Goal: Communication & Community: Ask a question

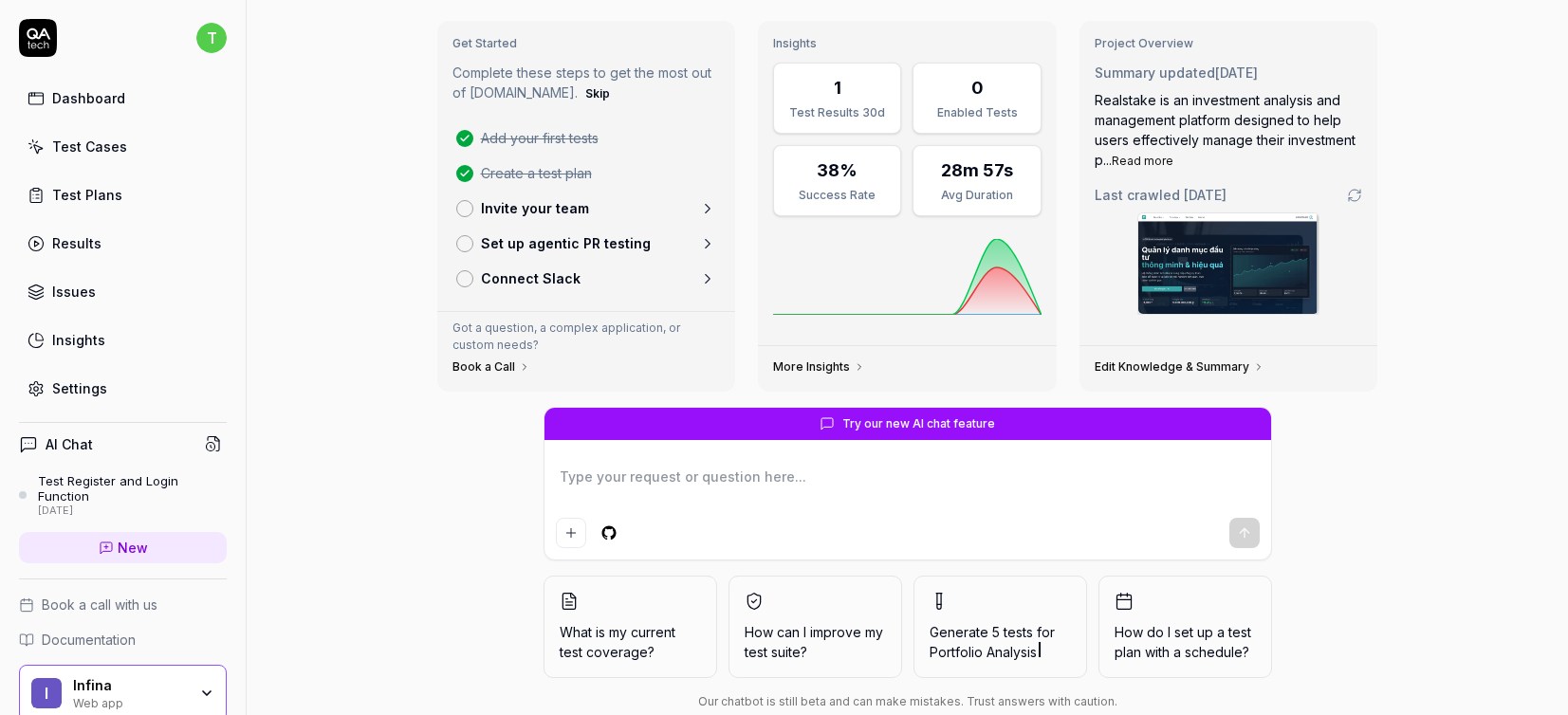
scroll to position [122, 0]
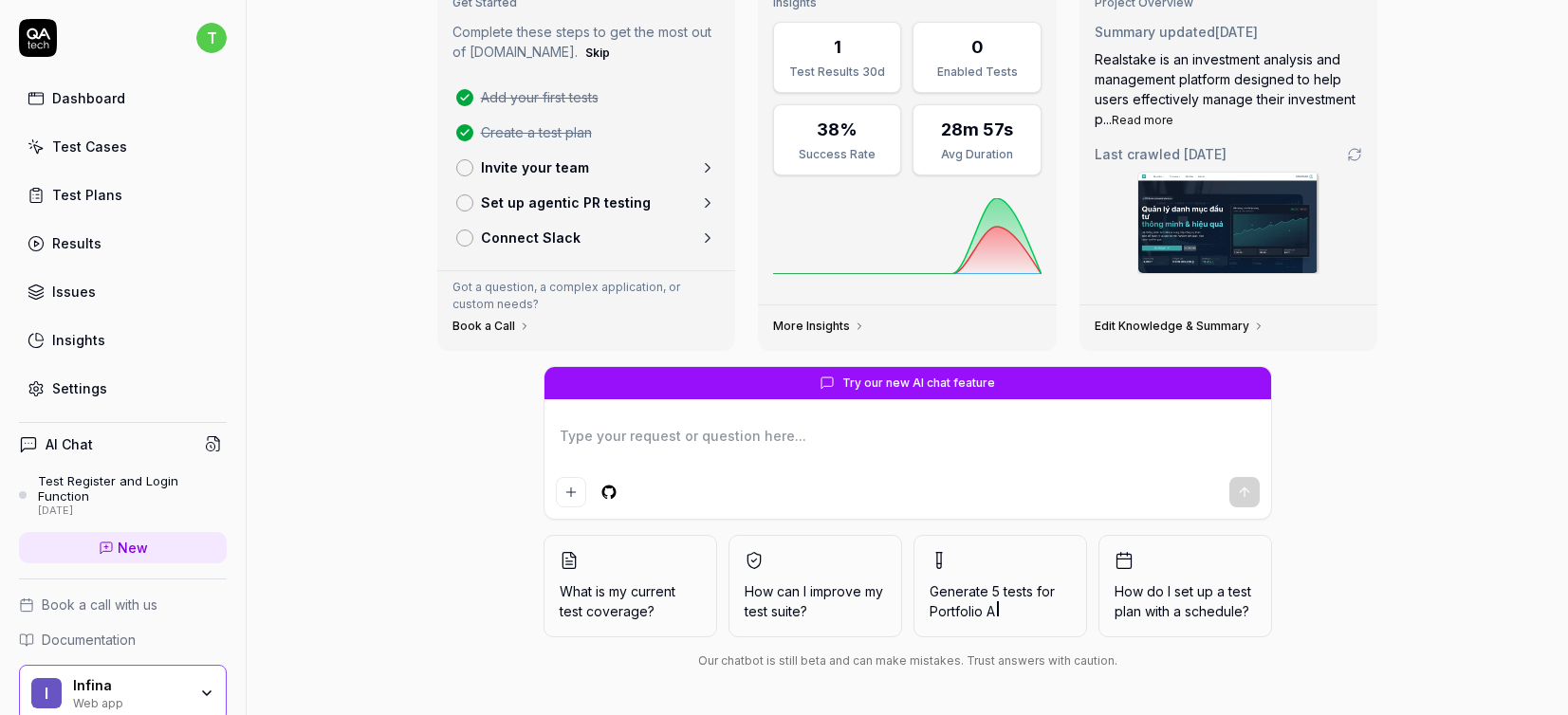
click at [131, 145] on link "Test Cases" at bounding box center [122, 146] width 208 height 37
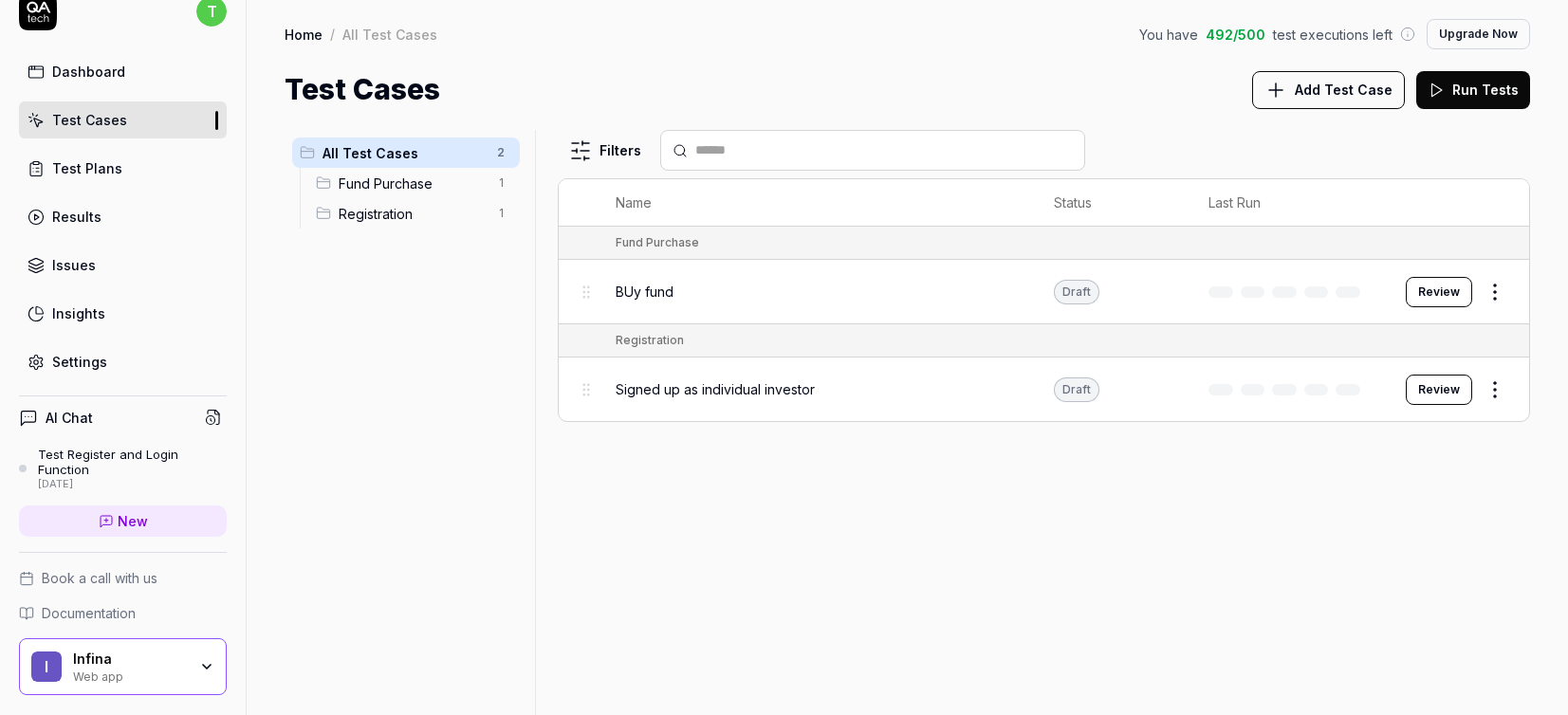
scroll to position [15, 0]
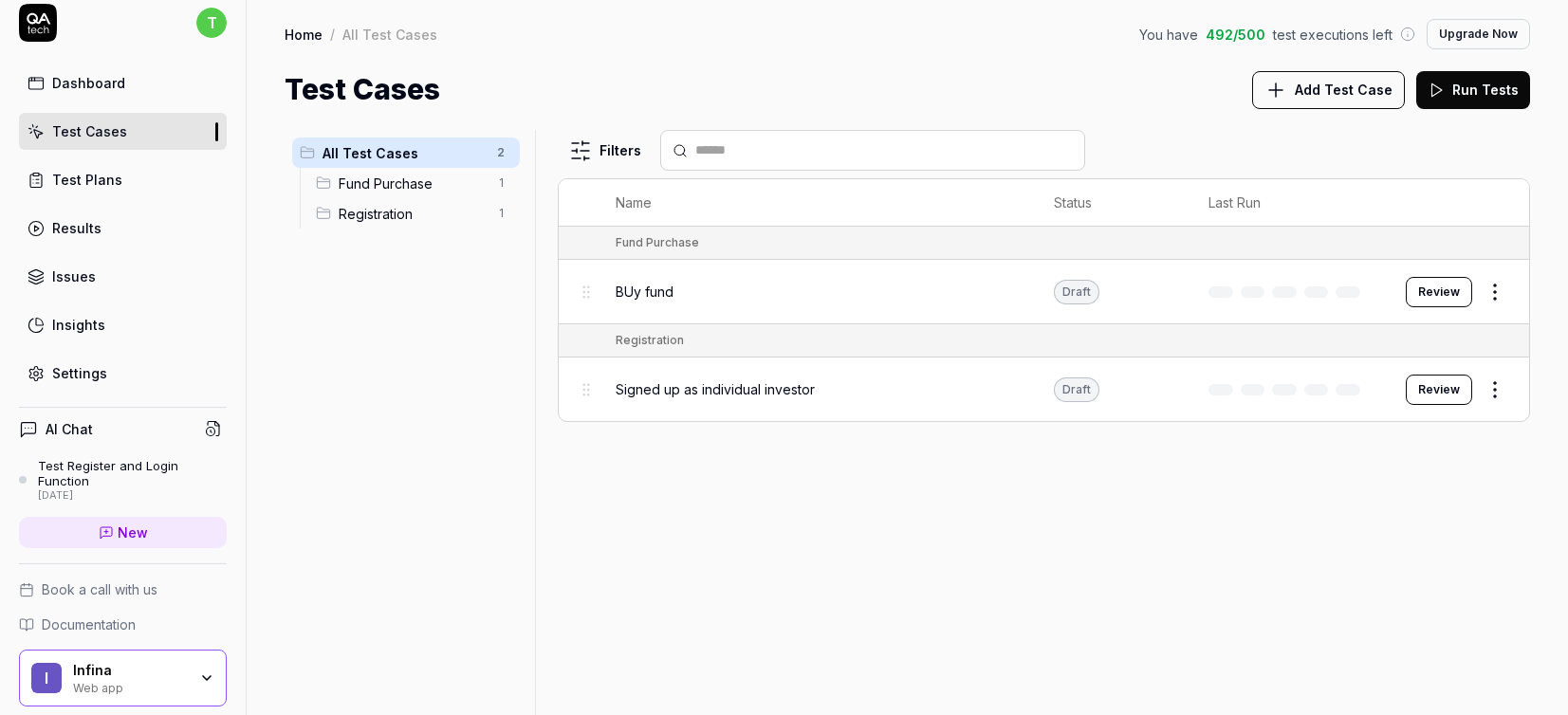
click at [108, 224] on link "Results" at bounding box center [122, 228] width 208 height 37
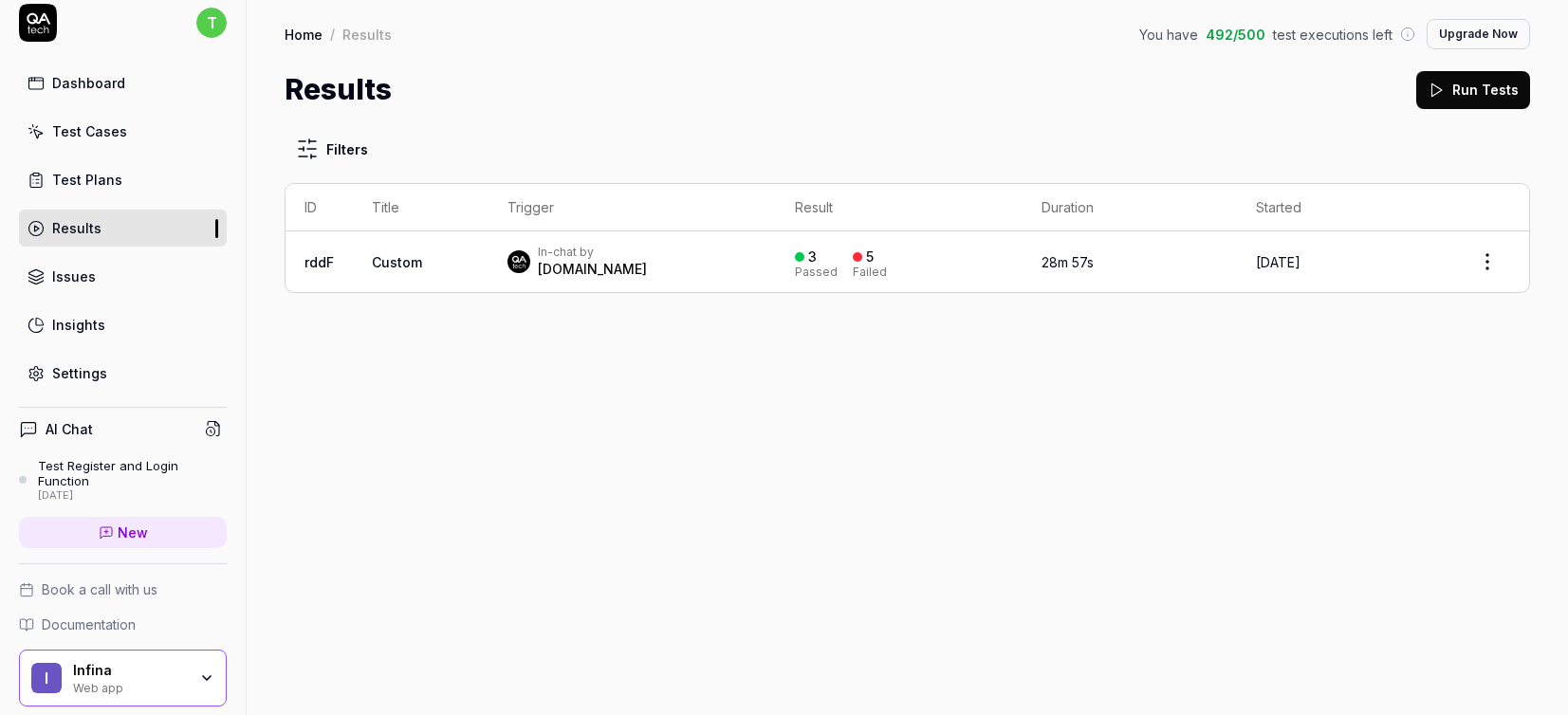
click at [411, 270] on td "Custom" at bounding box center [421, 262] width 135 height 61
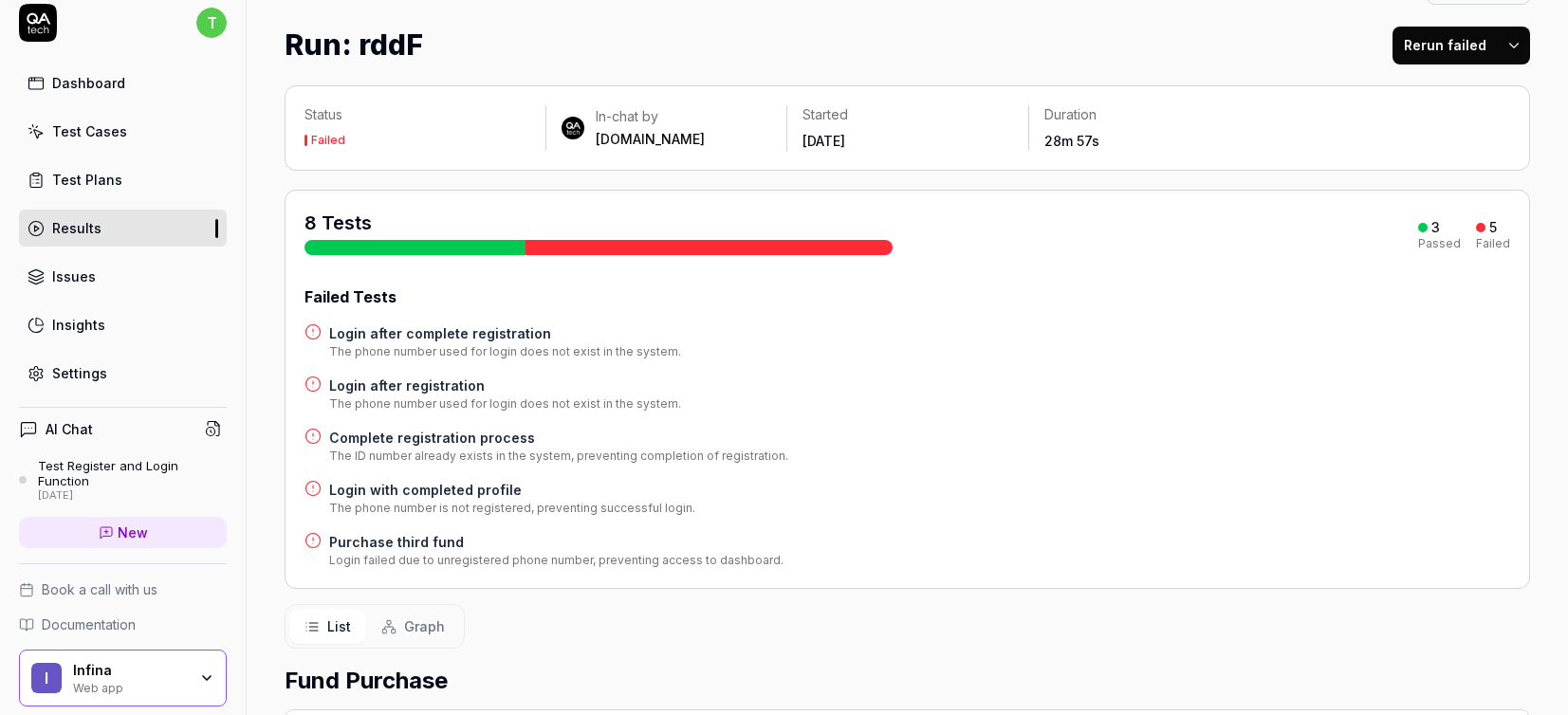
scroll to position [132, 0]
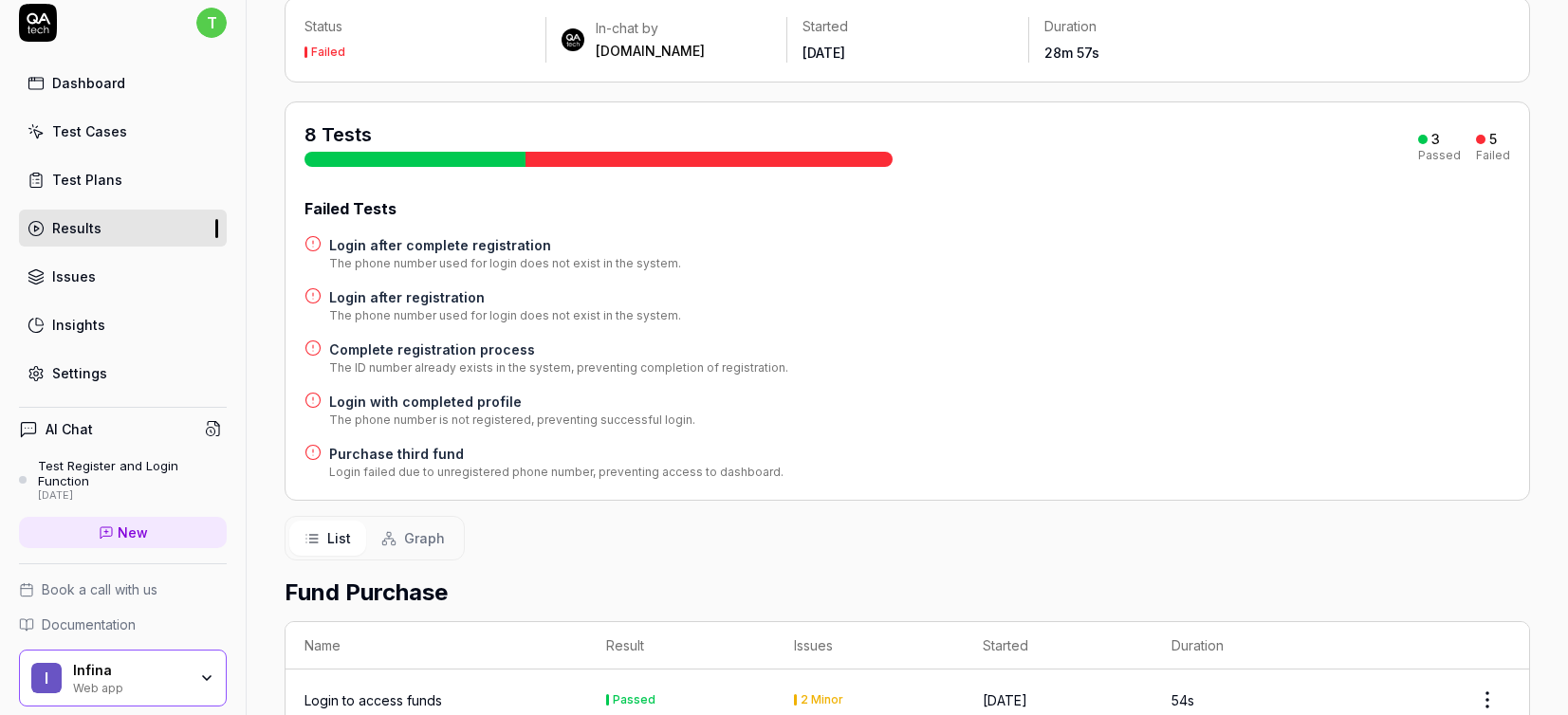
click at [401, 246] on h4 "Login after complete registration" at bounding box center [505, 245] width 352 height 20
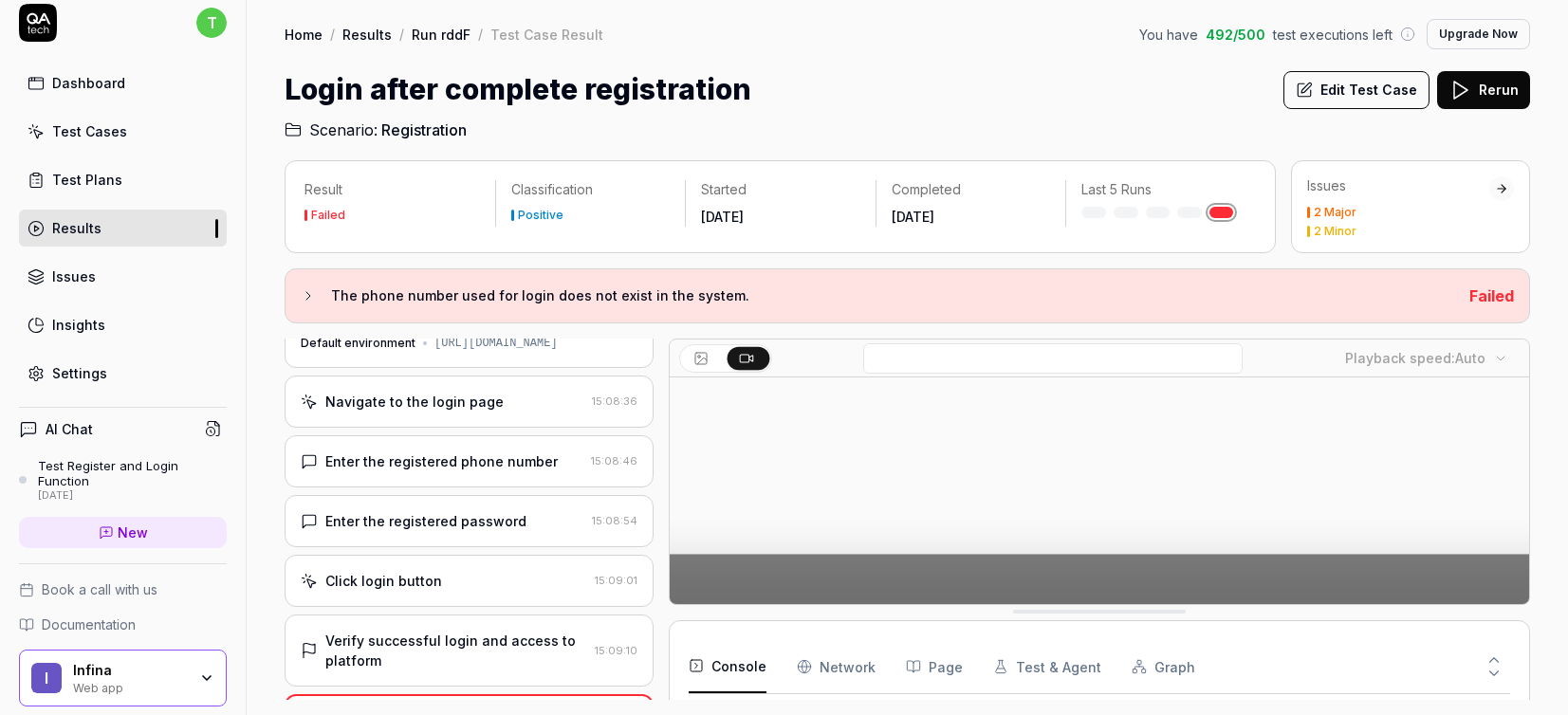
scroll to position [52, 0]
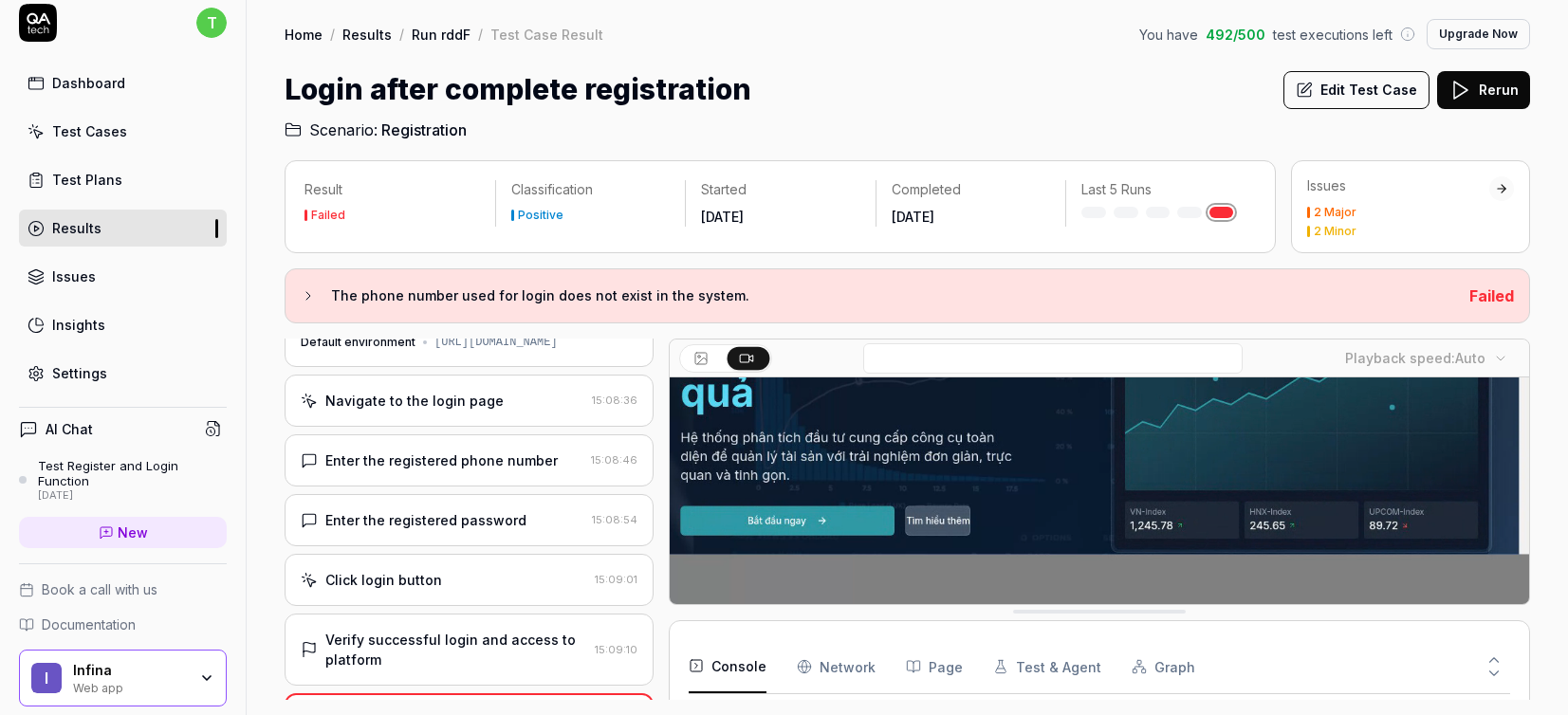
click at [99, 85] on div "Dashboard" at bounding box center [88, 83] width 73 height 20
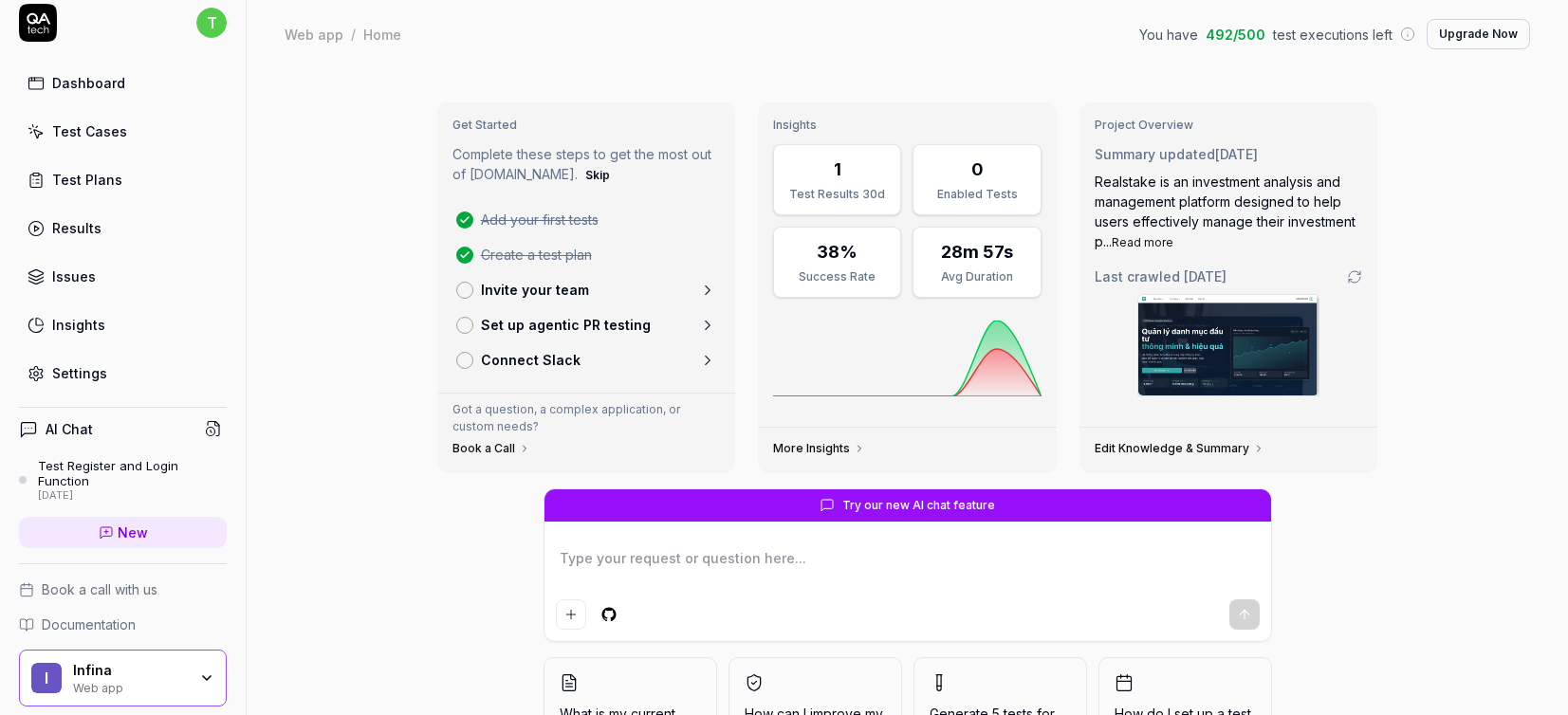
click at [109, 134] on div "Test Cases" at bounding box center [89, 131] width 75 height 20
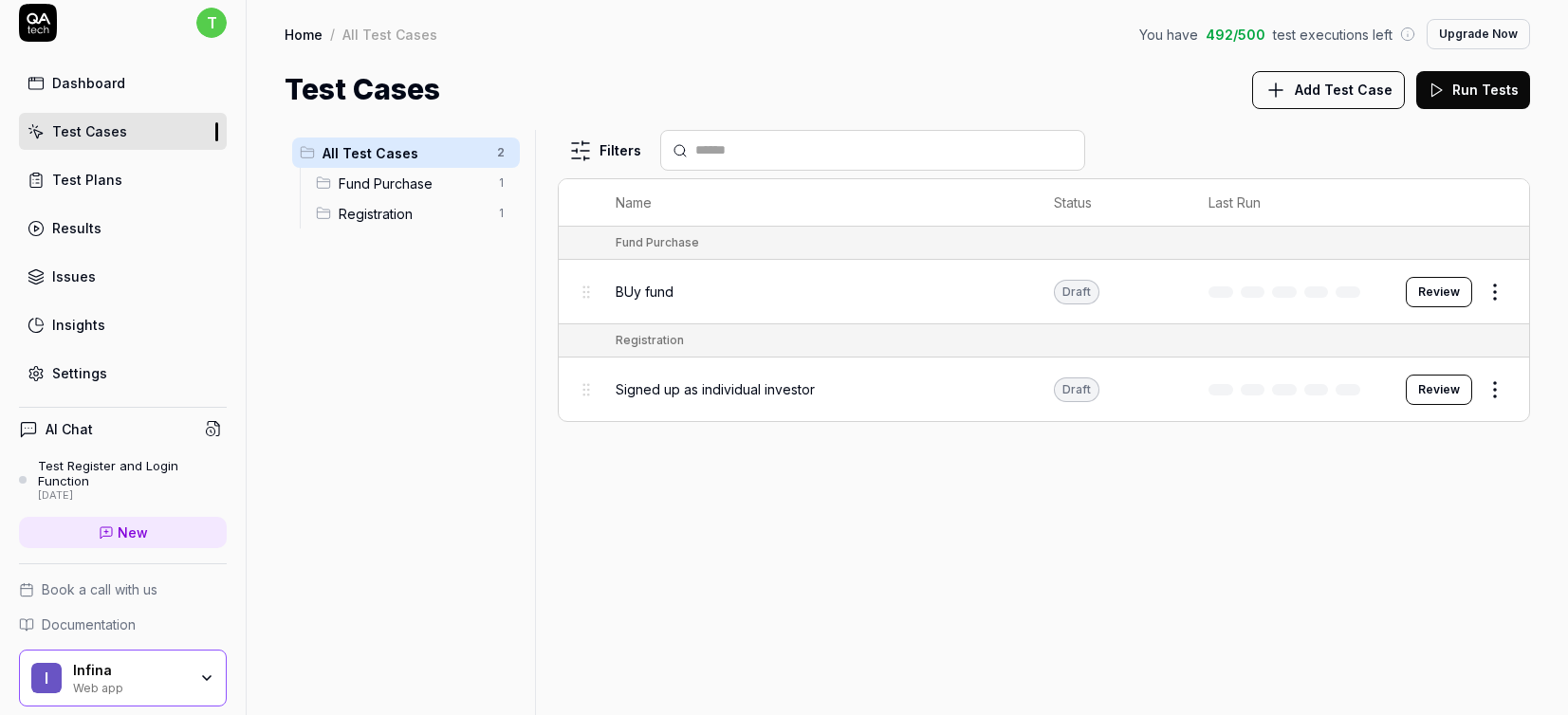
click at [1297, 114] on div "All Test Cases 2 Fund Purchase 1 Registration 1 Filters Name Status Last Run Fu…" at bounding box center [907, 413] width 1321 height 604
click at [1297, 102] on button "Add Test Case" at bounding box center [1327, 90] width 152 height 38
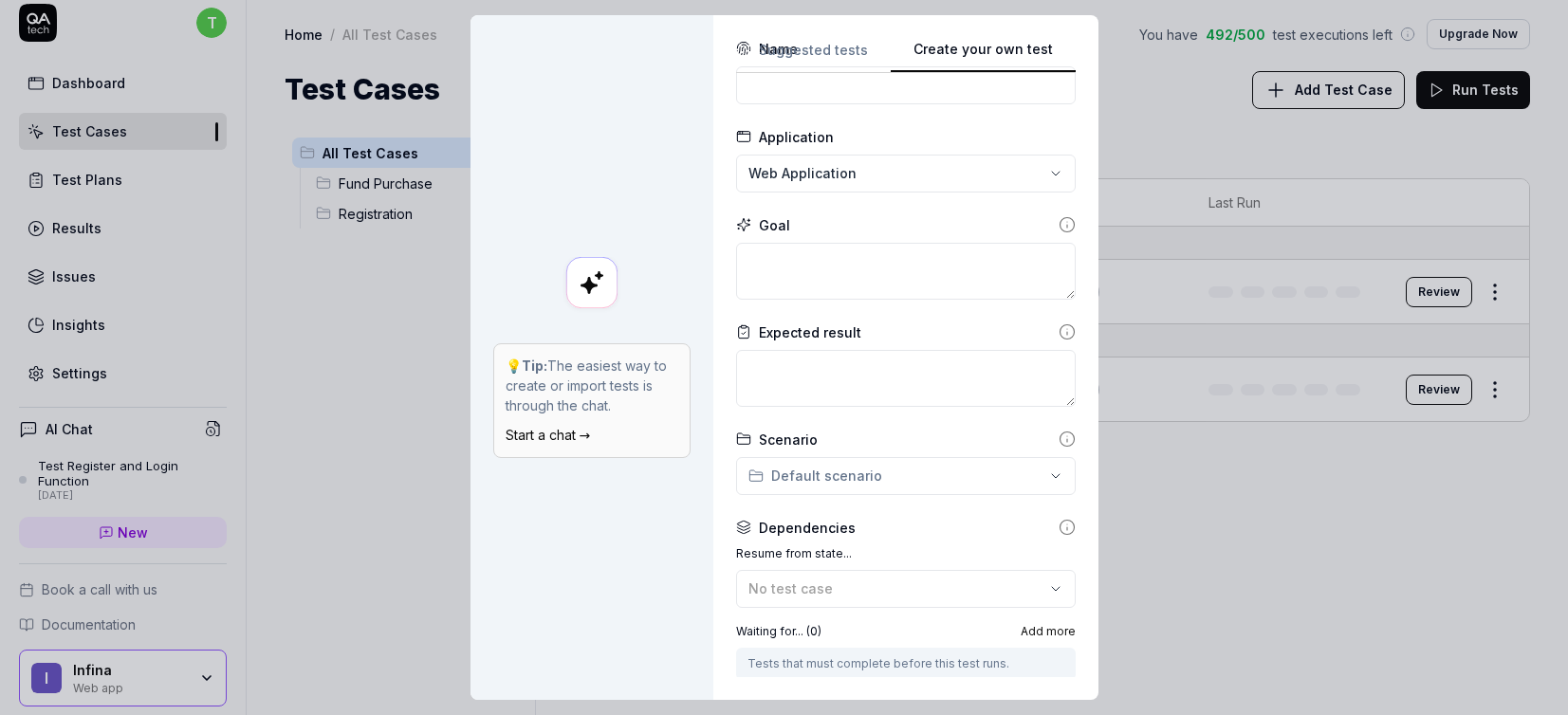
scroll to position [56, 0]
click at [807, 257] on textarea at bounding box center [905, 271] width 339 height 57
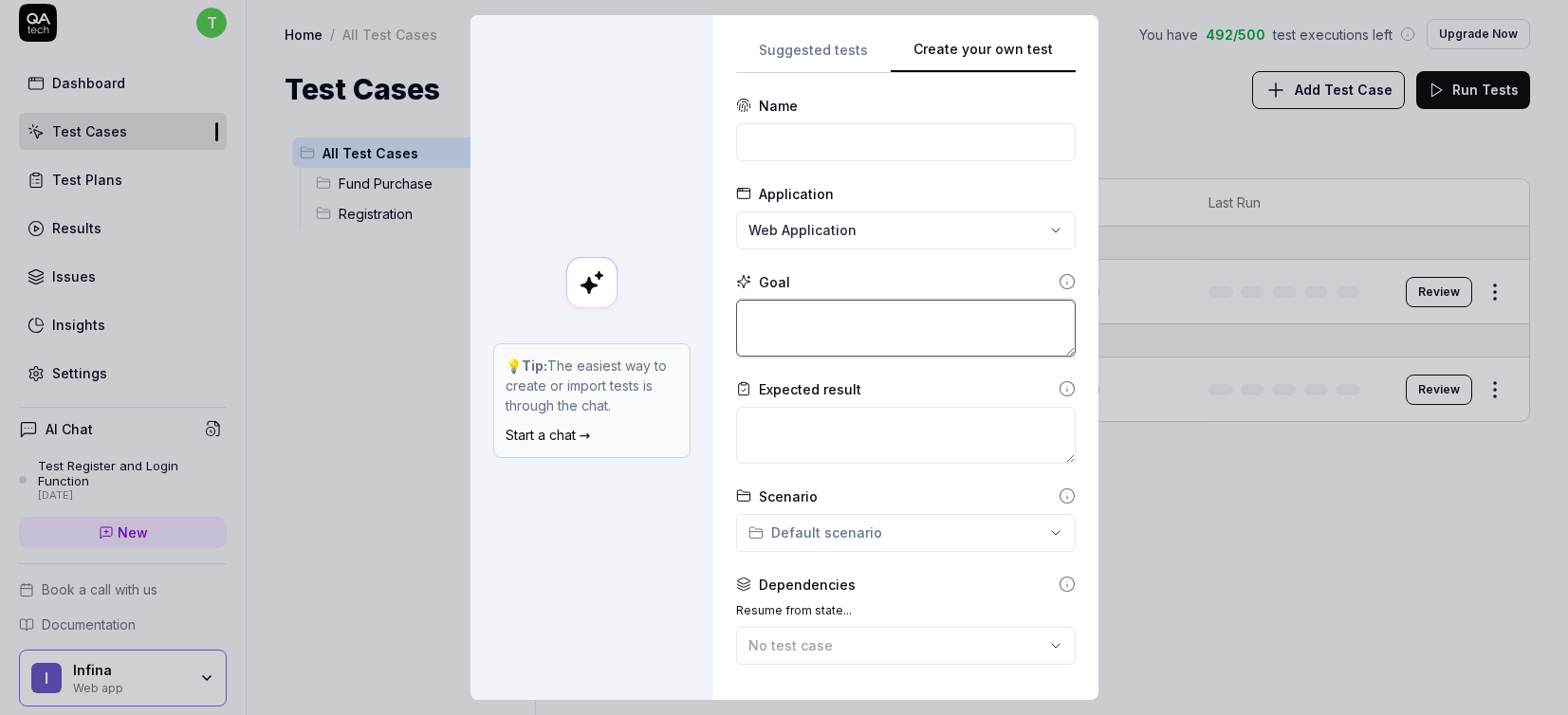
type textarea "*"
type textarea "O"
type textarea "*"
type textarea "A"
type textarea "*"
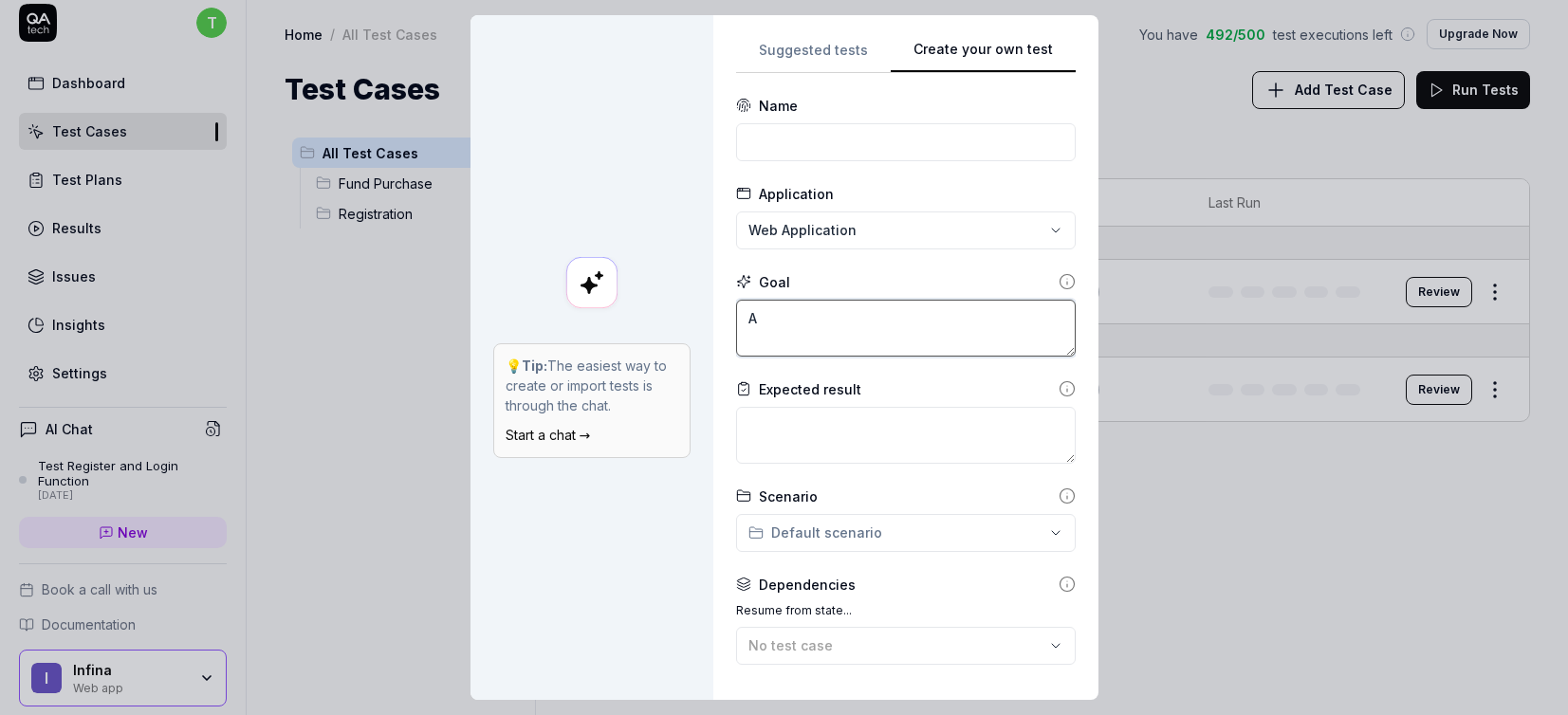
type textarea "Al"
type textarea "*"
type textarea "All"
type textarea "*"
type textarea "All r"
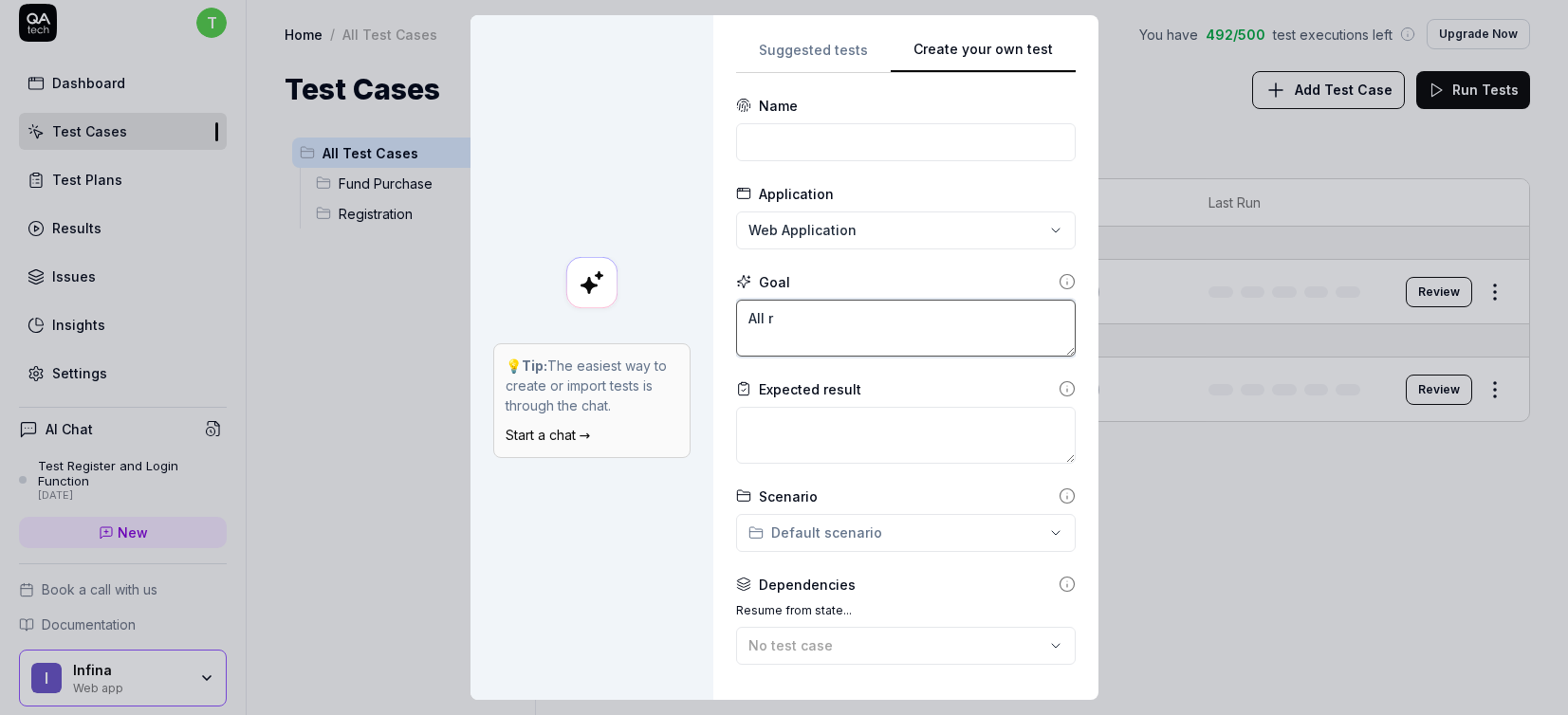
type textarea "*"
type textarea "All ro"
type textarea "*"
type textarea "All rou"
type textarea "*"
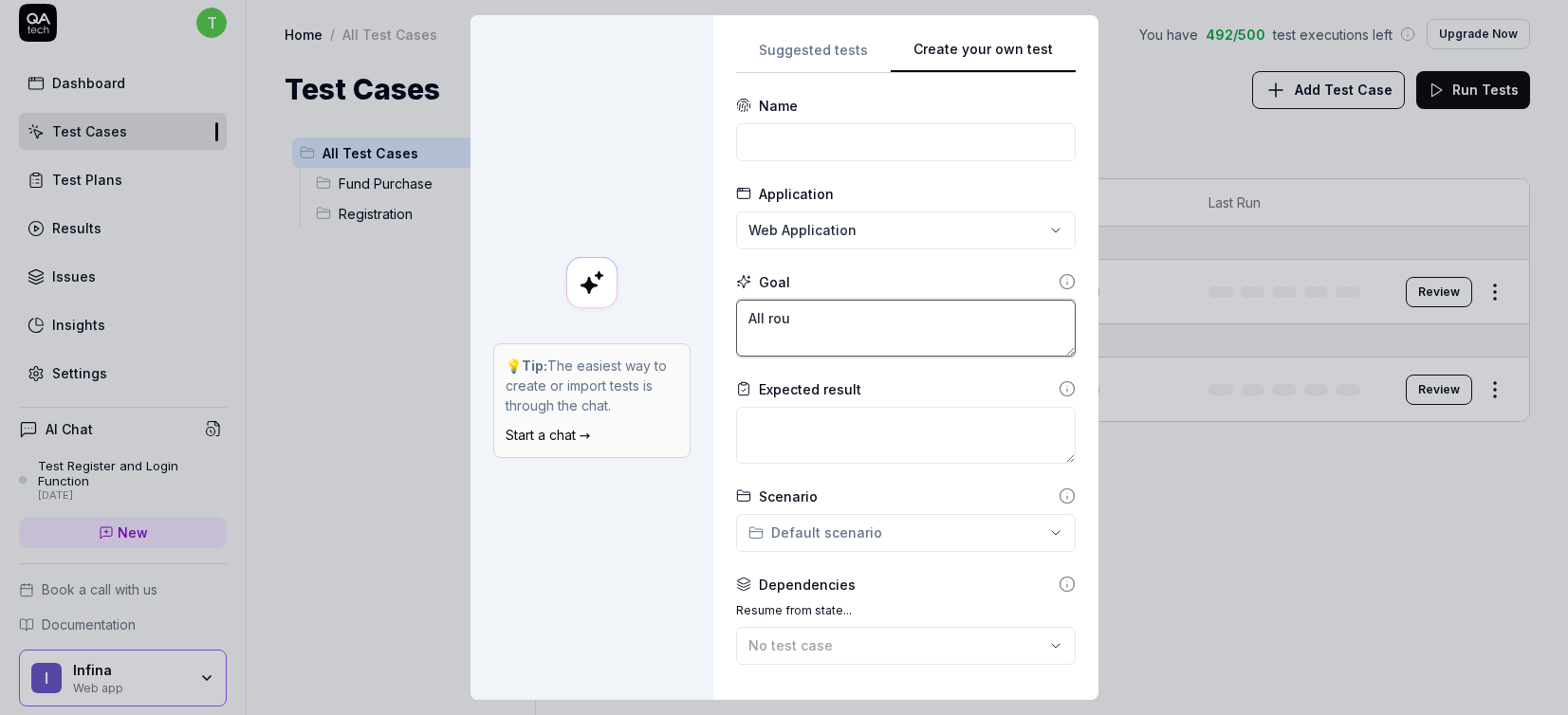
type textarea "All rout"
type textarea "*"
type textarea "All route"
type textarea "*"
type textarea "All route"
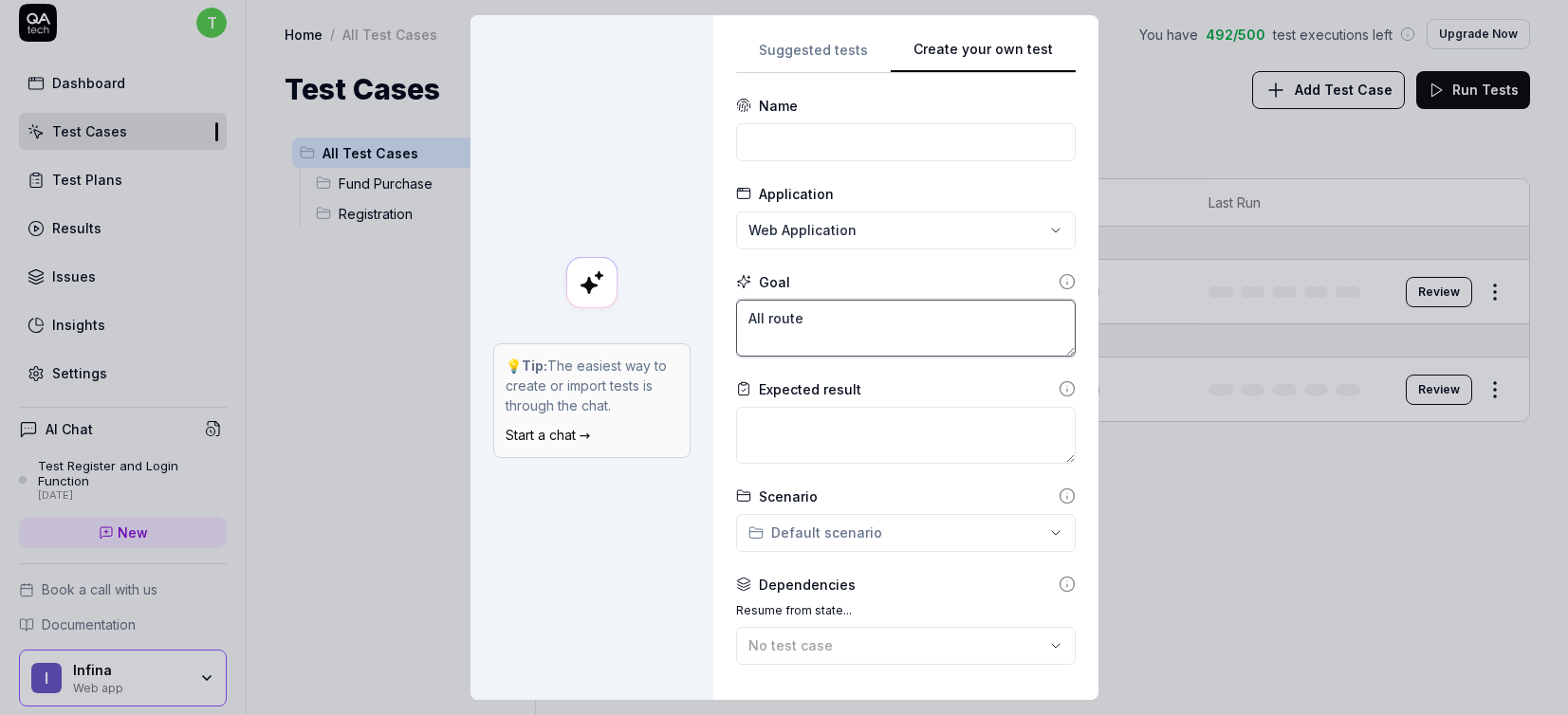
type textarea "*"
type textarea "All route w"
type textarea "*"
type textarea "All route wo"
type textarea "*"
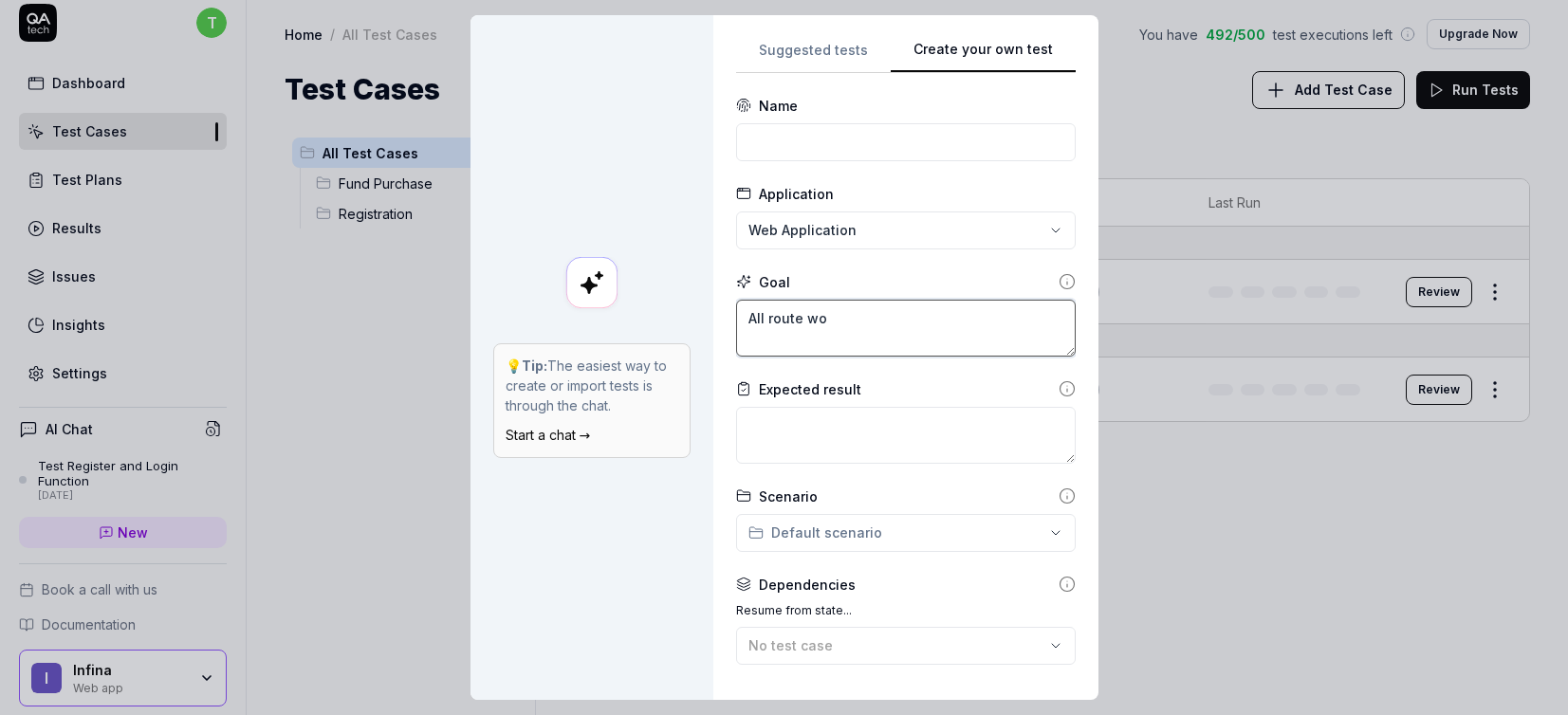
type textarea "All route wor"
type textarea "*"
type textarea "All route work"
type textarea "*"
type textarea "All route works"
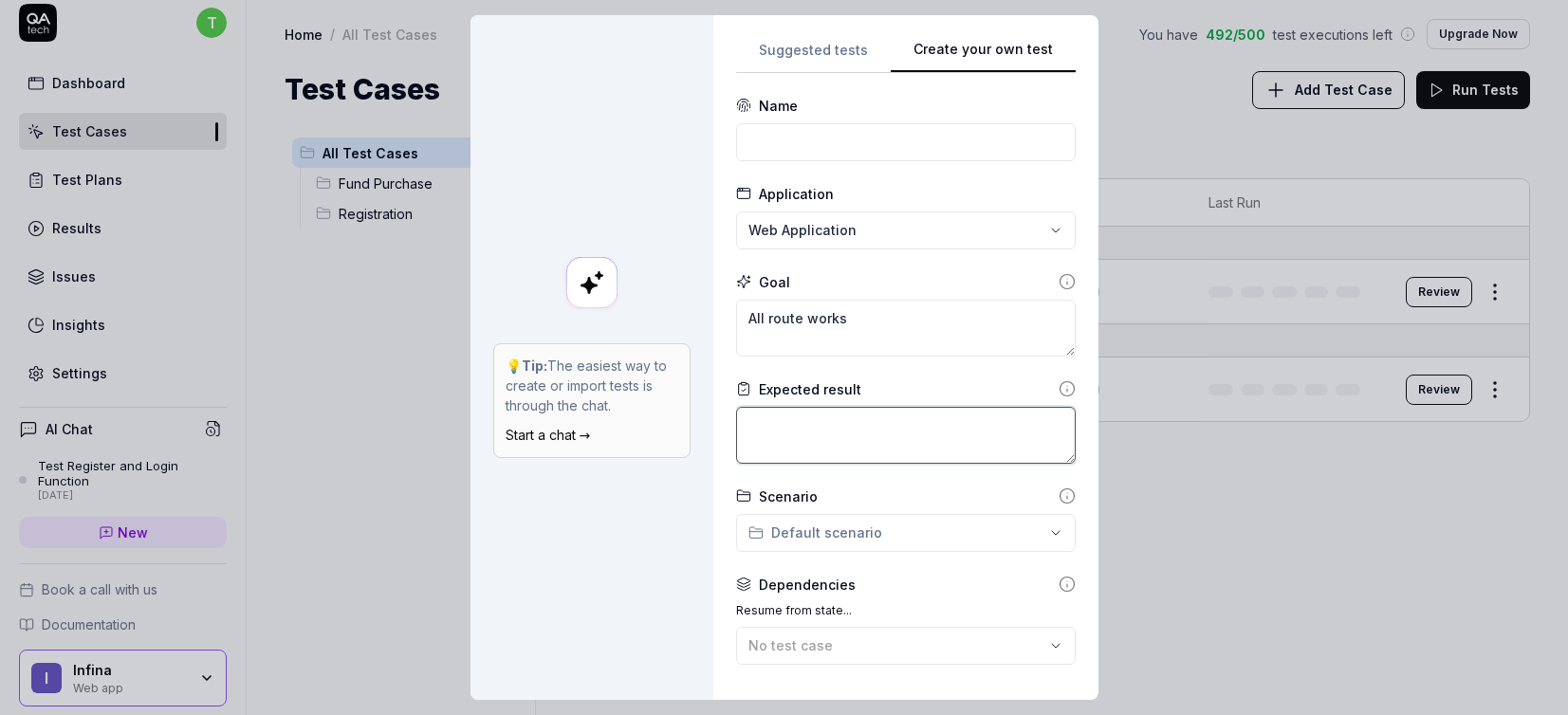
click at [812, 433] on textarea at bounding box center [905, 435] width 339 height 57
click at [897, 332] on textarea "All route works" at bounding box center [905, 327] width 339 height 57
click at [865, 329] on textarea "All route works" at bounding box center [905, 327] width 339 height 57
type textarea "*"
type textarea "All route works"
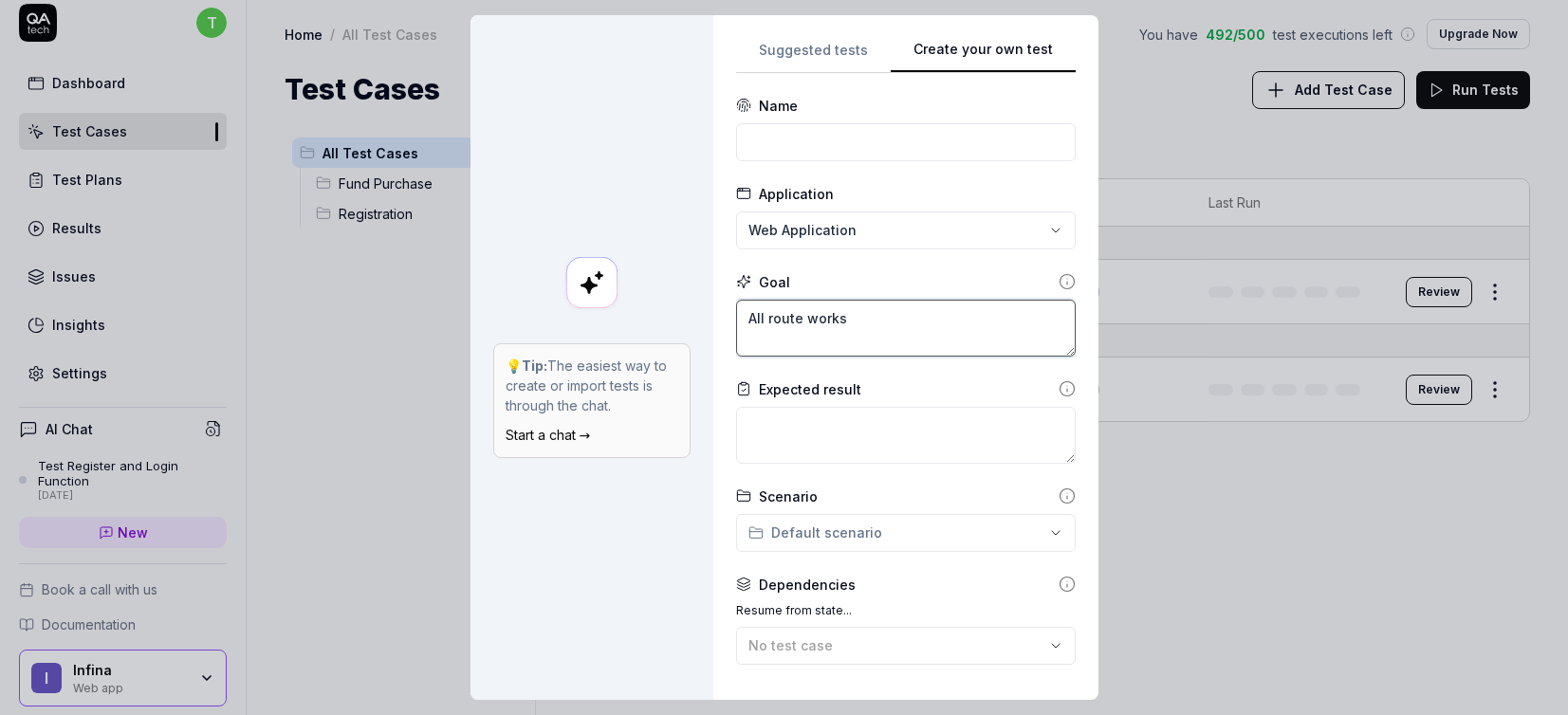
type textarea "*"
type textarea "All route works f"
type textarea "*"
type textarea "All route works fi"
type textarea "*"
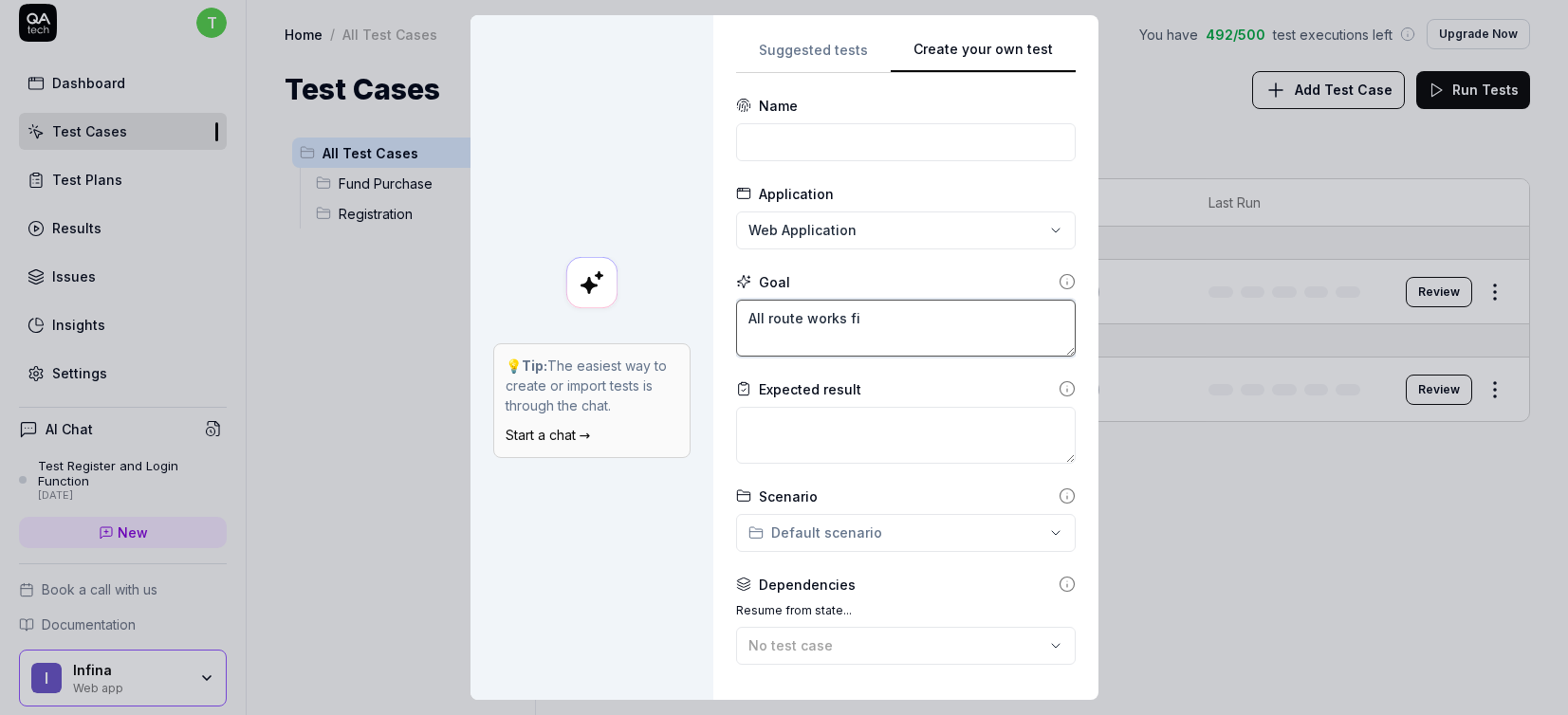
type textarea "All route works fin"
type textarea "*"
type textarea "All route works find"
click at [845, 432] on textarea at bounding box center [905, 435] width 339 height 57
type textarea "*"
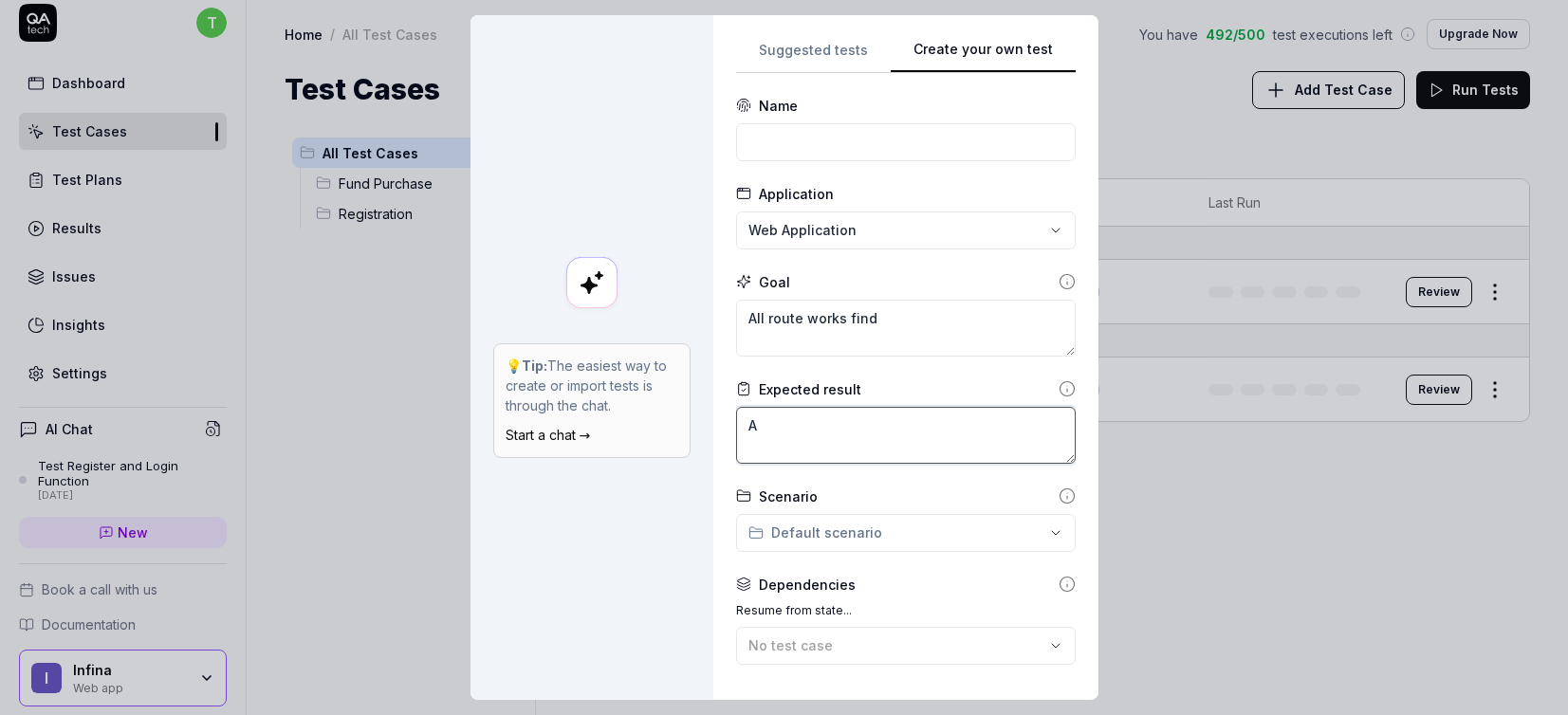
type textarea "Al"
type textarea "*"
type textarea "All"
type textarea "*"
type textarea "All"
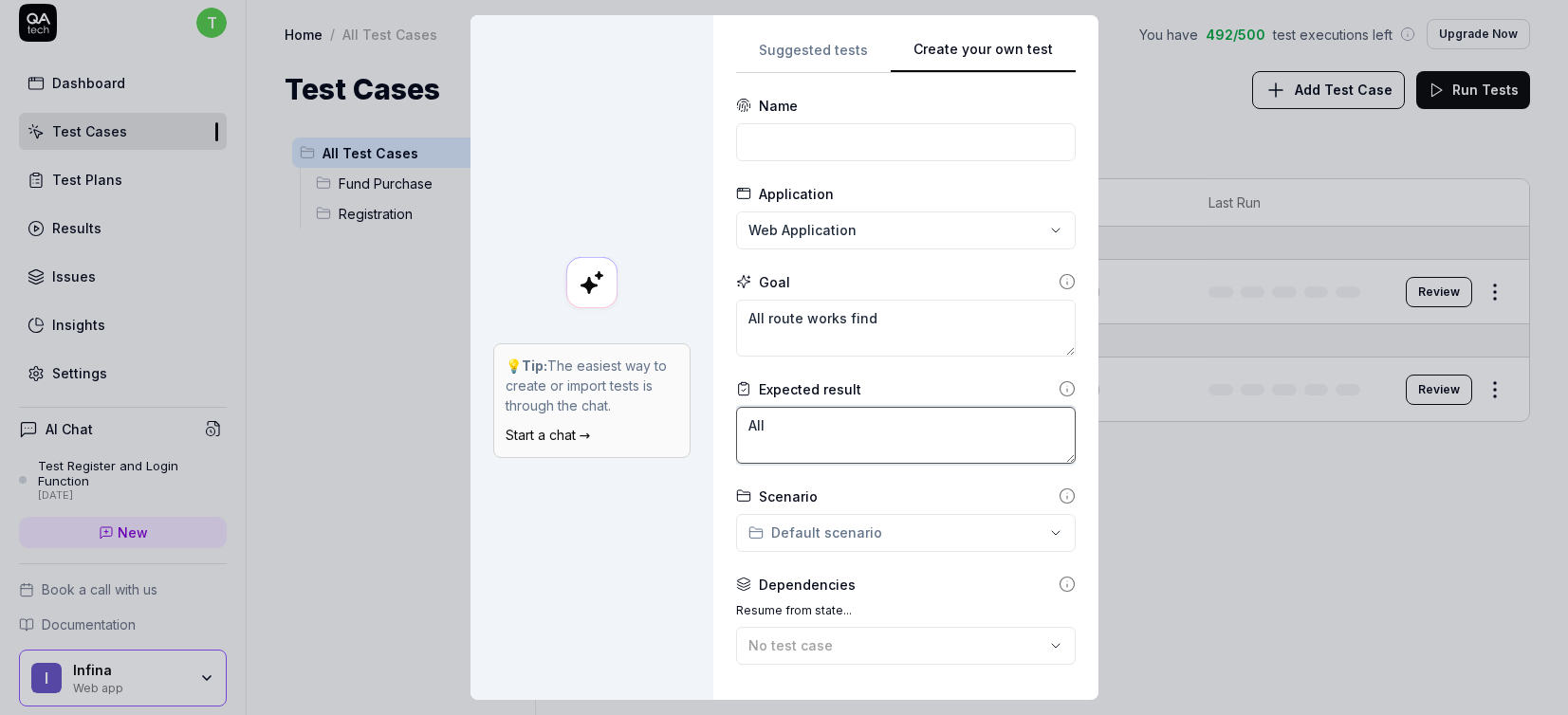
type textarea "*"
type textarea "All n"
type textarea "*"
type textarea "All na"
type textarea "*"
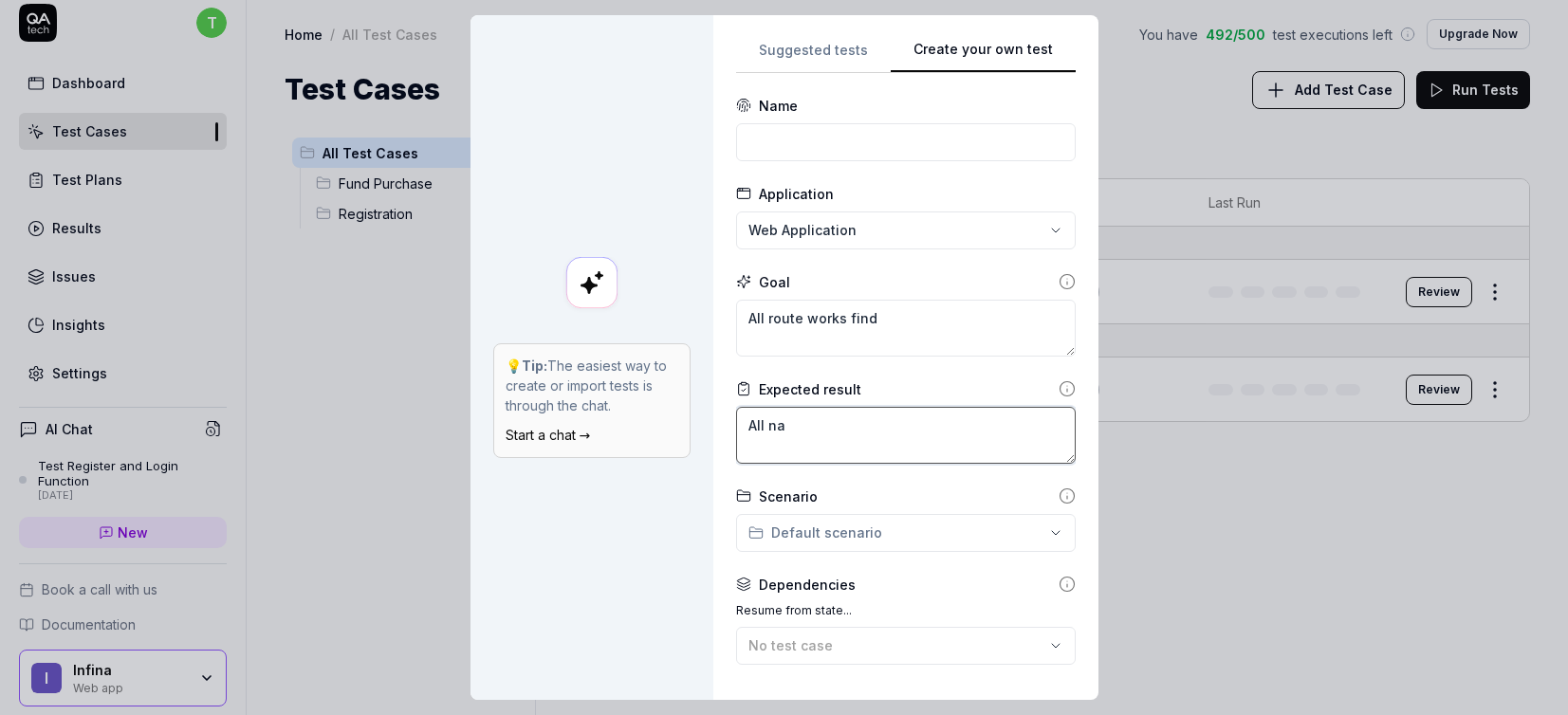
type textarea "All nav"
type textarea "*"
type textarea "All navi"
type textarea "*"
type textarea "All navig"
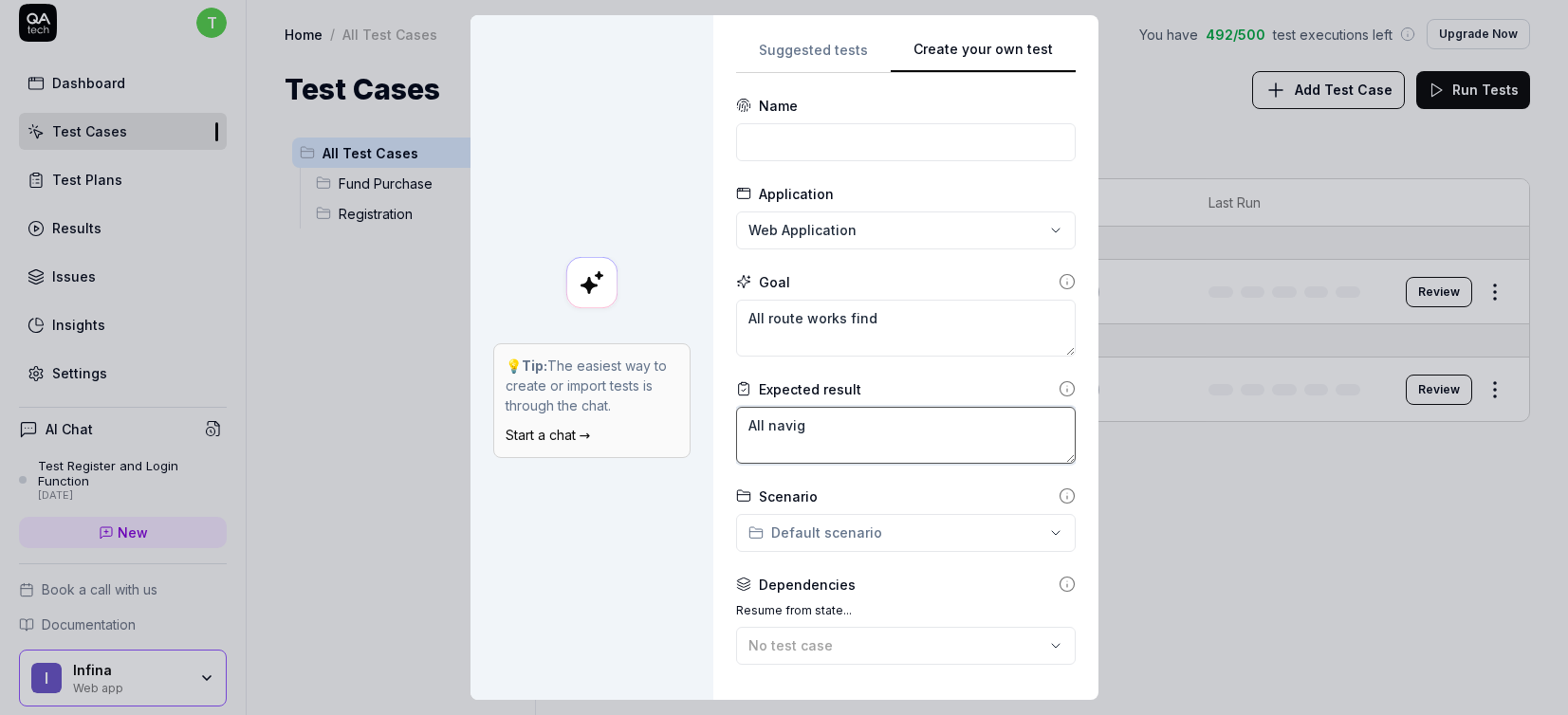
type textarea "*"
type textarea "All naviga"
type textarea "*"
type textarea "All navigati"
type textarea "*"
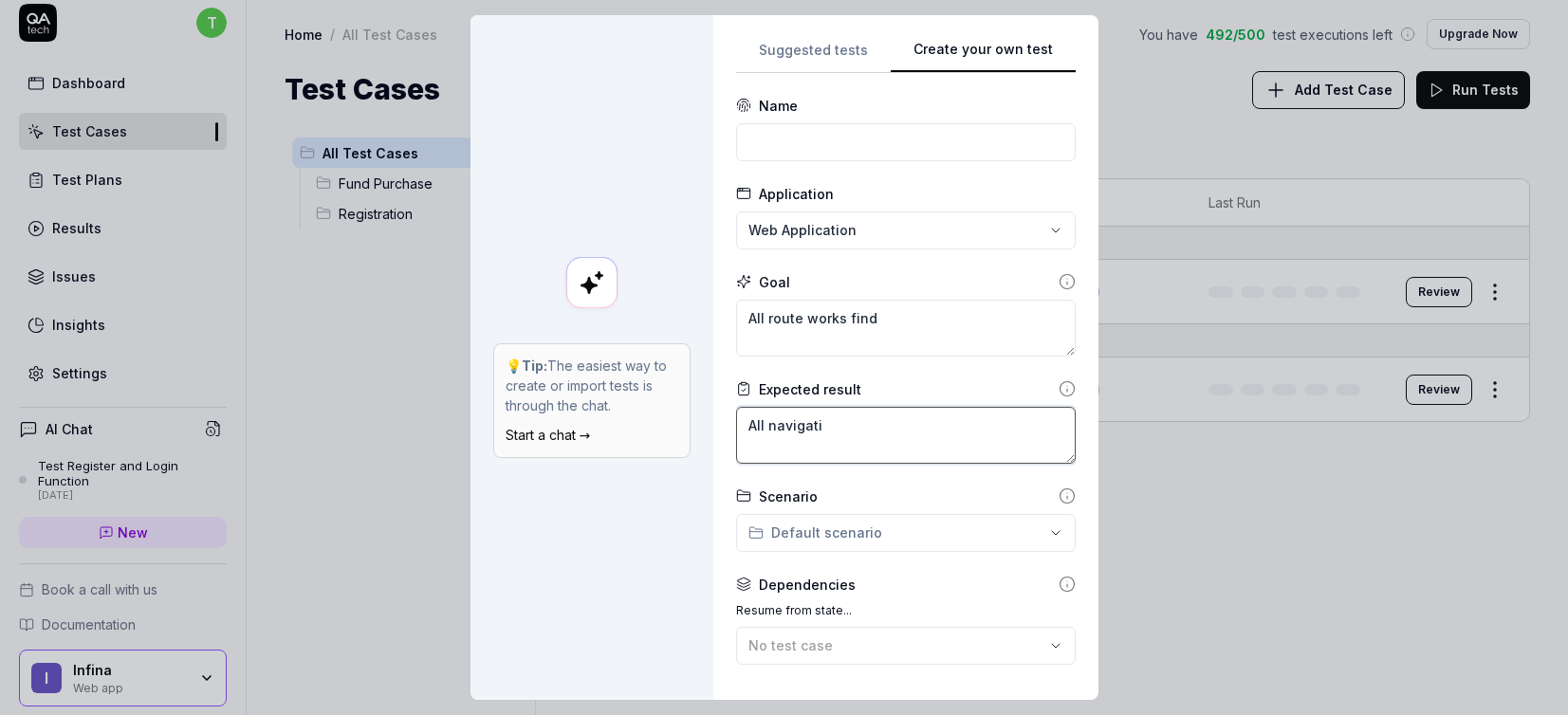
type textarea "All navigatio"
type textarea "*"
type textarea "All navigation"
type textarea "*"
type textarea "All navigation"
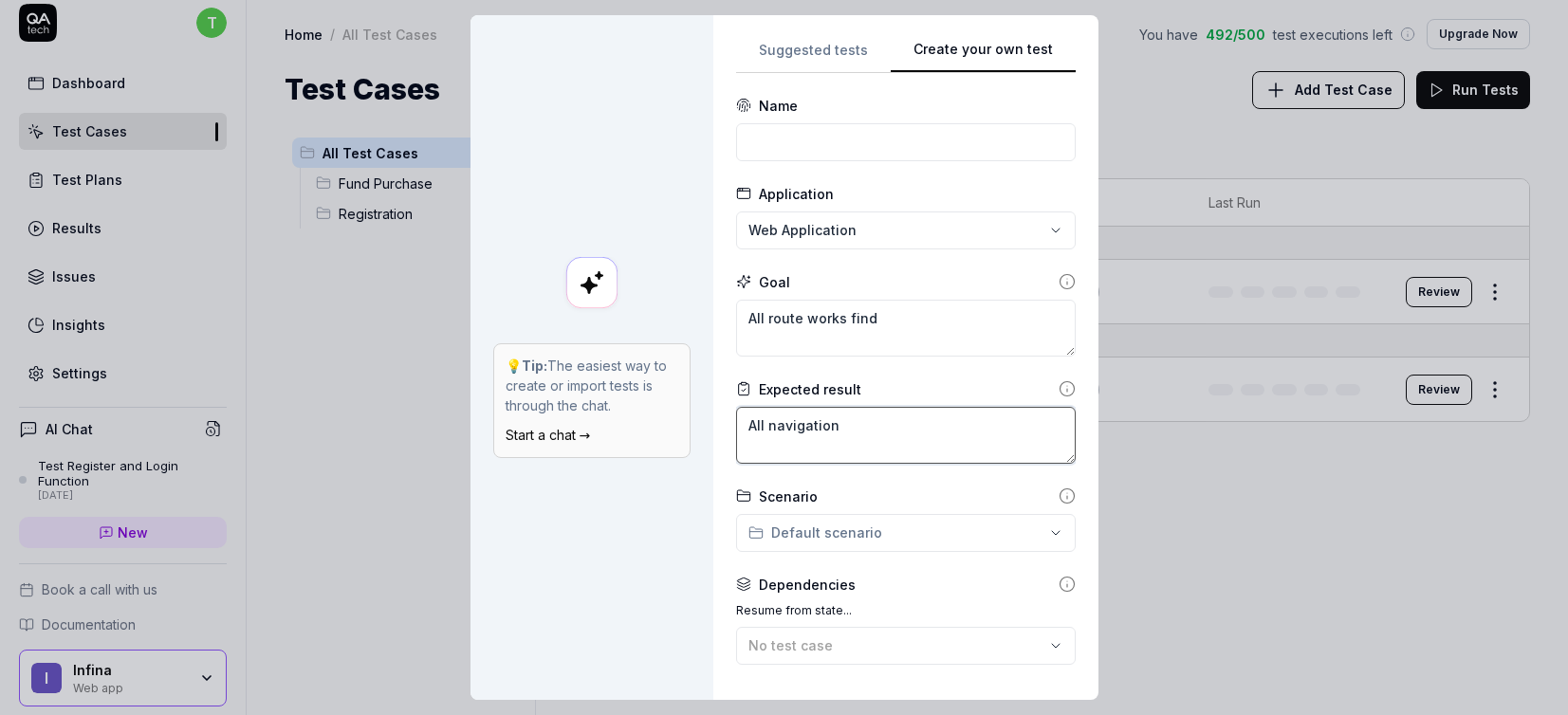
type textarea "*"
type textarea "All navigation o"
type textarea "*"
type textarea "All navigation"
type textarea "*"
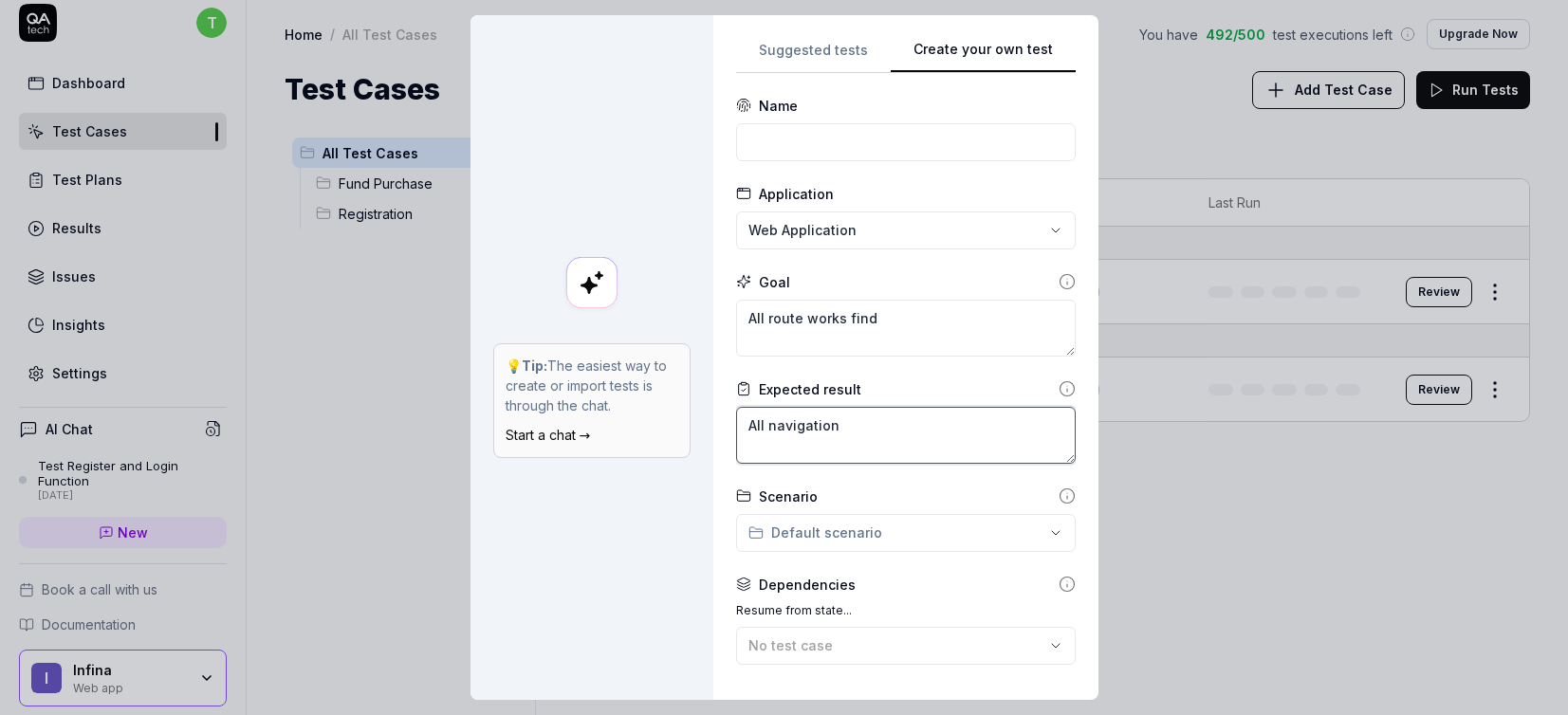
type textarea "All navigation i"
type textarea "*"
type textarea "All navigation in"
type textarea "*"
type textarea "All navigation in"
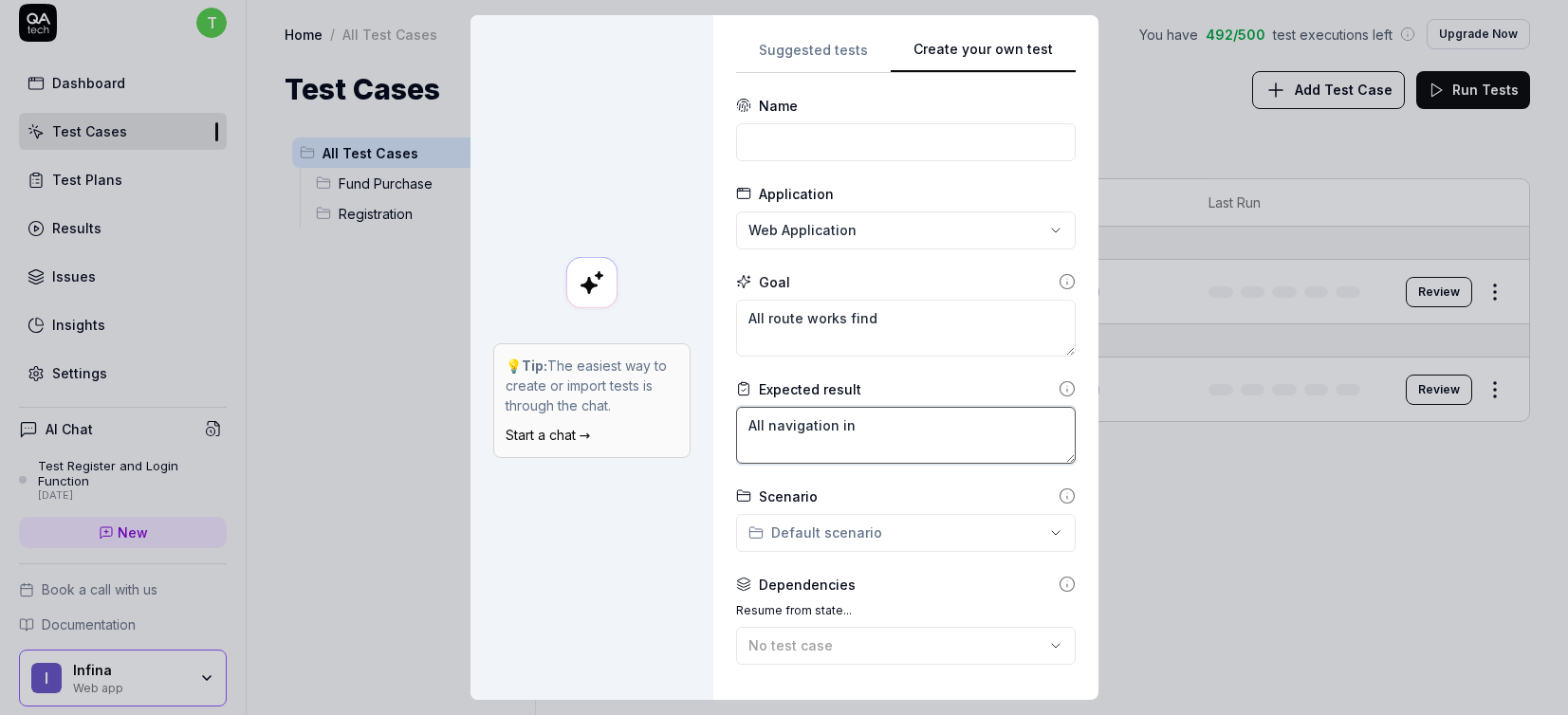
type textarea "*"
type textarea "All navigation in b"
type textarea "*"
type textarea "All navigation in ba"
type textarea "*"
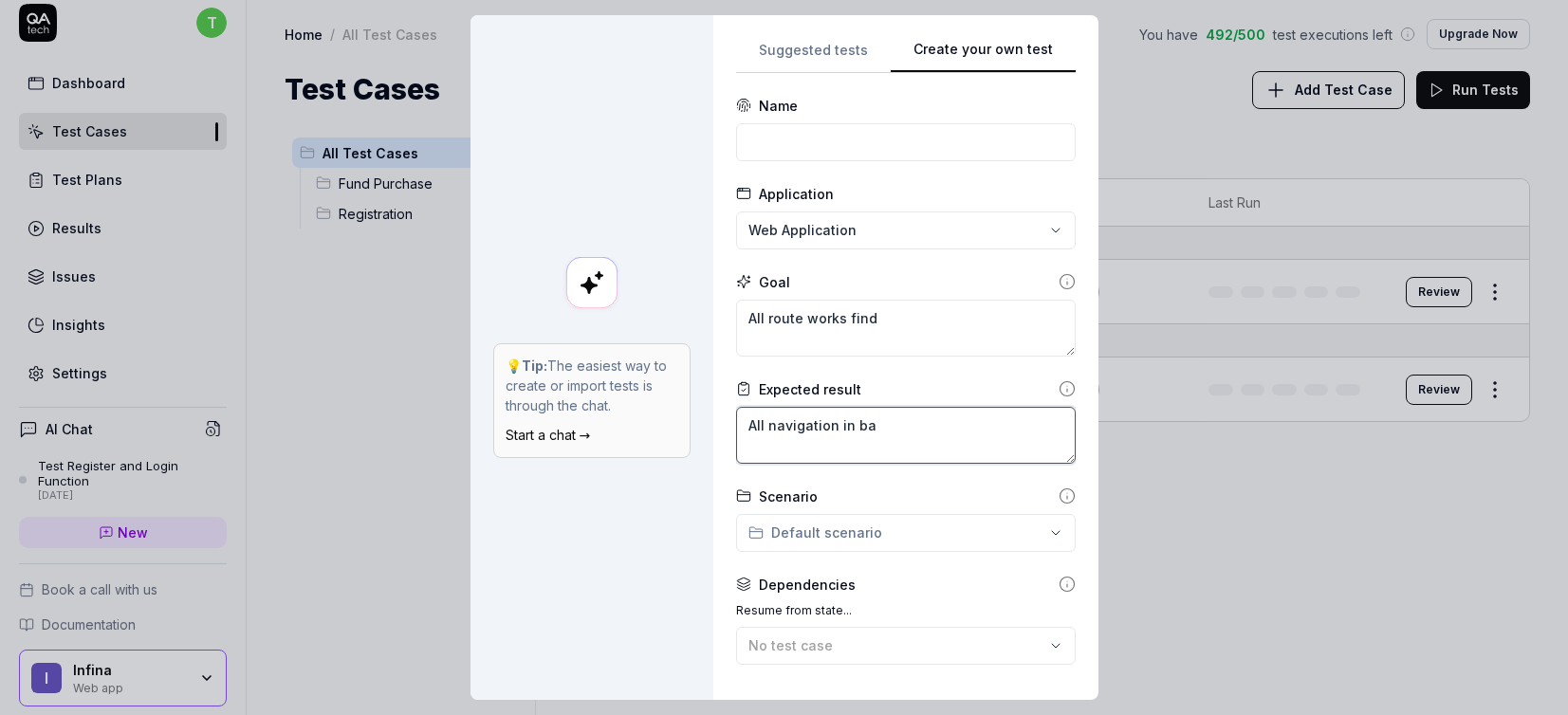
type textarea "All navigation in b"
type textarea "*"
type textarea "All navigation in"
type textarea "*"
type textarea "All navigation in n"
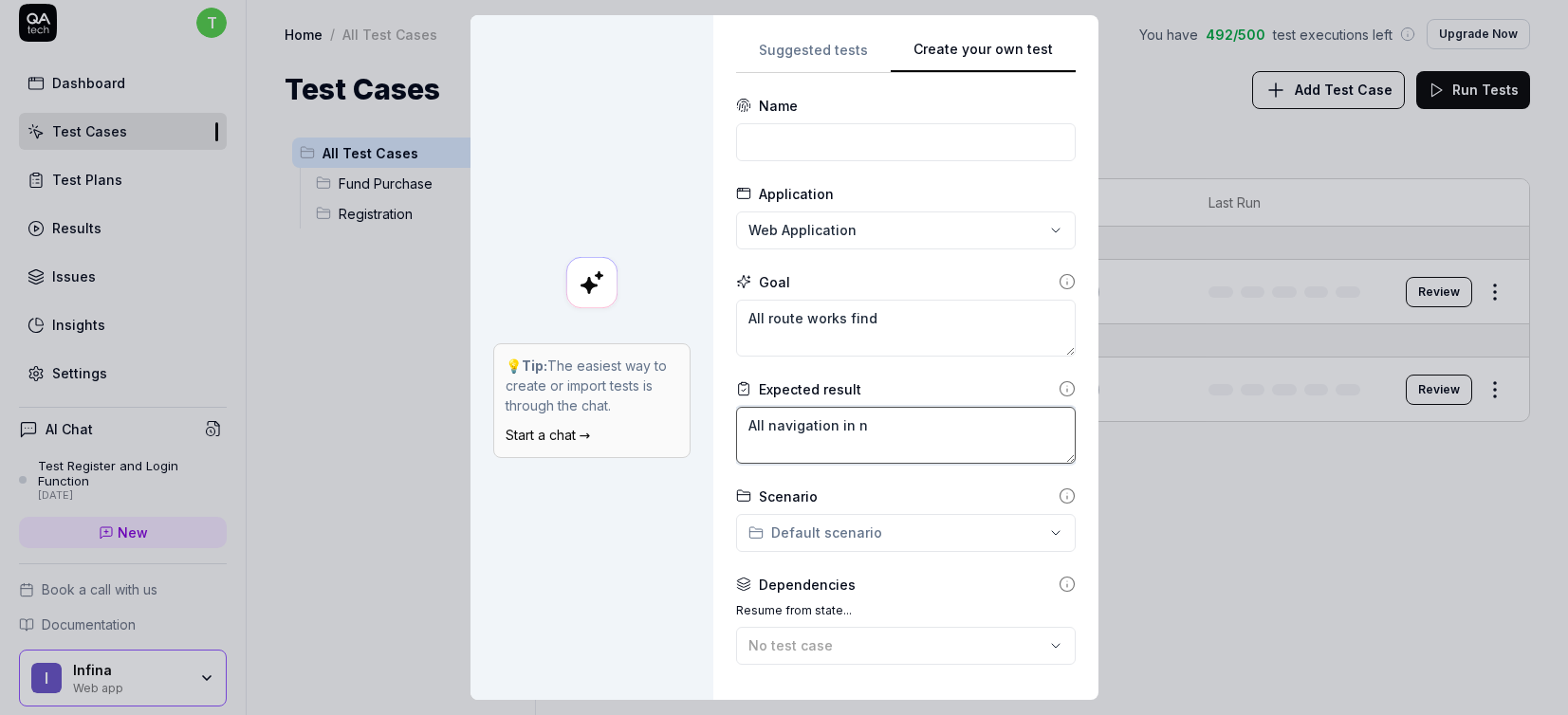
type textarea "*"
type textarea "All navigation in na"
type textarea "*"
type textarea "All navigation in nav"
type textarea "*"
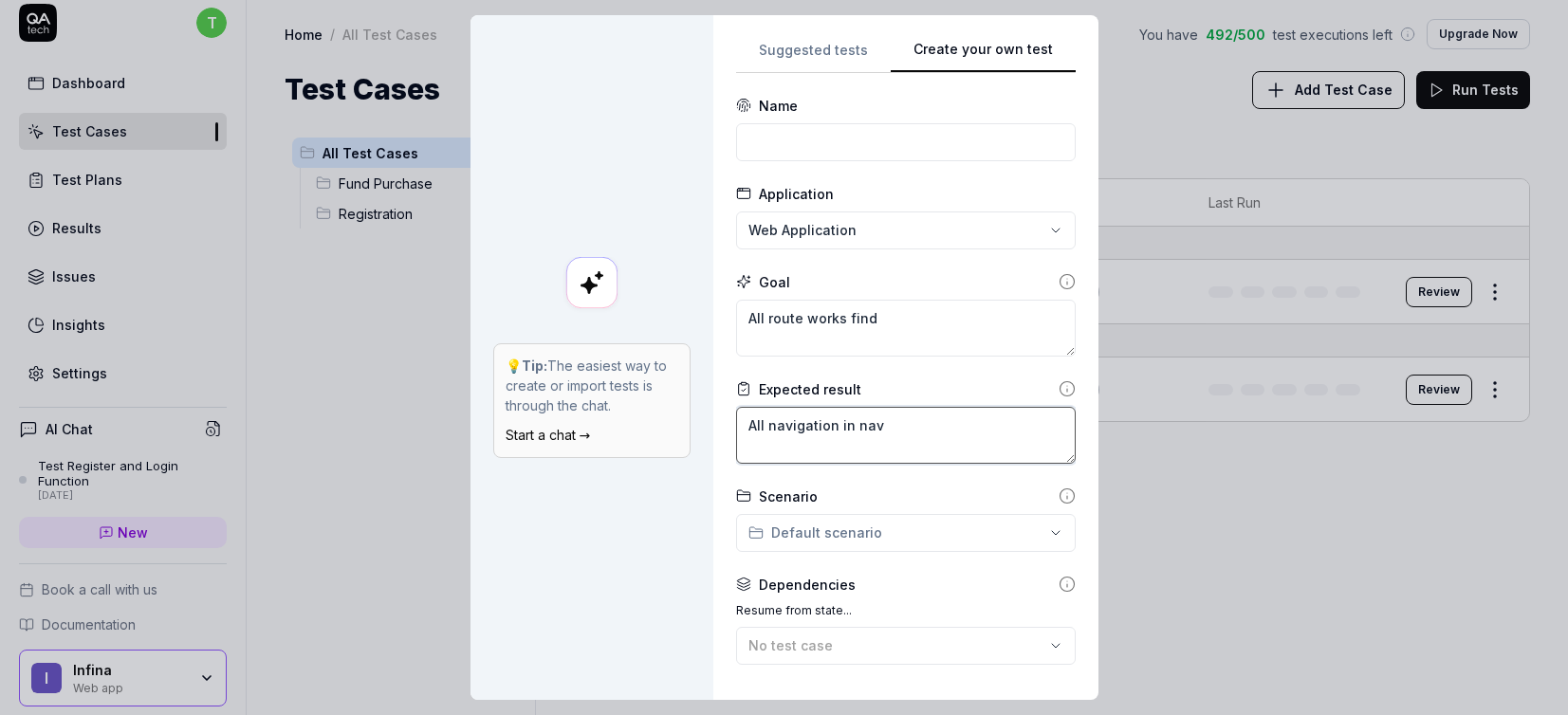
type textarea "All navigation in navb"
type textarea "*"
type textarea "All navigation in [GEOGRAPHIC_DATA]"
type textarea "*"
type textarea "All navigation in [GEOGRAPHIC_DATA]"
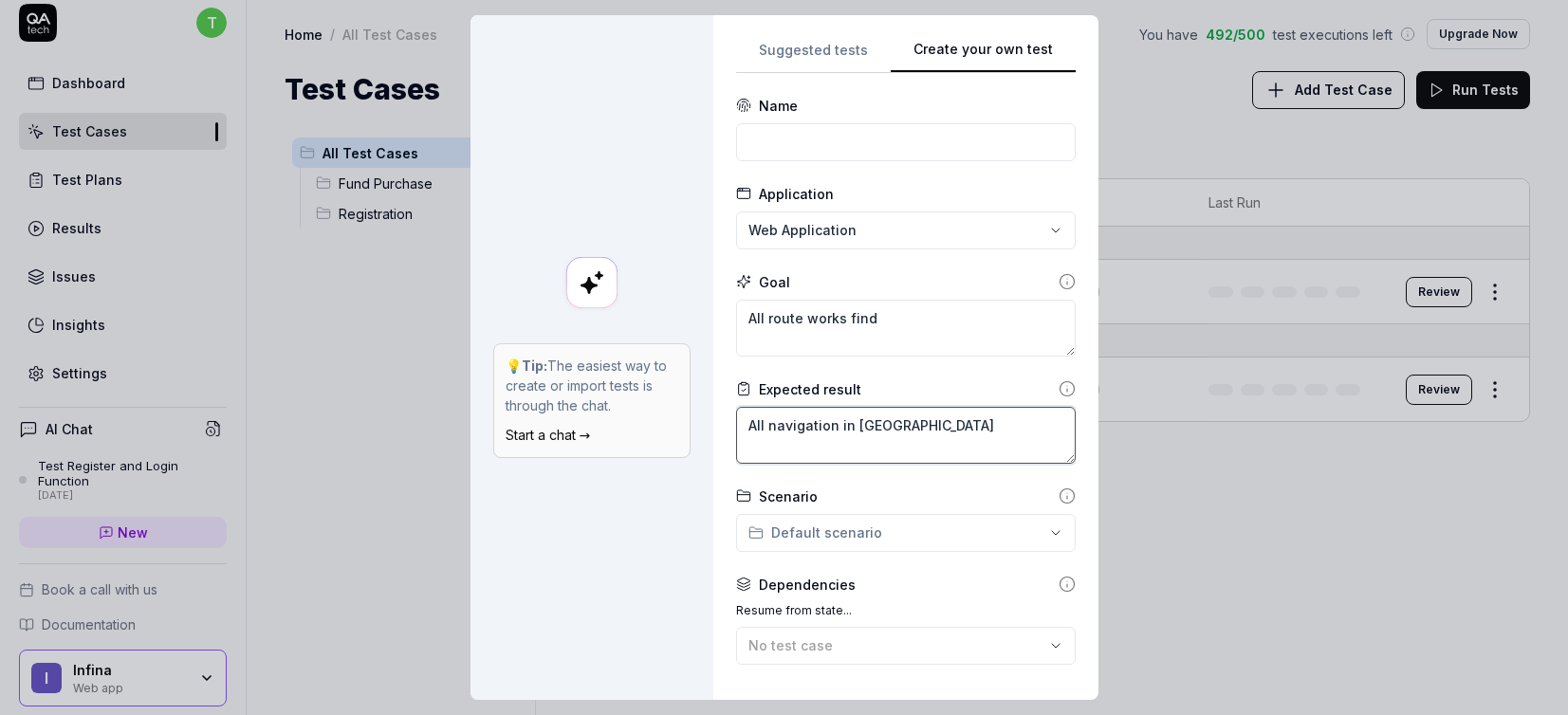
type textarea "*"
type textarea "All navigation in [GEOGRAPHIC_DATA]"
type textarea "*"
type textarea "All navigation in navbar w"
type textarea "*"
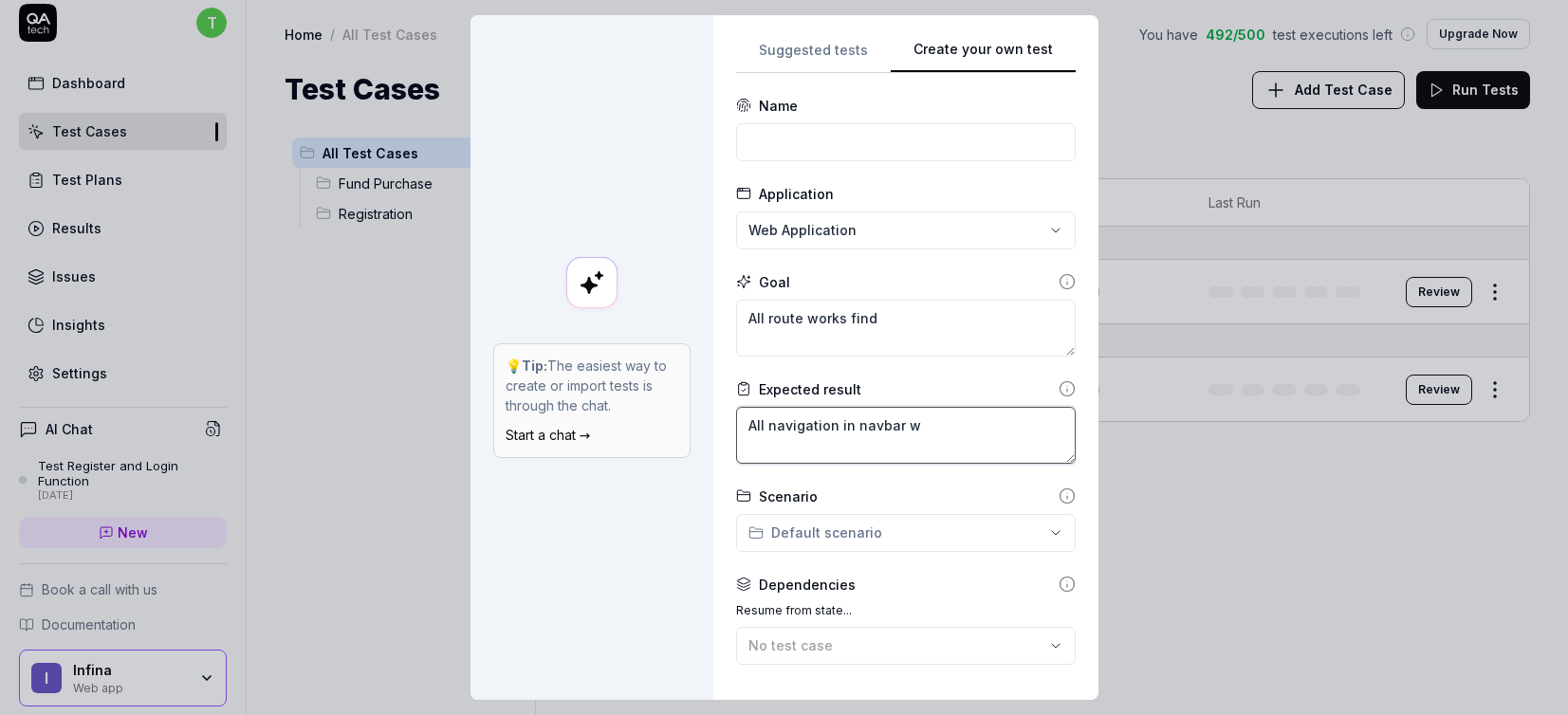
type textarea "All navigation in navbar wo"
type textarea "*"
type textarea "All navigation in navbar wor"
type textarea "*"
type textarea "All navigation in navbar work"
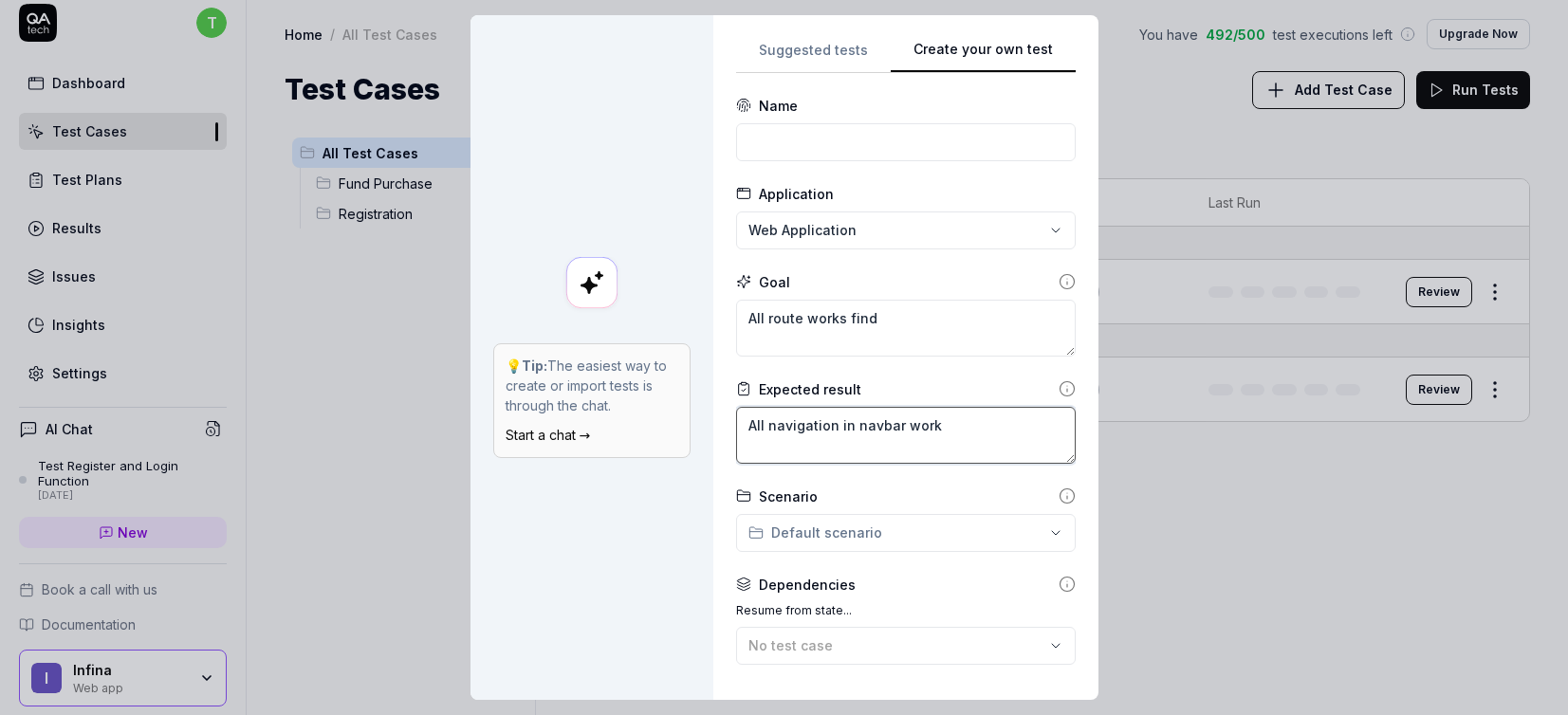
type textarea "*"
type textarea "All navigation in navbar work"
type textarea "*"
type textarea "All navigation in navbar work an"
type textarea "*"
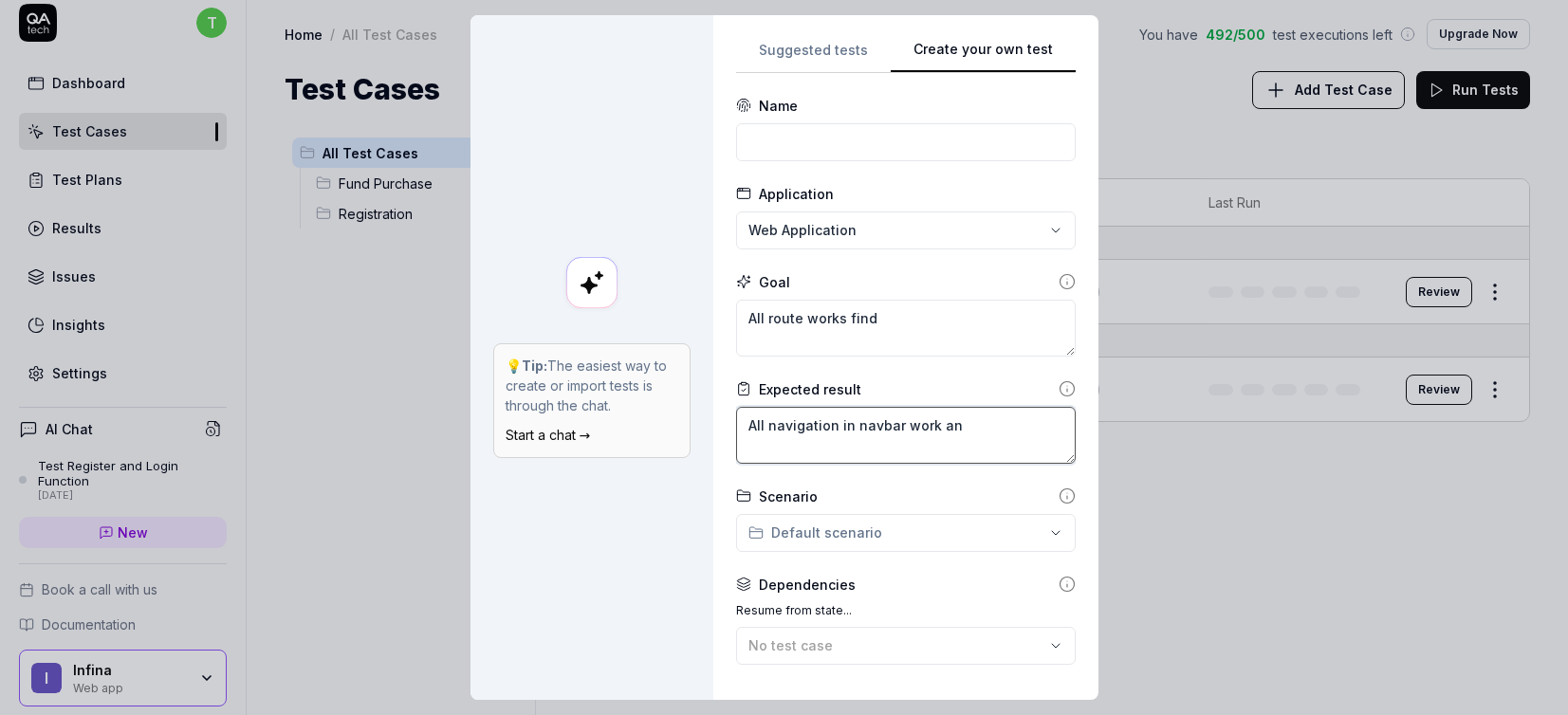
type textarea "All navigation in navbar work and"
type textarea "*"
type textarea "All navigation in navbar work and"
type textarea "*"
type textarea "All navigation in navbar work and d"
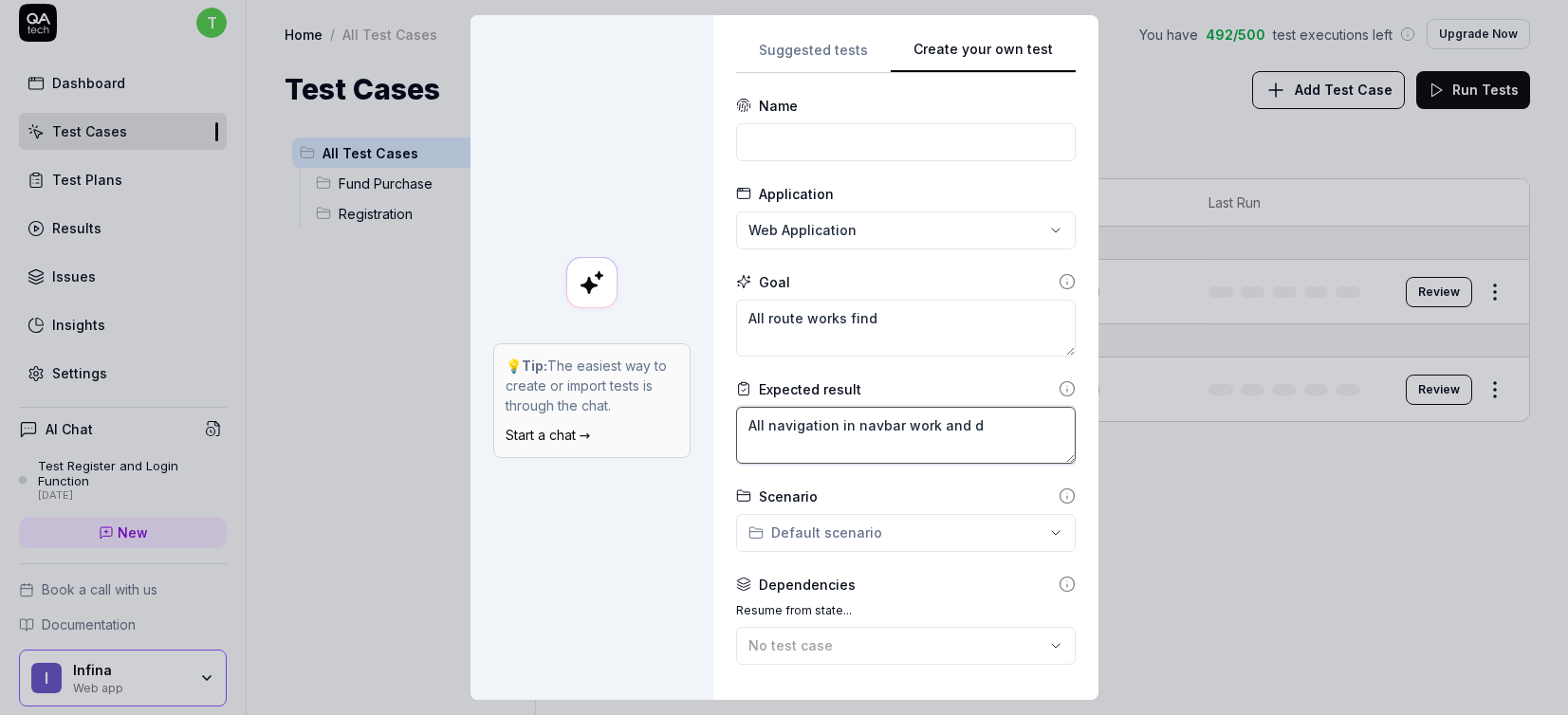
type textarea "*"
type textarea "All navigation in navbar work and di"
type textarea "*"
type textarea "All navigation in navbar work and dir"
type textarea "*"
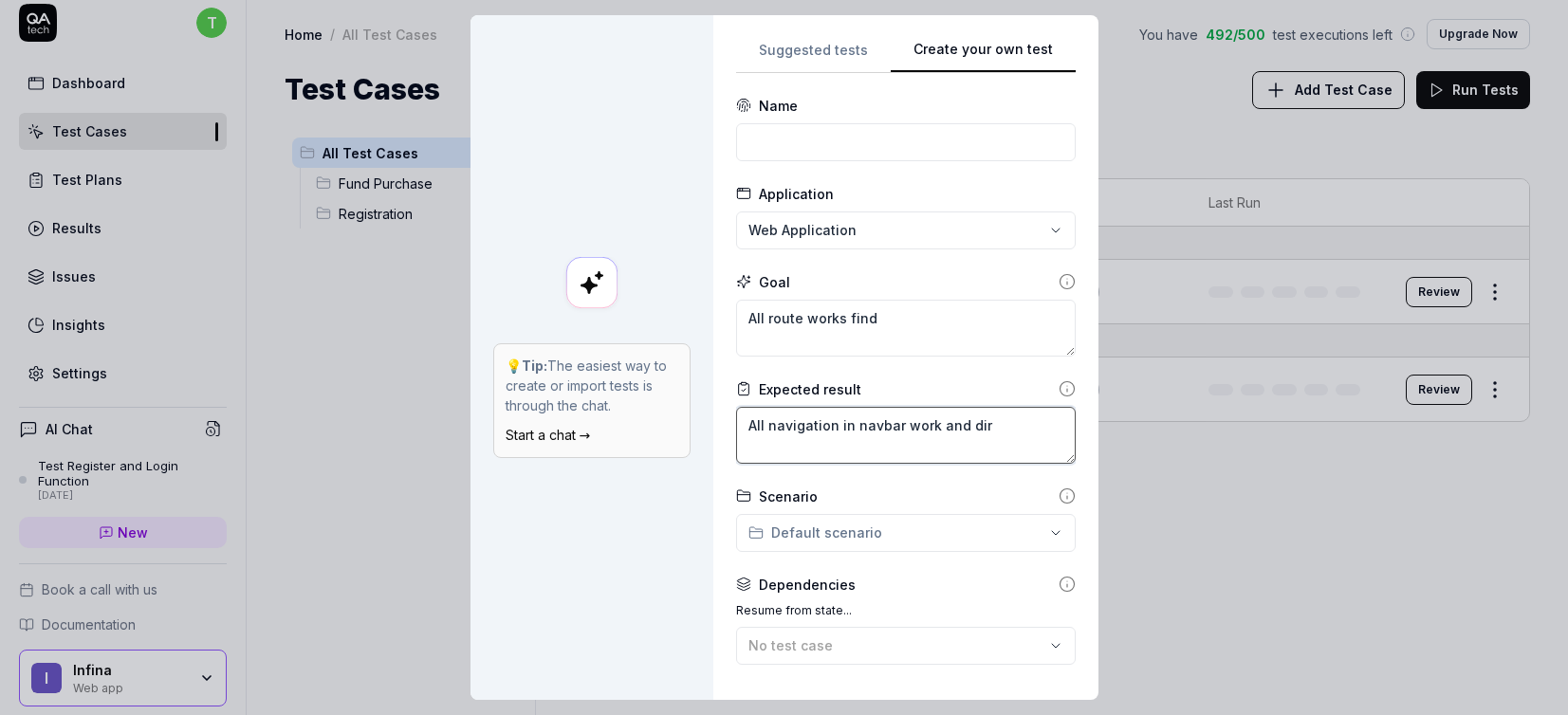
type textarea "All navigation in navbar work and dire"
type textarea "*"
type textarea "All navigation in navbar work and direc"
type textarea "*"
type textarea "All navigation in navbar work and direct"
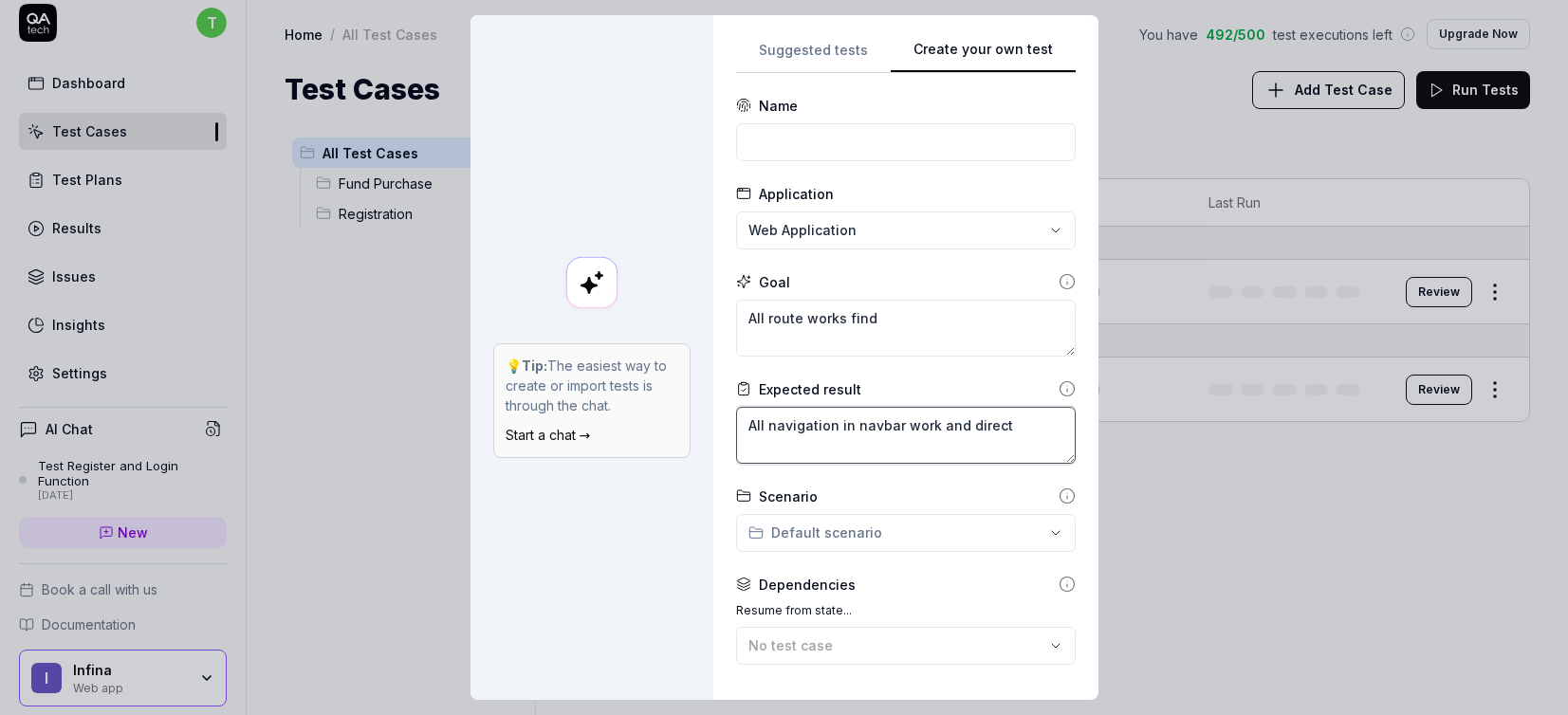
type textarea "*"
type textarea "All navigation in navbar work and direct"
type textarea "*"
type textarea "All navigation in navbar work and direct t"
type textarea "*"
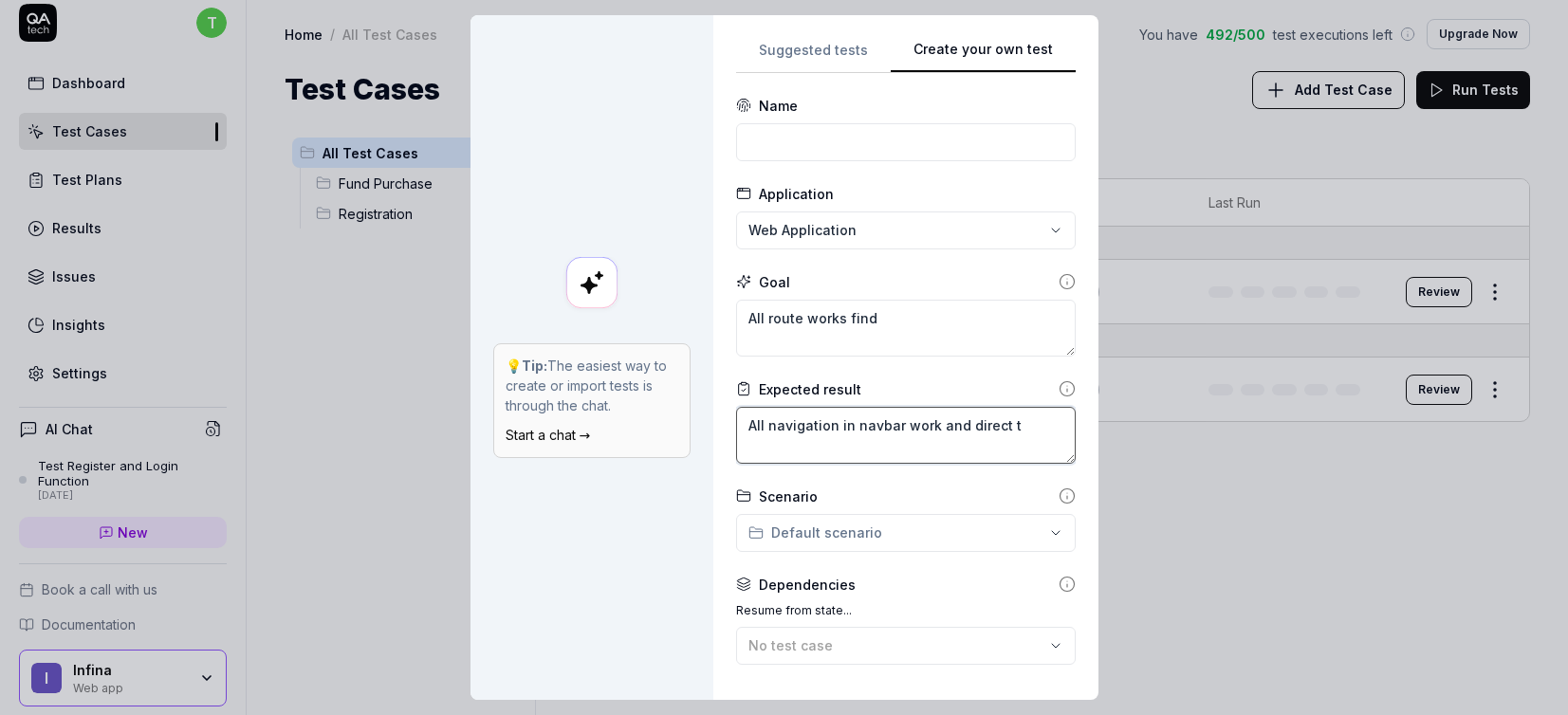
type textarea "All navigation in navbar work and direct to"
type textarea "*"
type textarea "All navigation in navbar work and direct to"
type textarea "*"
type textarea "All navigation in navbar work and direct to wo"
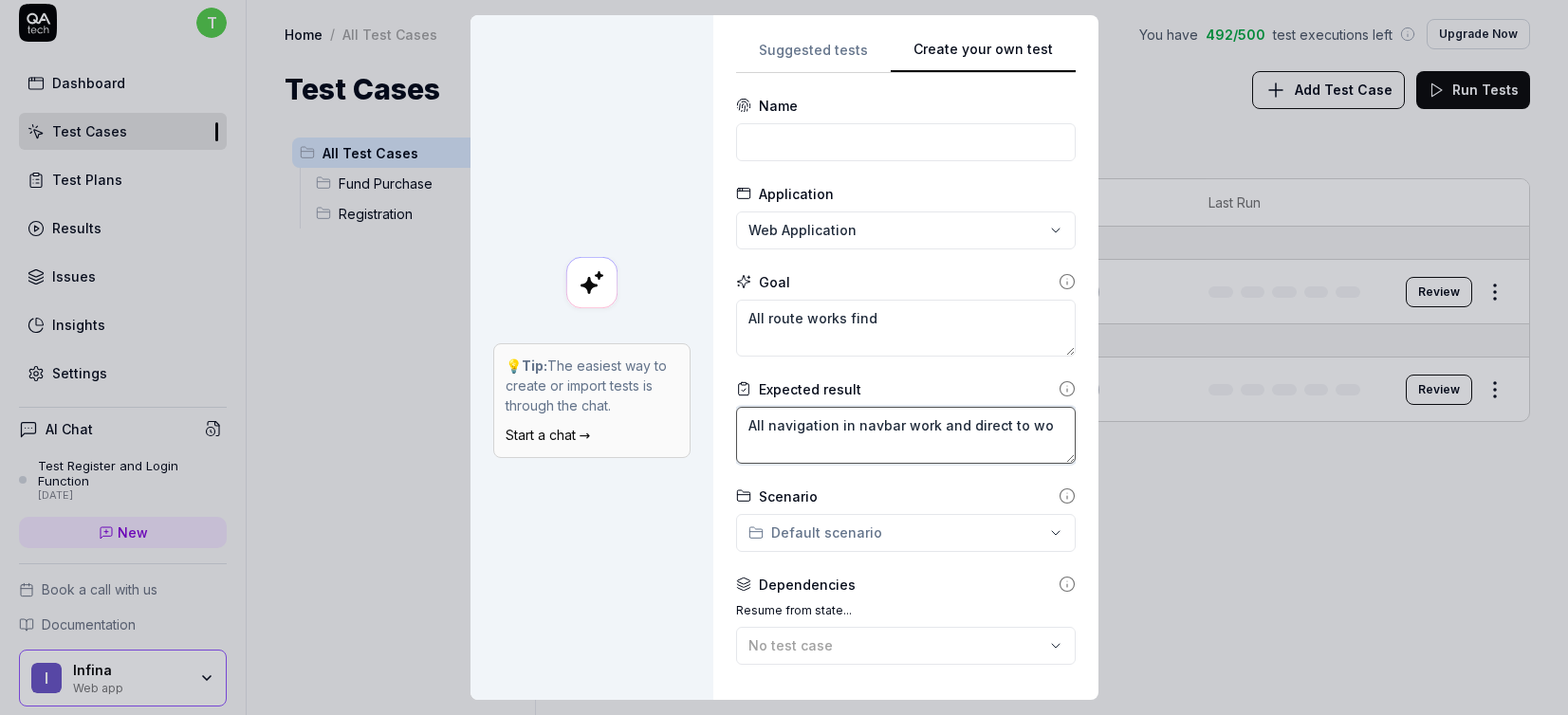
type textarea "*"
type textarea "All navigation in navbar work and direct to wor"
type textarea "*"
type textarea "All navigation in navbar work and direct to work"
type textarea "*"
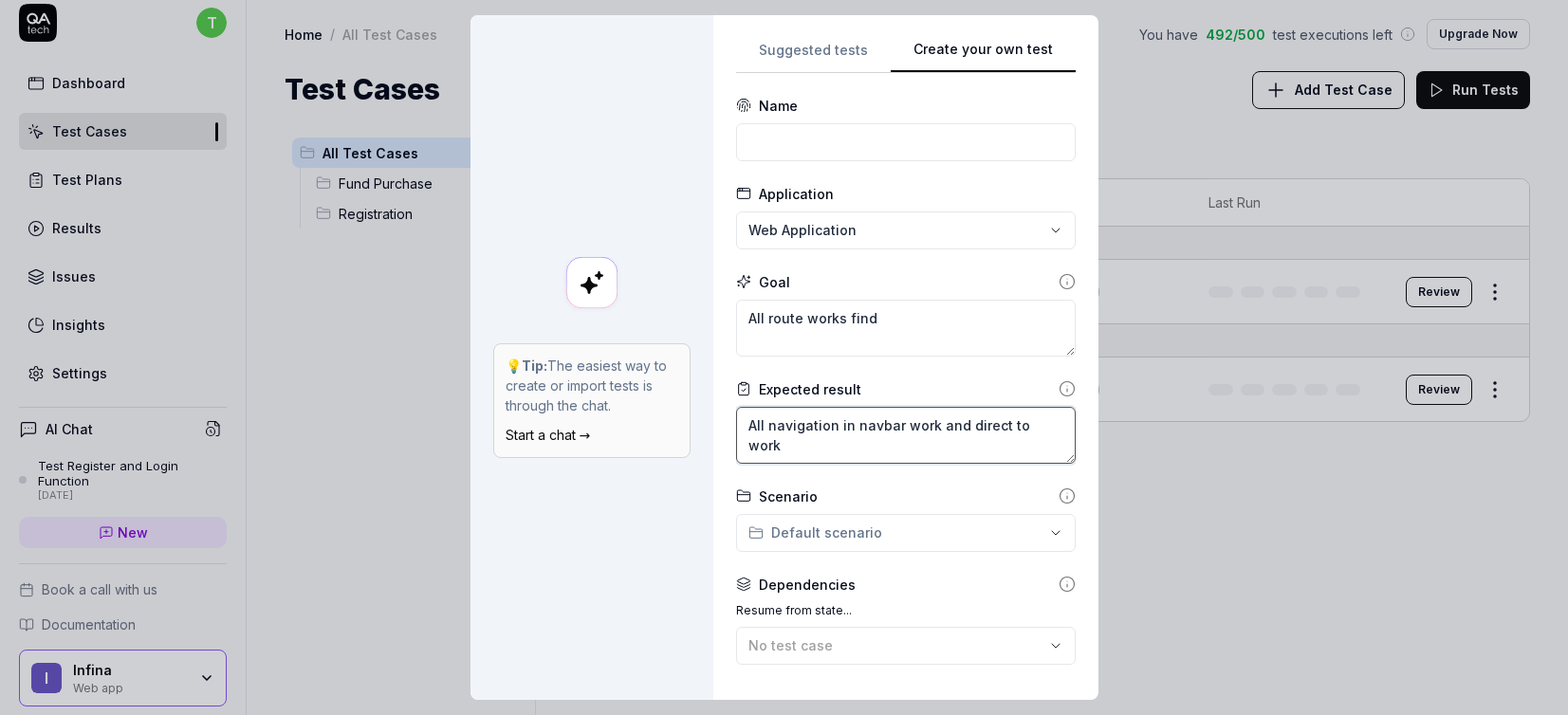
type textarea "All navigation in navbar work and direct to worki"
type textarea "*"
type textarea "All navigation in navbar work and direct to workin"
type textarea "*"
type textarea "All navigation in navbar work and direct to working"
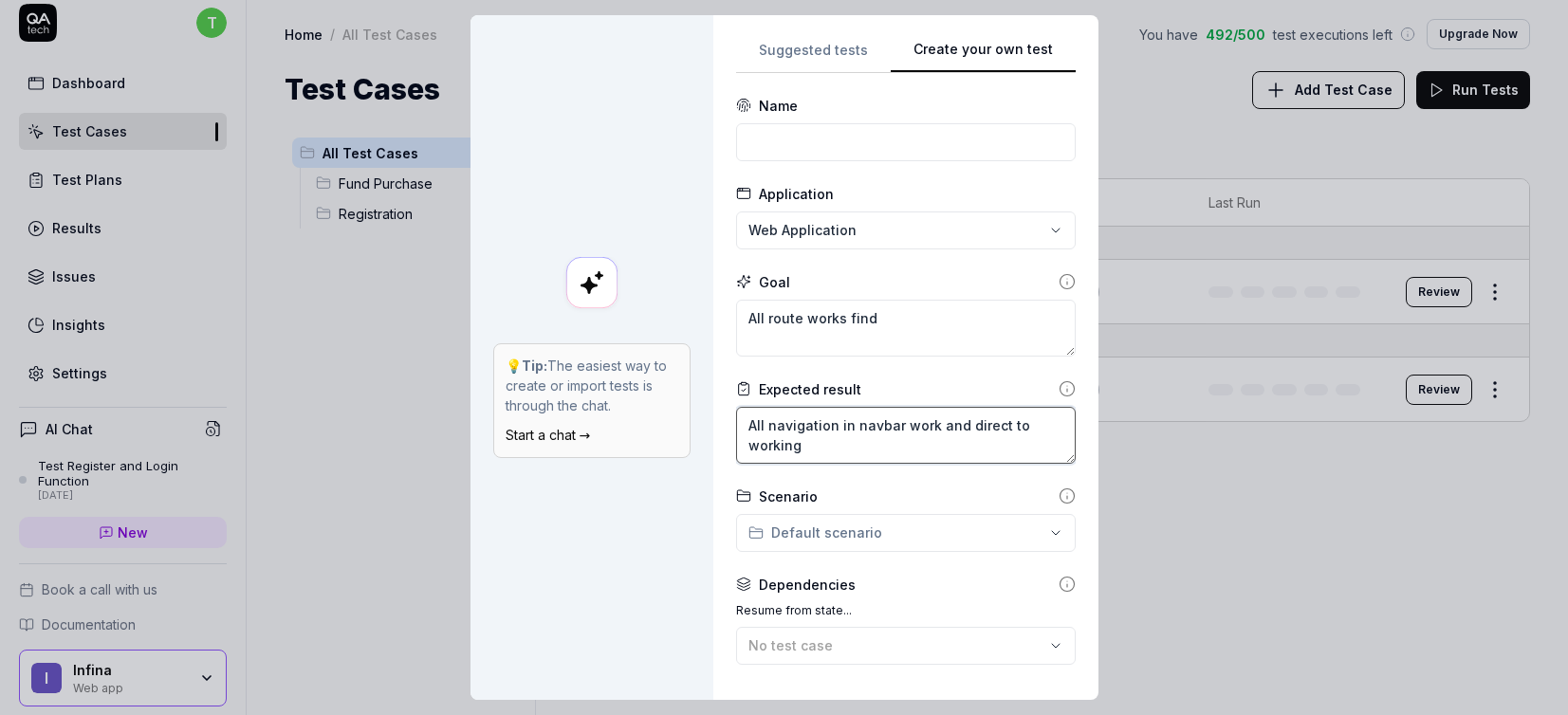
type textarea "*"
type textarea "All navigation in navbar work and direct to working pa"
type textarea "*"
type textarea "All navigation in navbar work and direct to working pag"
type textarea "*"
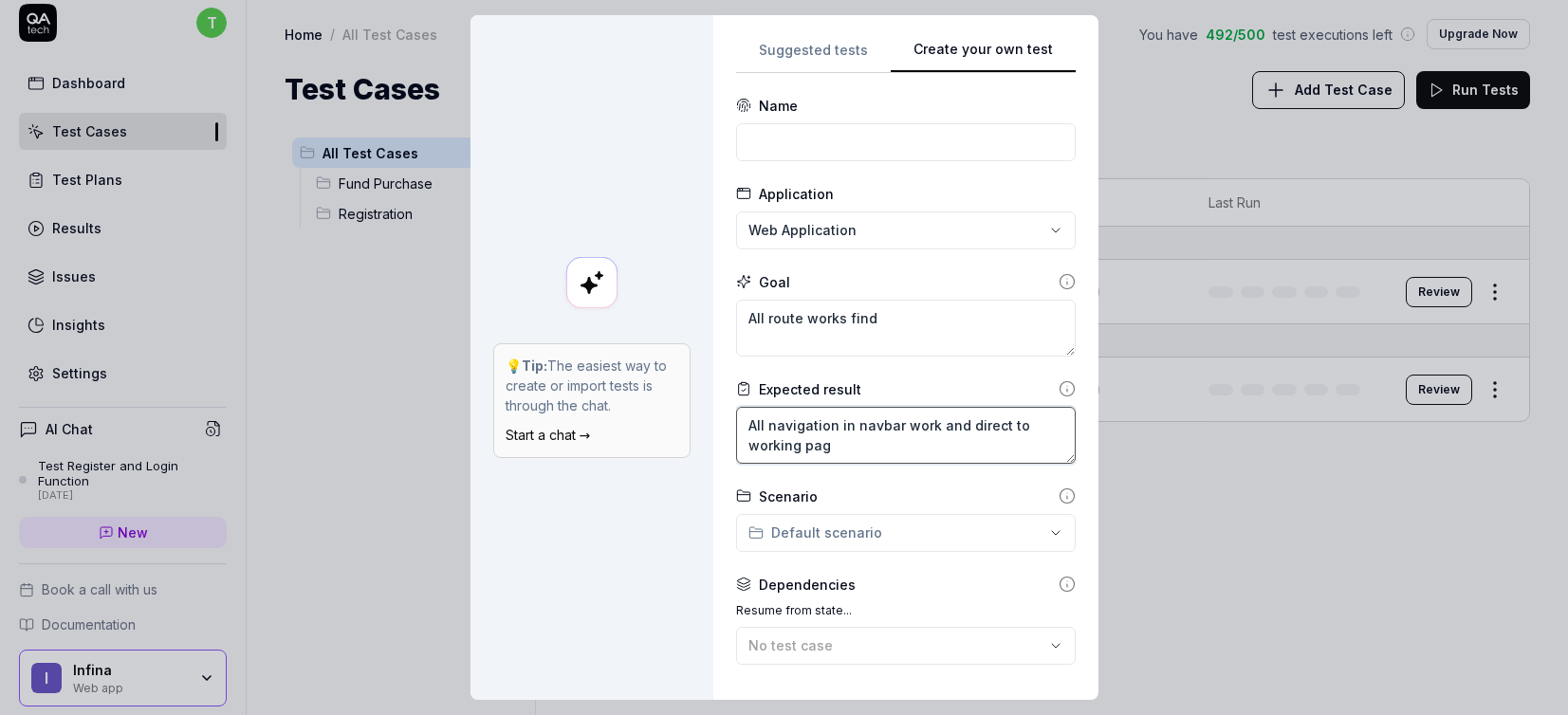
type textarea "All navigation in navbar work and direct to working page"
click at [1013, 429] on textarea "All navigation in navbar work and direct to working page" at bounding box center [905, 435] width 339 height 57
type textarea "*"
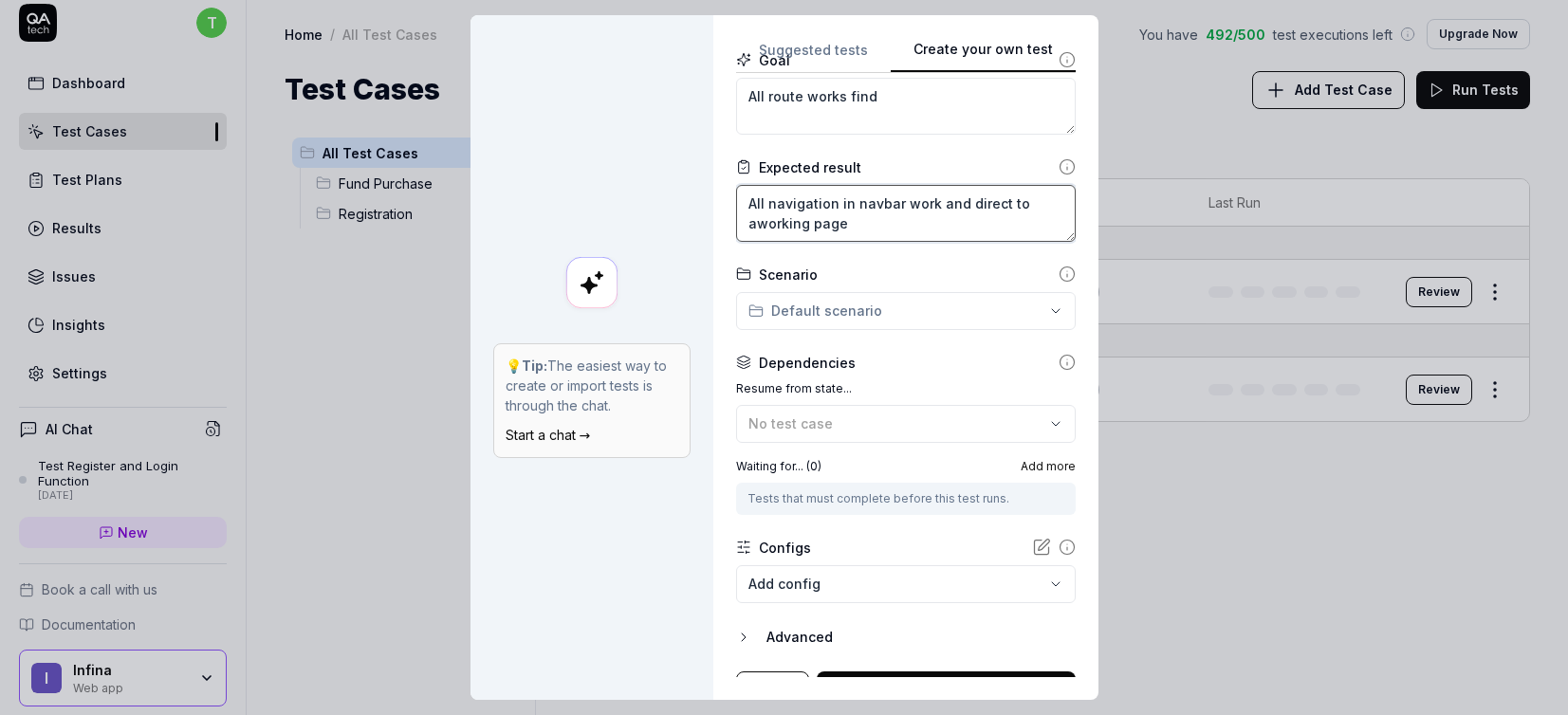
scroll to position [255, 0]
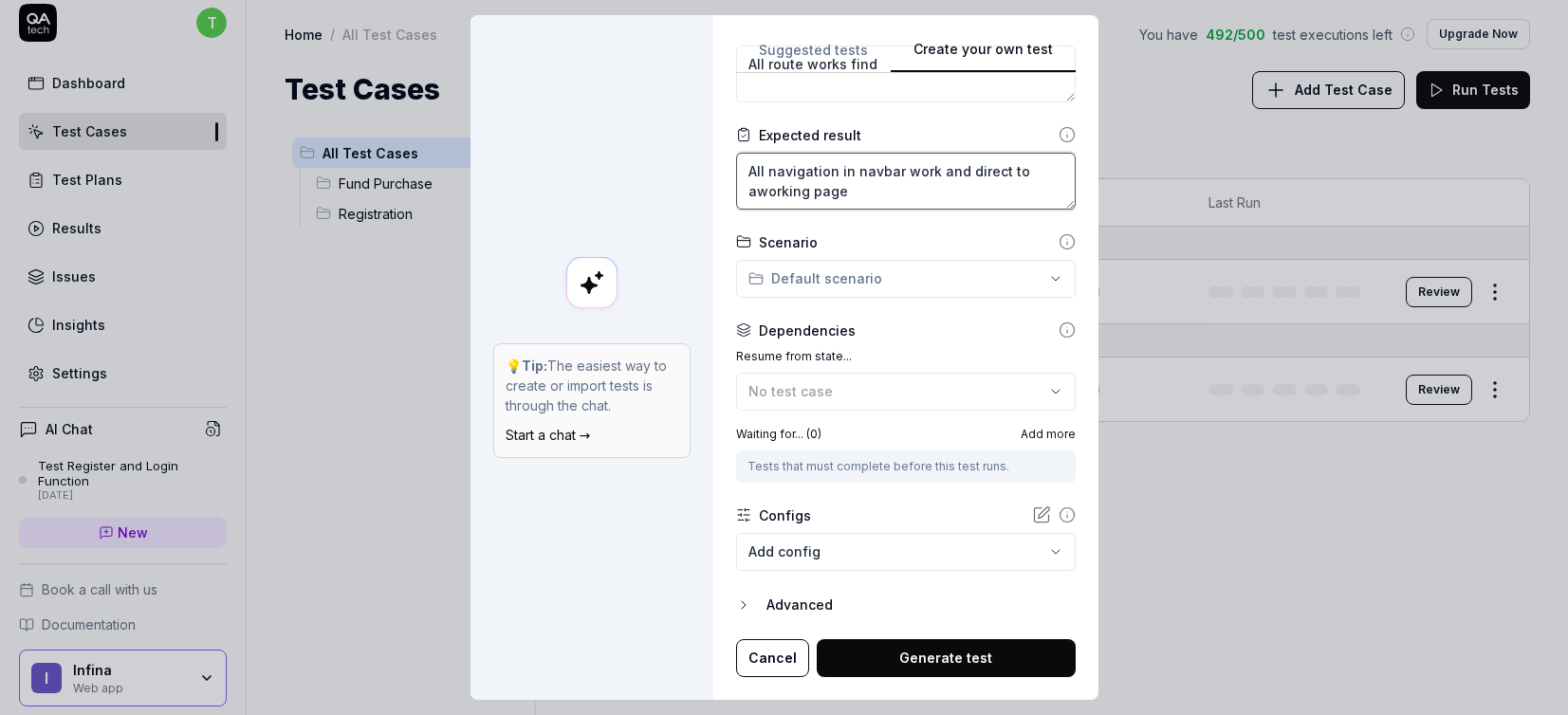
type textarea "All navigation in navbar work and direct to aworking page"
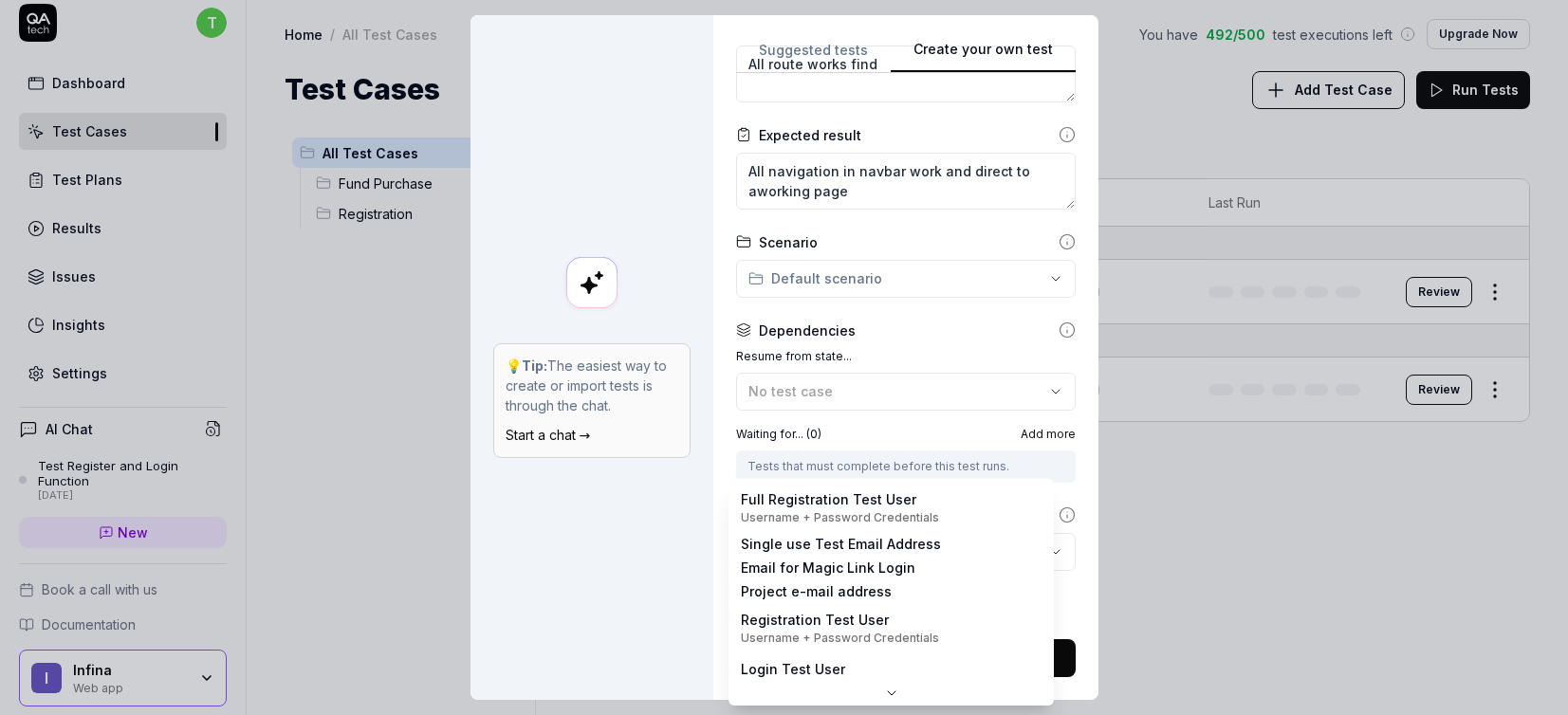
click at [764, 558] on body "t Dashboard Test Cases Test Plans Results Issues Insights Settings AI Chat Test…" at bounding box center [784, 357] width 1568 height 715
click at [587, 631] on div "**********" at bounding box center [784, 357] width 1568 height 715
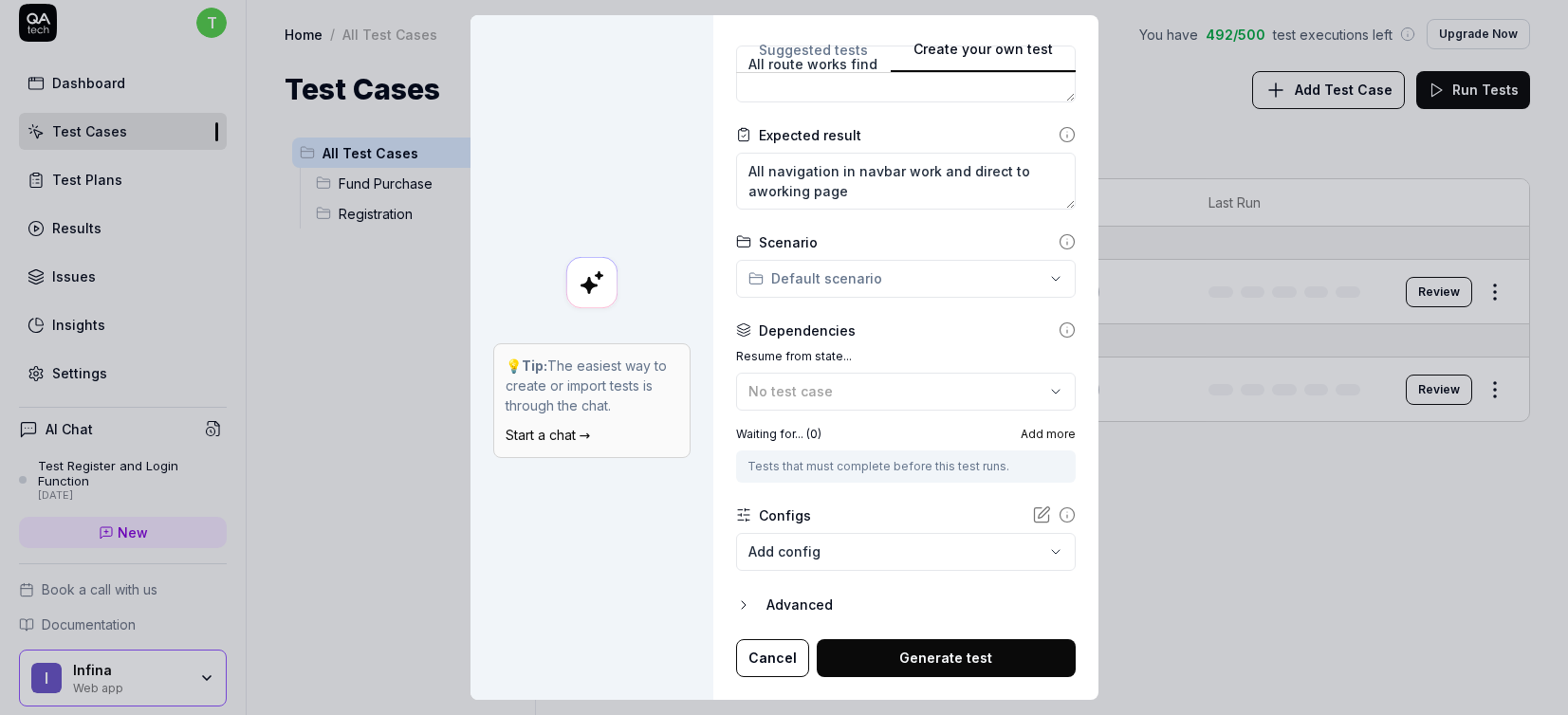
click at [949, 656] on button "Generate test" at bounding box center [946, 658] width 259 height 38
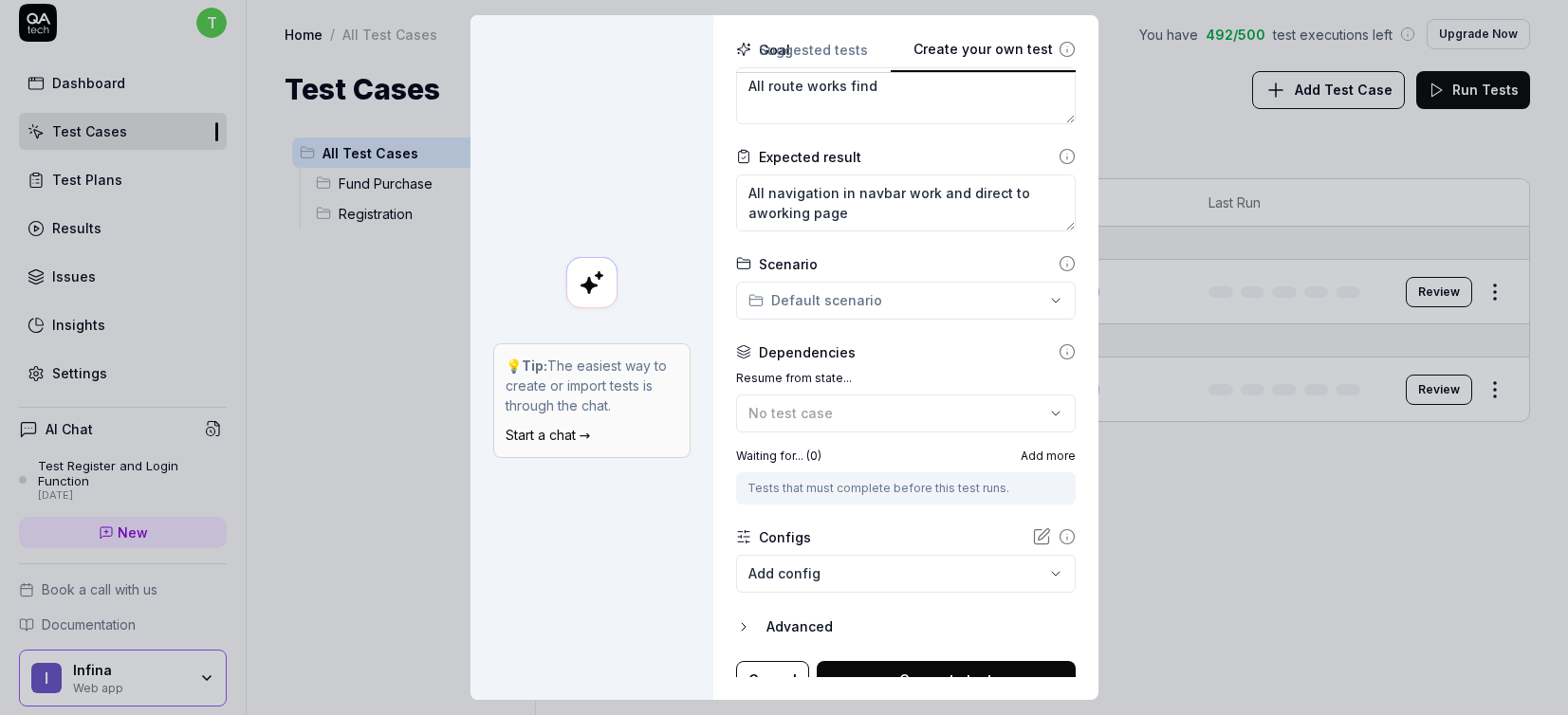
scroll to position [0, 0]
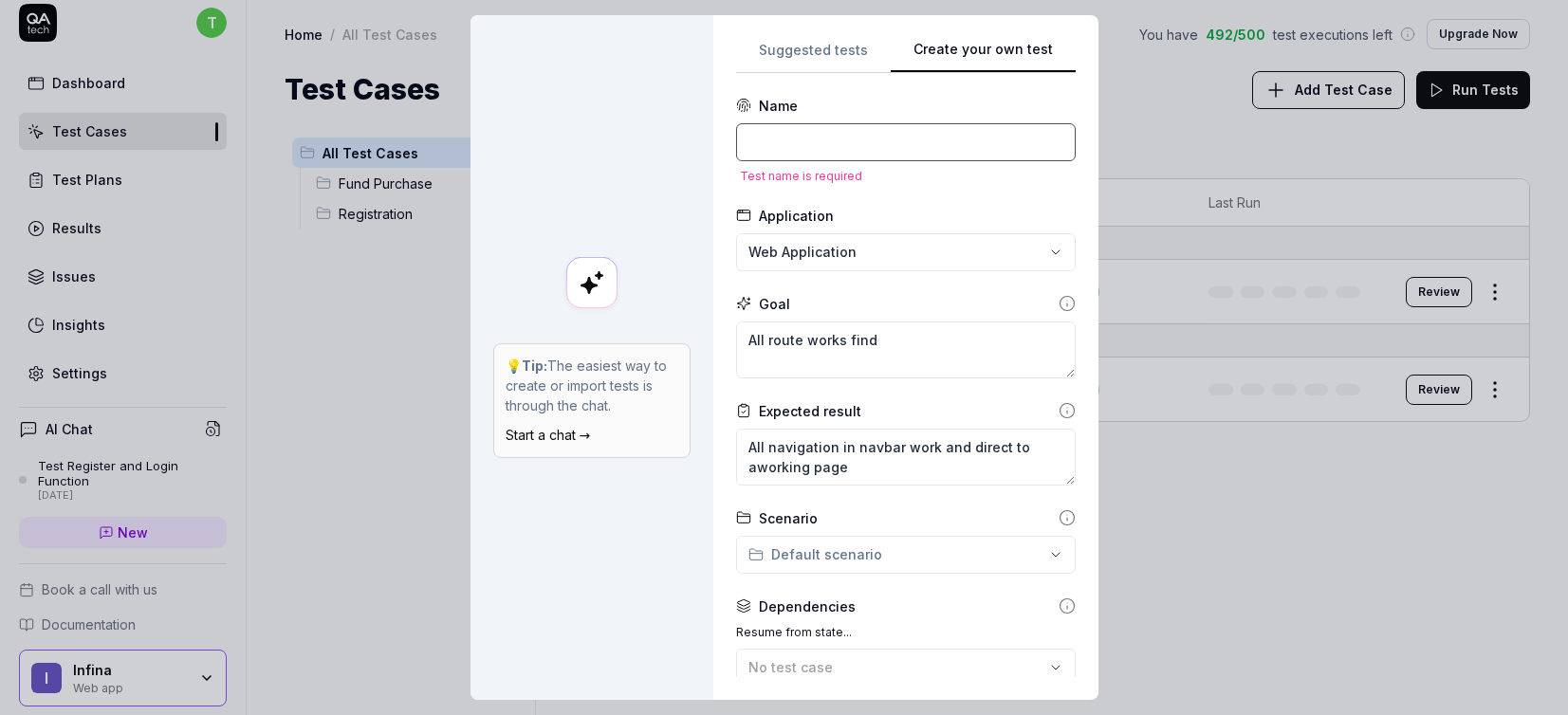
click at [828, 142] on input at bounding box center [905, 142] width 339 height 38
type textarea "*"
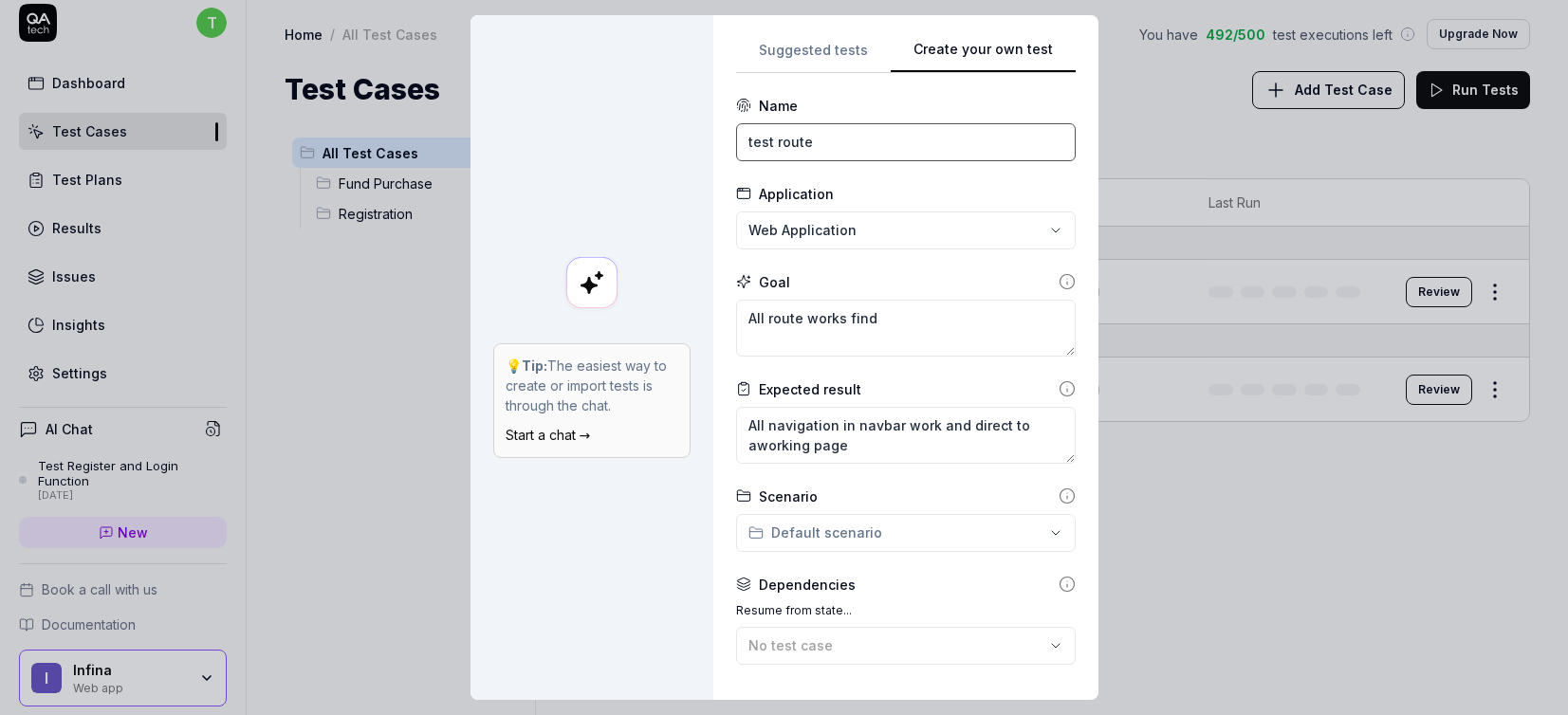
scroll to position [255, 0]
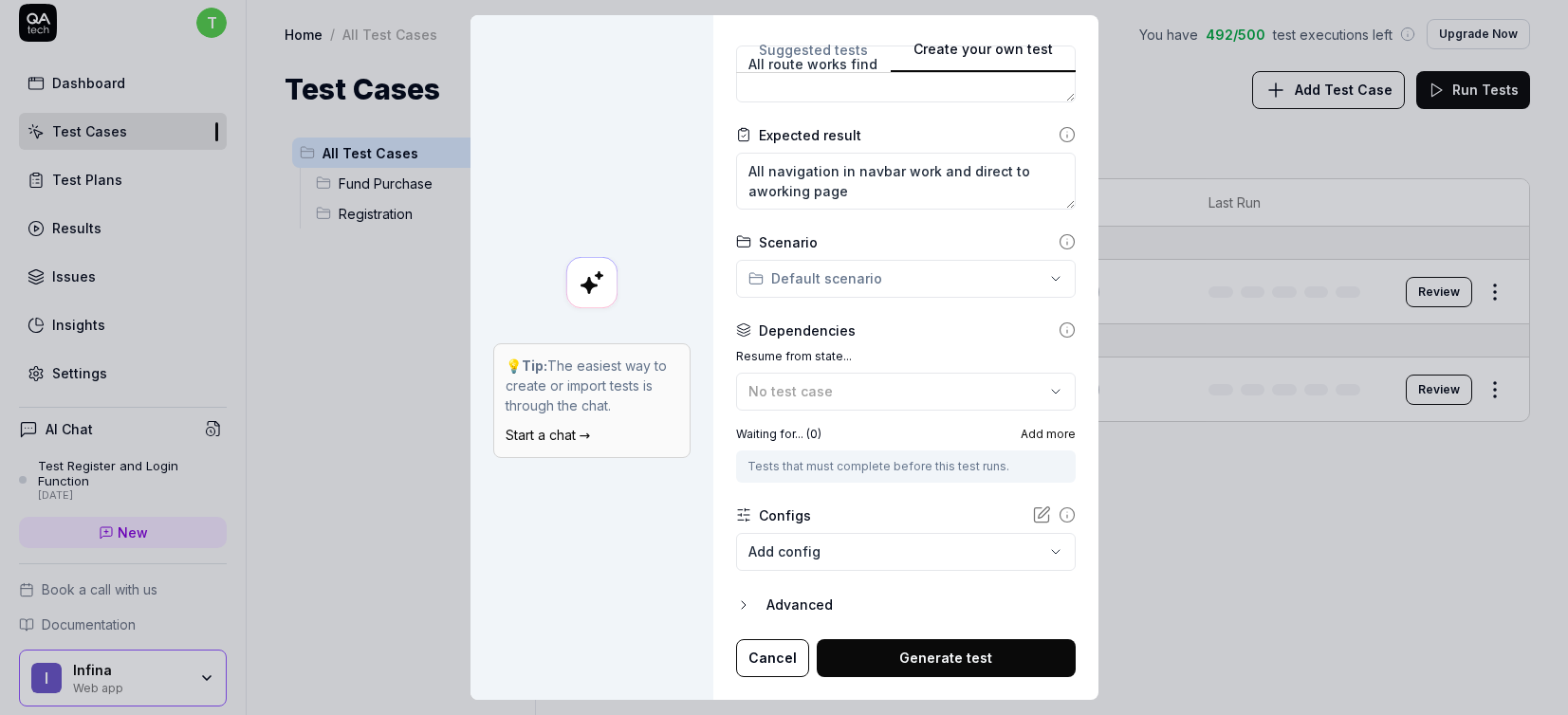
type input "test route"
click at [937, 663] on button "Generate test" at bounding box center [946, 658] width 259 height 38
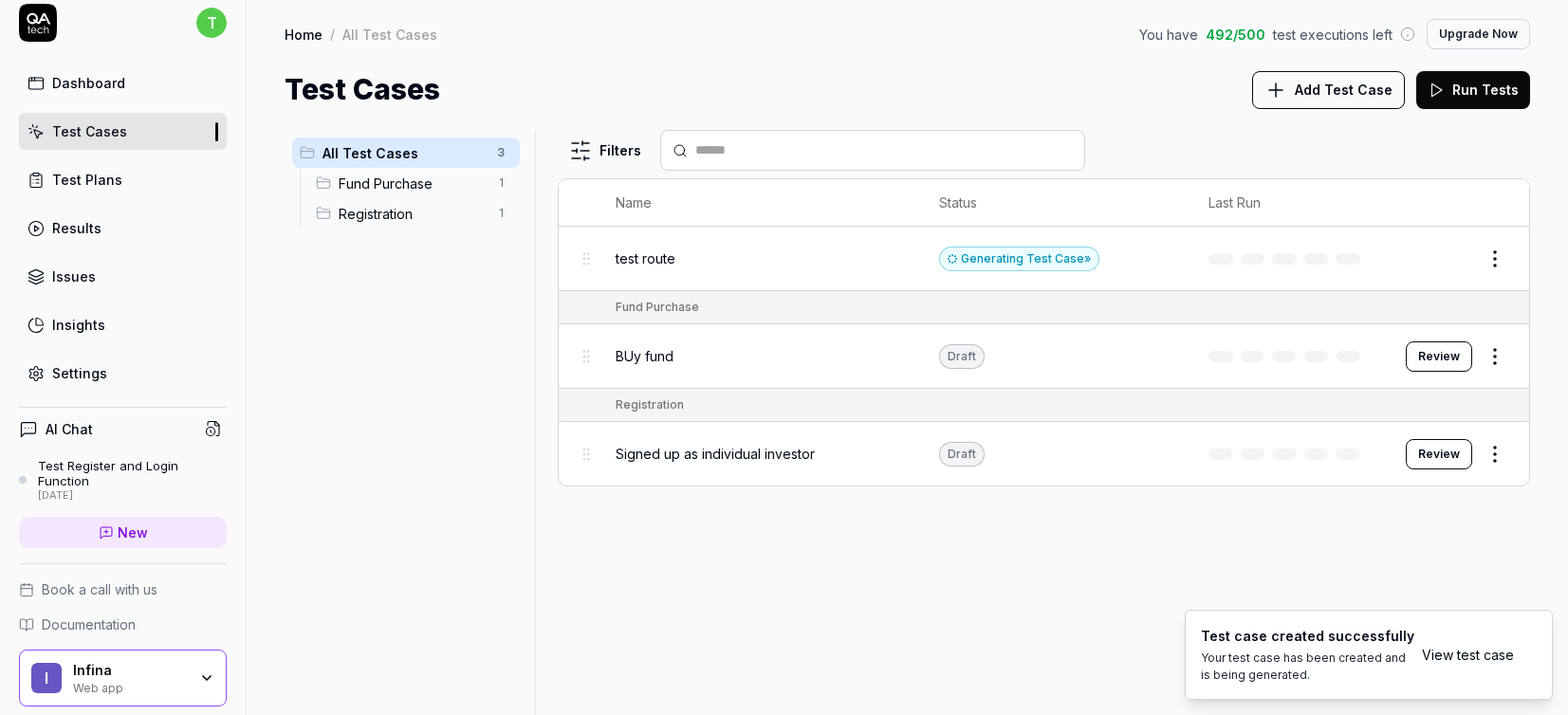
click at [1297, 654] on link "View test case" at bounding box center [1468, 654] width 92 height 20
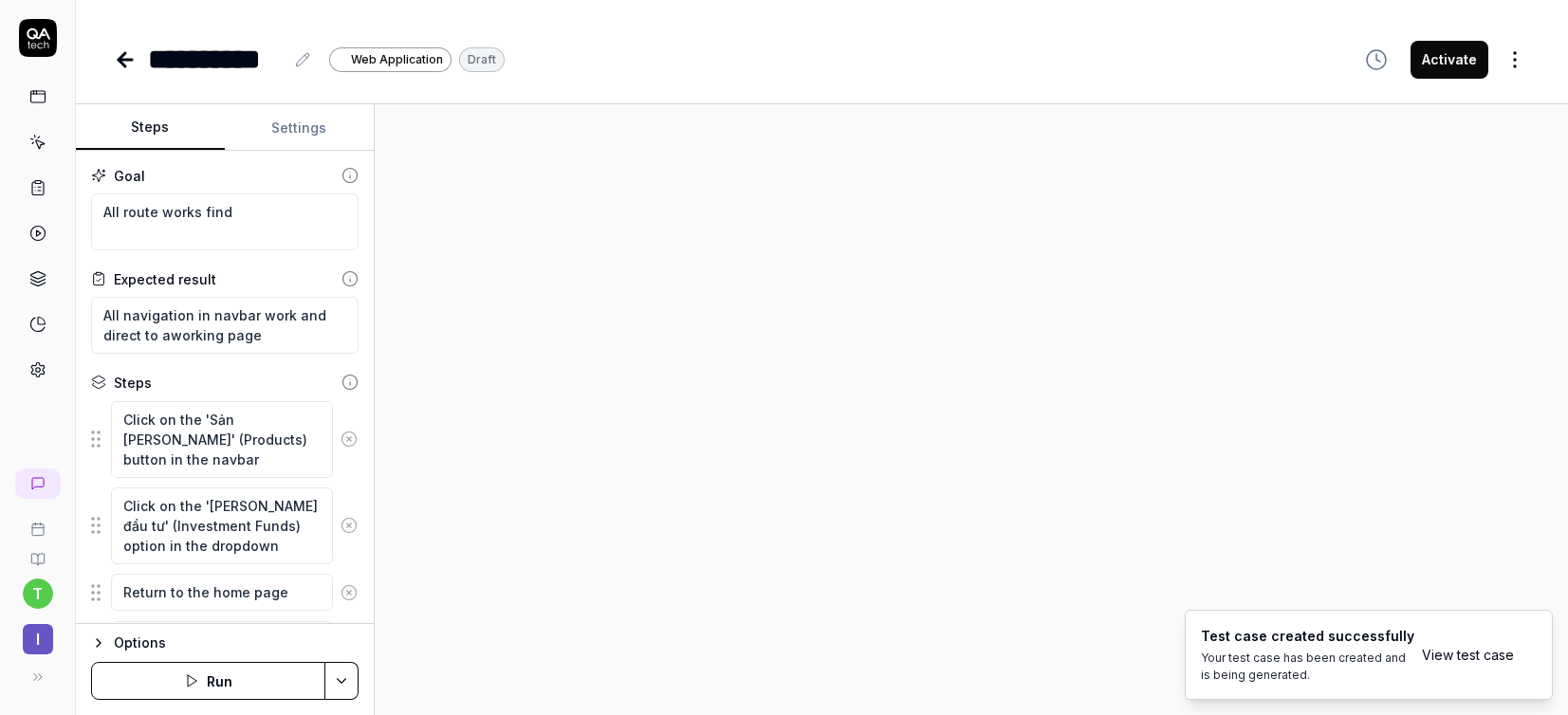
scroll to position [353, 0]
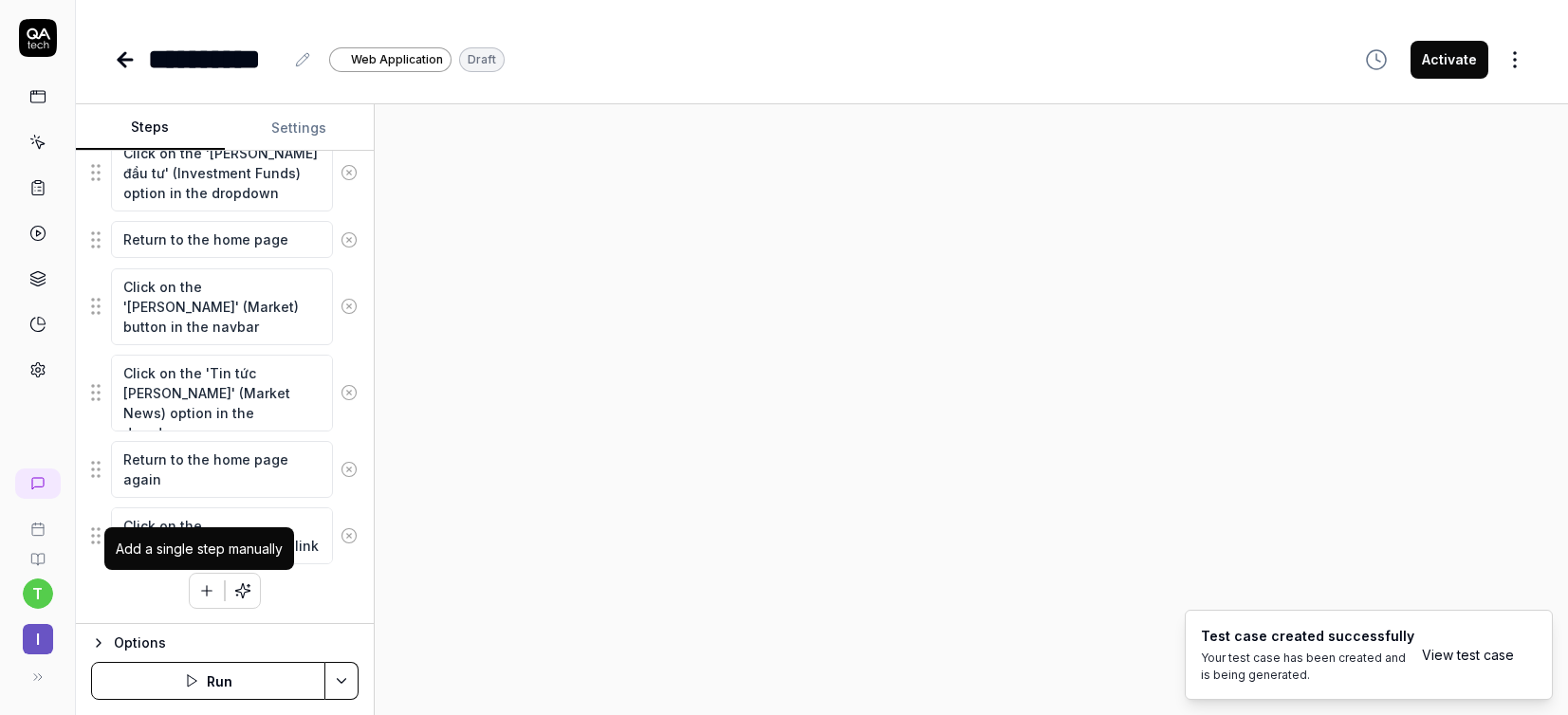
click at [203, 594] on icon "button" at bounding box center [206, 590] width 17 height 17
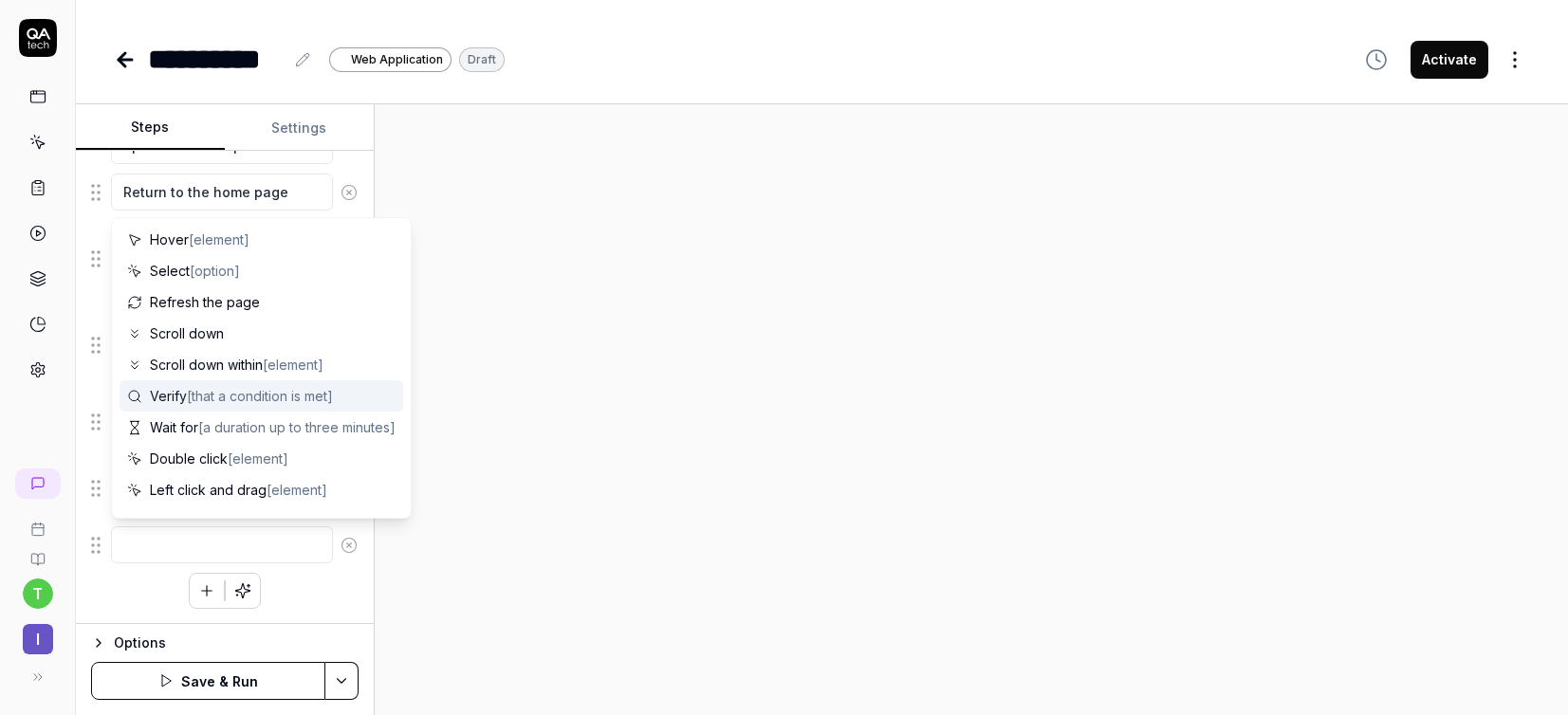
scroll to position [60, 0]
click at [233, 398] on span "[that a condition is met]" at bounding box center [260, 401] width 146 height 16
type textarea "*"
type textarea "Verify"
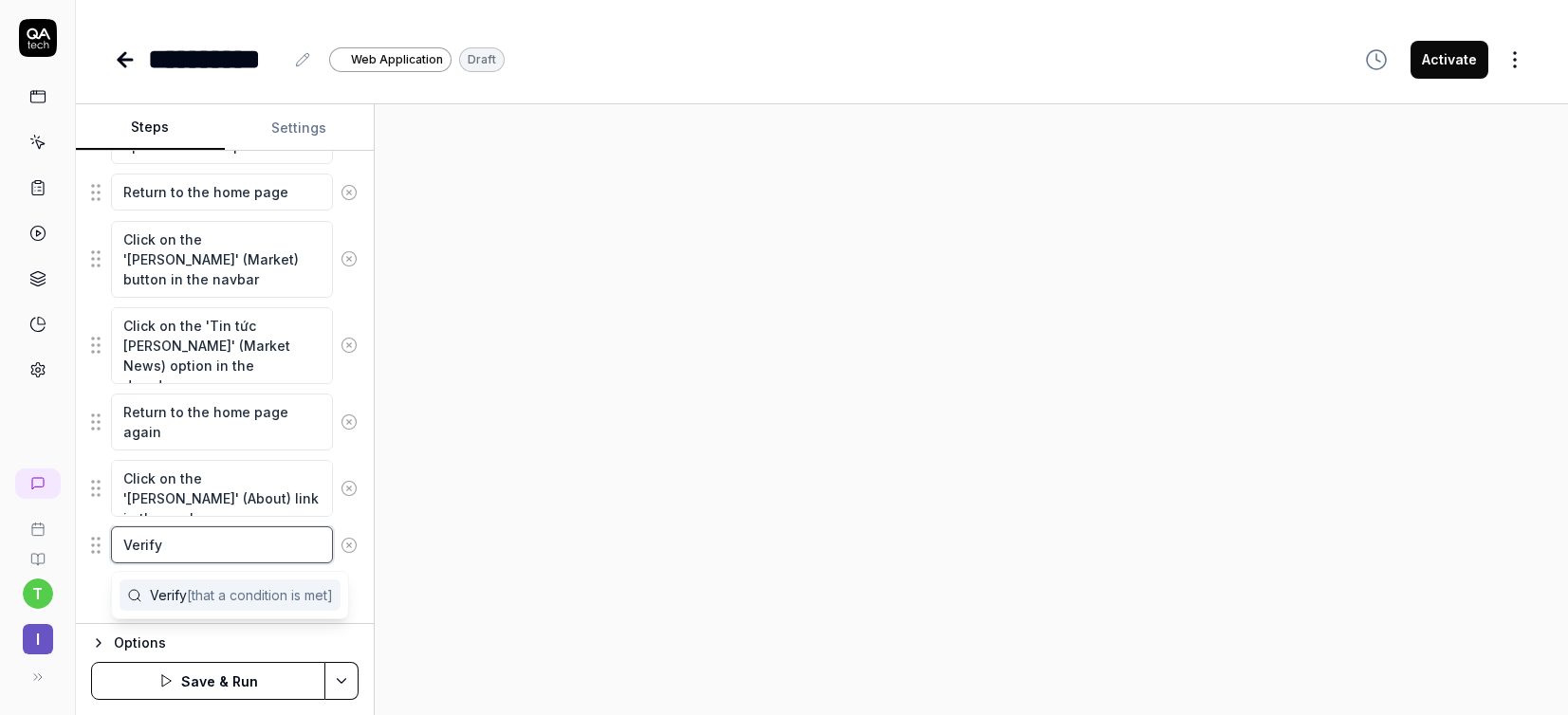
click at [193, 545] on textarea "Verify" at bounding box center [222, 544] width 222 height 37
type textarea "*"
type textarea "Verify t"
type textarea "*"
type textarea "Verify th"
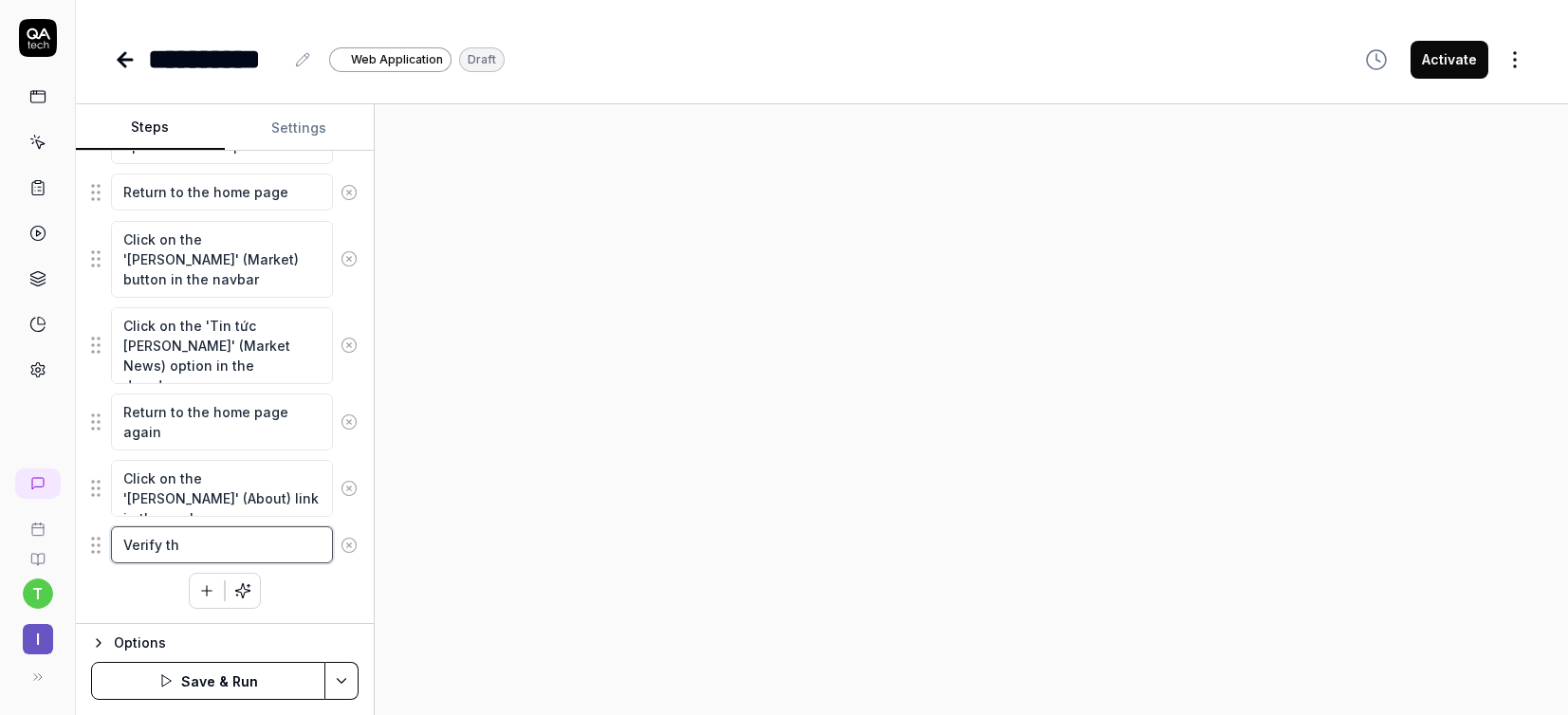
type textarea "*"
type textarea "Verify ths"
type textarea "*"
type textarea "Verify thsa"
type textarea "*"
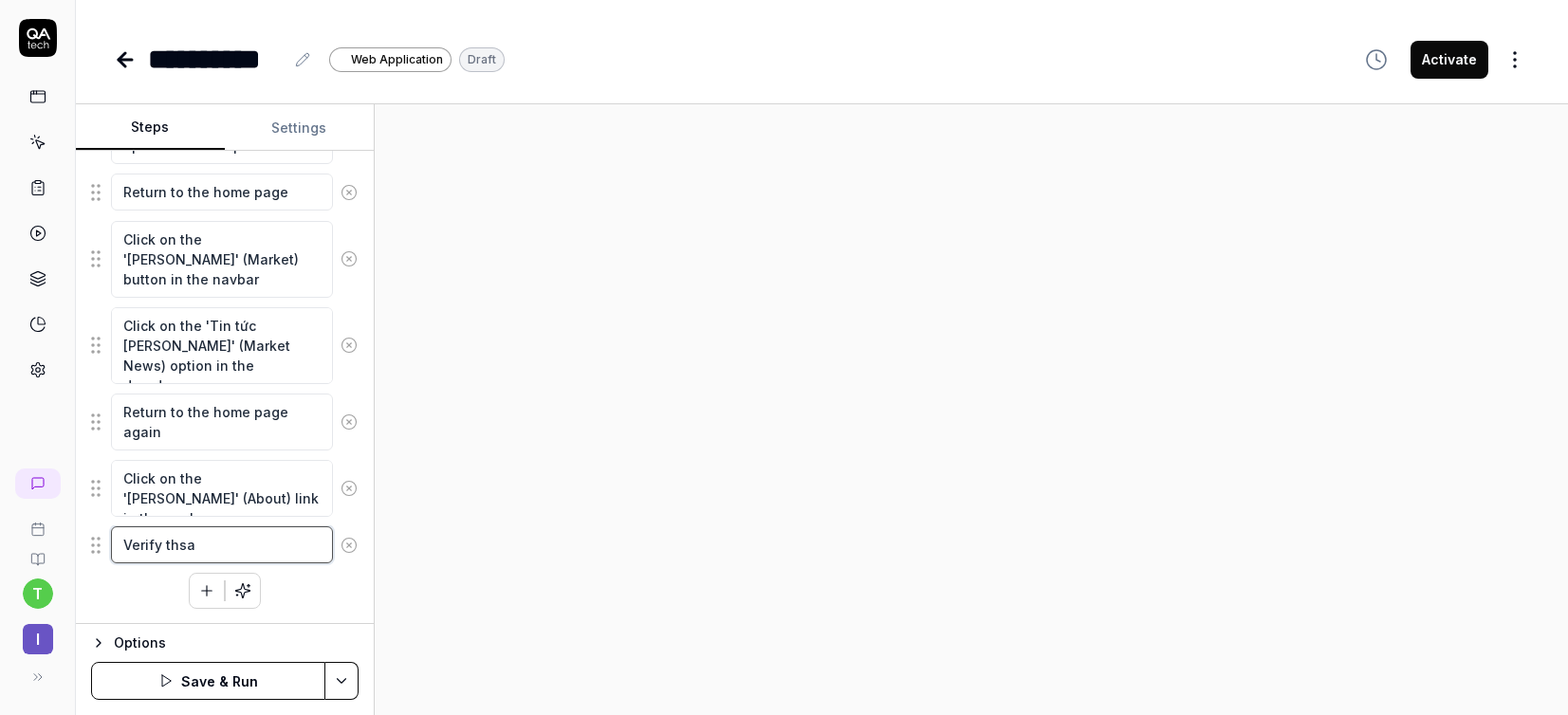
type textarea "Verify thsat"
type textarea "*"
type textarea "Verify thsat"
type textarea "*"
type textarea "Verify thsat"
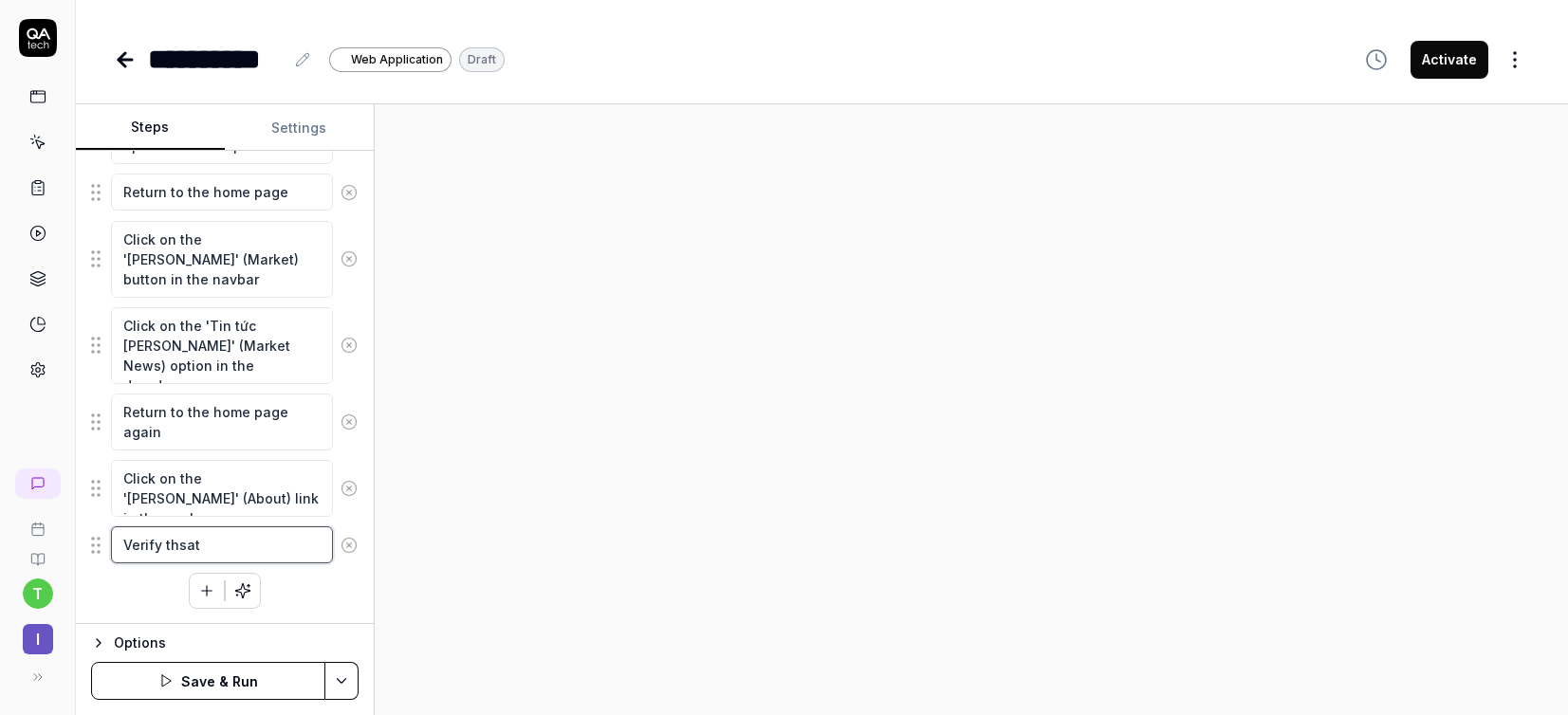
type textarea "*"
type textarea "Verify thsa"
type textarea "*"
type textarea "Verify ths"
type textarea "*"
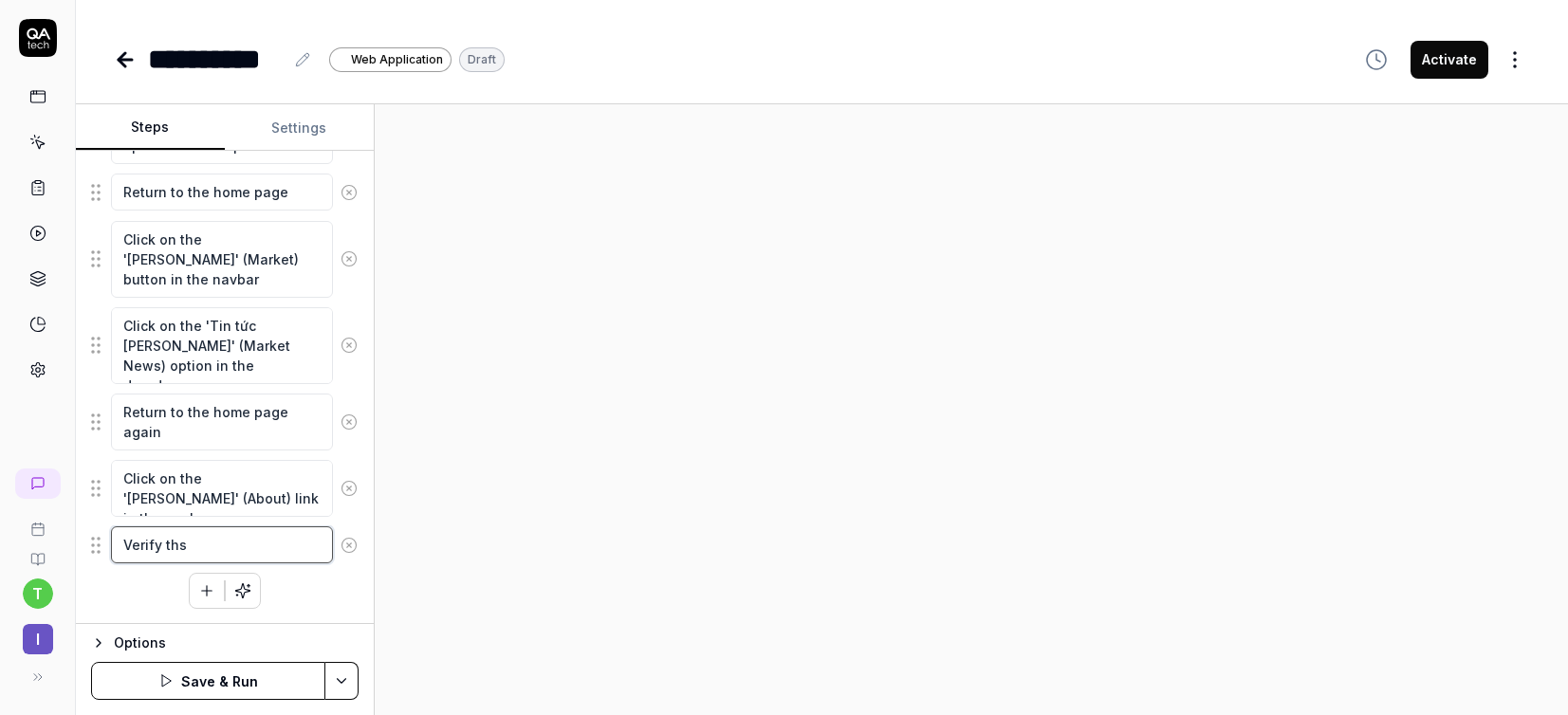
type textarea "Verify thsa"
type textarea "*"
type textarea "Verify thsat"
type textarea "*"
type textarea "Verify thsa"
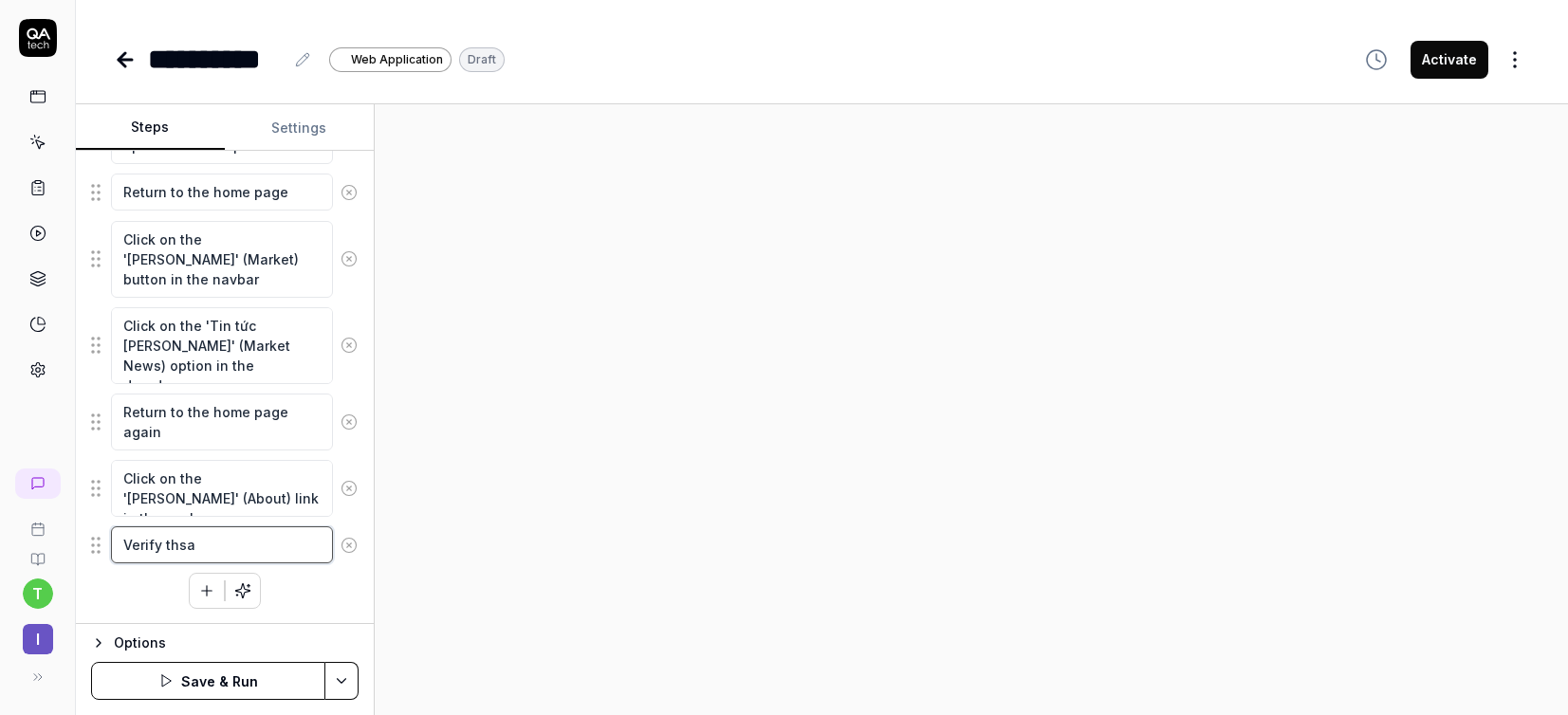
type textarea "*"
type textarea "Verify ths"
type textarea "*"
type textarea "Verify th"
type textarea "*"
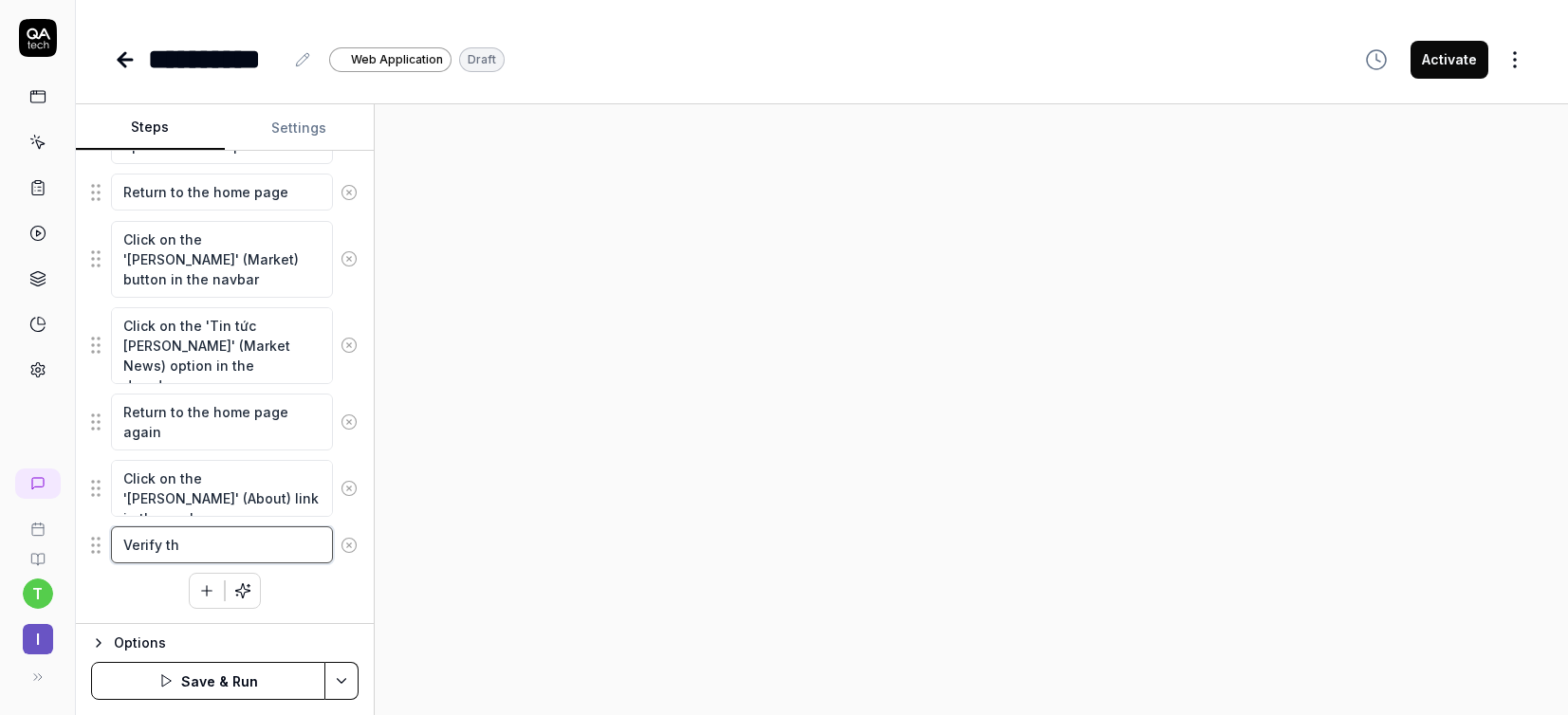
type textarea "Verify tha"
type textarea "*"
type textarea "Verify that"
type textarea "*"
type textarea "Verify that"
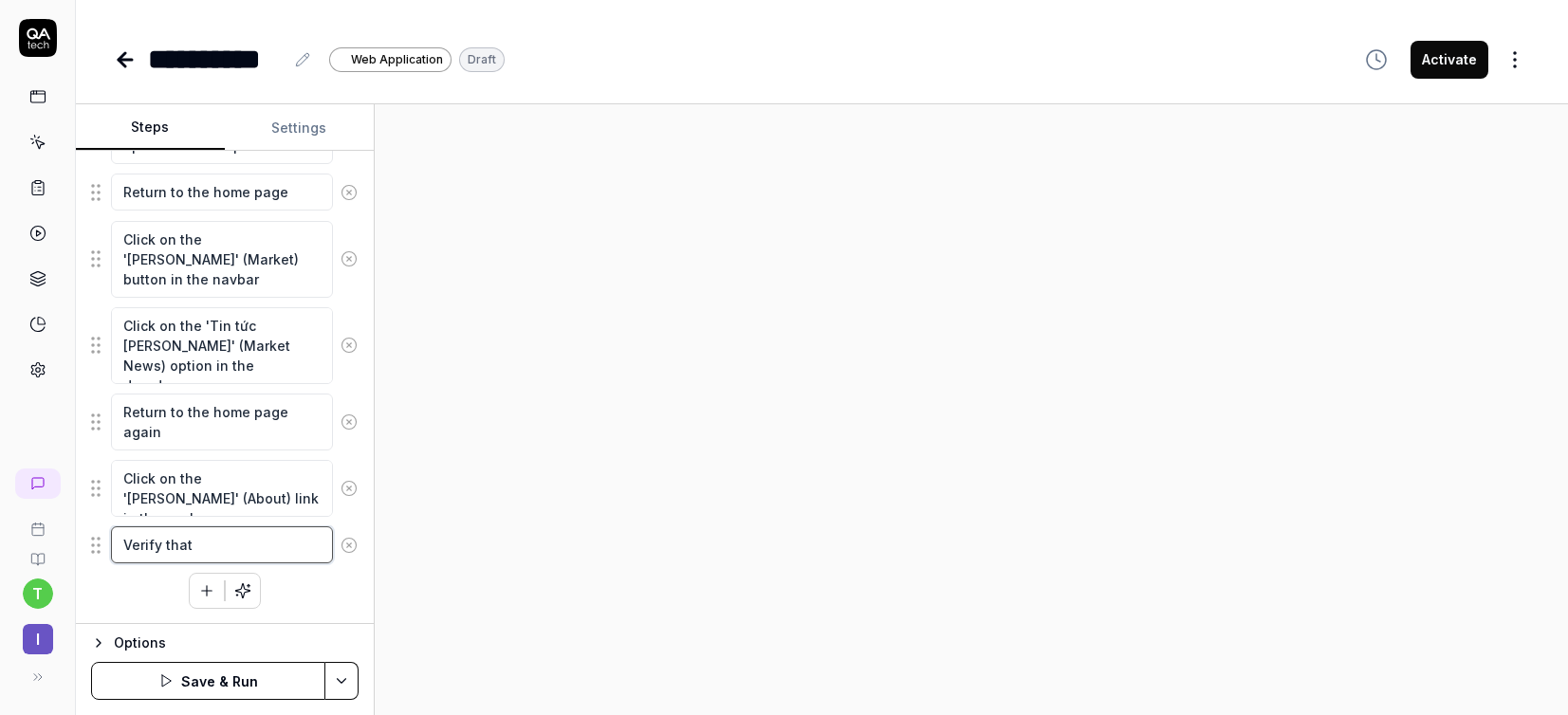
click at [186, 529] on textarea "Verify that" at bounding box center [222, 544] width 222 height 37
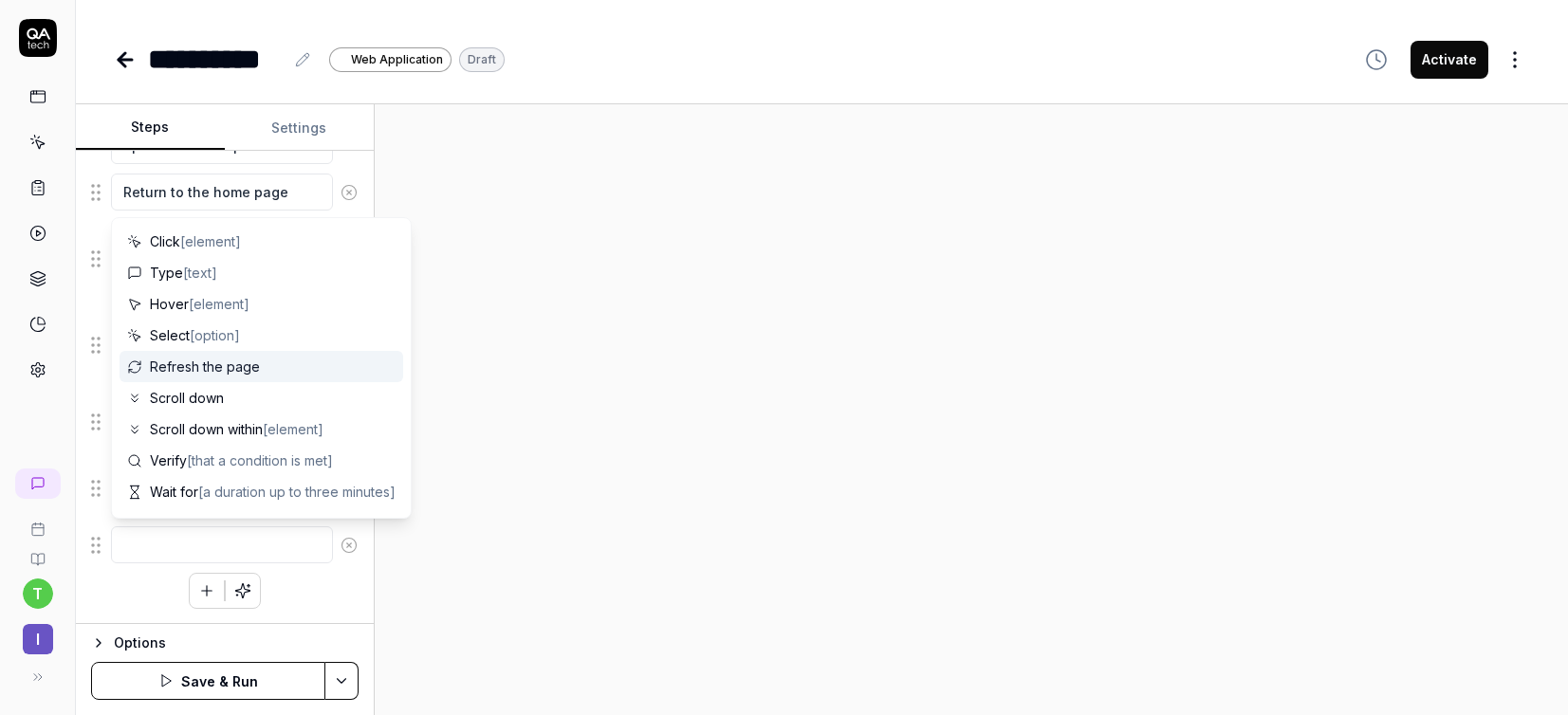
click at [559, 361] on div at bounding box center [971, 410] width 1193 height 611
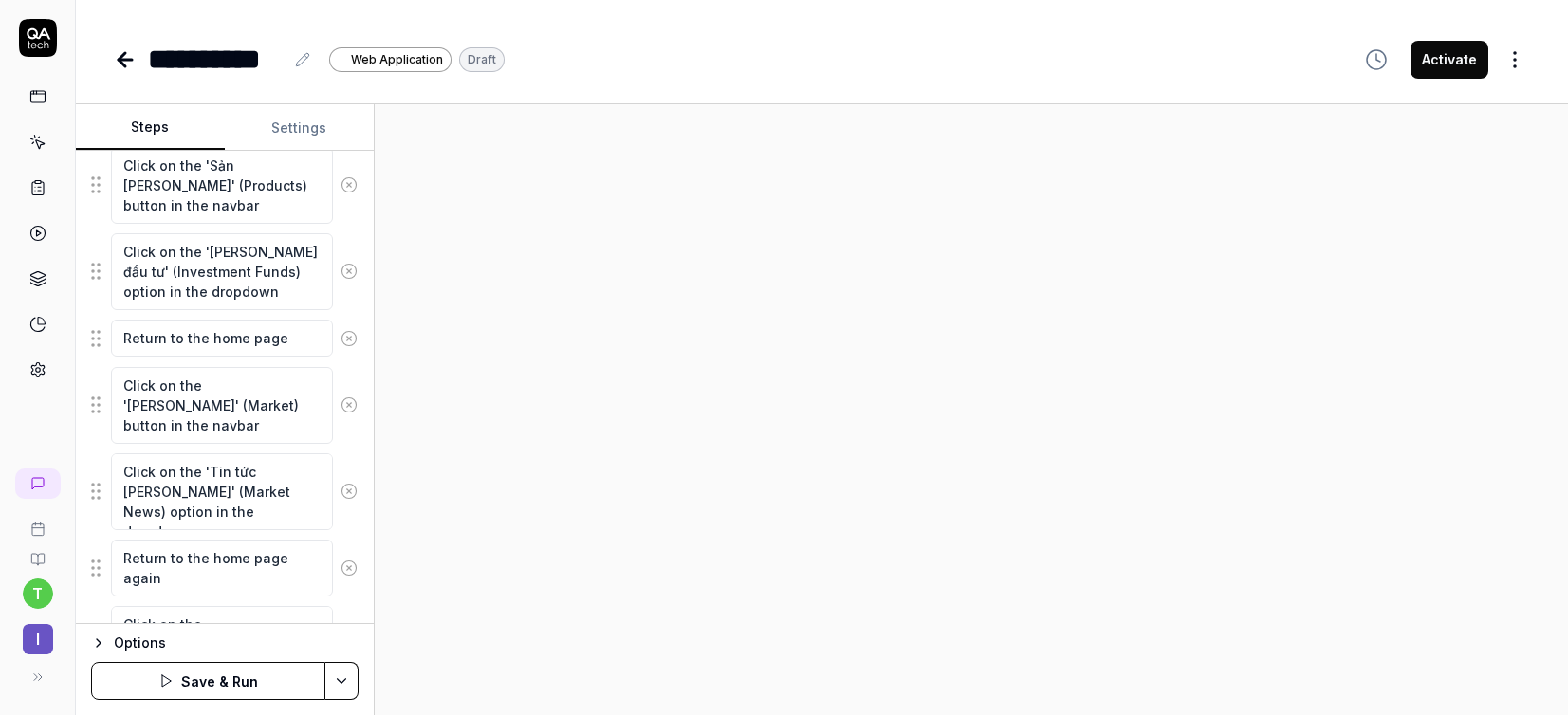
scroll to position [400, 0]
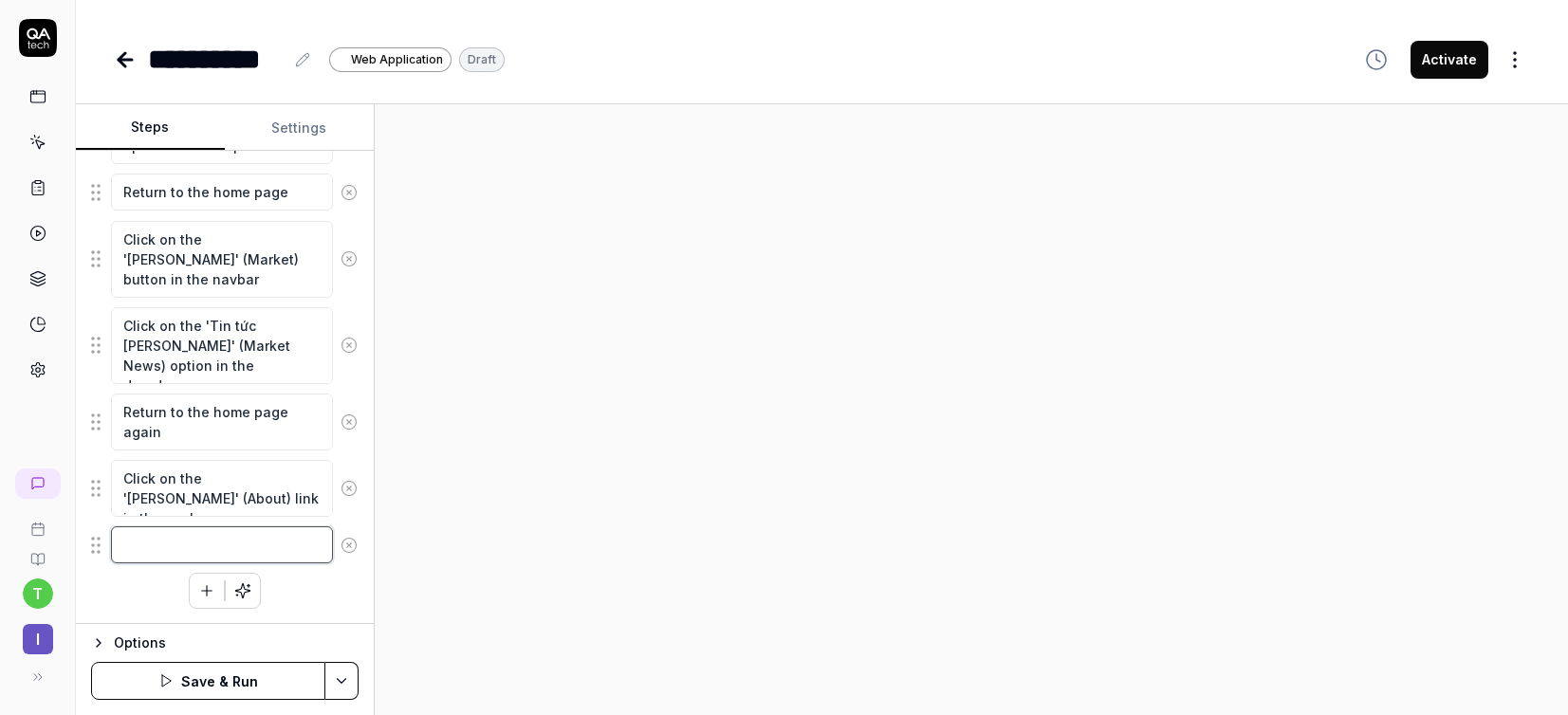
click at [219, 534] on textarea at bounding box center [222, 544] width 222 height 37
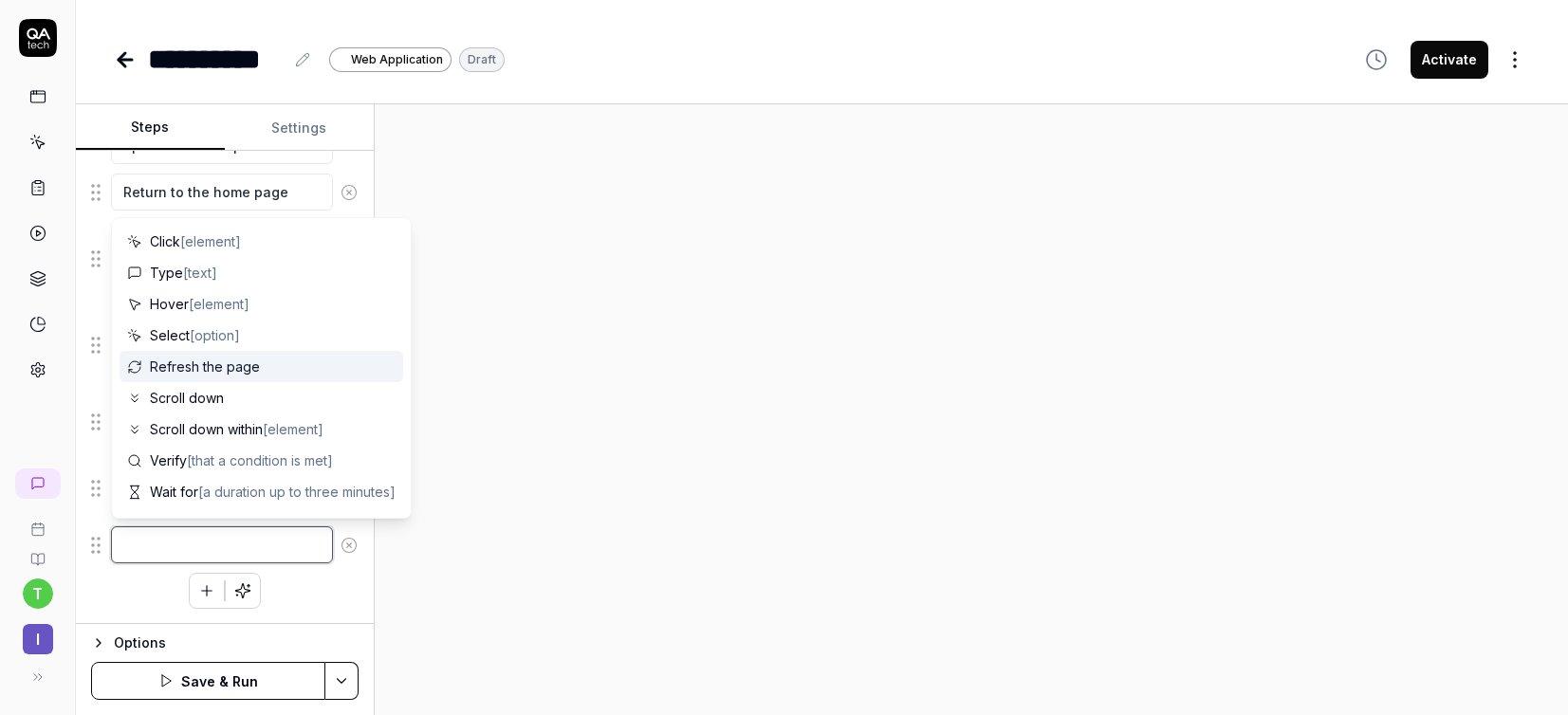
type textarea "*"
type textarea "V"
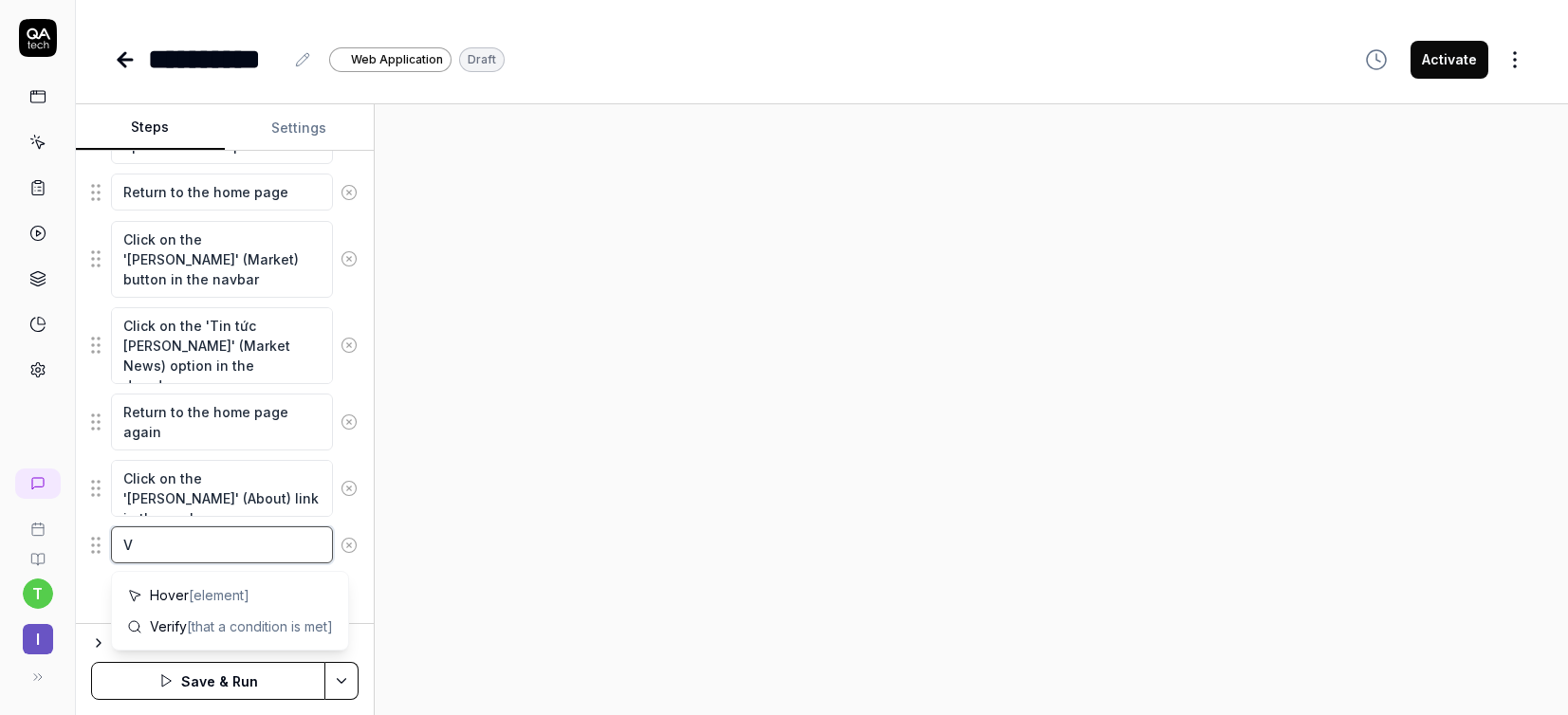
type textarea "*"
type textarea "Ve"
type textarea "*"
type textarea "Ver"
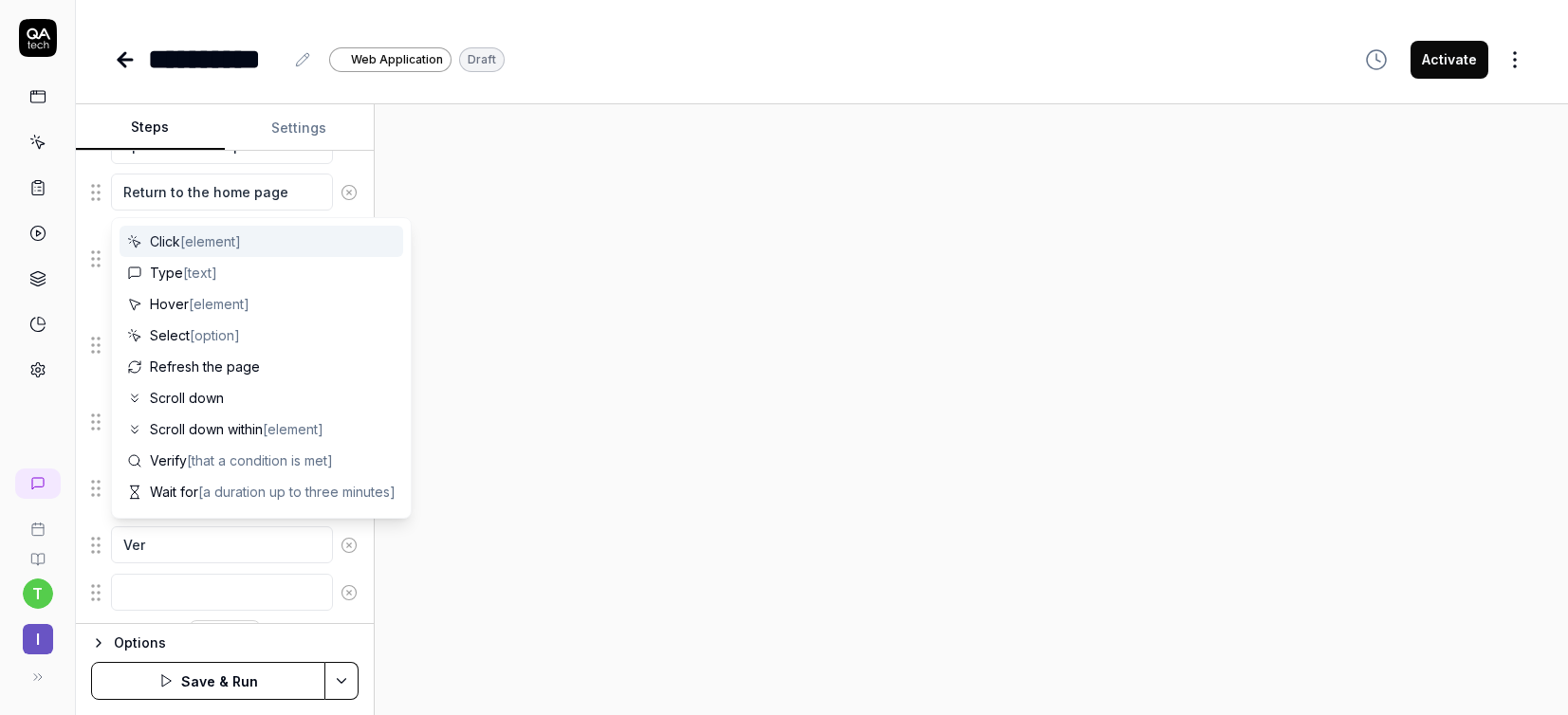
scroll to position [447, 0]
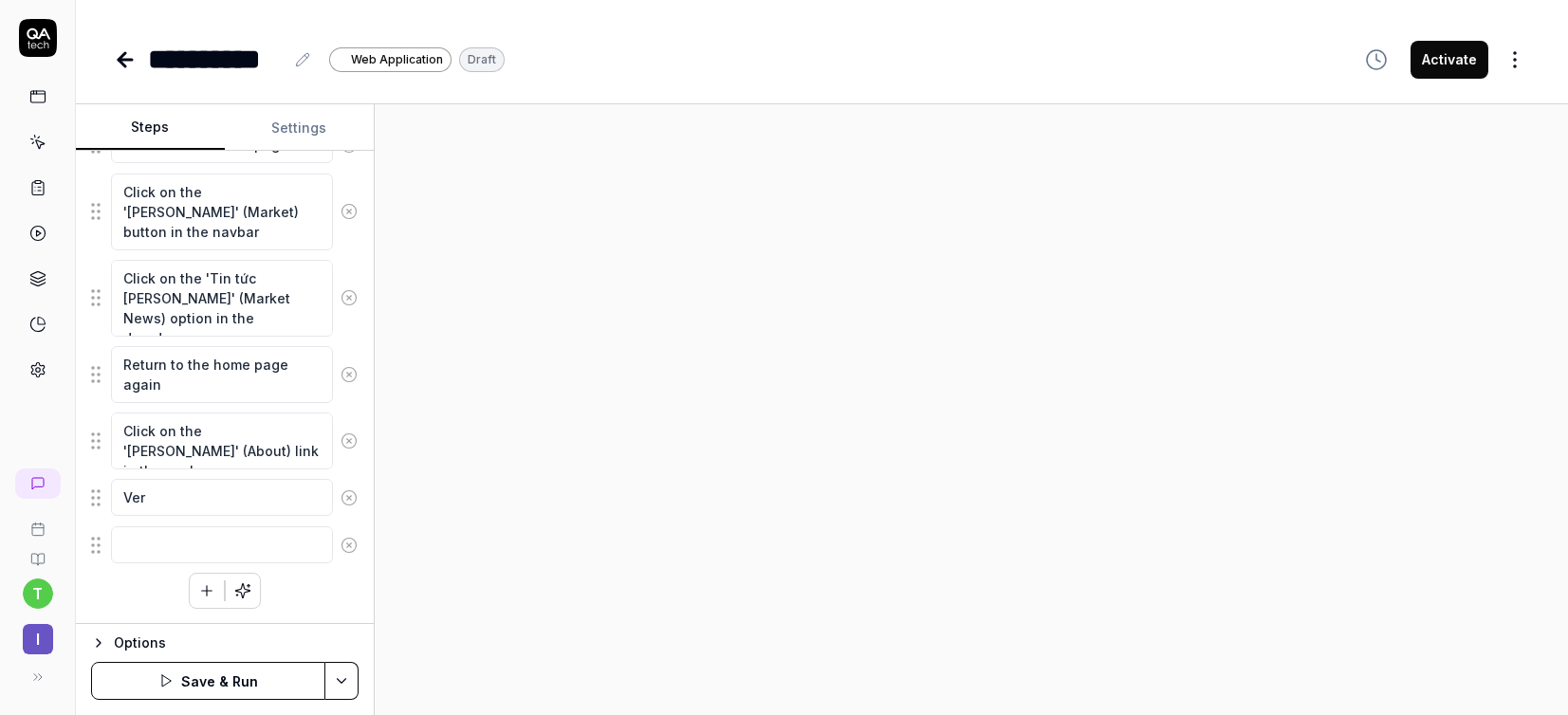
click at [464, 515] on div at bounding box center [971, 410] width 1193 height 611
click at [221, 476] on fieldset "Click on the 'Sản [PERSON_NAME]' (Products) button in the navbar Click on the '…" at bounding box center [225, 259] width 268 height 613
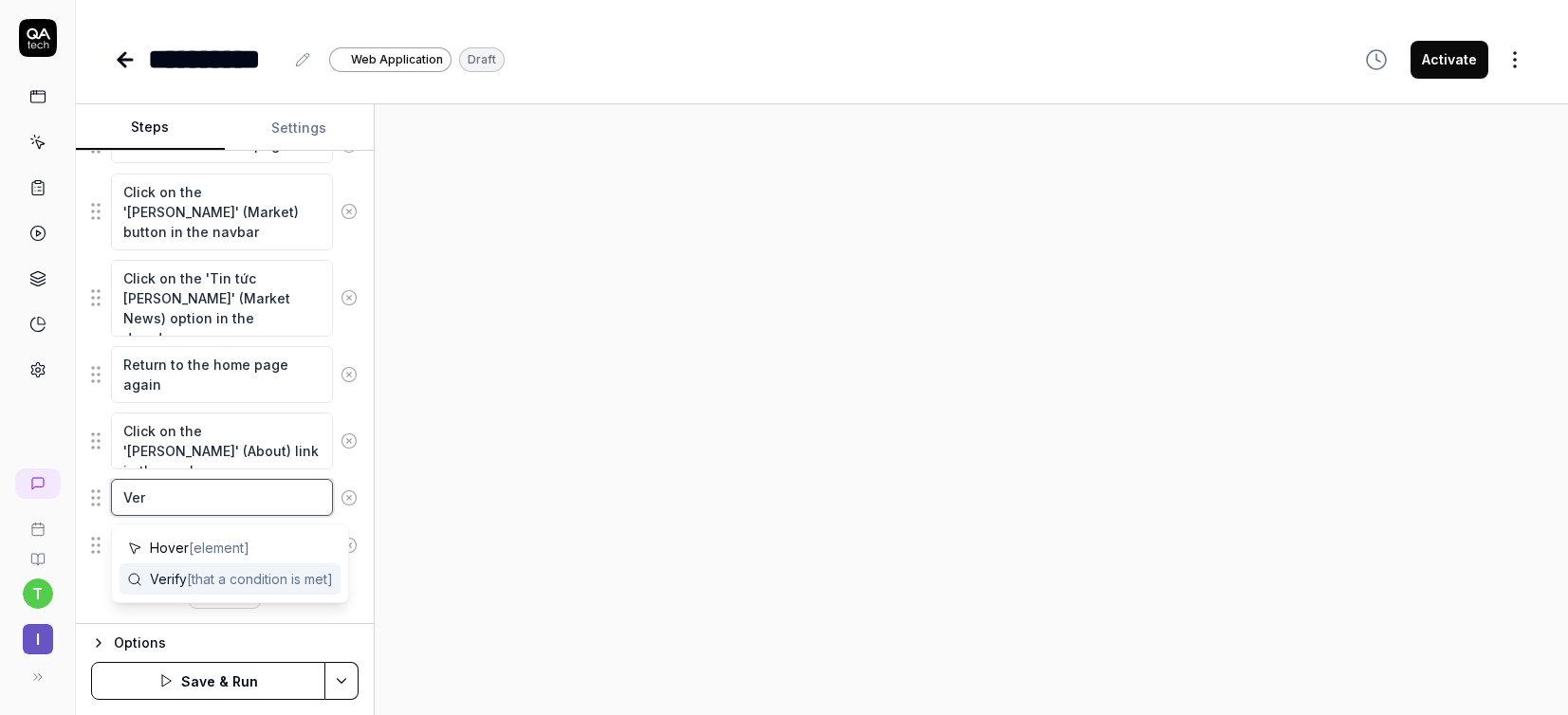
click at [214, 491] on textarea "Ver" at bounding box center [222, 496] width 222 height 37
click at [216, 587] on span "Verify [that a condition is met]" at bounding box center [242, 579] width 183 height 20
click at [204, 502] on textarea "Verify" at bounding box center [222, 496] width 222 height 37
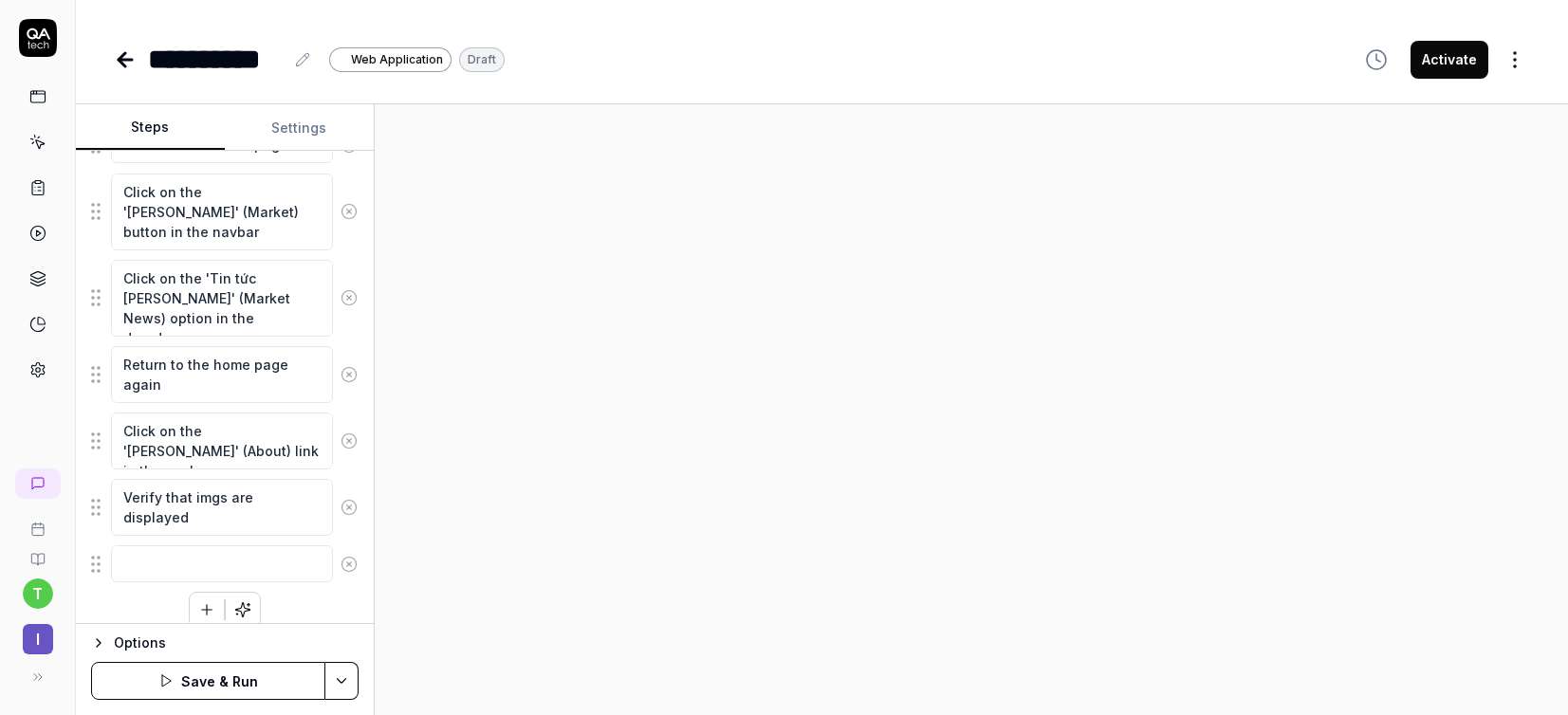
click at [340, 558] on icon at bounding box center [348, 564] width 17 height 17
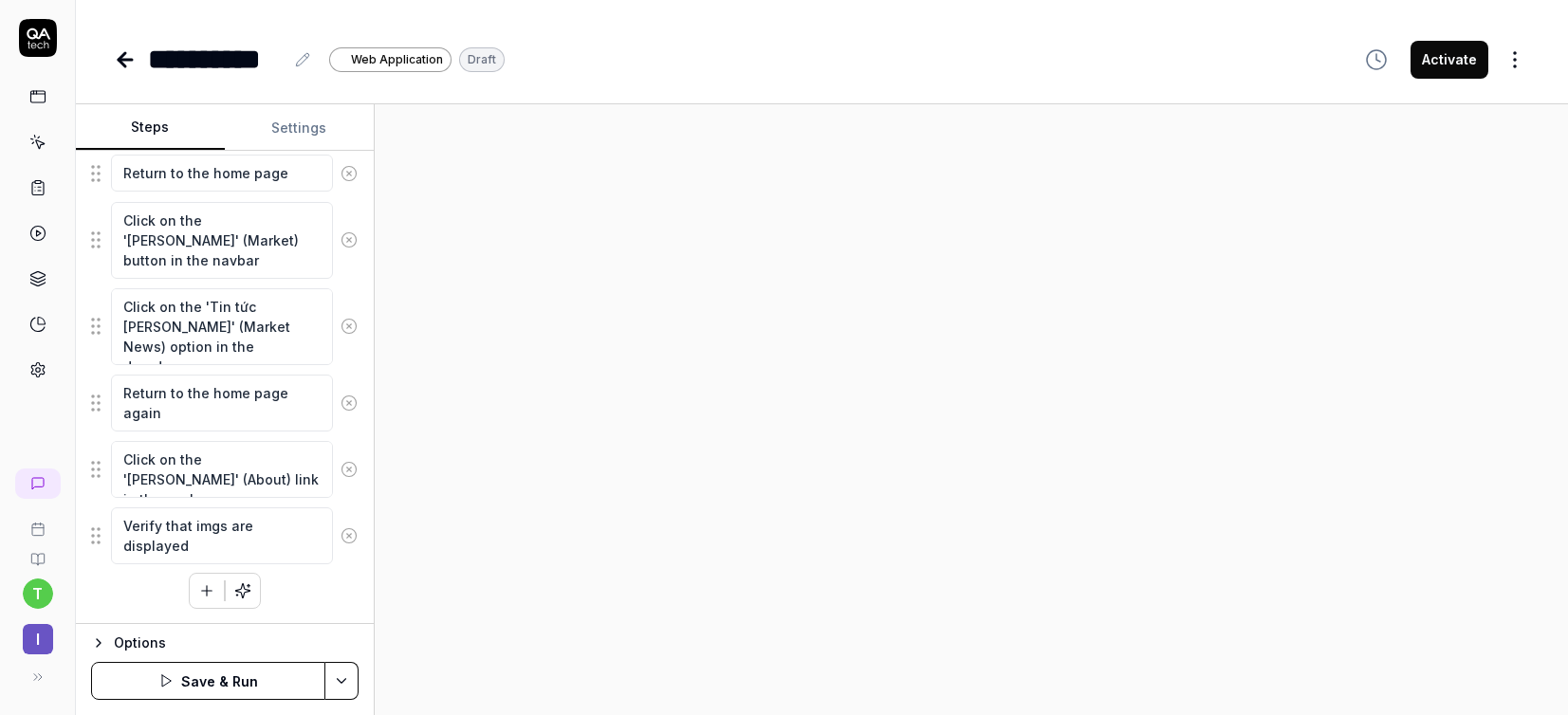
scroll to position [419, 0]
click at [192, 676] on button "Save & Run" at bounding box center [208, 680] width 234 height 38
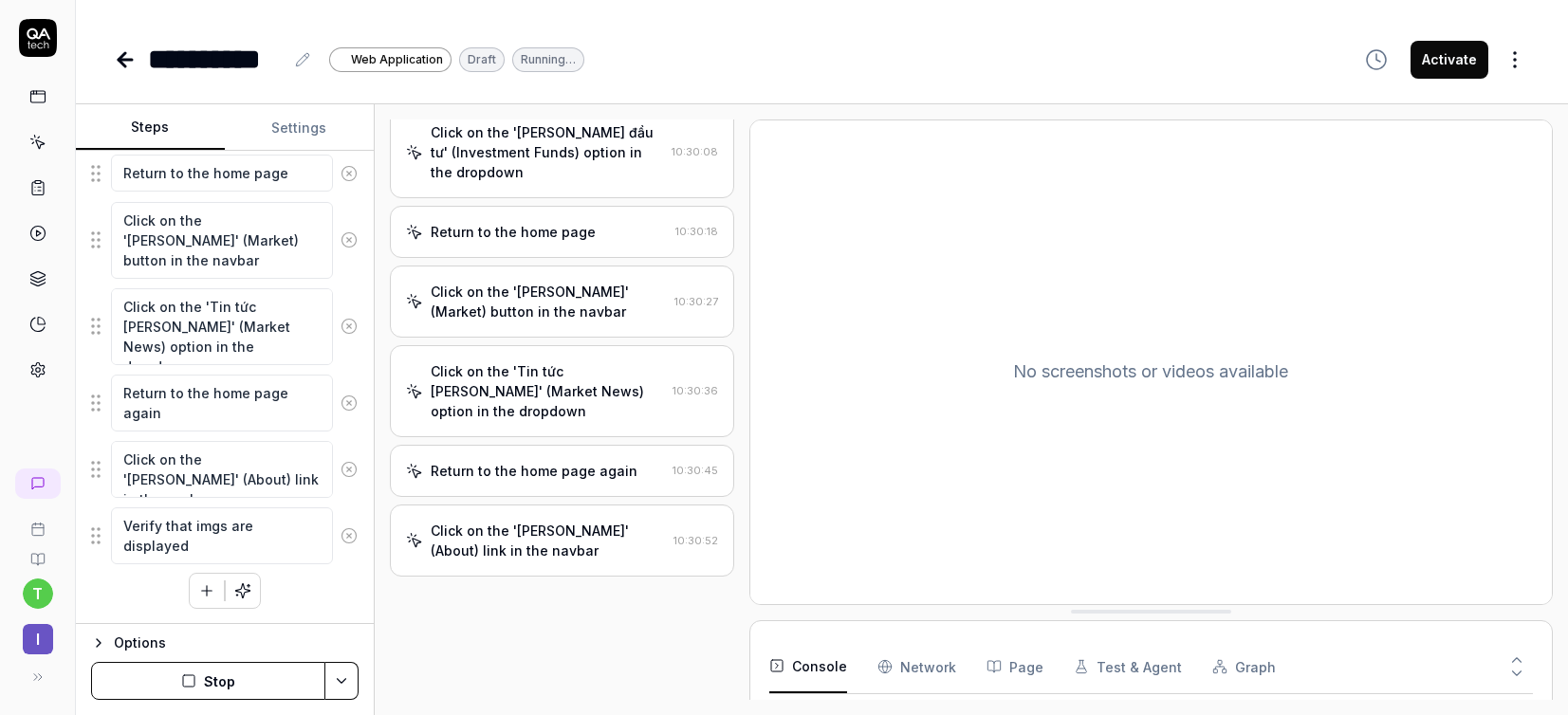
scroll to position [196, 0]
click at [1297, 679] on icon at bounding box center [1516, 672] width 17 height 17
click at [936, 664] on Requests "Network" at bounding box center [916, 666] width 79 height 53
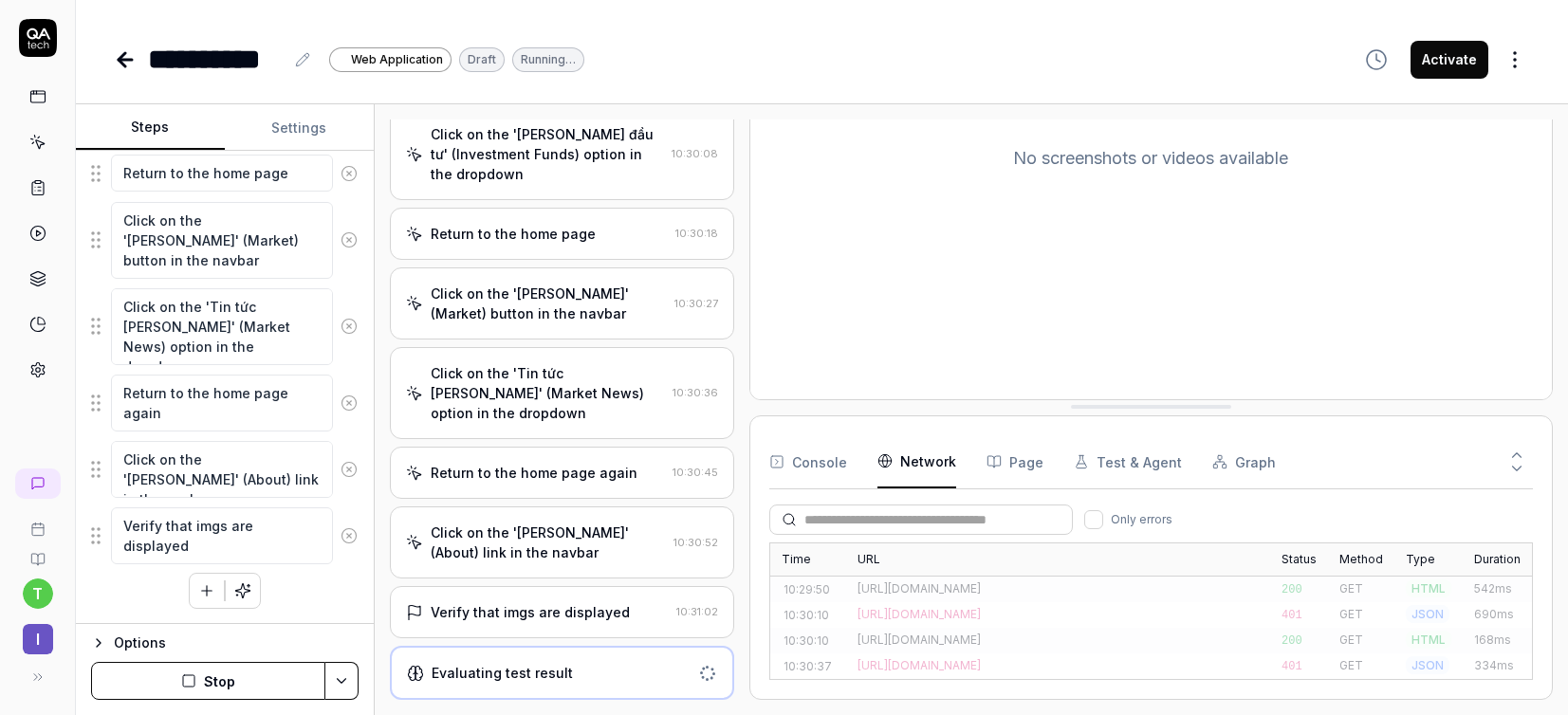
scroll to position [21, 0]
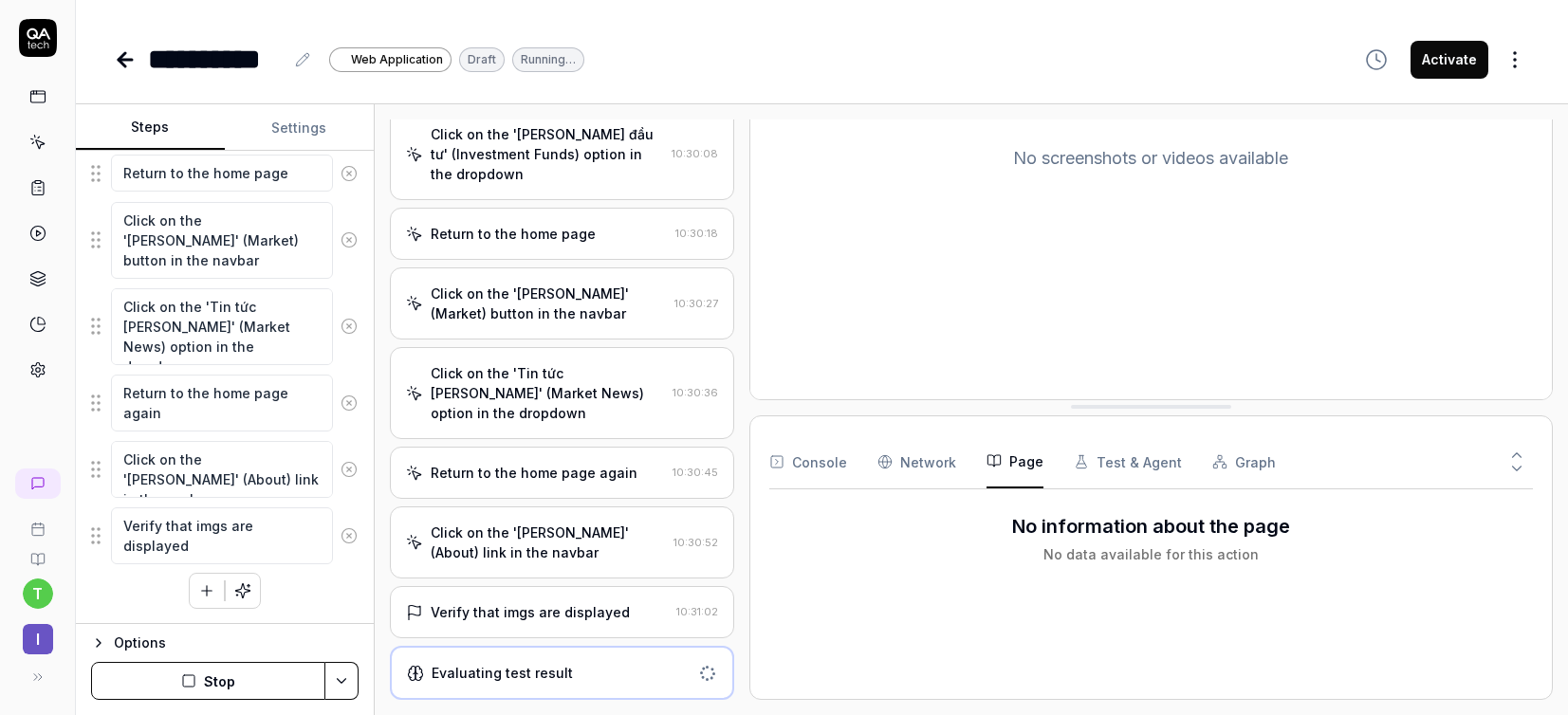
click at [1015, 467] on button "Page" at bounding box center [1014, 461] width 57 height 53
click at [1115, 469] on button "Test & Agent" at bounding box center [1127, 461] width 108 height 53
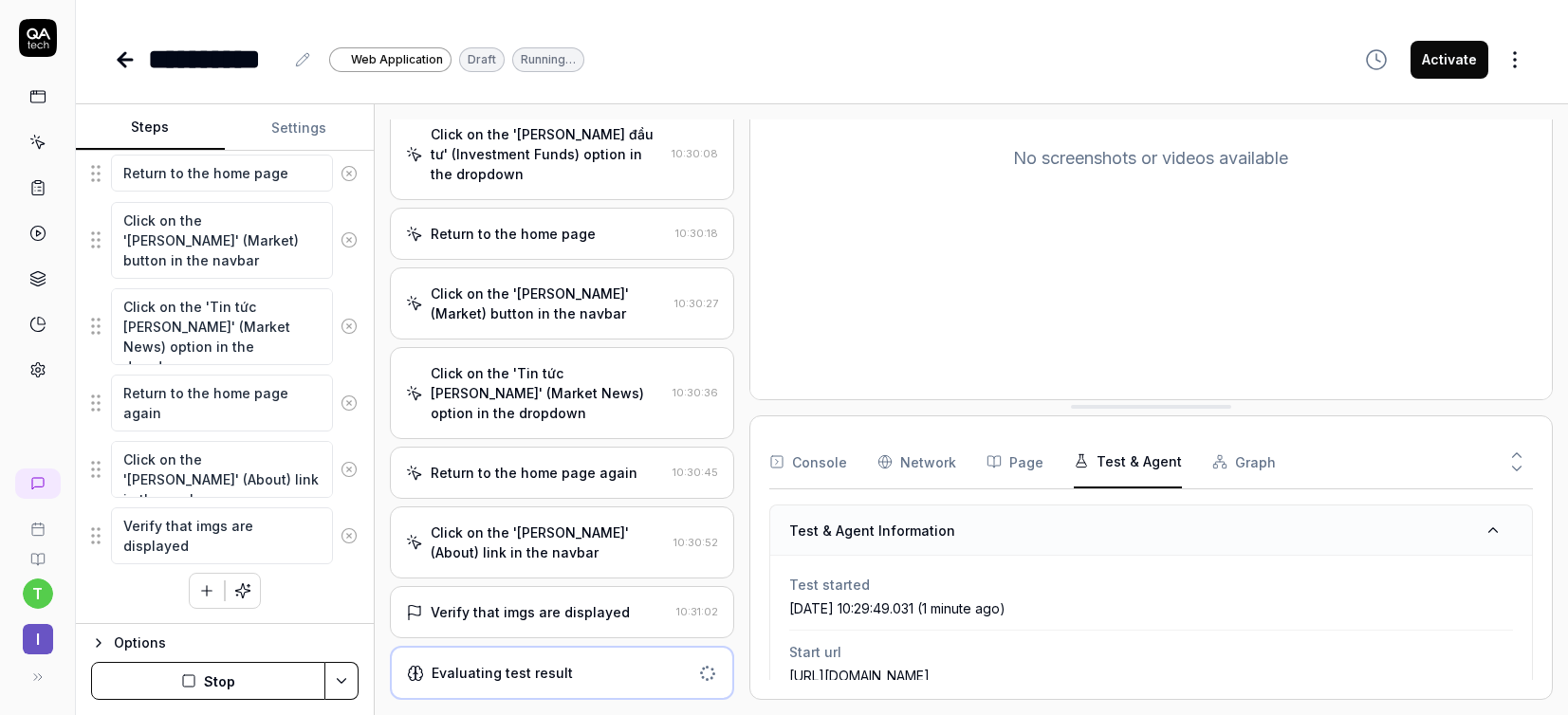
click at [861, 464] on div "Console Network Page Test & Agent Graph" at bounding box center [1150, 462] width 763 height 54
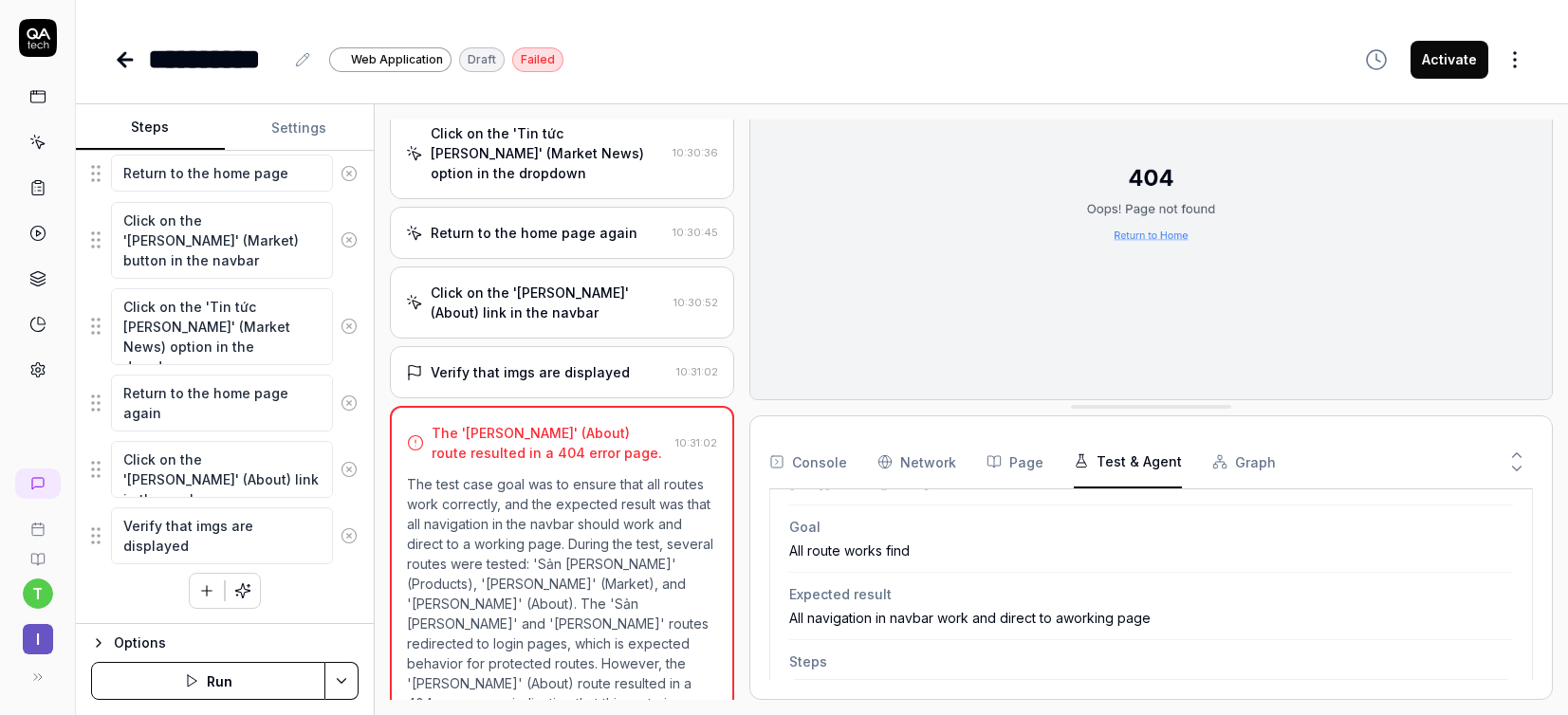
scroll to position [530, 0]
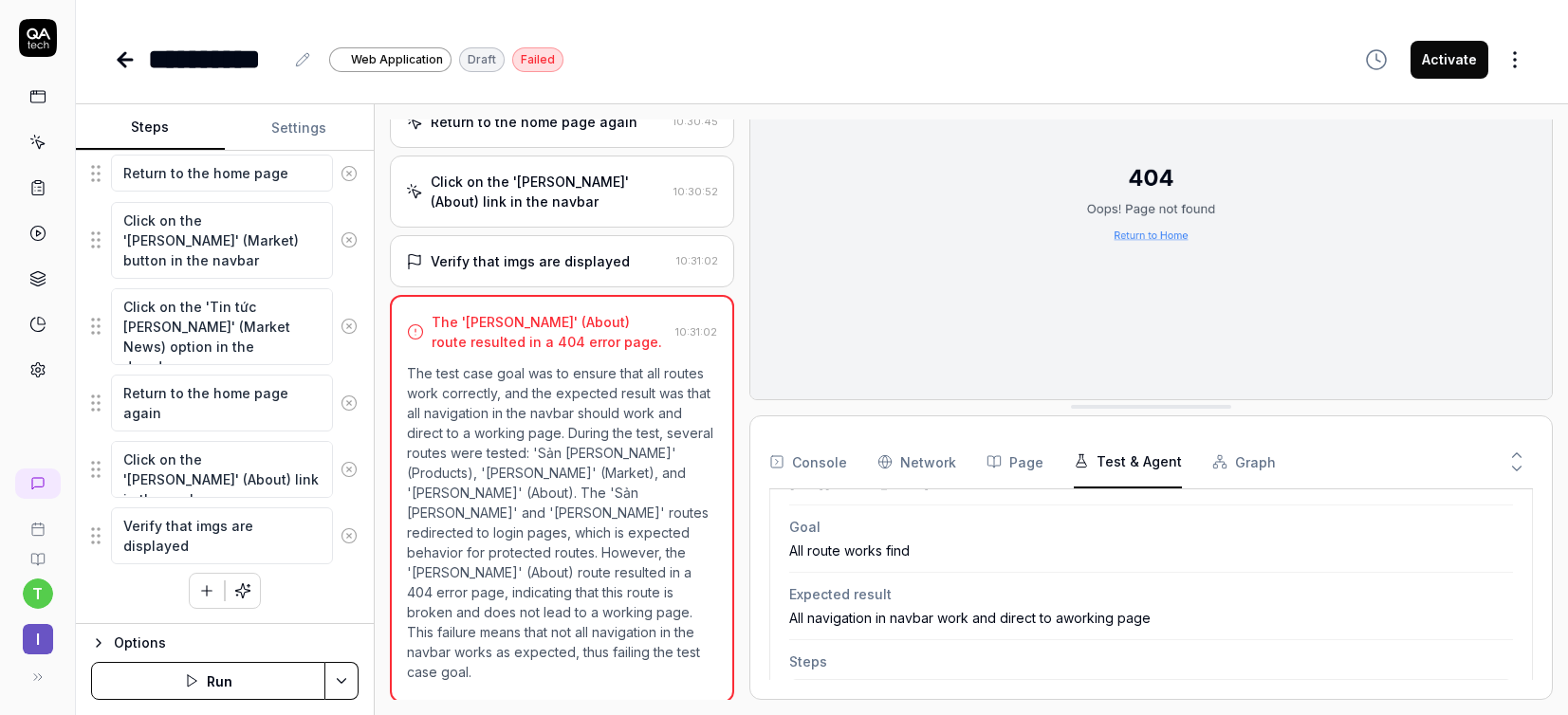
click at [89, 532] on div "Goal All route works find Expected result All navigation in navbar work and dir…" at bounding box center [224, 388] width 297 height 473
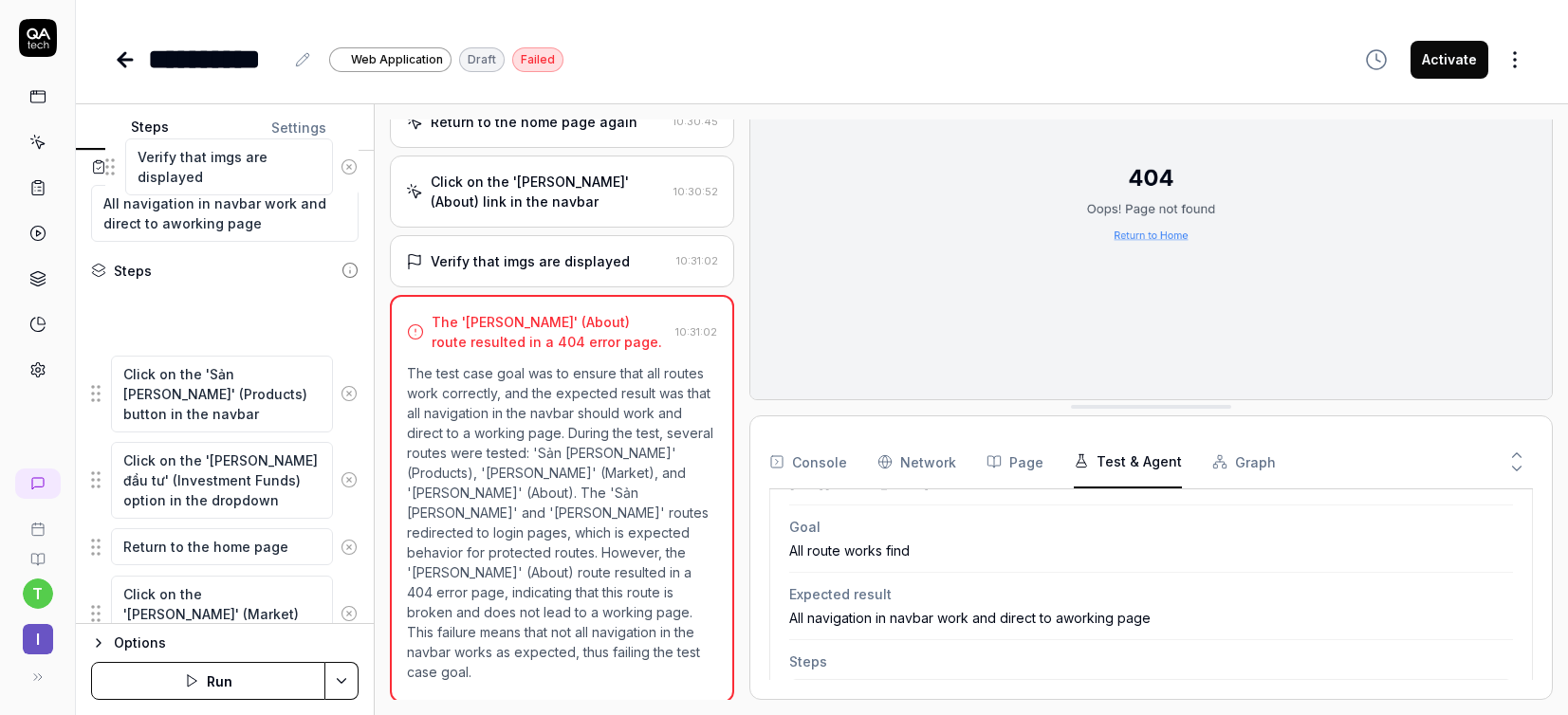
scroll to position [0, 0]
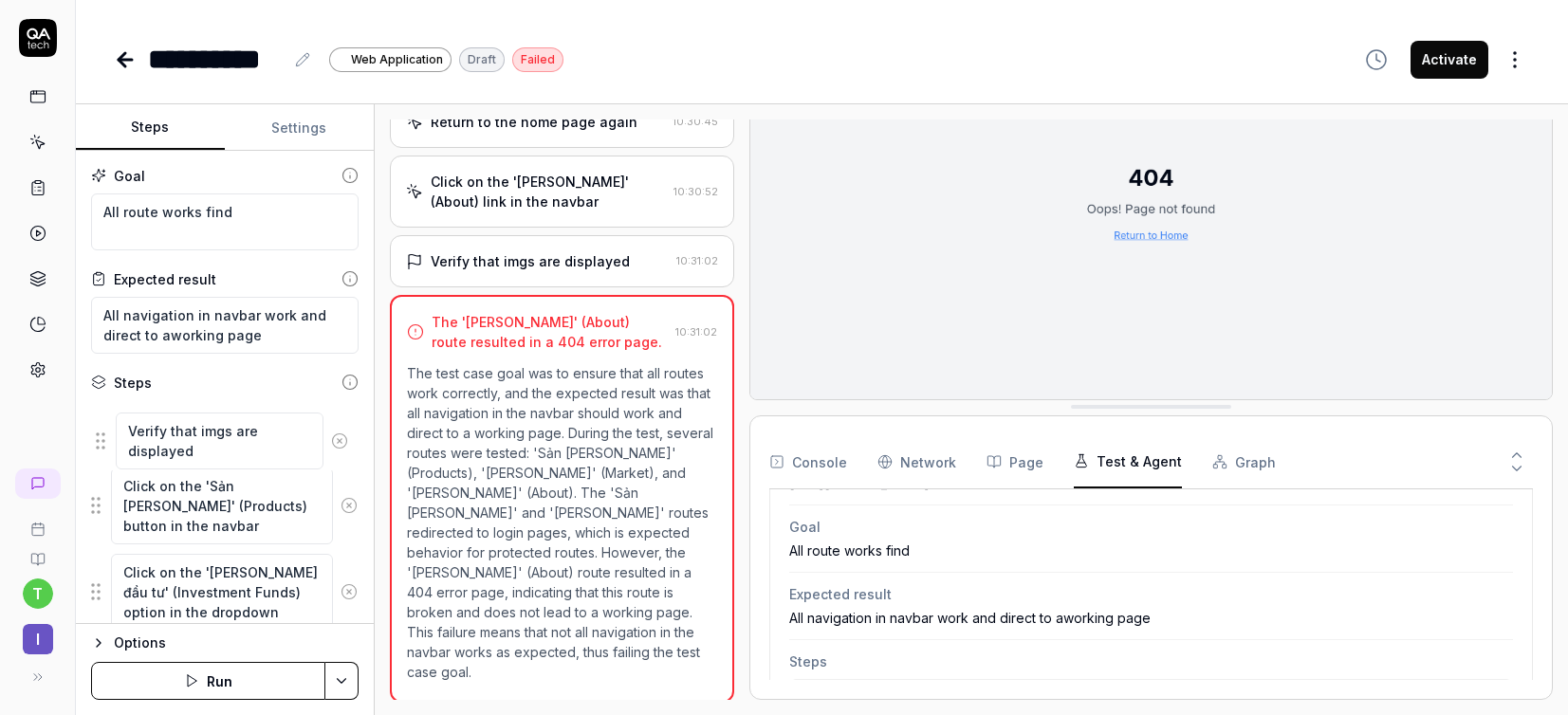
drag, startPoint x: 94, startPoint y: 534, endPoint x: 98, endPoint y: 439, distance: 95.1
click at [98, 439] on fieldset "Click on the 'Sản [PERSON_NAME]' (Products) button in the navbar Click on the '…" at bounding box center [225, 691] width 268 height 584
click at [245, 214] on textarea "All route works find" at bounding box center [225, 221] width 268 height 57
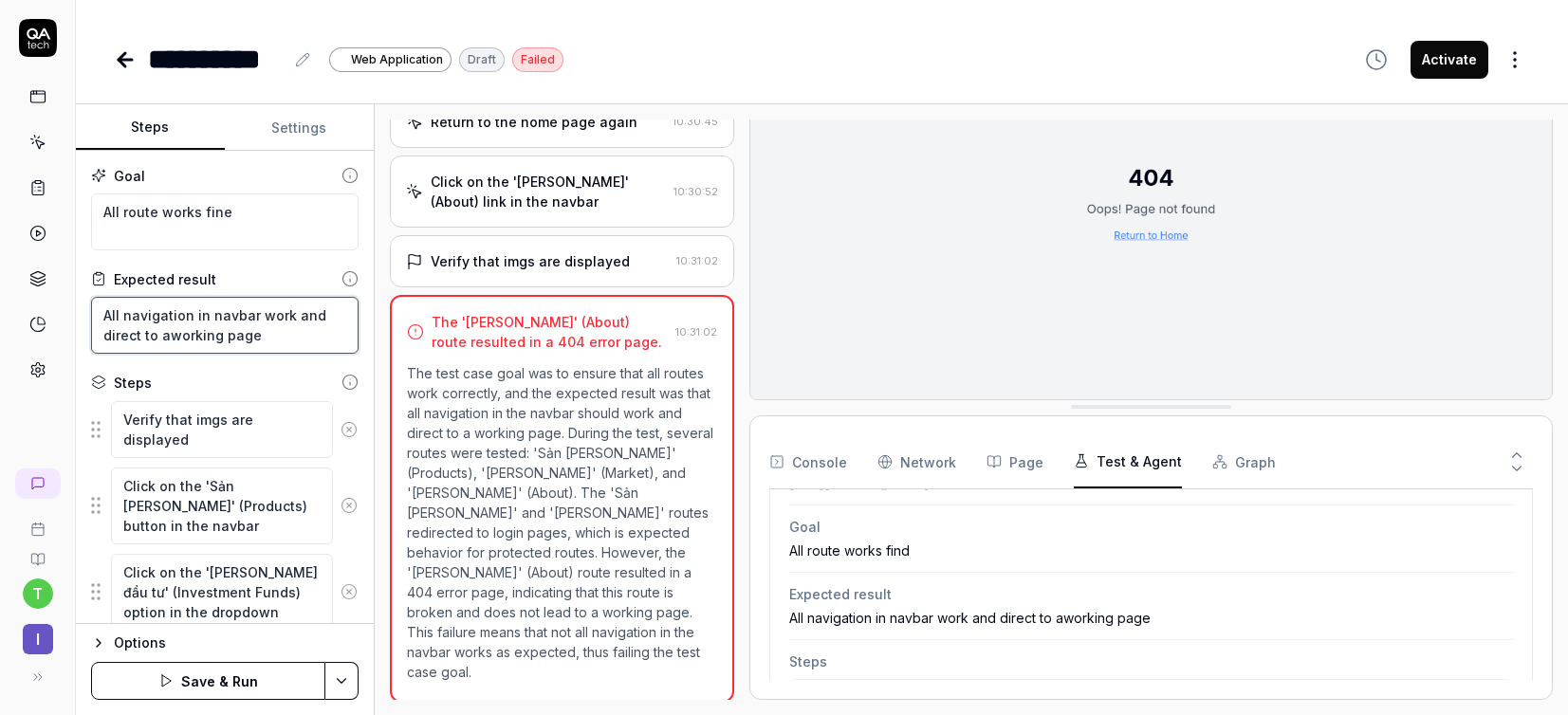
click at [168, 342] on textarea "All navigation in navbar work and direct to aworking page" at bounding box center [225, 324] width 268 height 57
click at [294, 337] on textarea "All navigation in navbar work and direct to a working page" at bounding box center [225, 324] width 268 height 57
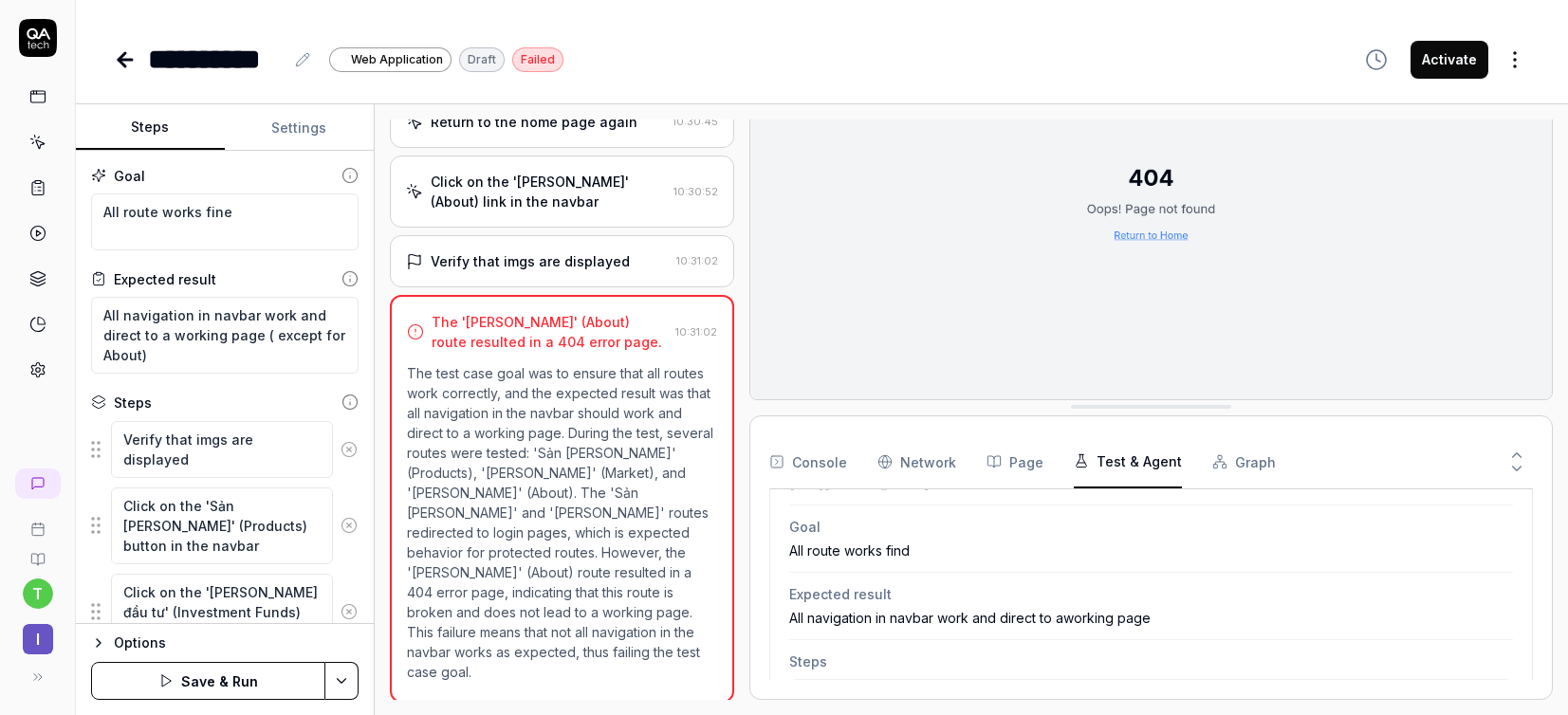
click at [198, 679] on button "Save & Run" at bounding box center [208, 680] width 234 height 38
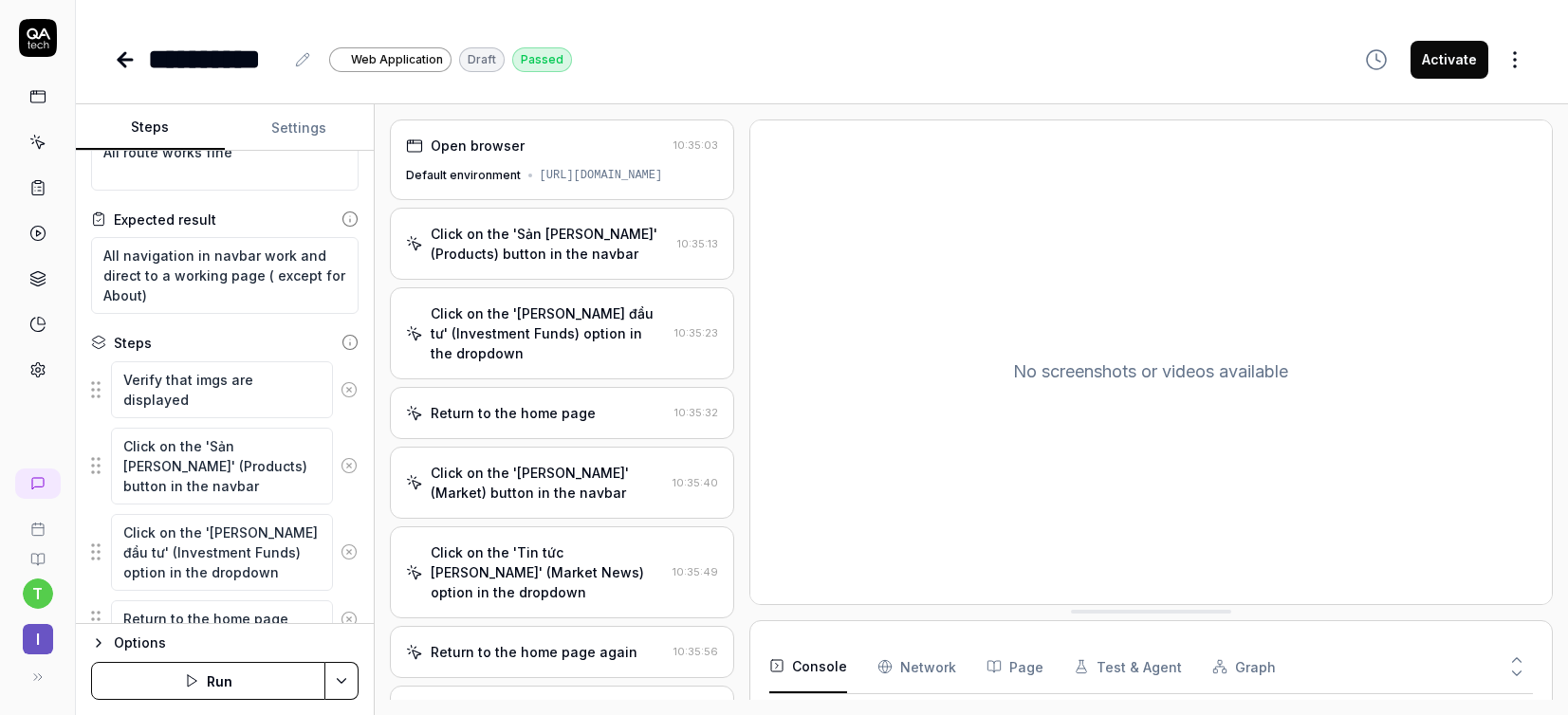
scroll to position [136, 0]
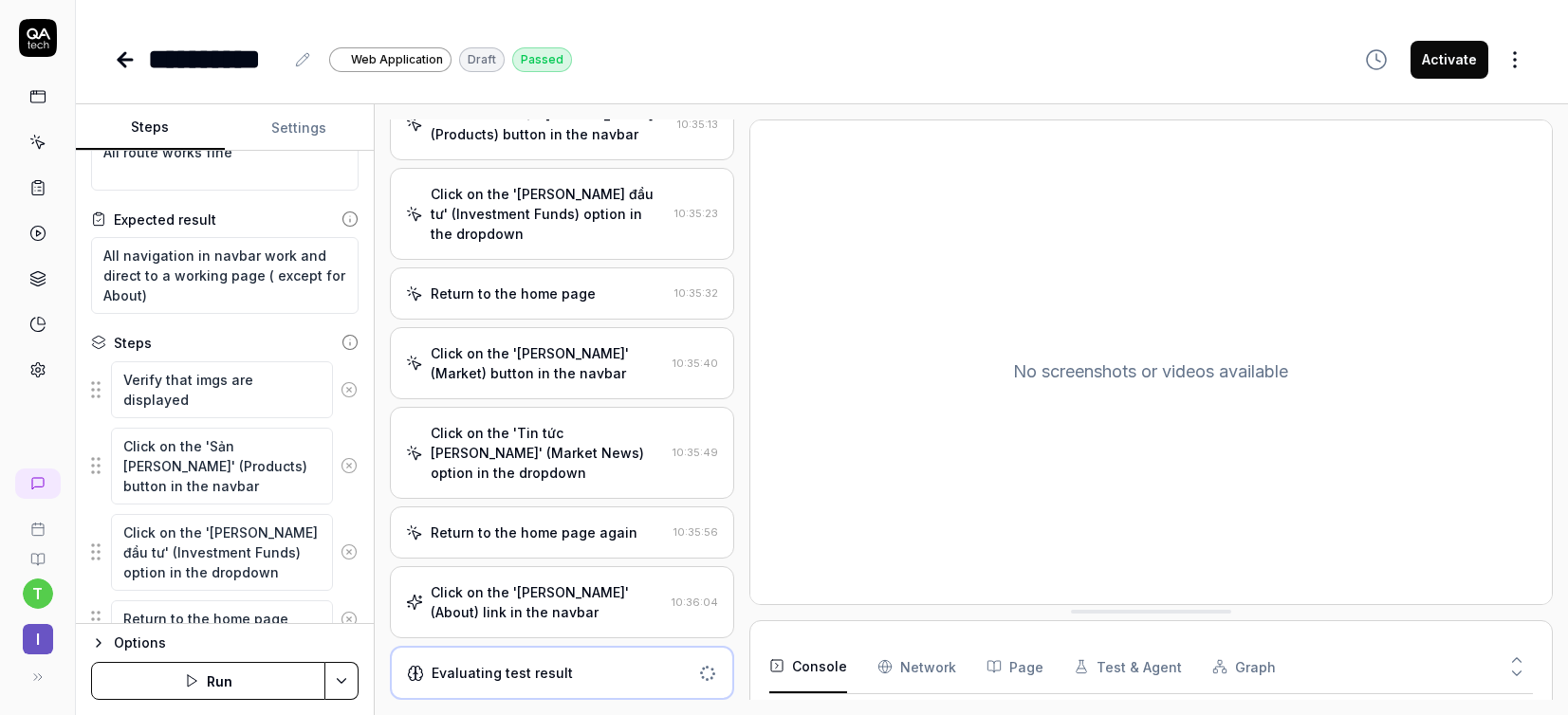
click at [504, 660] on div "Evaluating test result" at bounding box center [562, 672] width 344 height 54
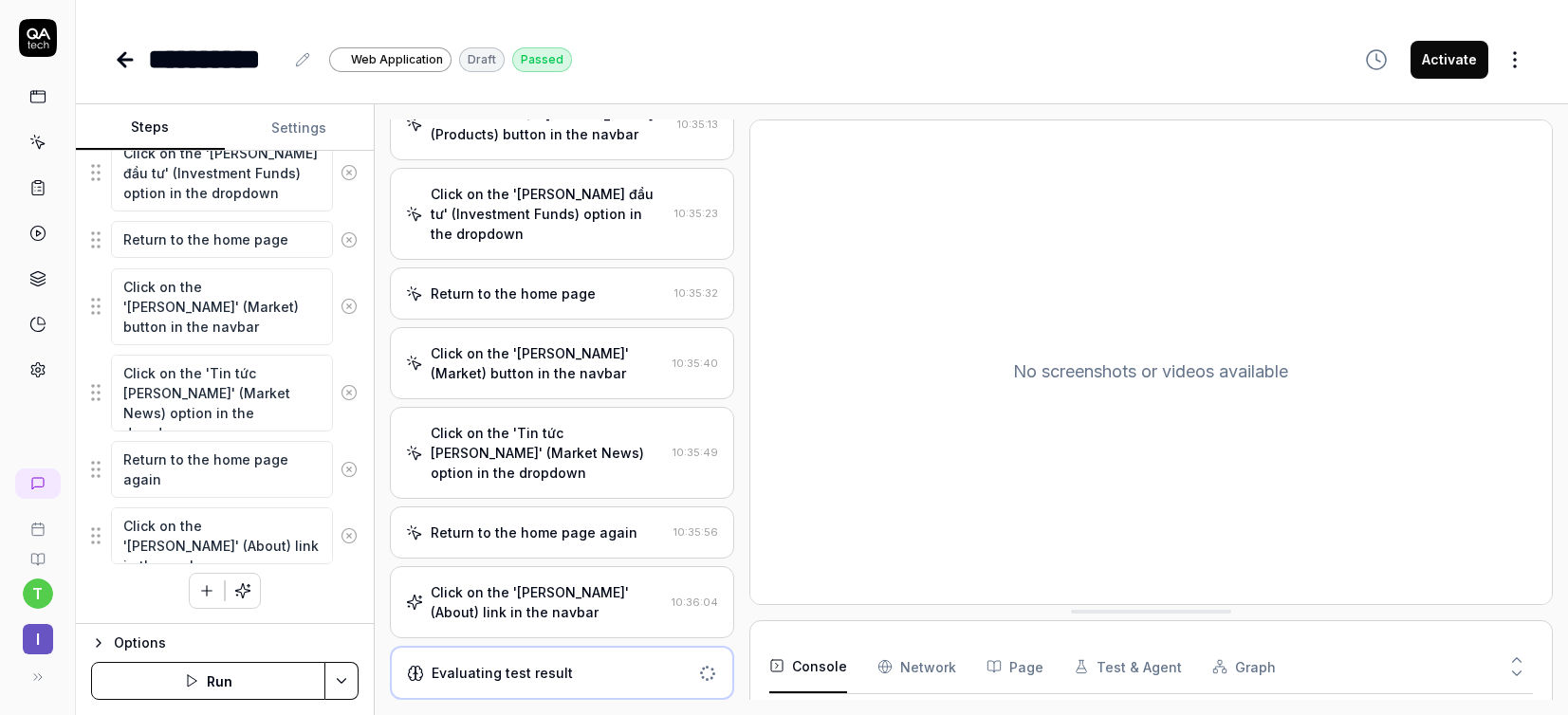
scroll to position [433, 0]
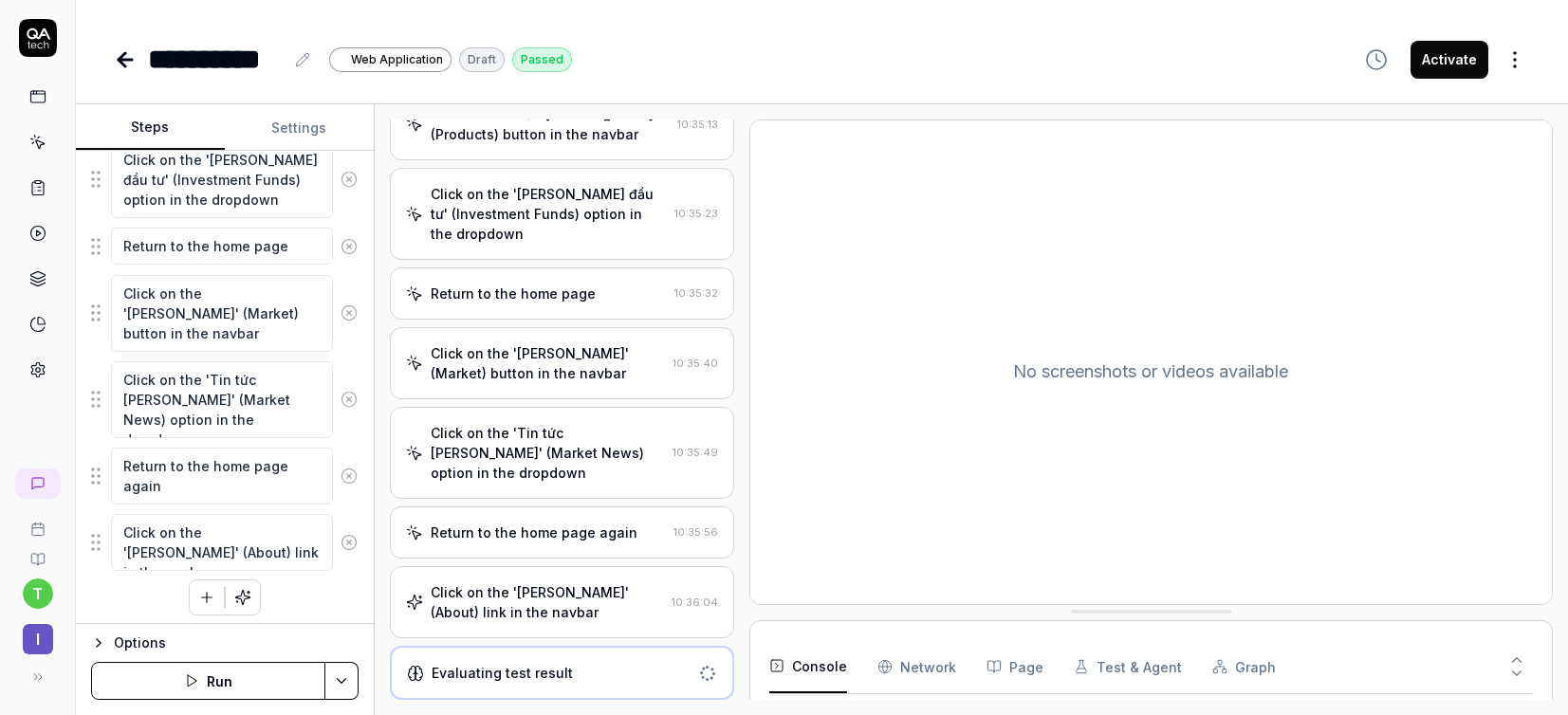
click at [531, 56] on div "Passed" at bounding box center [542, 60] width 60 height 25
click at [1297, 63] on icon "button" at bounding box center [1376, 60] width 23 height 23
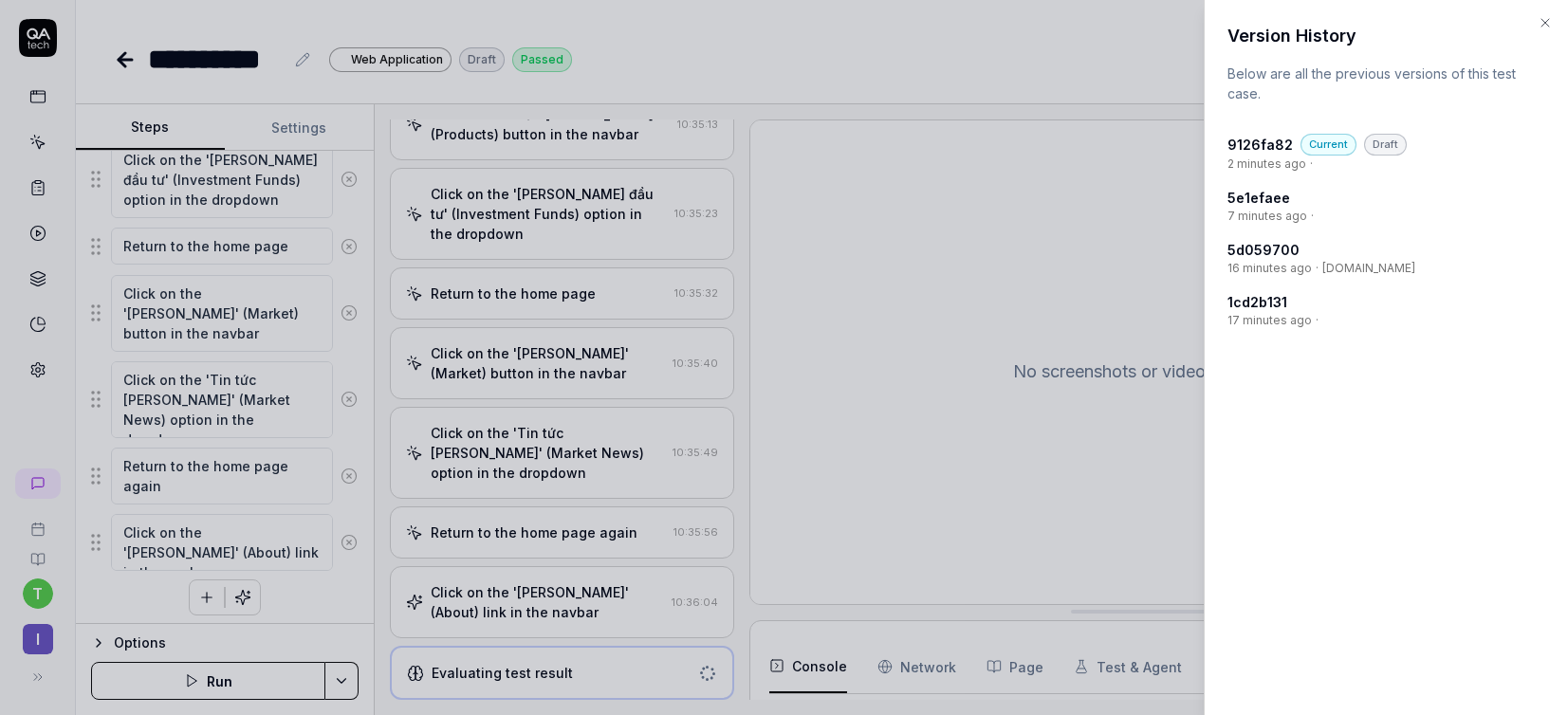
click at [1297, 32] on h2 "Version History" at bounding box center [1386, 36] width 317 height 26
click at [210, 197] on div at bounding box center [784, 357] width 1568 height 715
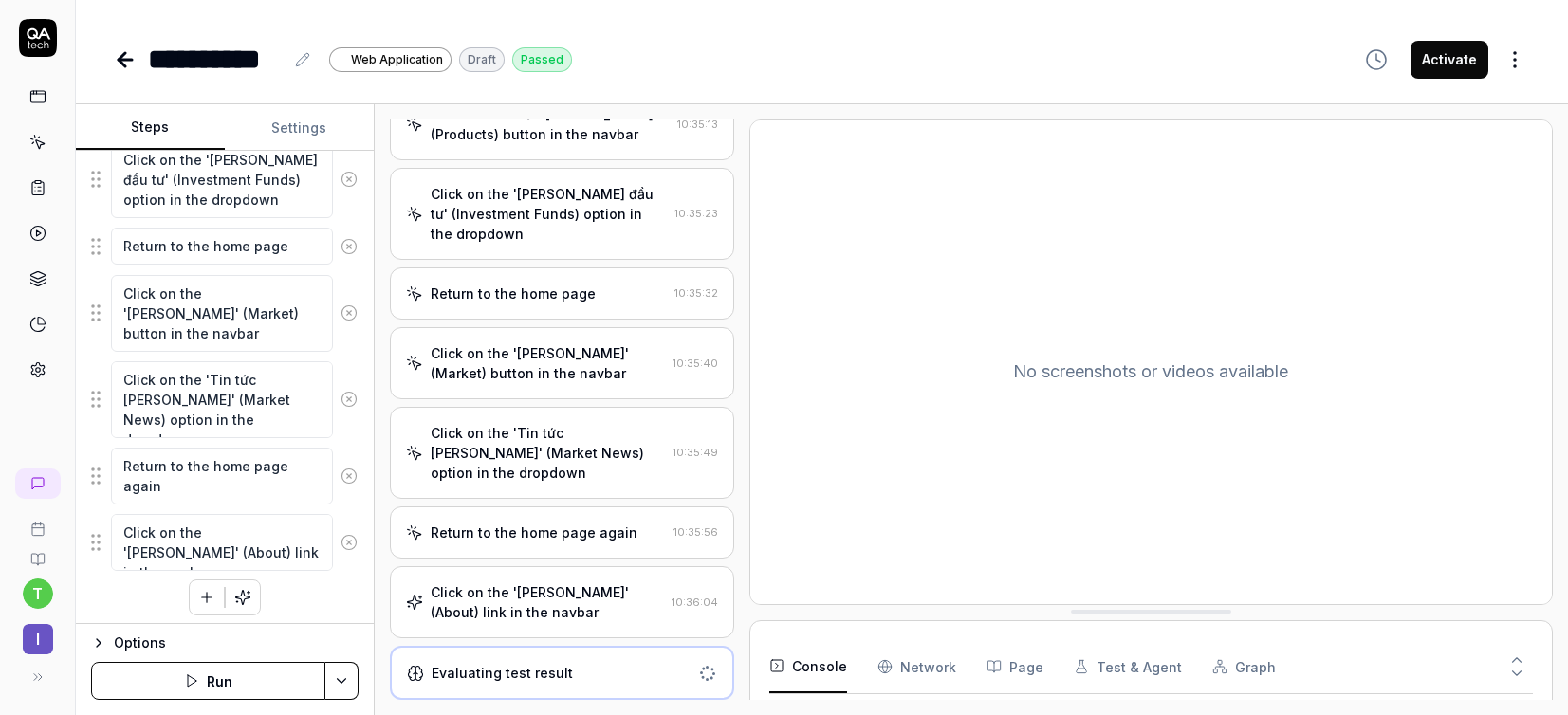
click at [36, 235] on polygon at bounding box center [38, 234] width 5 height 6
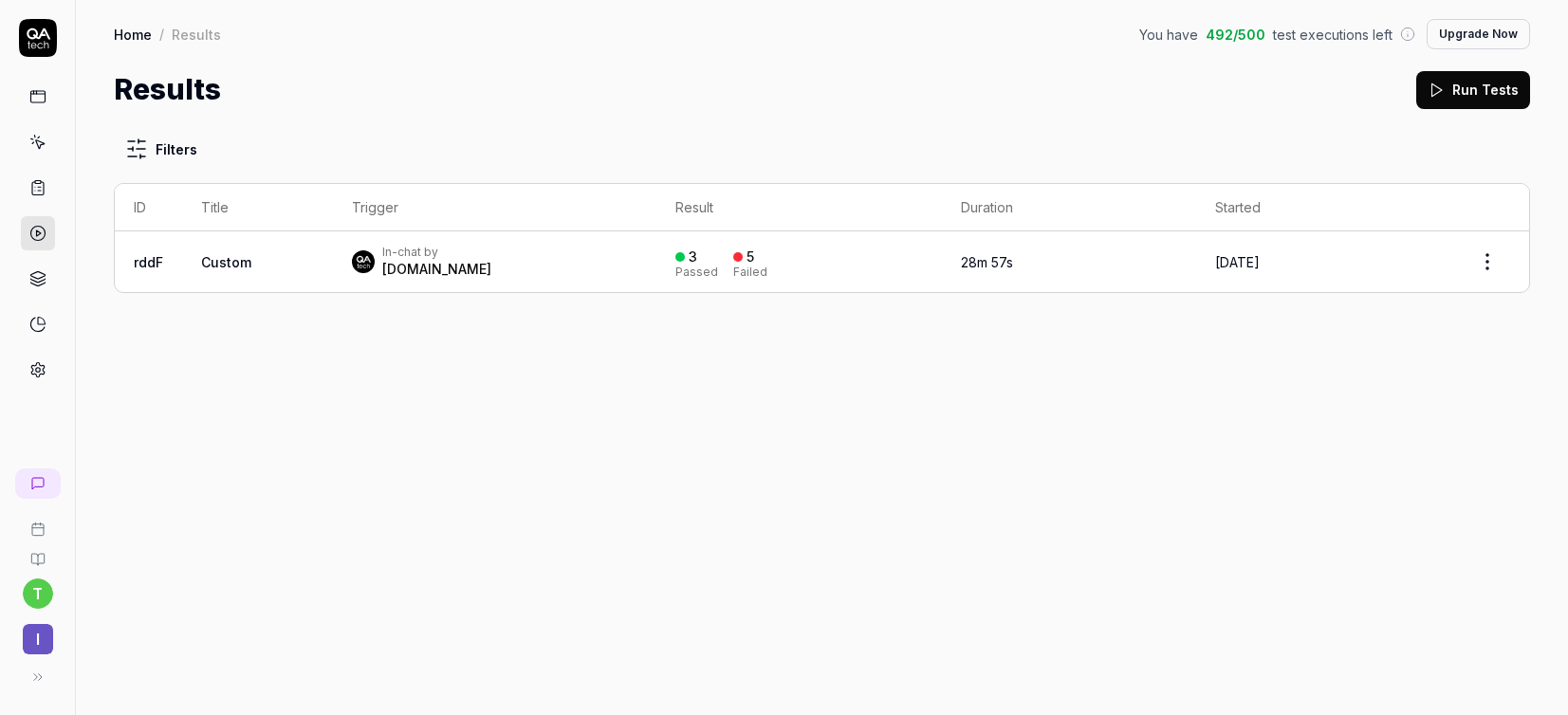
click at [423, 257] on div "In-chat by" at bounding box center [437, 252] width 109 height 15
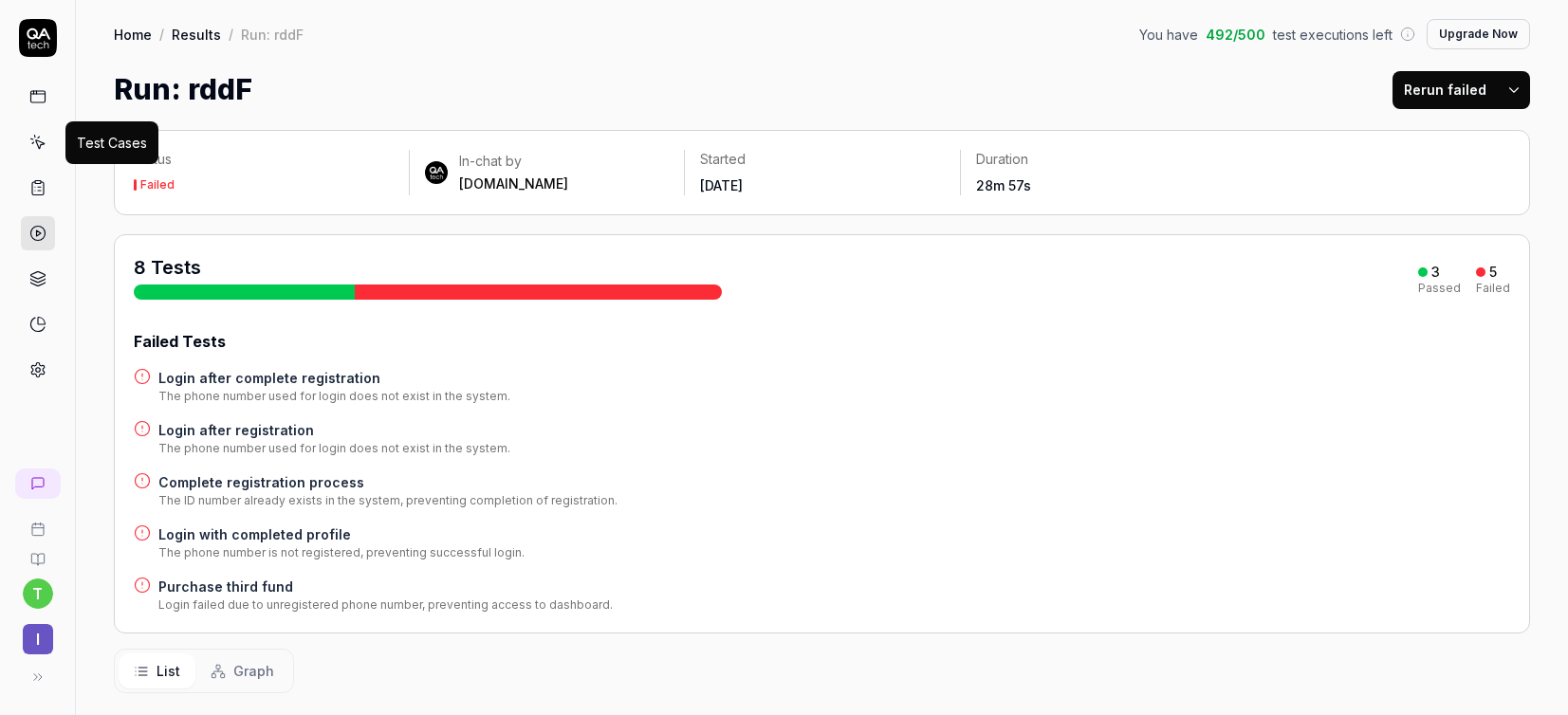
click at [37, 144] on icon at bounding box center [39, 144] width 9 height 9
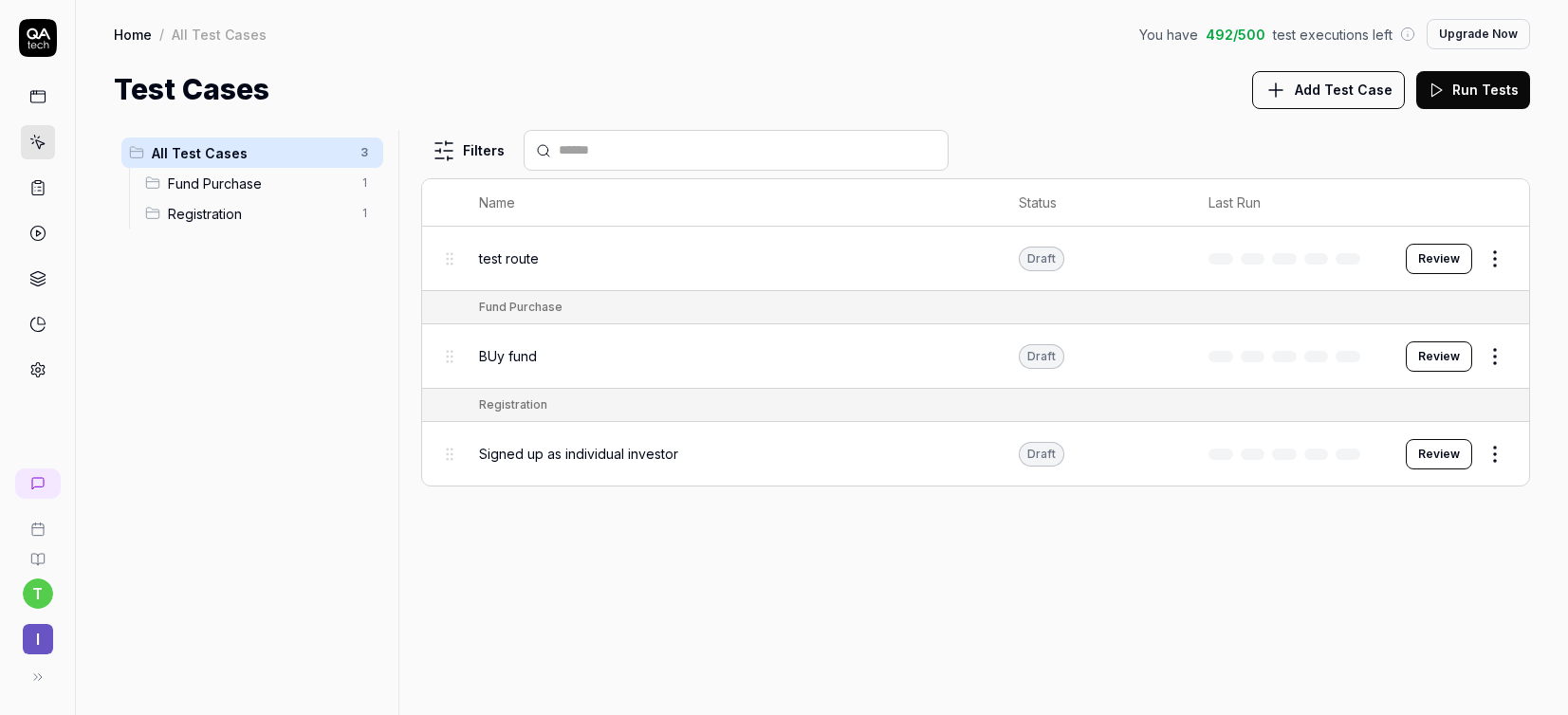
click at [518, 263] on span "test route" at bounding box center [508, 259] width 60 height 20
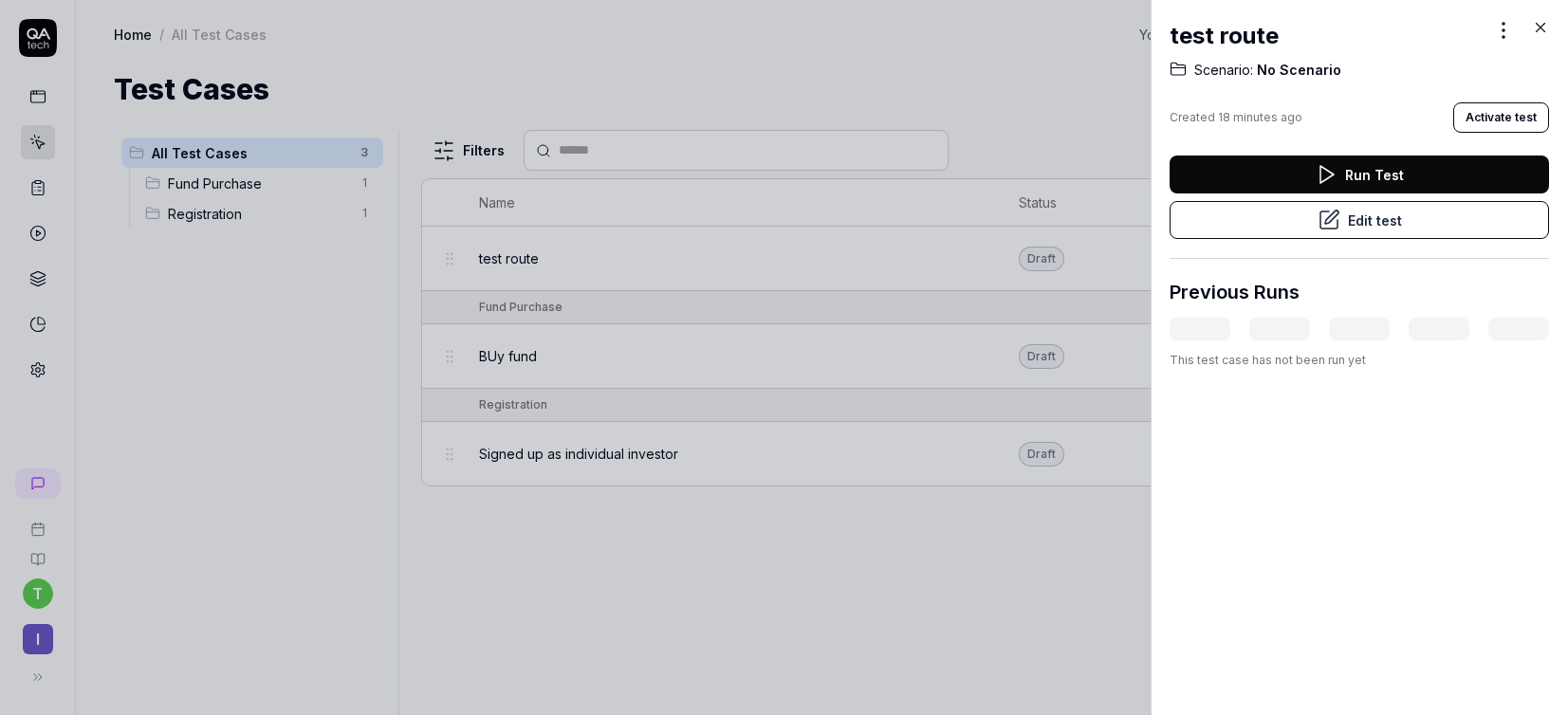
click at [1297, 215] on button "Edit test" at bounding box center [1358, 220] width 379 height 38
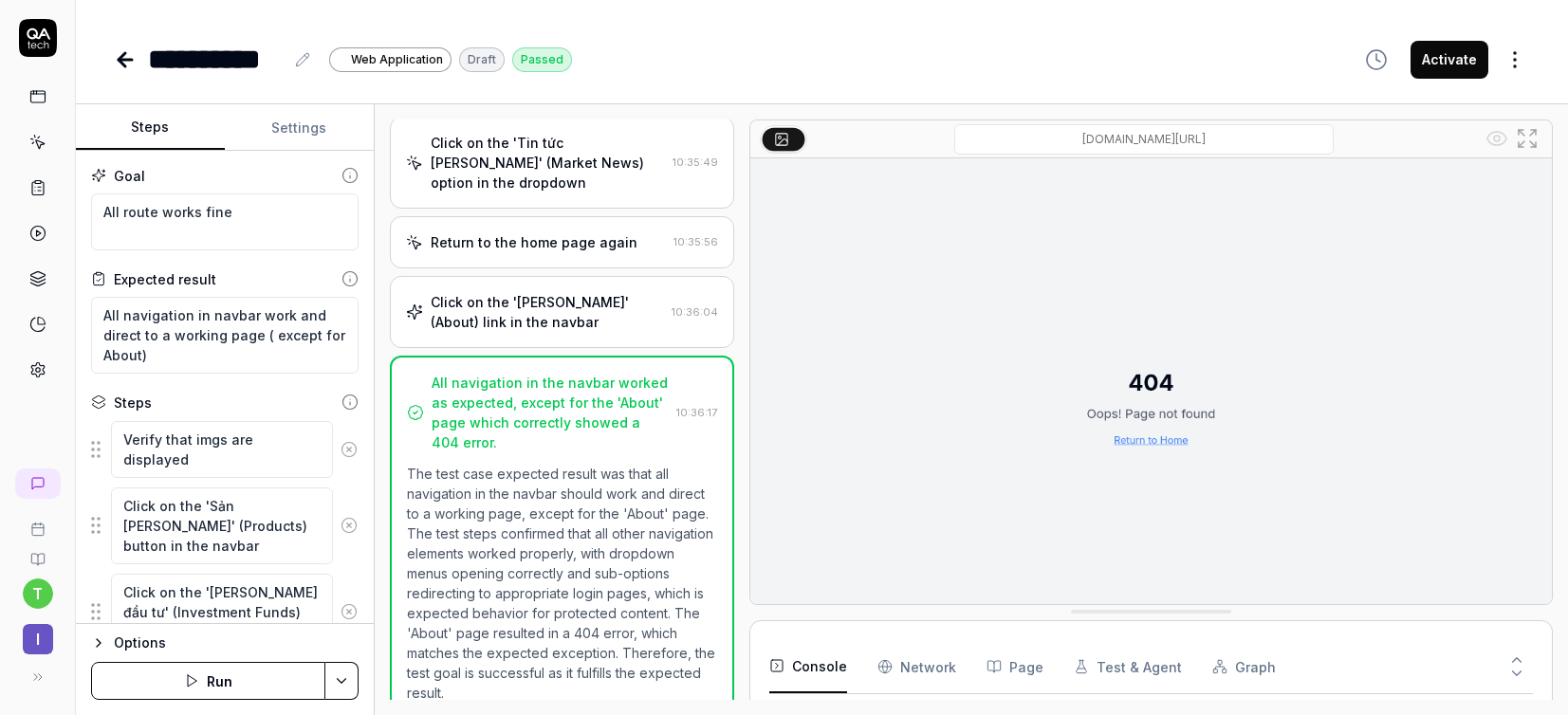
scroll to position [450, 0]
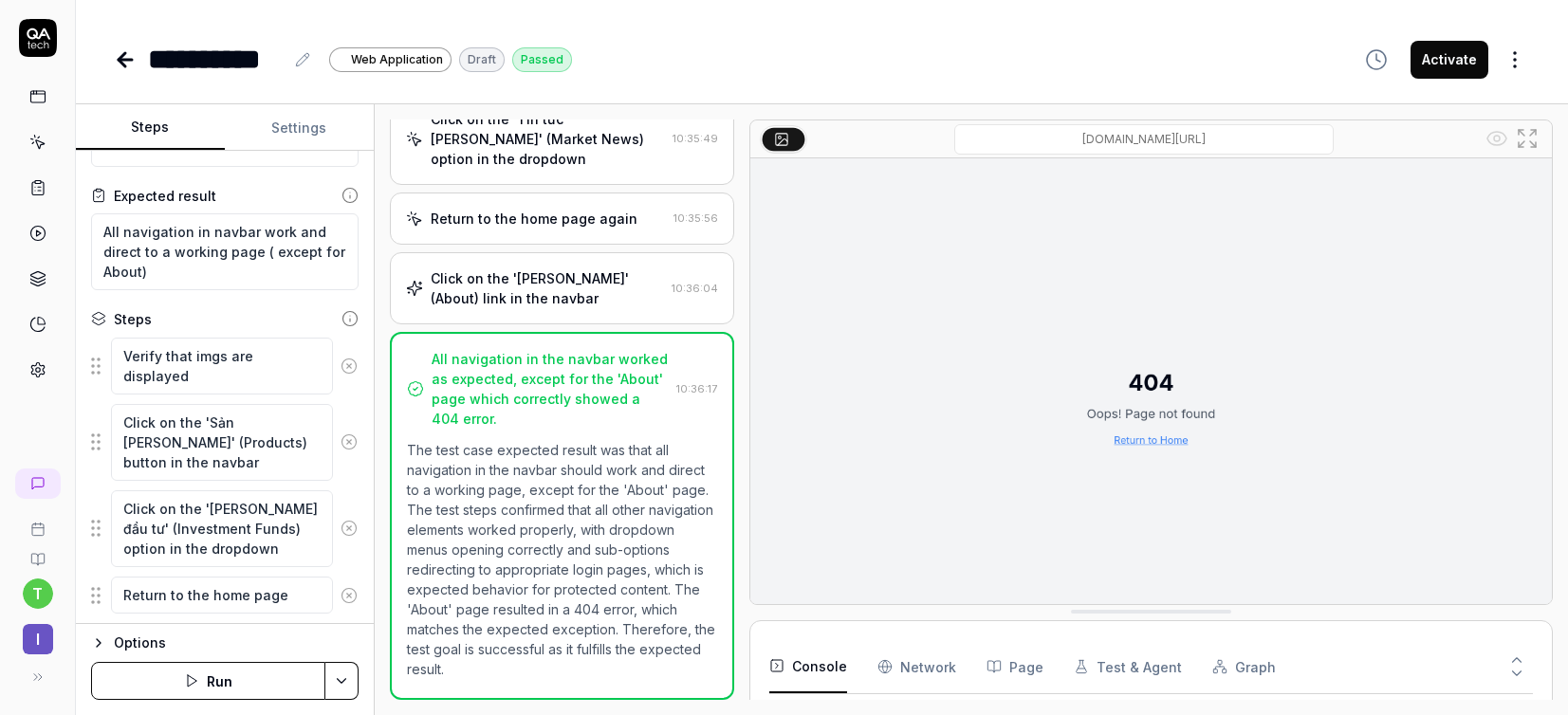
scroll to position [107, 0]
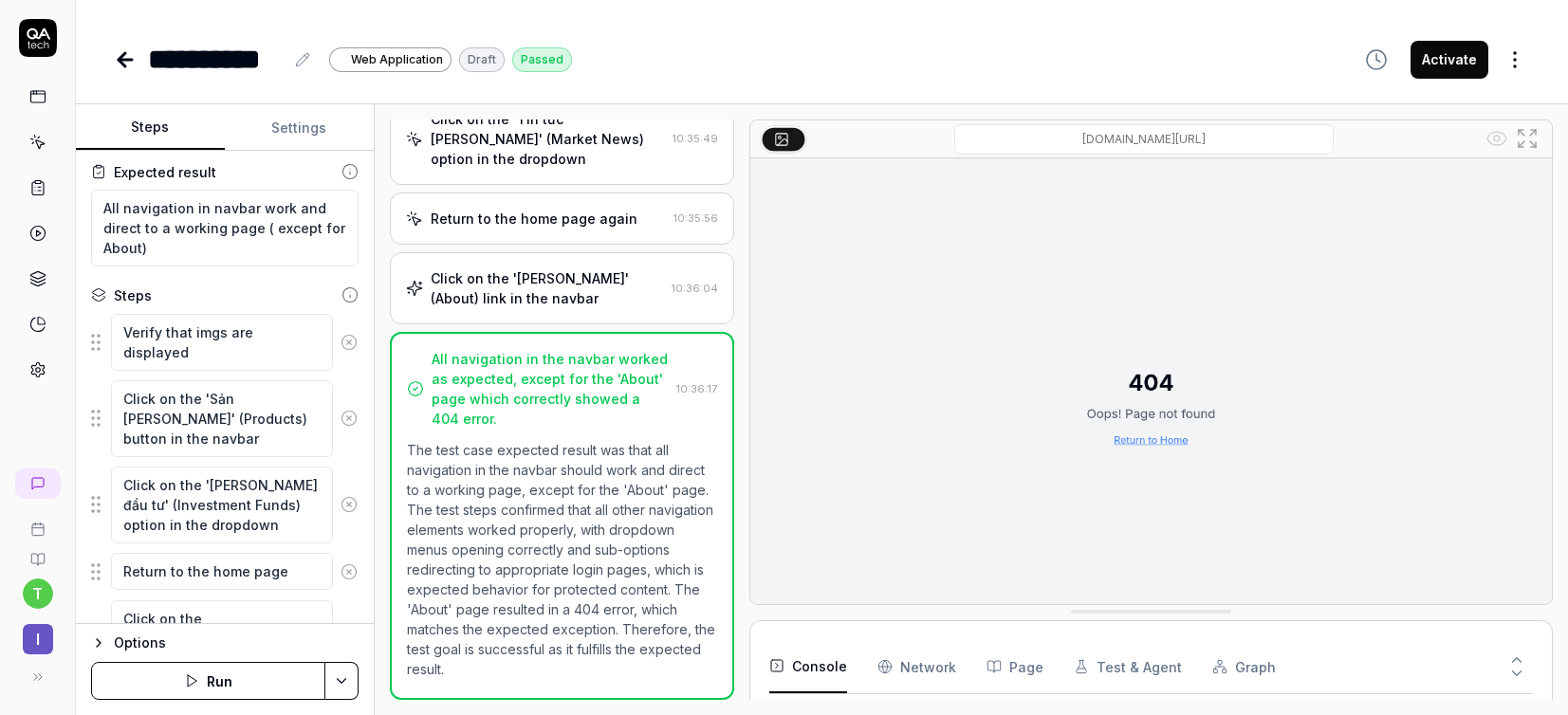
click at [39, 82] on link at bounding box center [38, 96] width 34 height 34
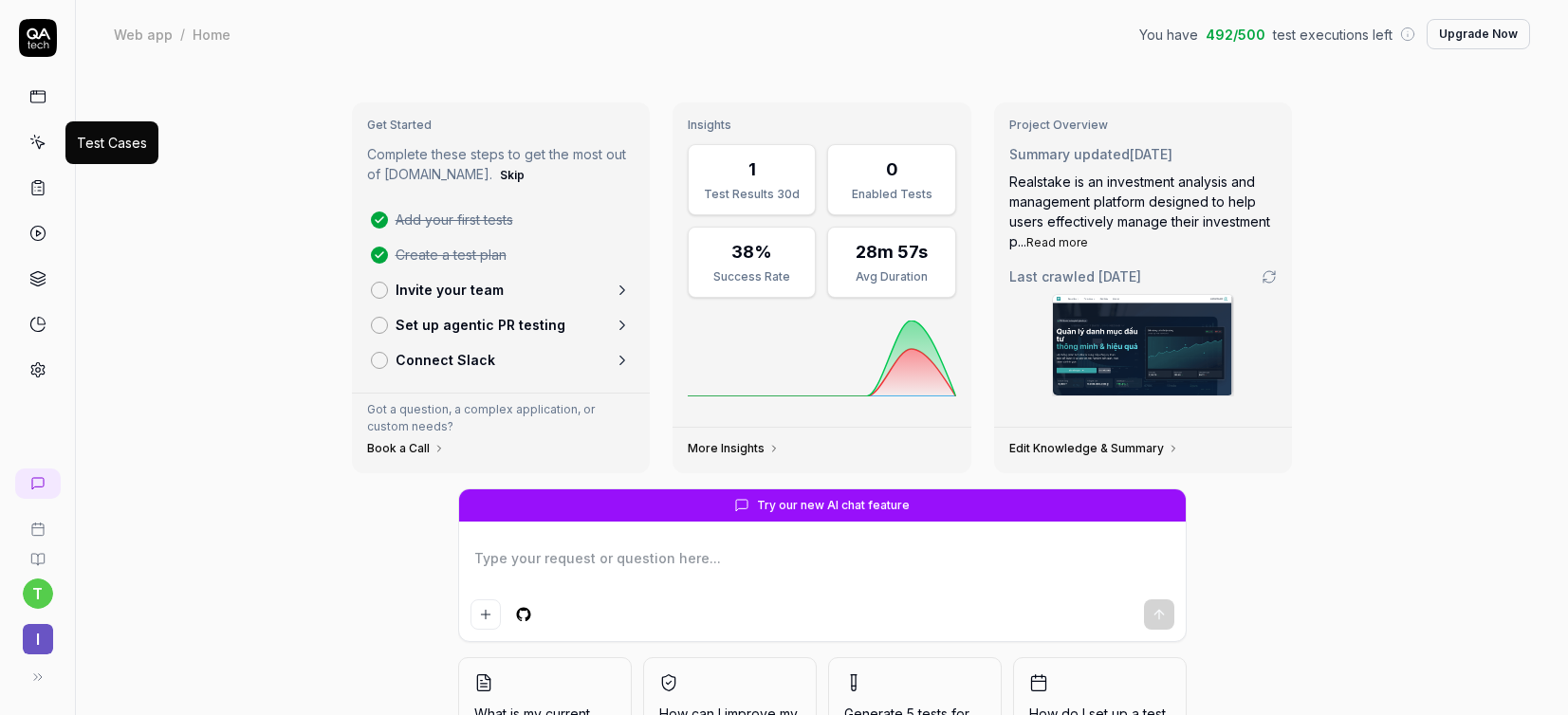
click at [43, 150] on icon at bounding box center [38, 141] width 17 height 17
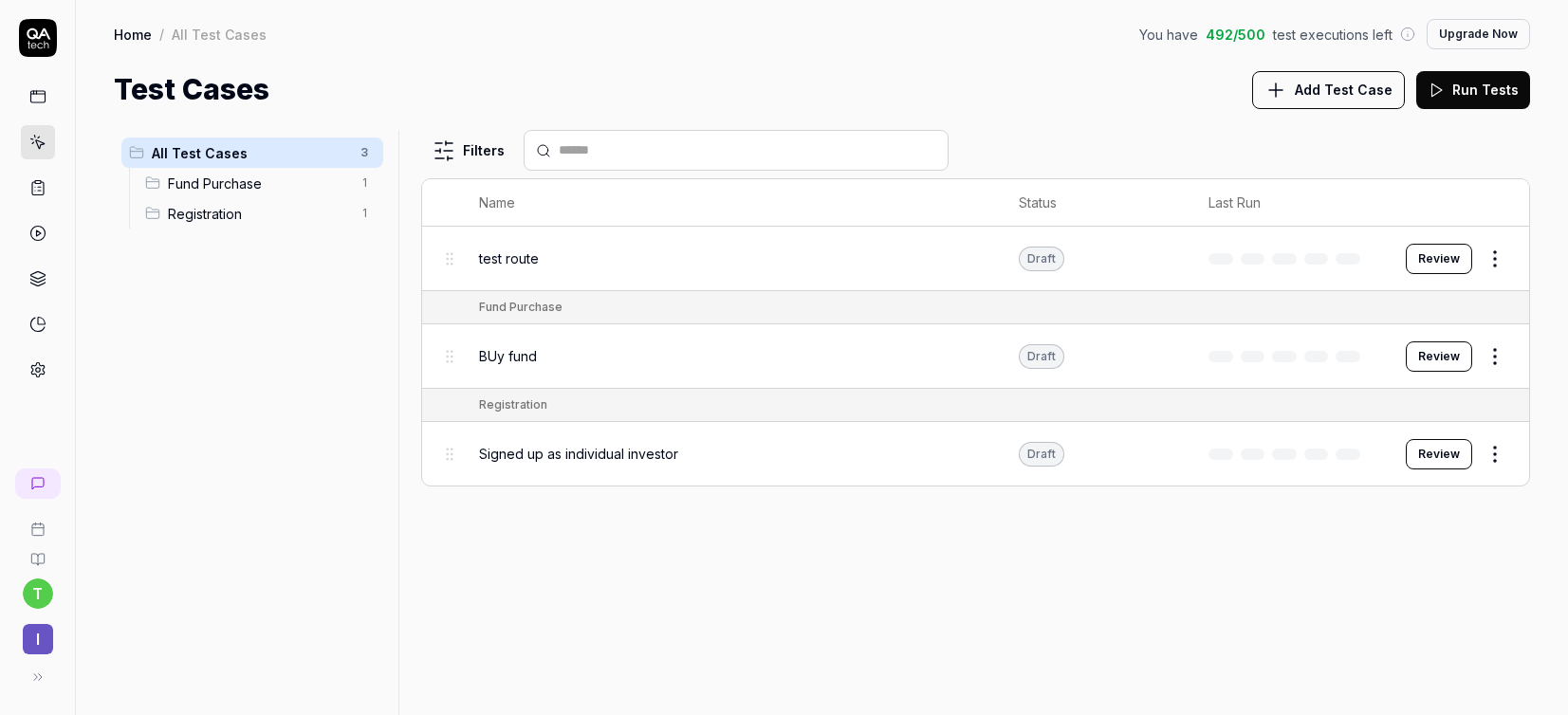
click at [1297, 86] on span "Add Test Case" at bounding box center [1343, 89] width 98 height 20
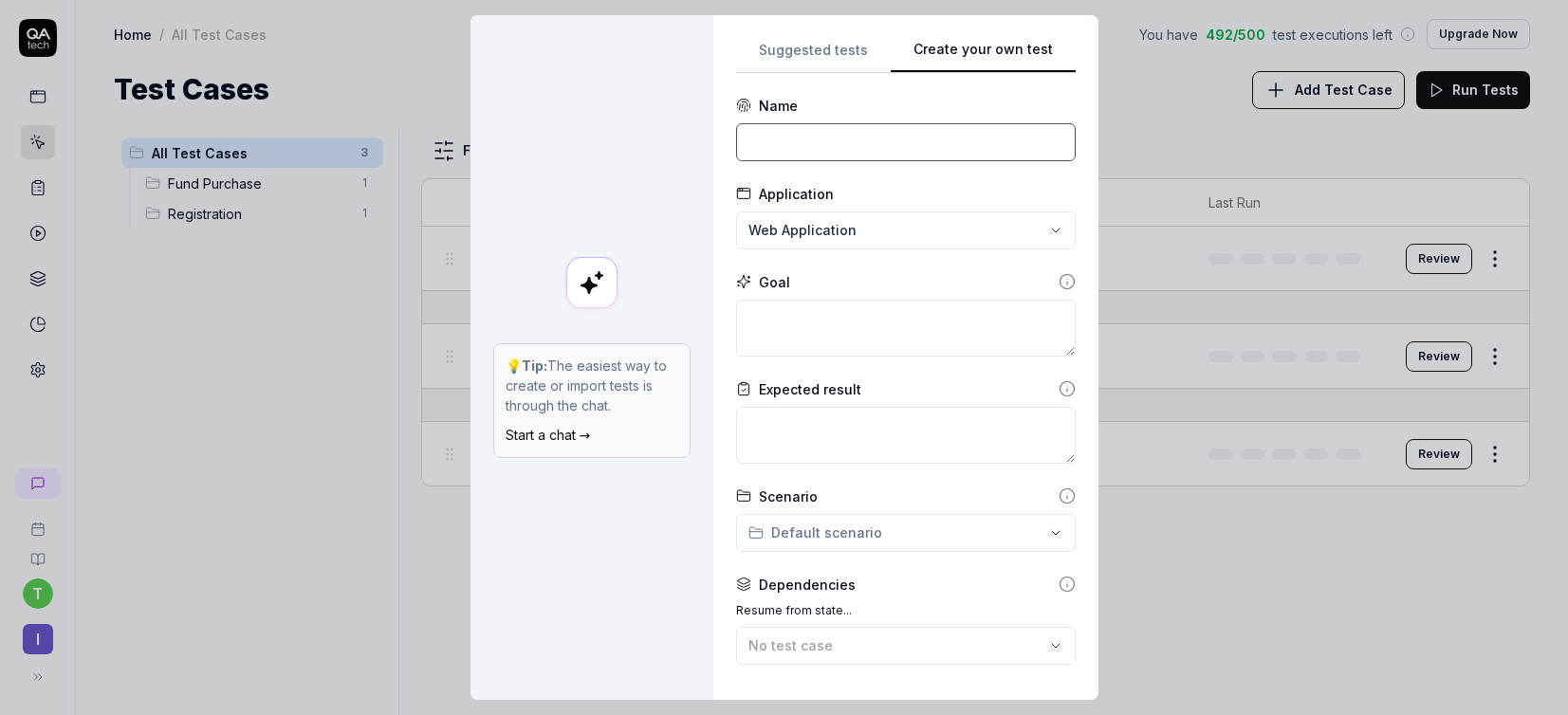
click at [871, 134] on input at bounding box center [905, 142] width 339 height 38
click at [1033, 282] on div "Goal" at bounding box center [905, 282] width 339 height 20
click at [1059, 283] on icon at bounding box center [1067, 281] width 17 height 17
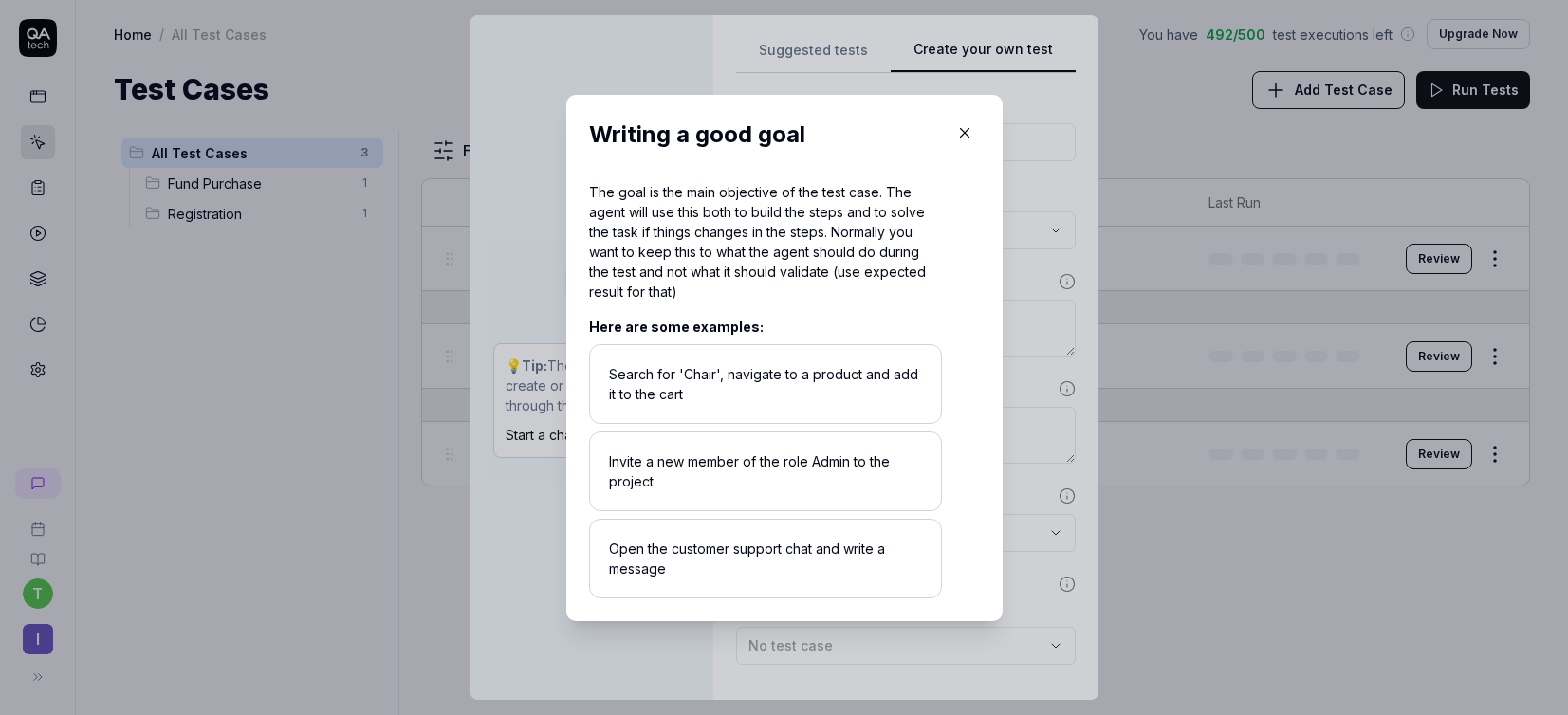
click at [962, 132] on icon "button" at bounding box center [964, 132] width 17 height 17
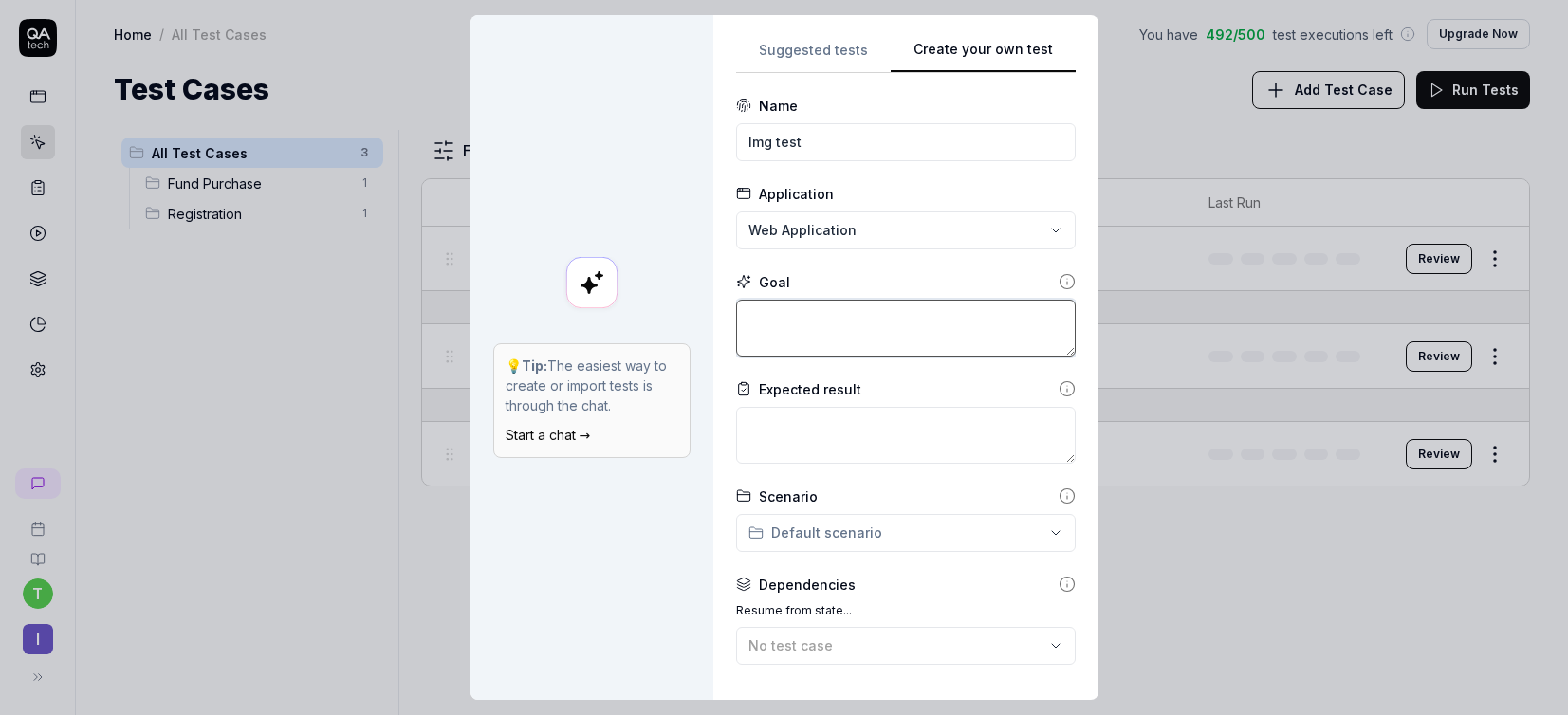
click at [824, 326] on textarea at bounding box center [905, 327] width 339 height 57
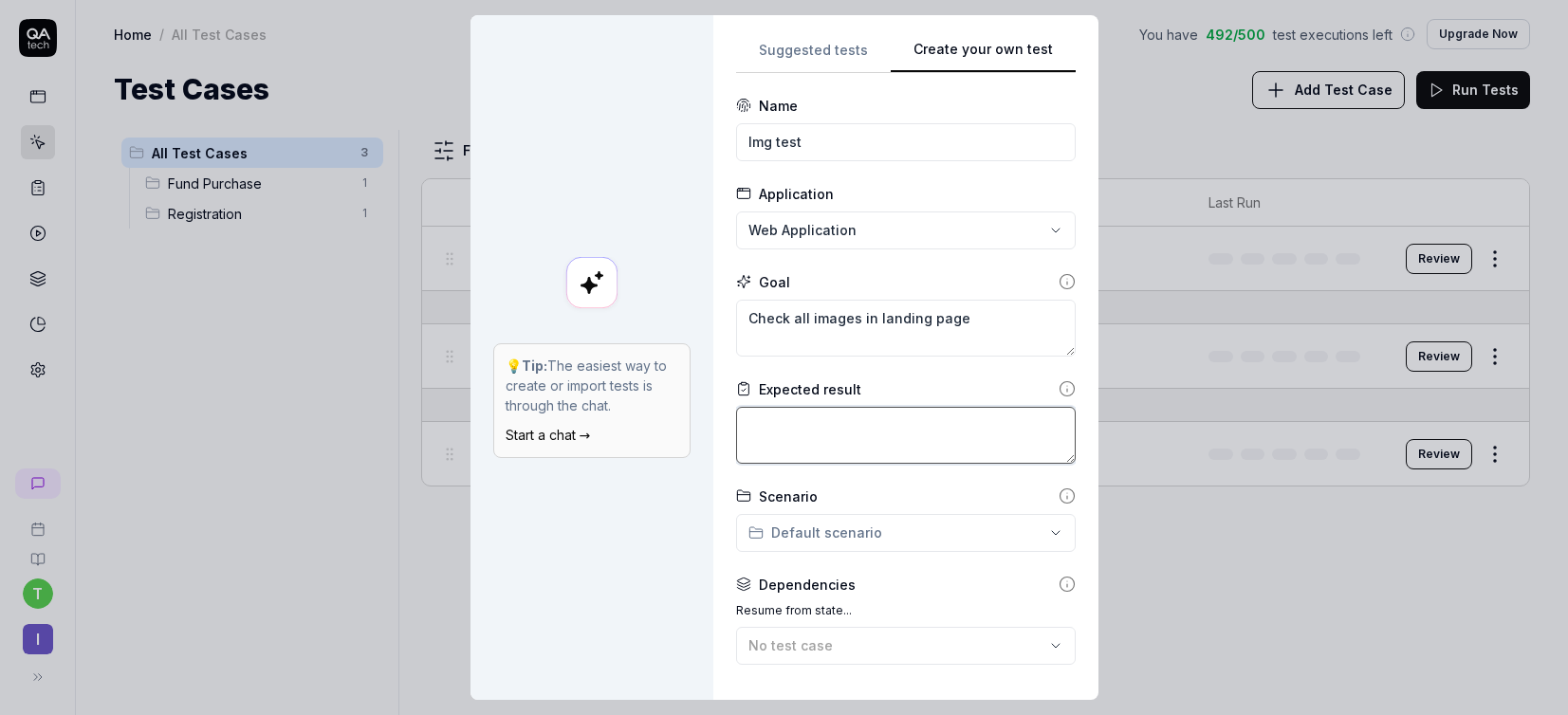
click at [942, 444] on textarea at bounding box center [905, 435] width 339 height 57
click at [1059, 385] on icon at bounding box center [1067, 388] width 17 height 17
click at [933, 418] on textarea at bounding box center [905, 435] width 339 height 57
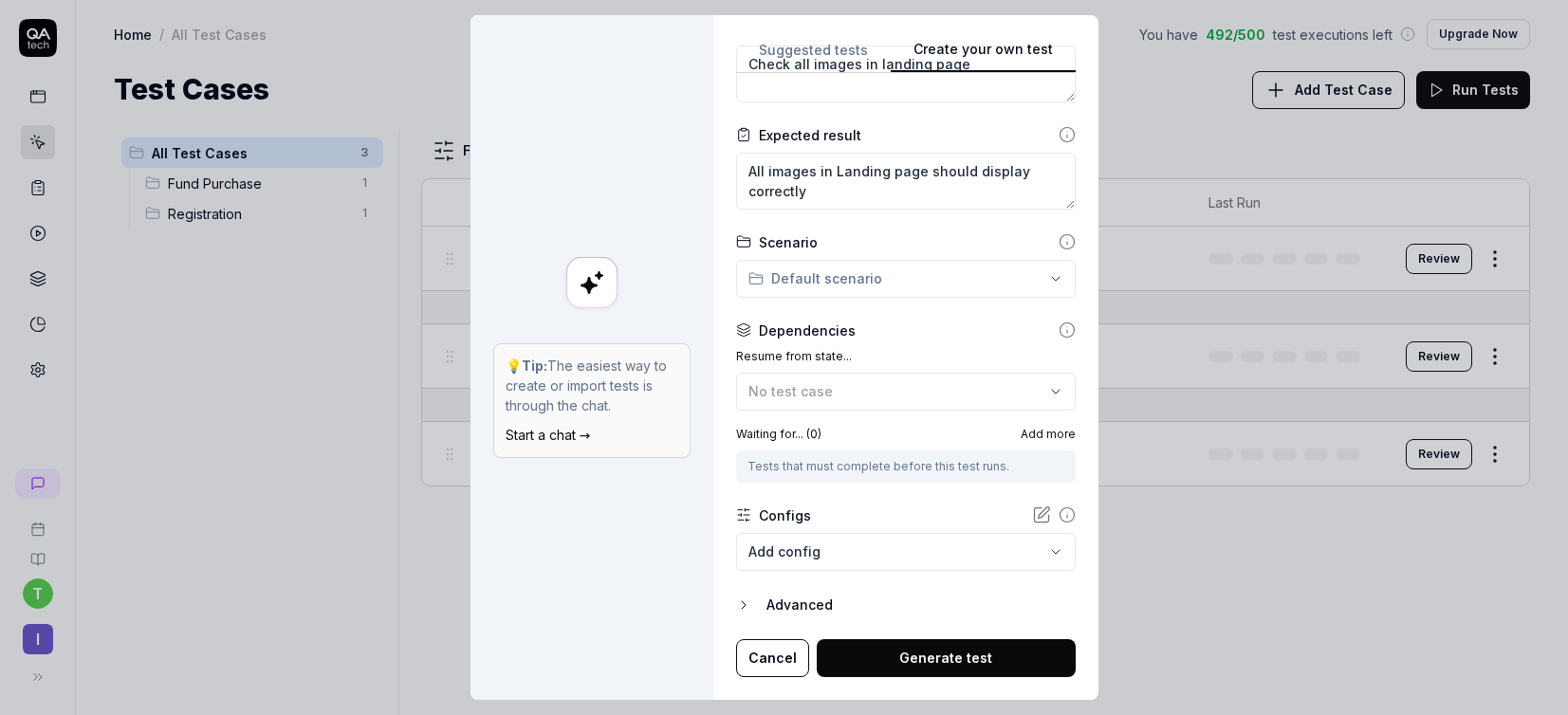
click at [881, 654] on button "Generate test" at bounding box center [946, 658] width 259 height 38
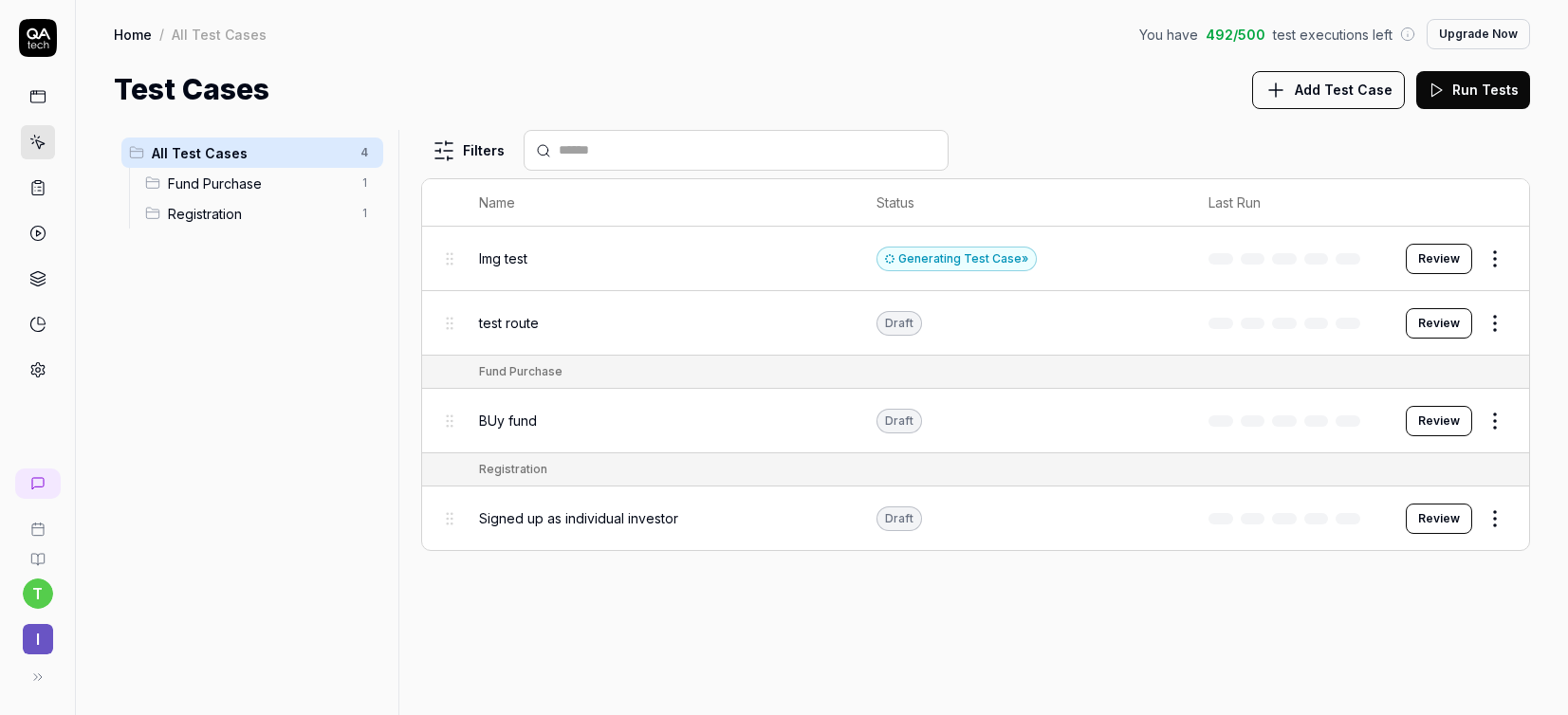
click at [1297, 248] on button "Review" at bounding box center [1439, 259] width 67 height 31
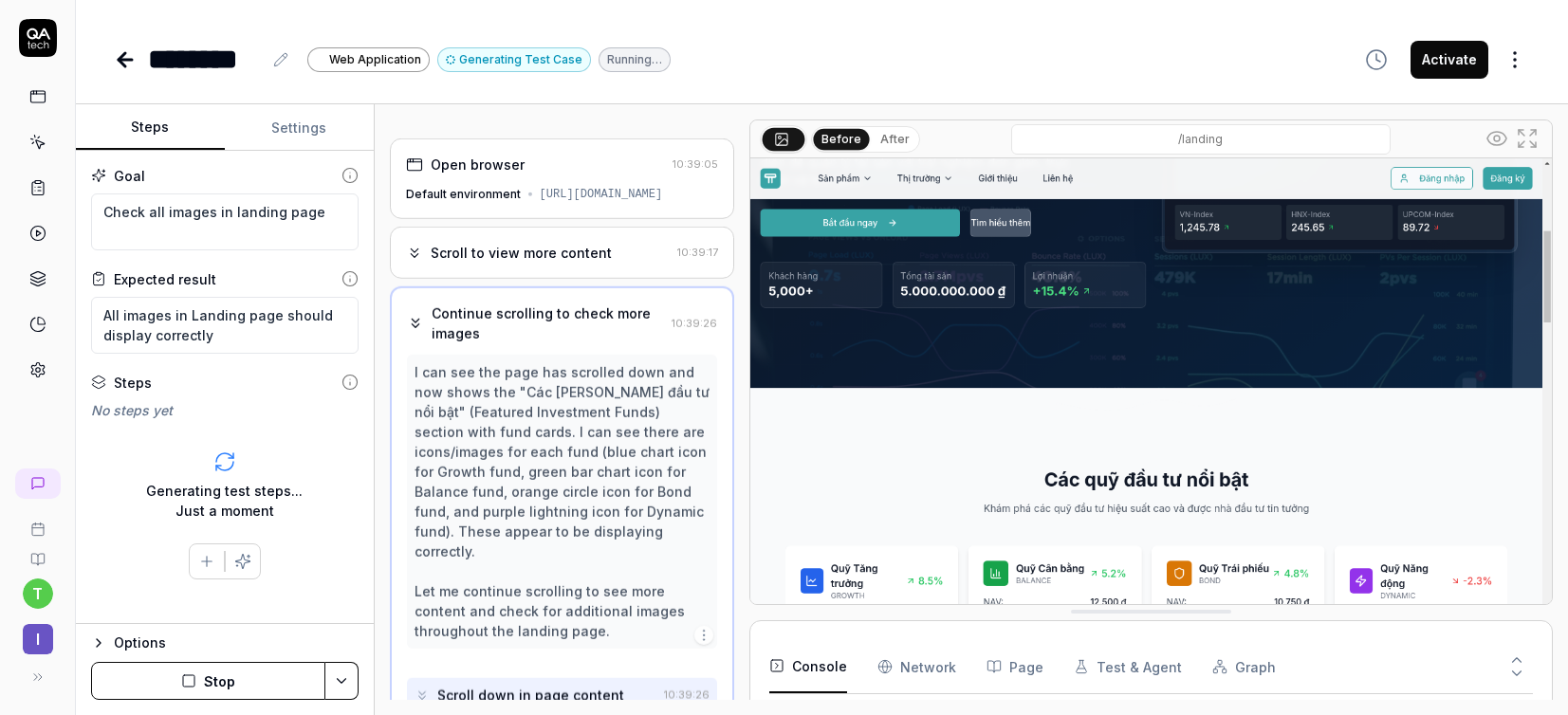
scroll to position [30, 0]
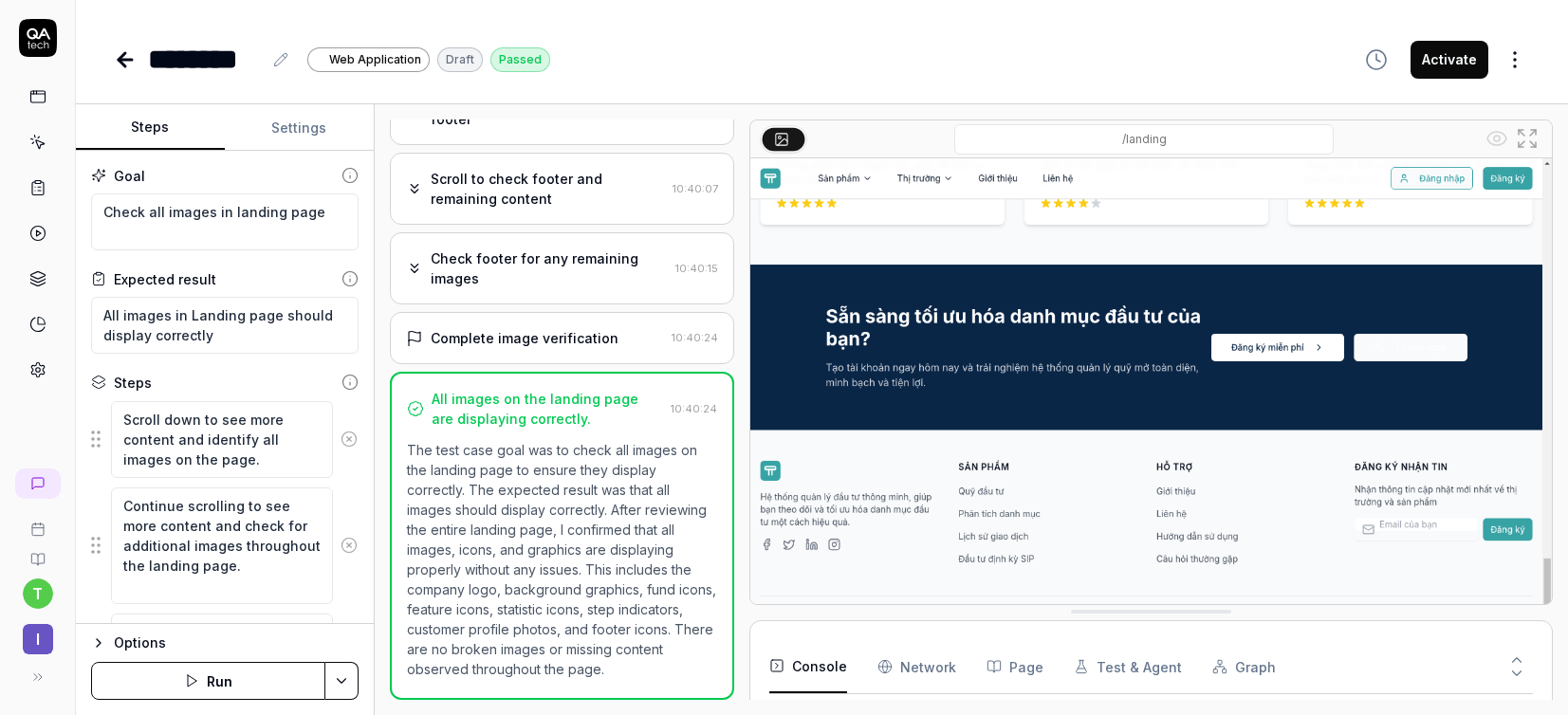
scroll to position [490, 0]
click at [31, 278] on icon at bounding box center [38, 280] width 14 height 4
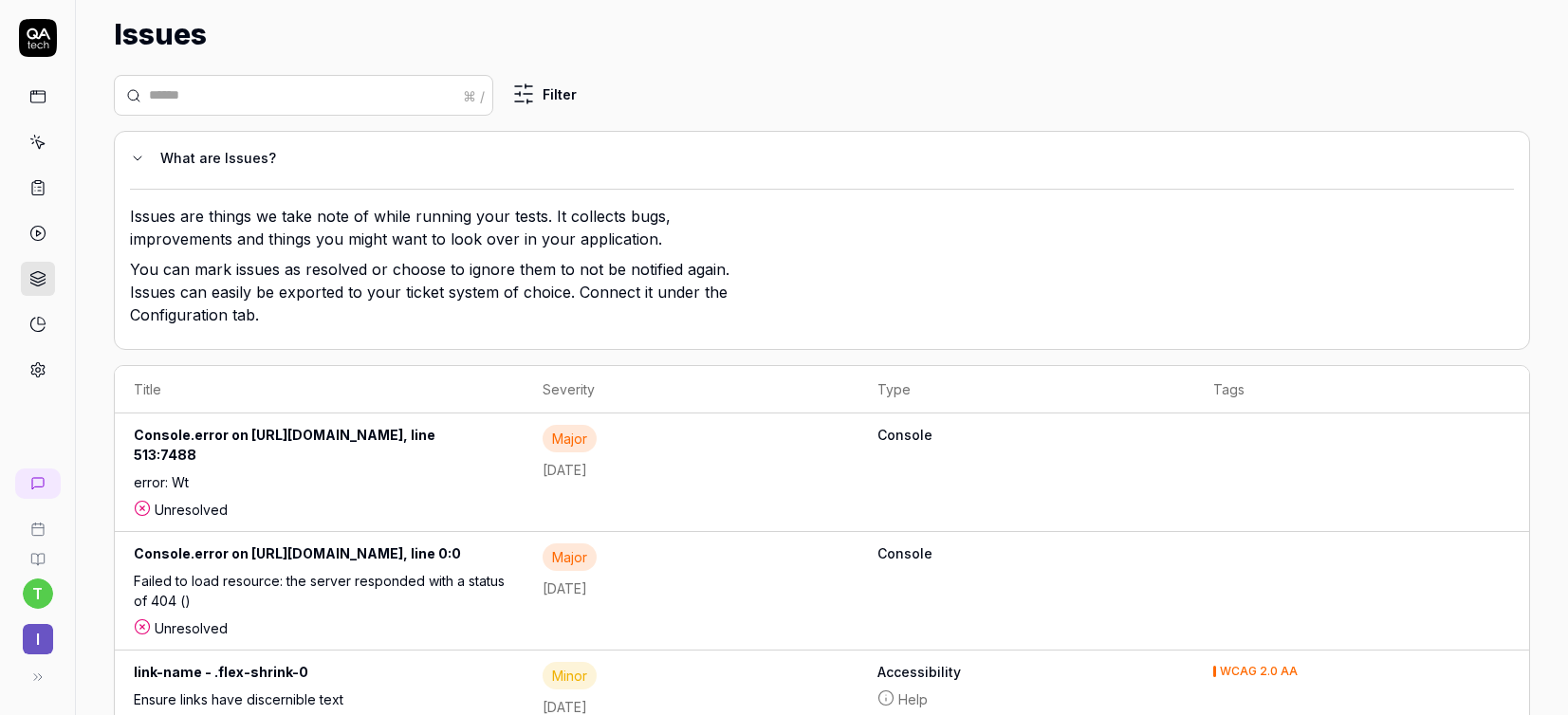
scroll to position [51, 0]
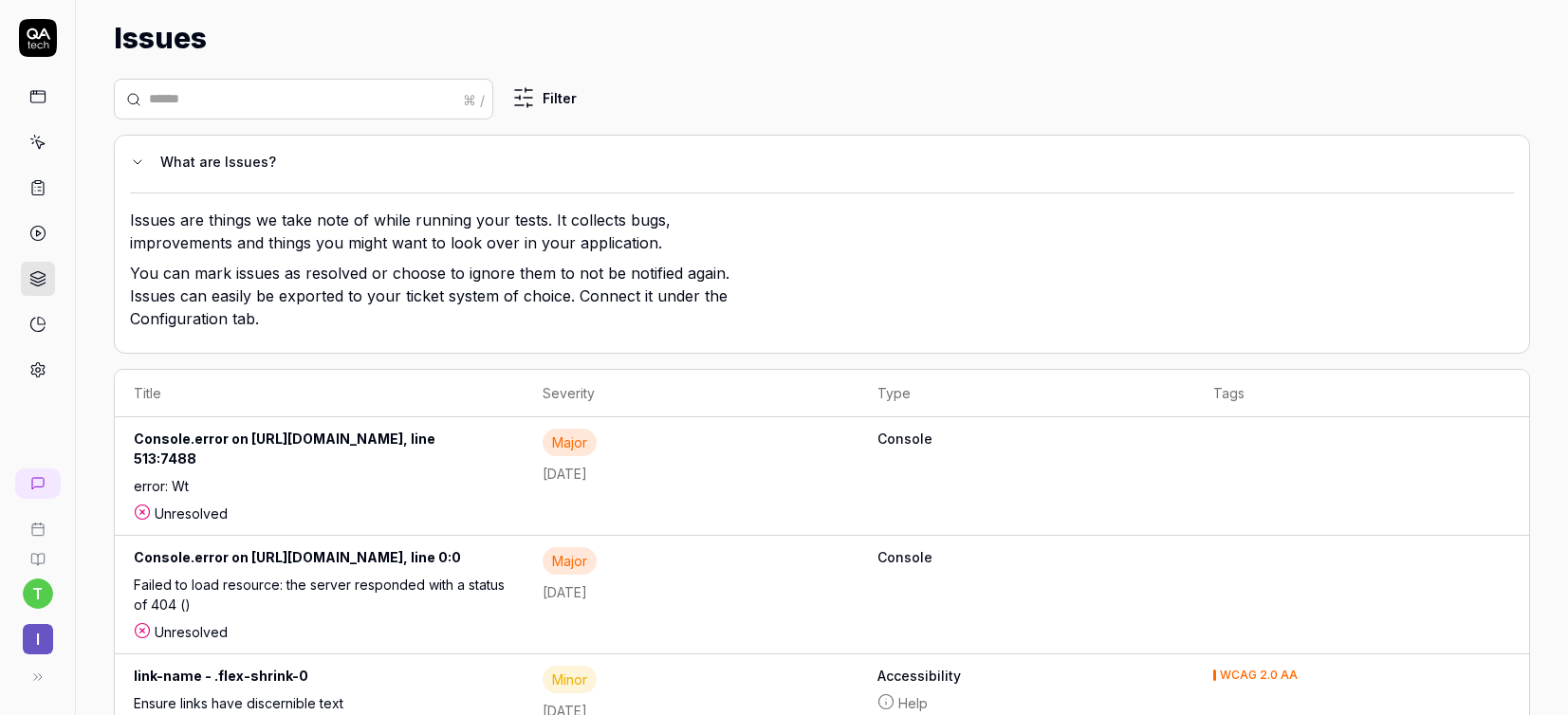
click at [291, 449] on div "Console.error on [URL][DOMAIN_NAME], line 513:7488" at bounding box center [318, 452] width 371 height 48
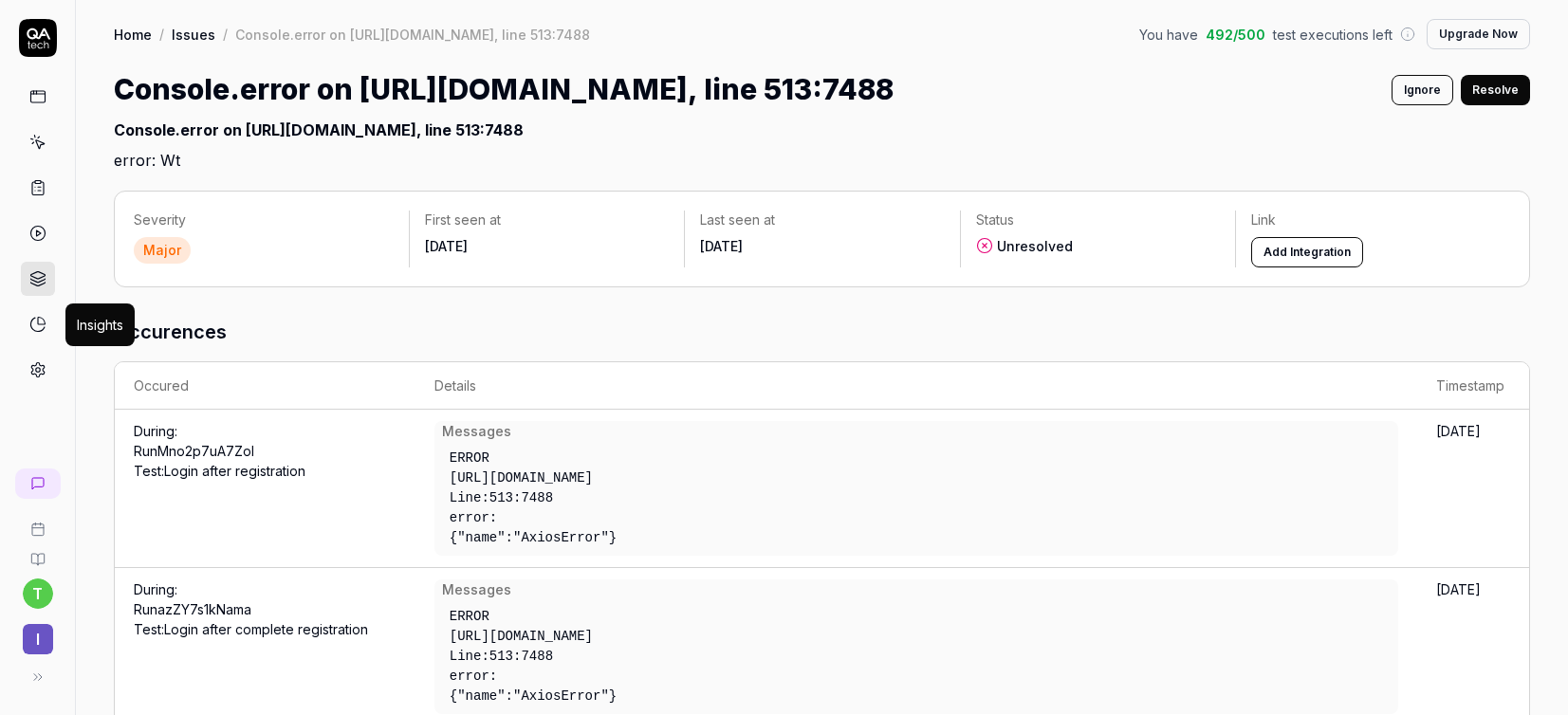
click at [35, 327] on icon at bounding box center [38, 323] width 17 height 17
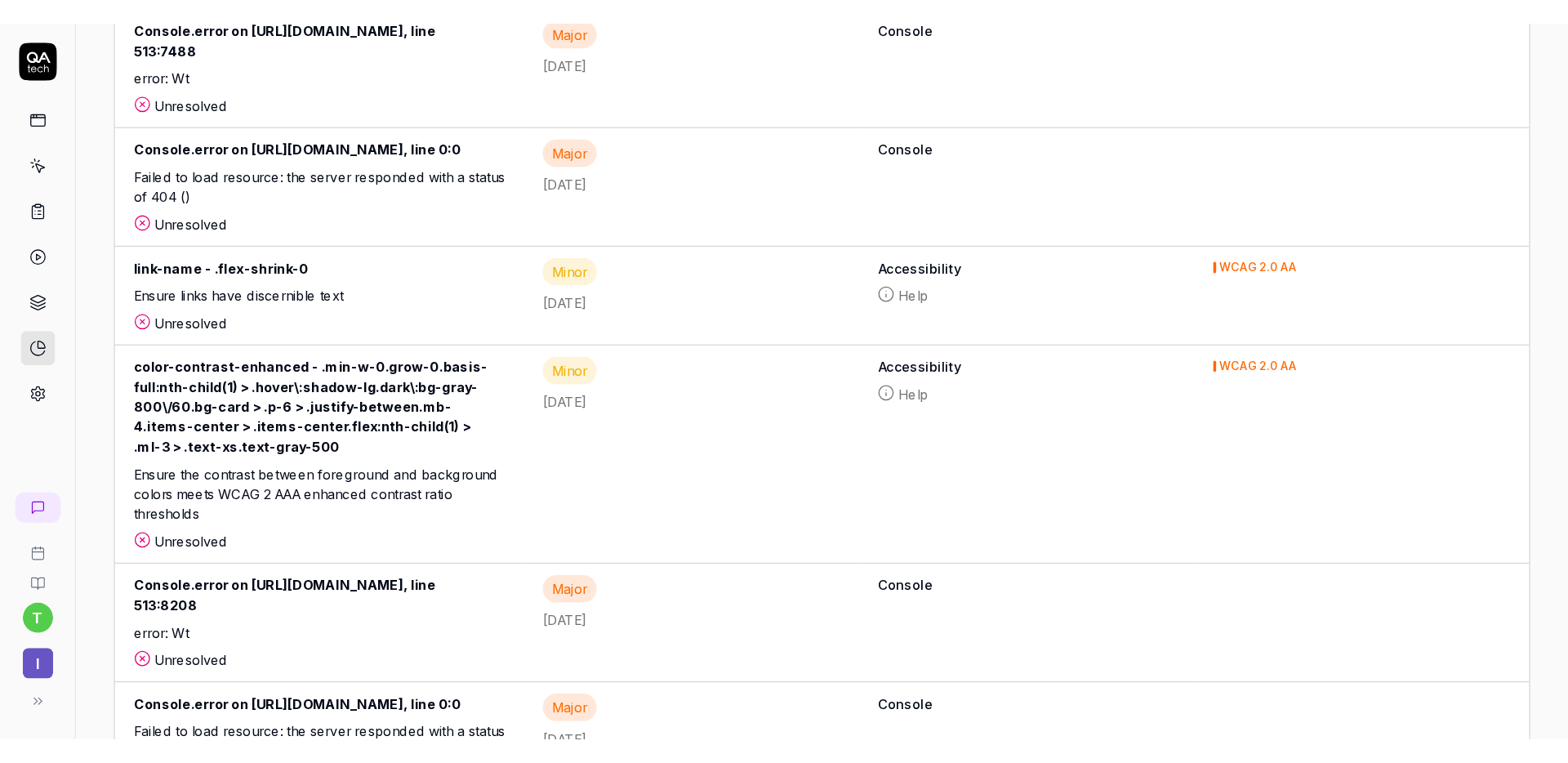
scroll to position [359, 0]
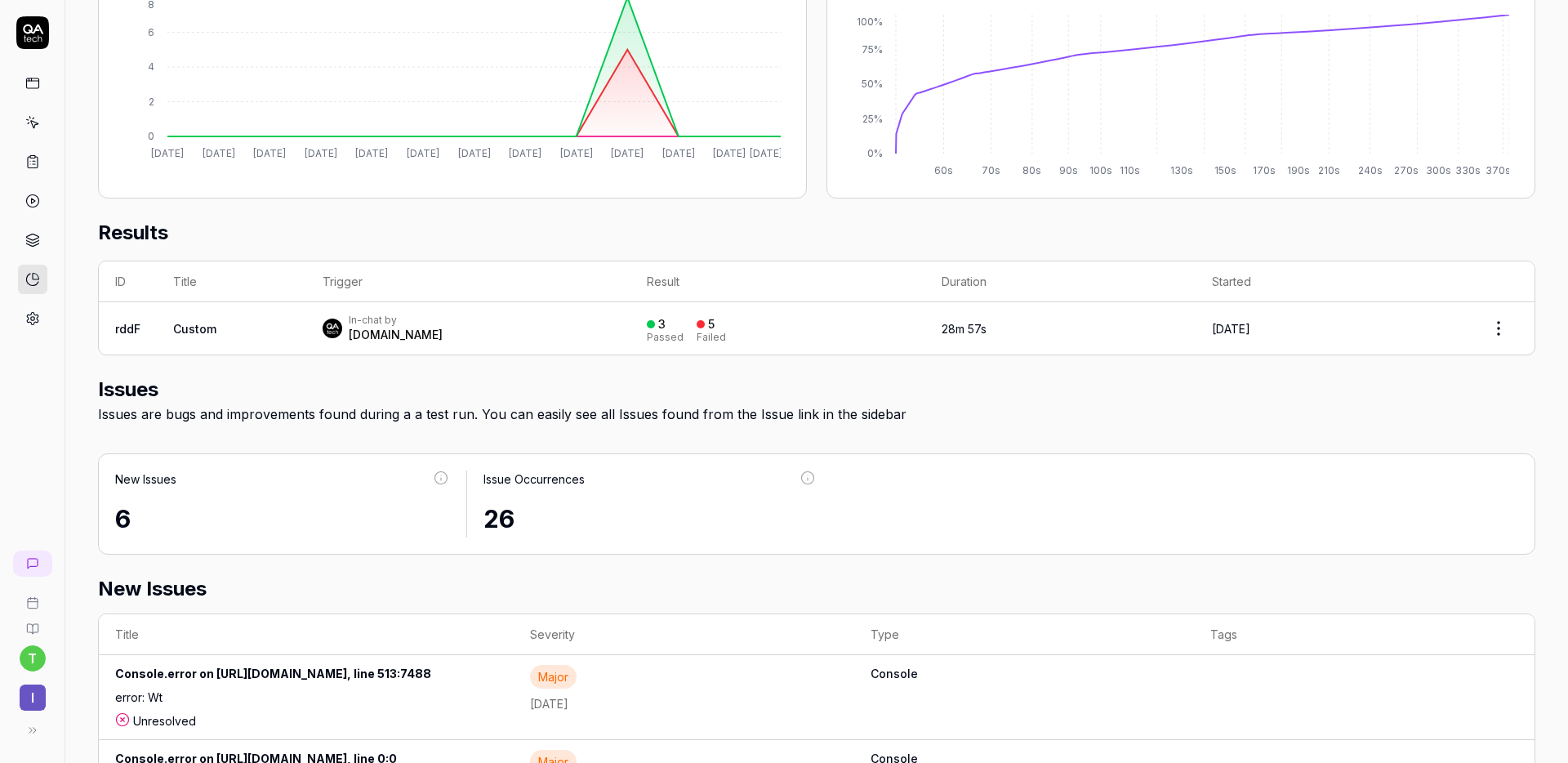
click at [38, 27] on icon at bounding box center [33, 33] width 33 height 33
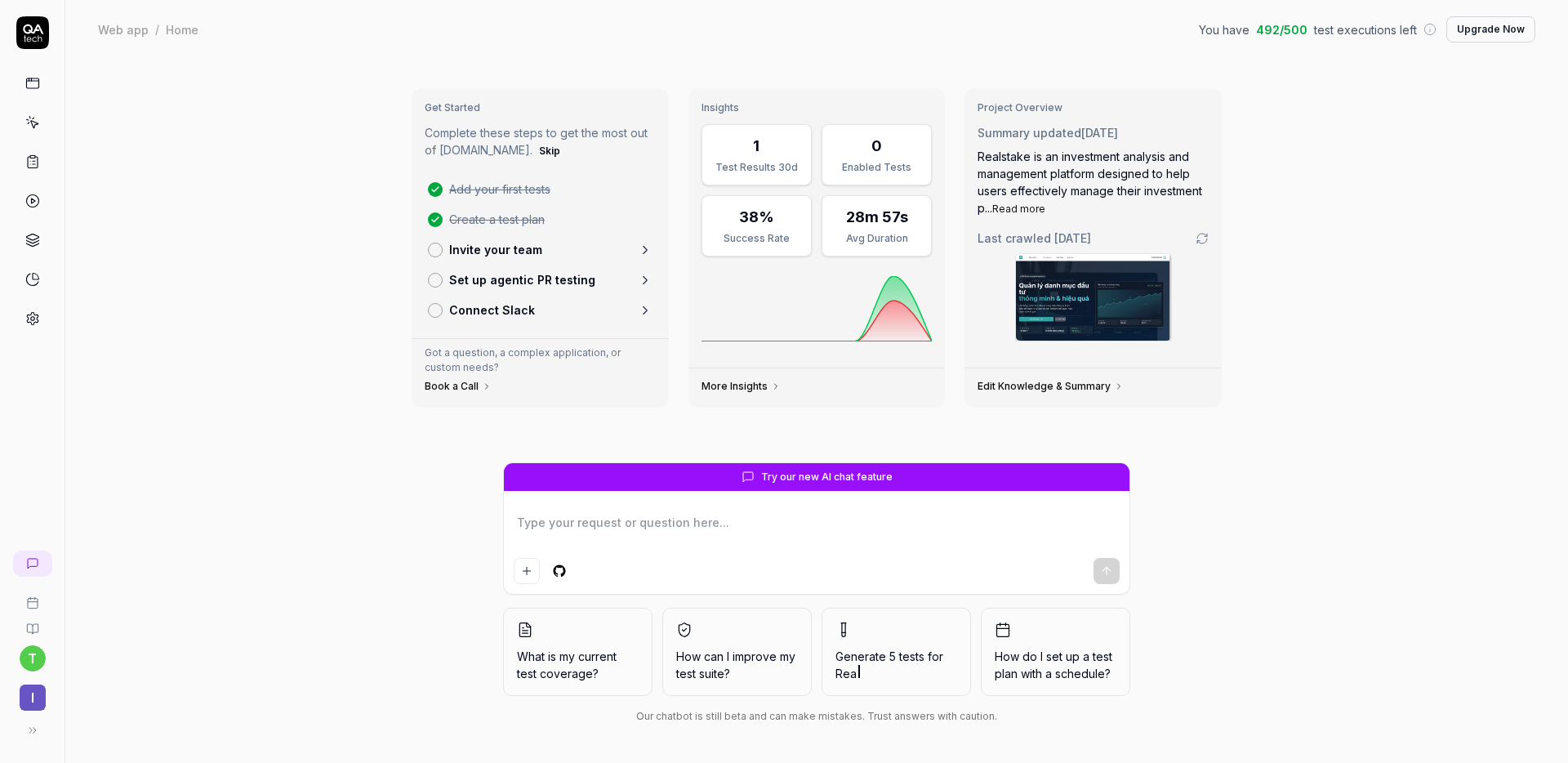
click at [647, 282] on icon at bounding box center [645, 279] width 15 height 15
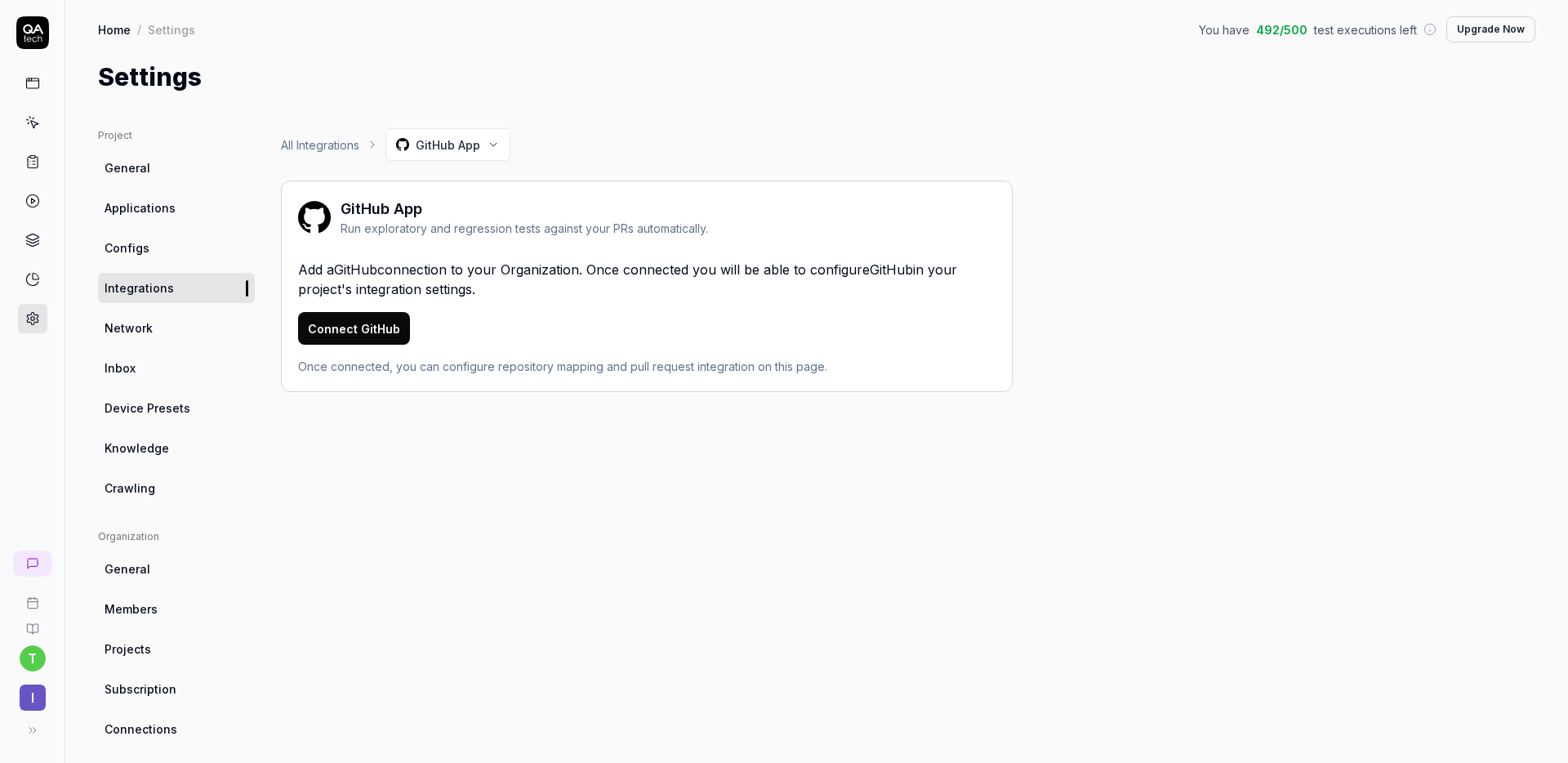
click at [313, 149] on link "All Integrations" at bounding box center [320, 145] width 79 height 17
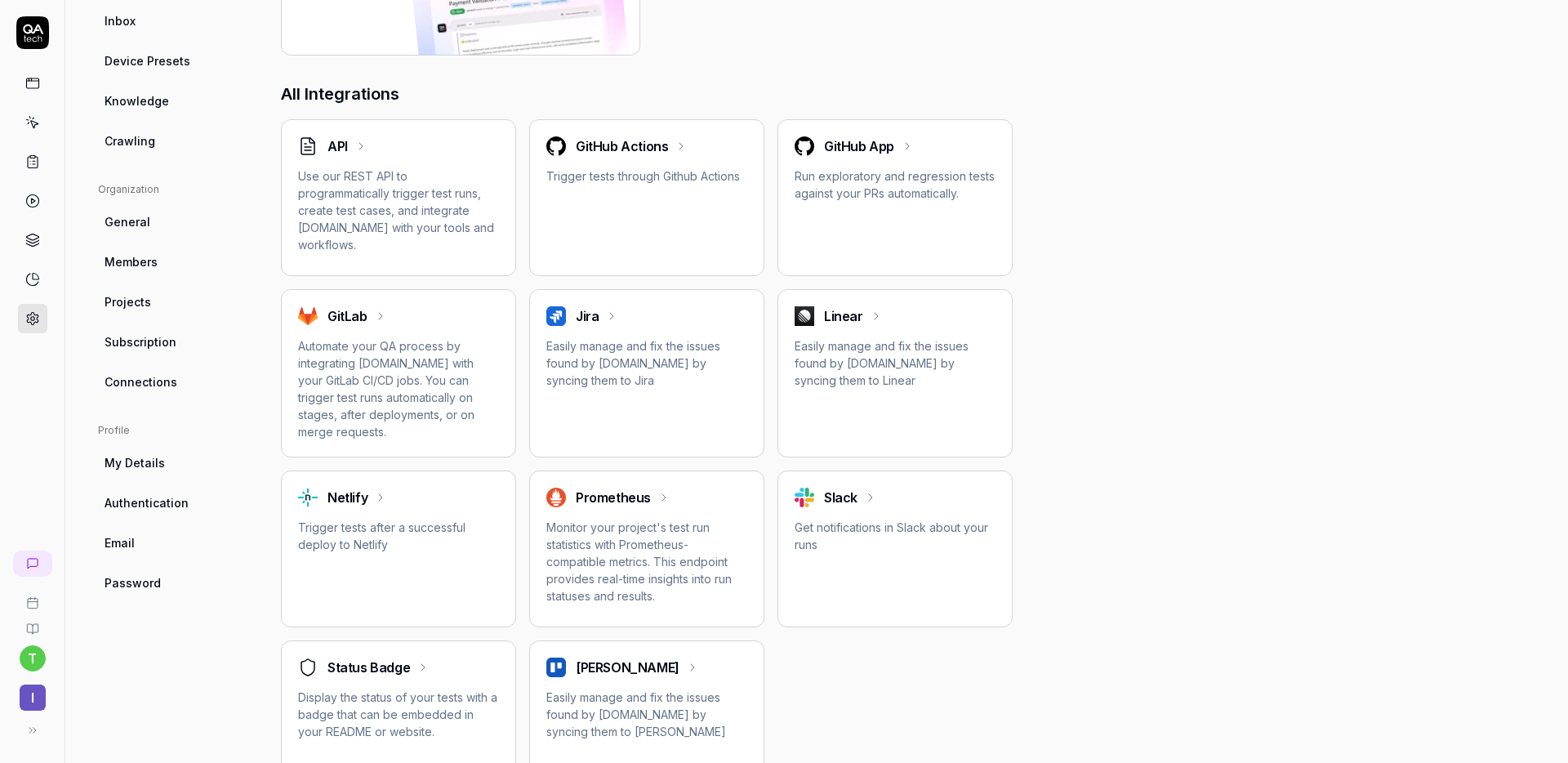
scroll to position [354, 0]
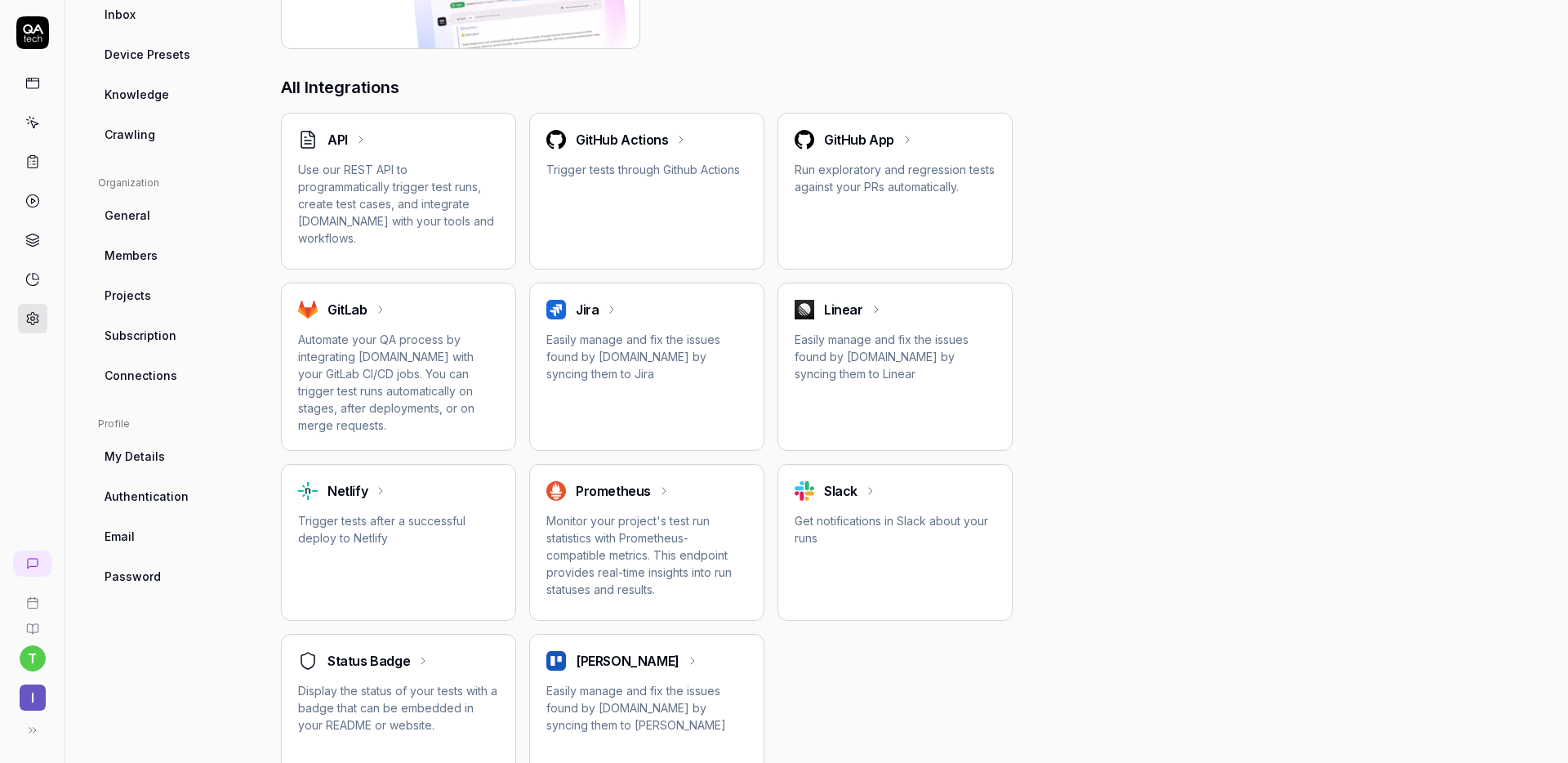
click at [145, 327] on span "Subscription" at bounding box center [141, 335] width 72 height 17
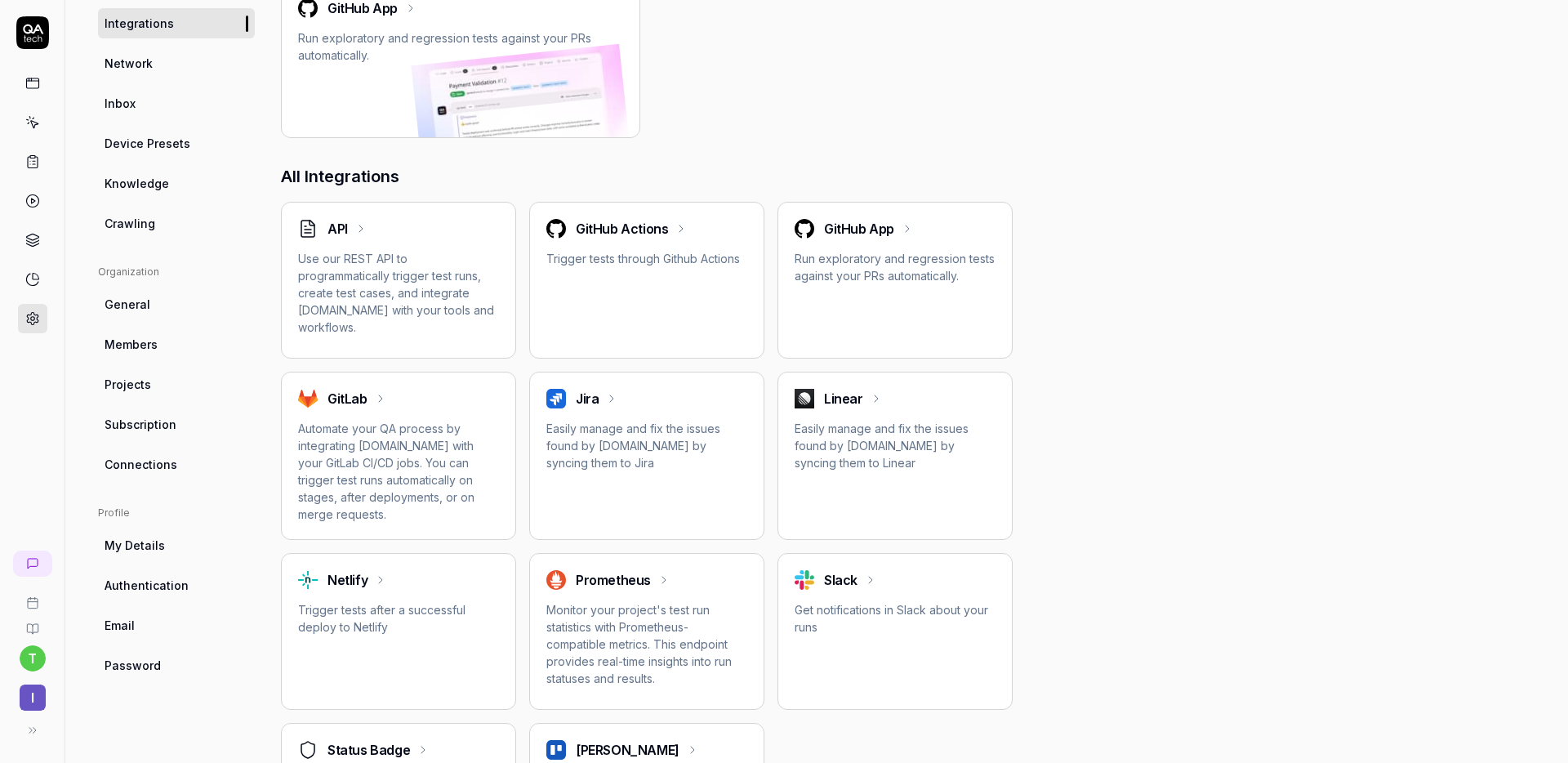
scroll to position [327, 0]
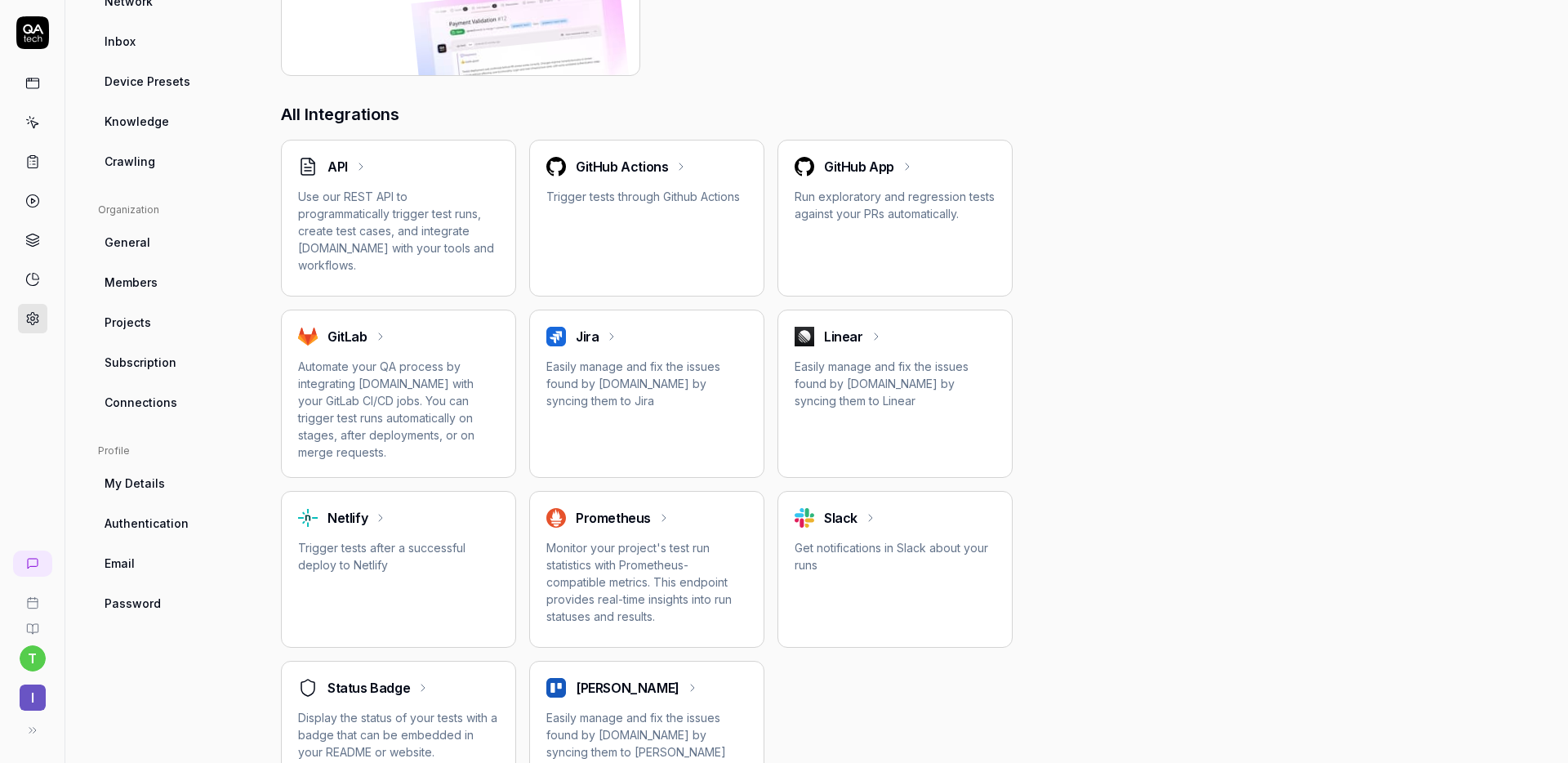
click at [27, 616] on span "I" at bounding box center [33, 698] width 27 height 27
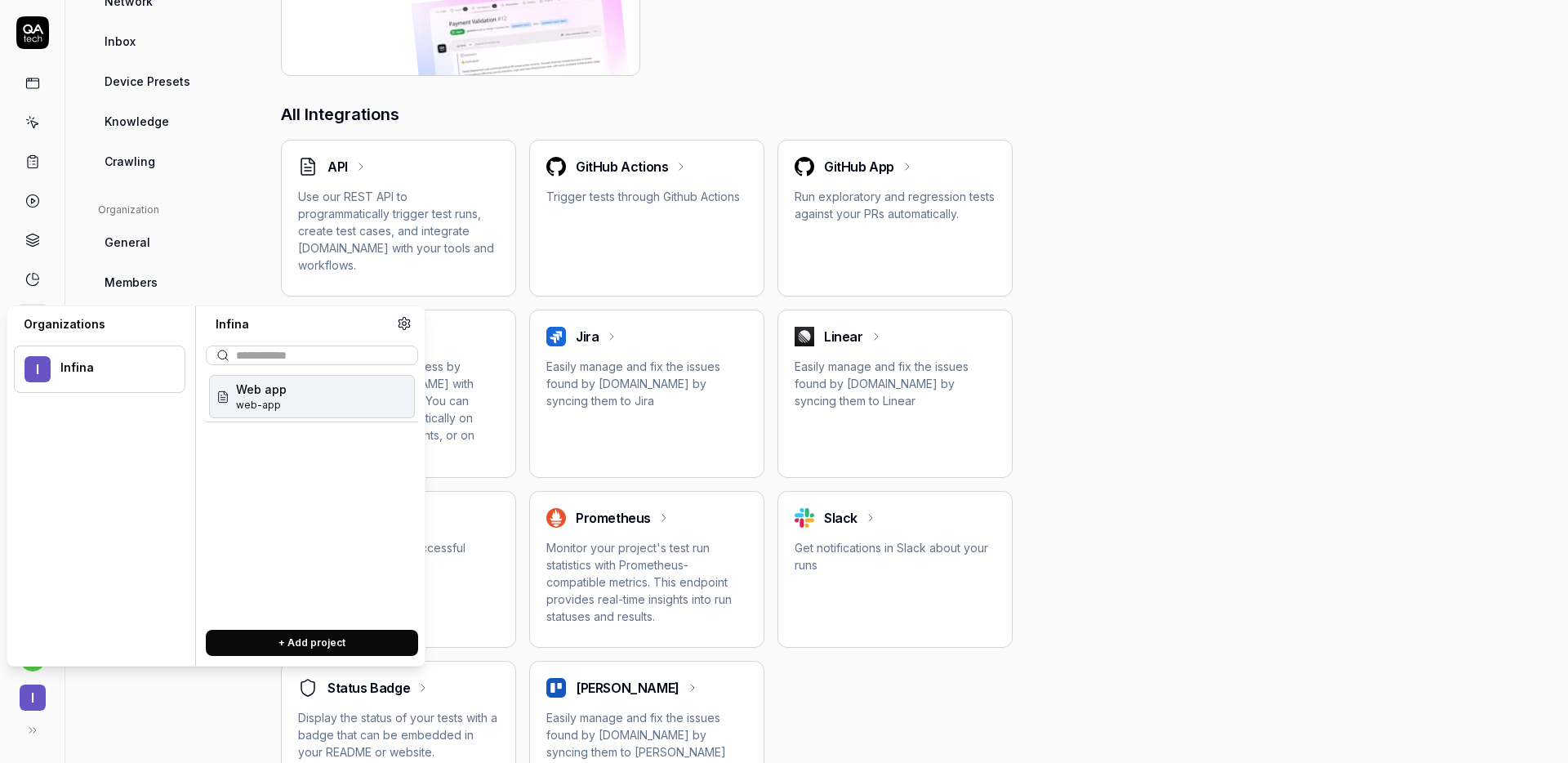
drag, startPoint x: 112, startPoint y: 718, endPoint x: 89, endPoint y: 723, distance: 23.5
click at [112, 616] on div "Project General Applications Configs Integrations Network Inbox Device Presets …" at bounding box center [176, 309] width 157 height 1017
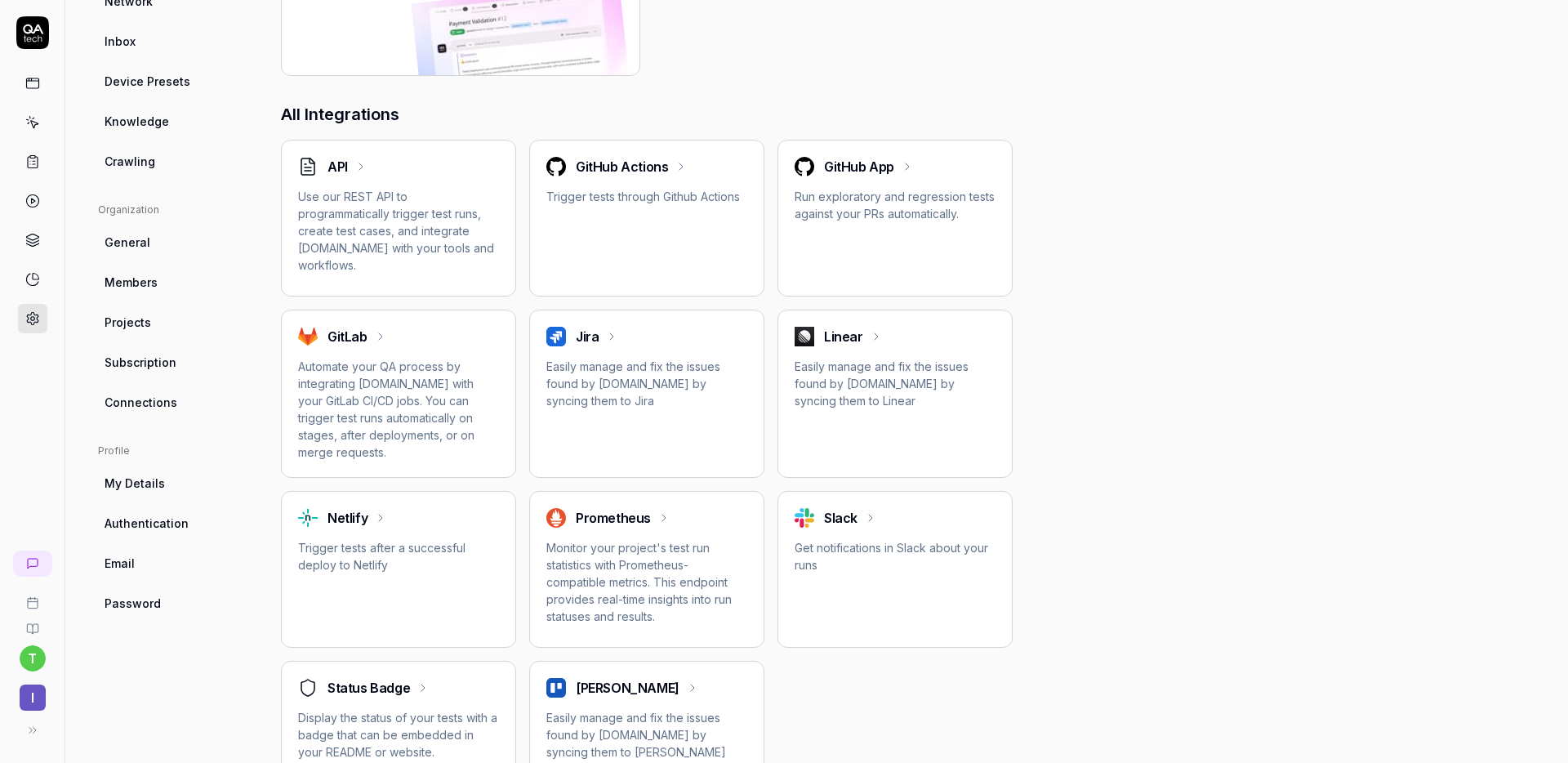
click at [33, 616] on icon at bounding box center [33, 730] width 13 height 13
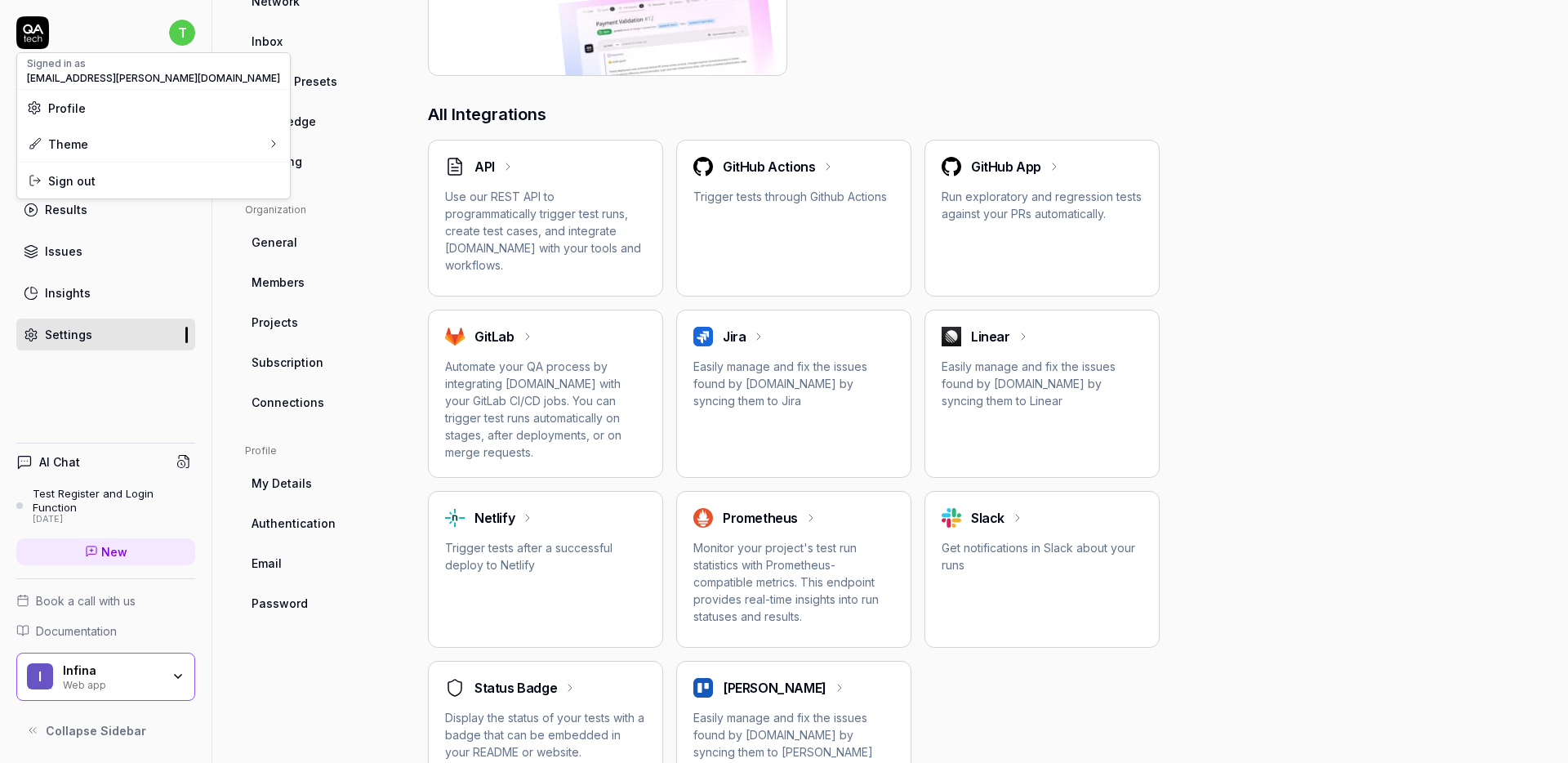
click at [179, 32] on html "t Dashboard Test Cases Test Plans Results Issues Insights Settings AI Chat Test…" at bounding box center [784, 382] width 1568 height 763
click at [126, 184] on span "Sign out" at bounding box center [153, 181] width 254 height 17
click at [184, 42] on html "t Dashboard Test Cases Test Plans Results Issues Insights Settings AI Chat Test…" at bounding box center [784, 382] width 1568 height 763
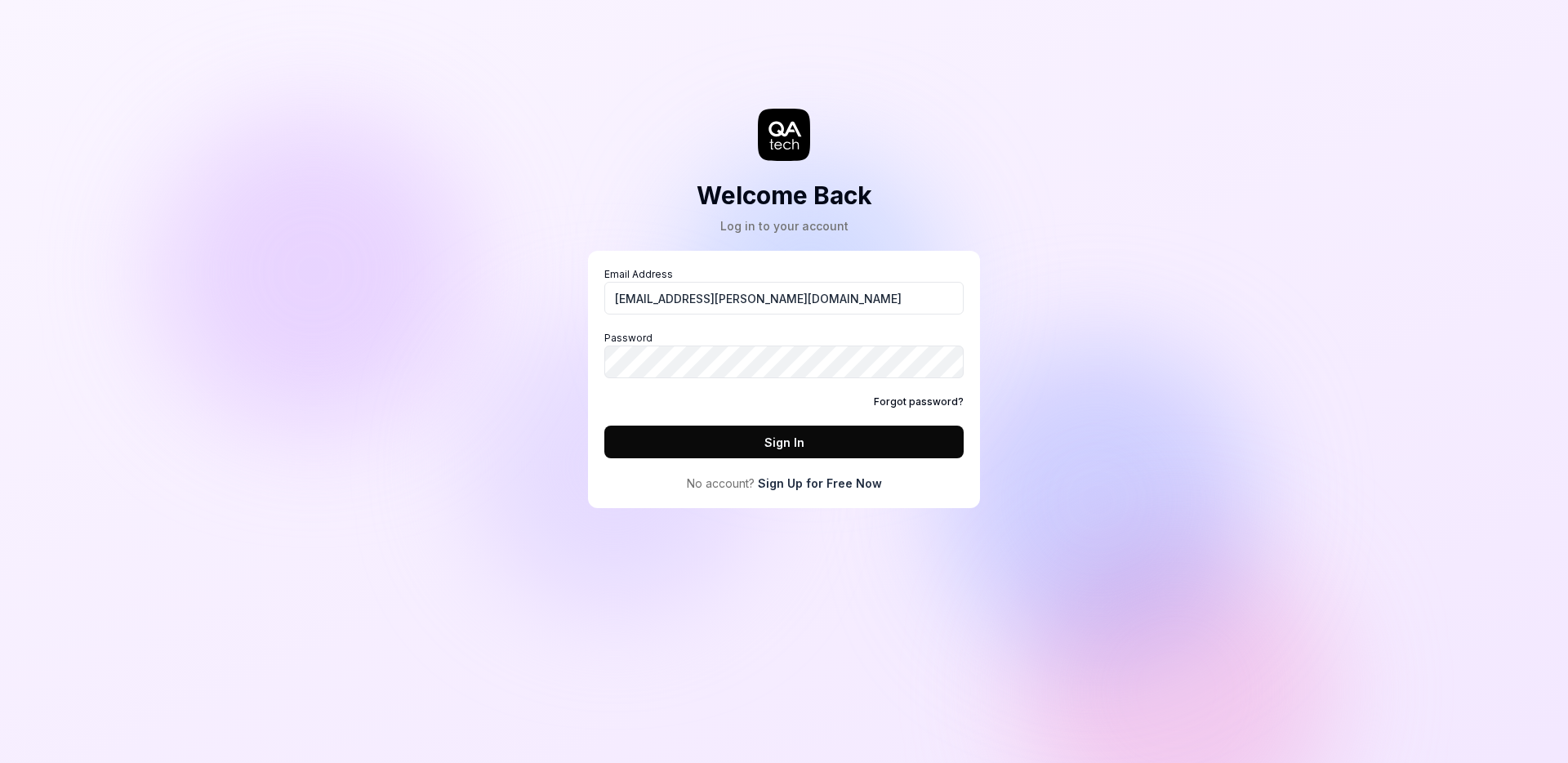
click at [781, 153] on icon at bounding box center [784, 135] width 52 height 52
click at [770, 132] on icon at bounding box center [785, 129] width 33 height 15
type input "[EMAIL_ADDRESS][PERSON_NAME][DOMAIN_NAME]"
click at [703, 446] on button "Sign In" at bounding box center [783, 442] width 359 height 33
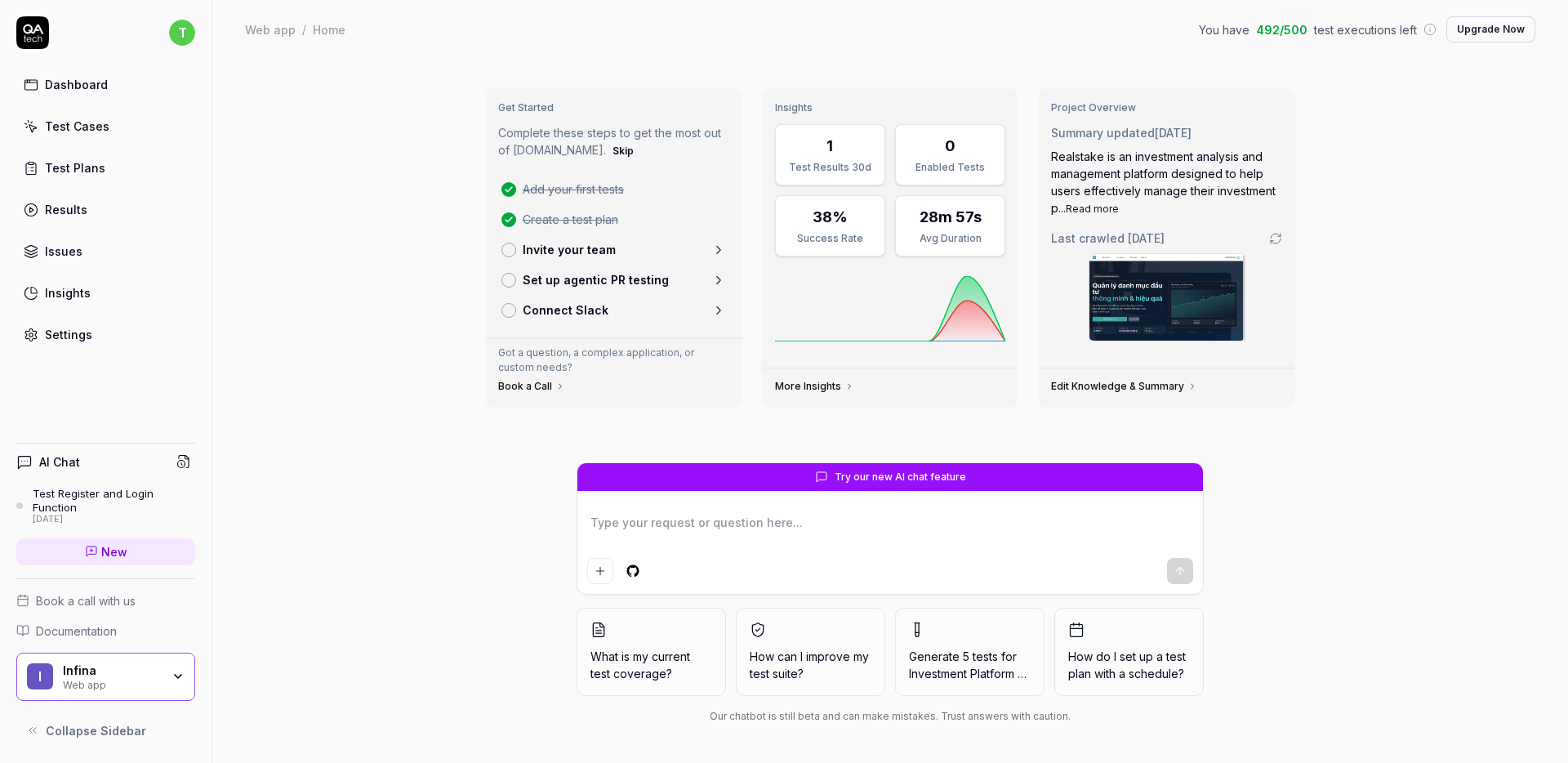
click at [75, 81] on div "Dashboard" at bounding box center [75, 85] width 63 height 17
click at [687, 524] on textarea at bounding box center [889, 532] width 606 height 41
type textarea "can you"
click at [601, 561] on button "Add attachment" at bounding box center [600, 571] width 27 height 27
click at [685, 532] on textarea "can you" at bounding box center [889, 532] width 606 height 41
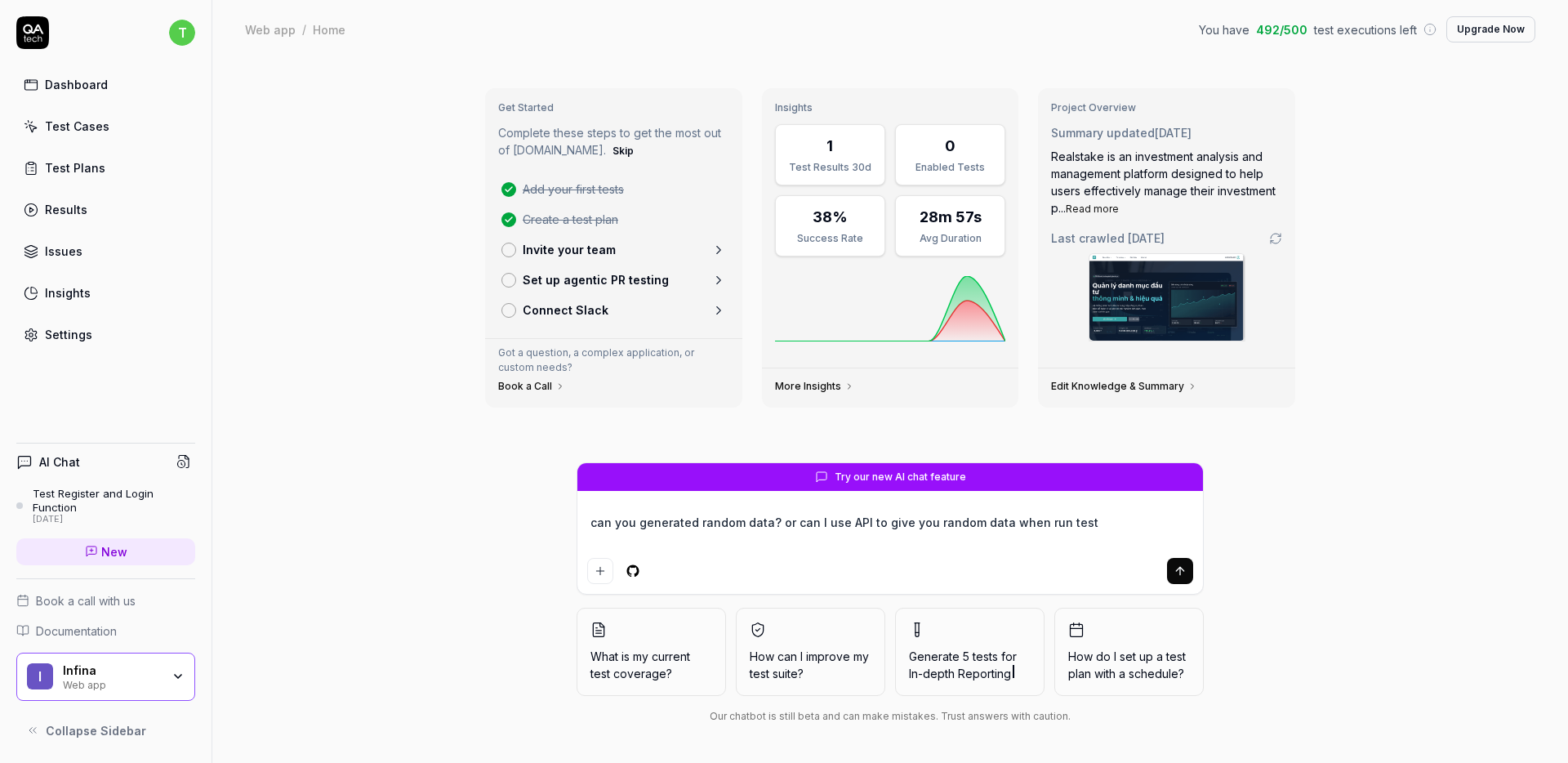
type textarea "can you generated random data? or can I use API to give you random data when ru…"
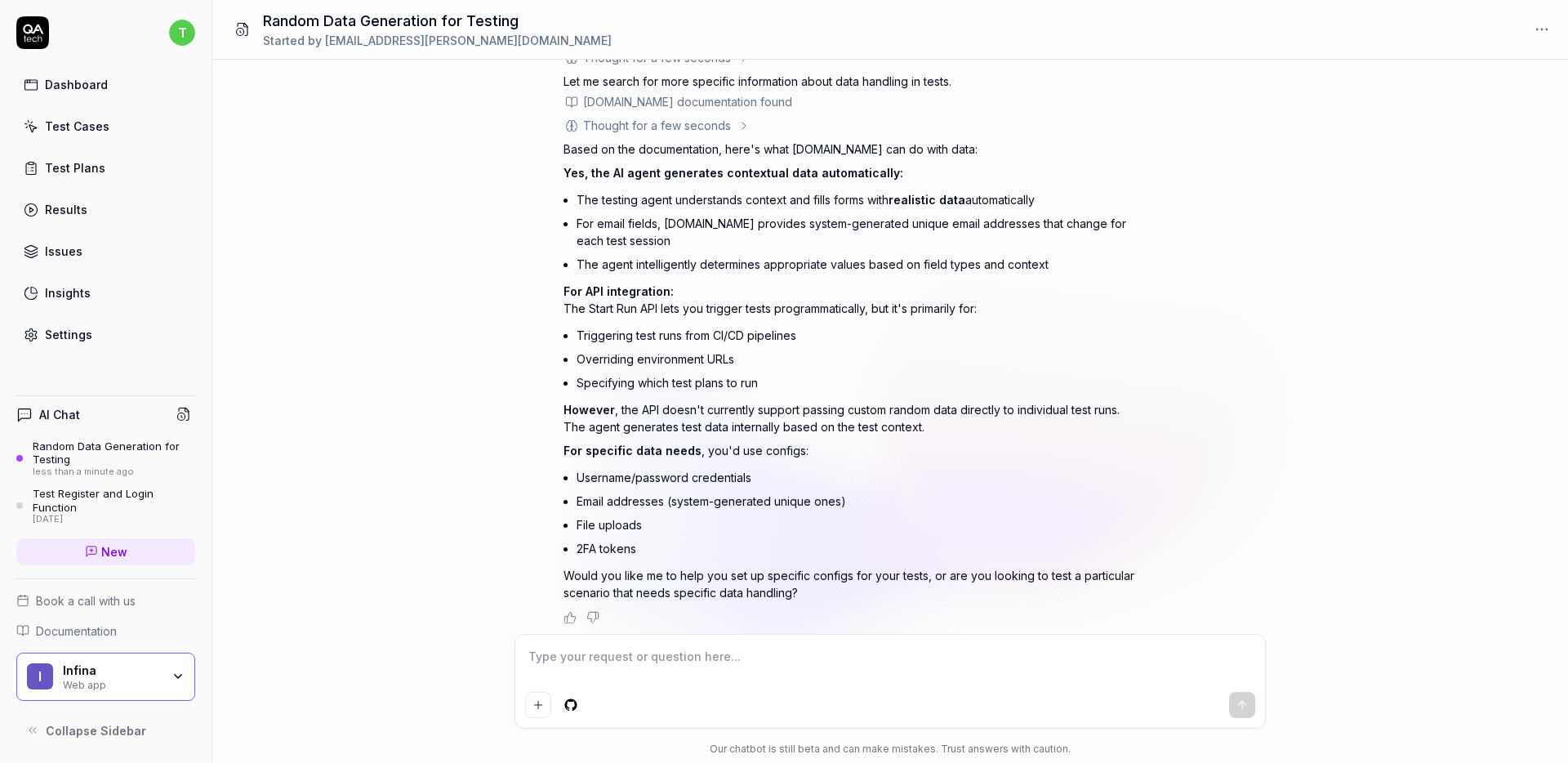
scroll to position [115, 0]
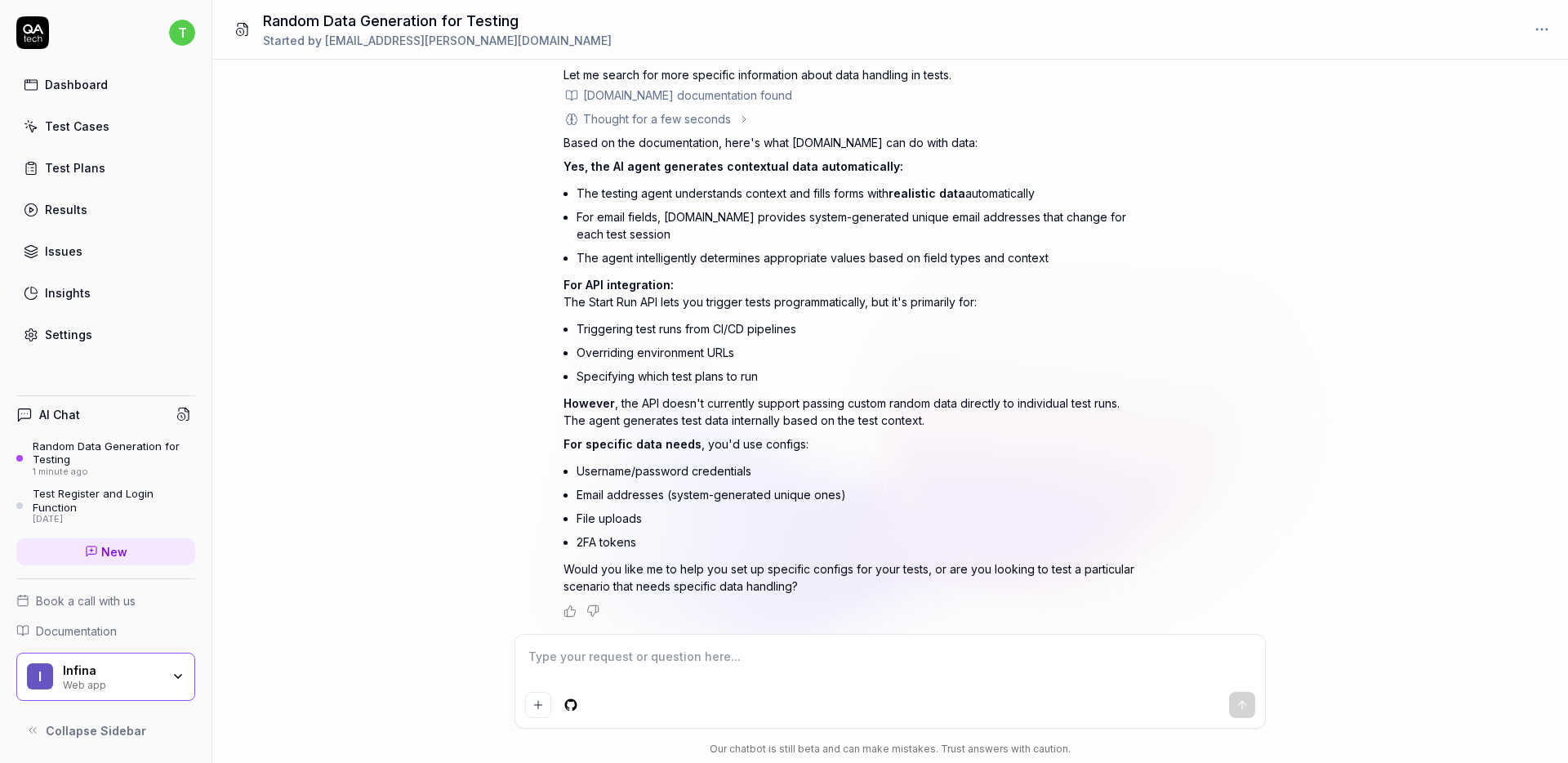
click at [572, 655] on textarea at bounding box center [890, 665] width 730 height 41
type textarea "your random data only use 12345 kinda number, so after some run it eventually r…"
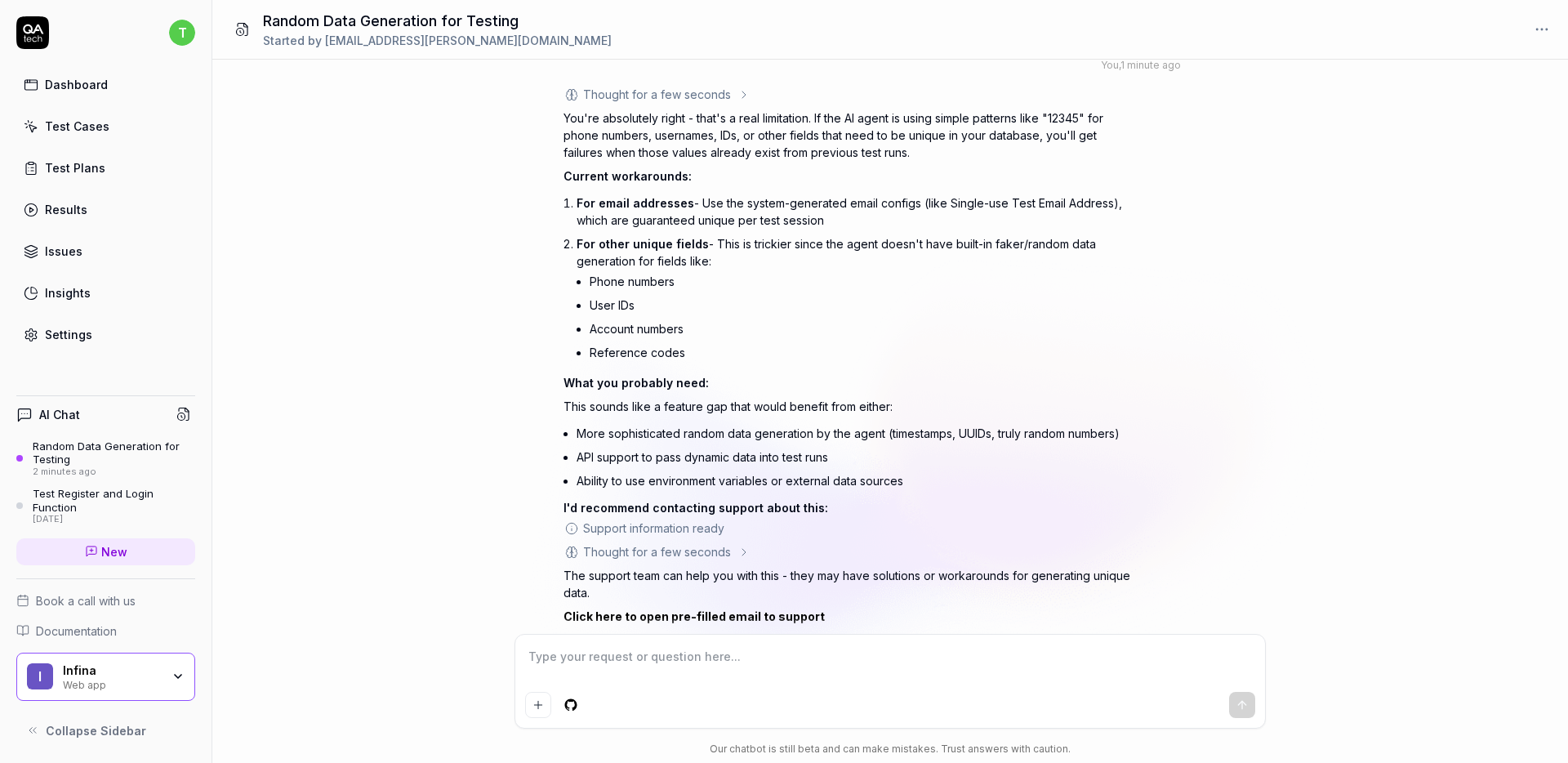
scroll to position [902, 0]
